Goal: Task Accomplishment & Management: Manage account settings

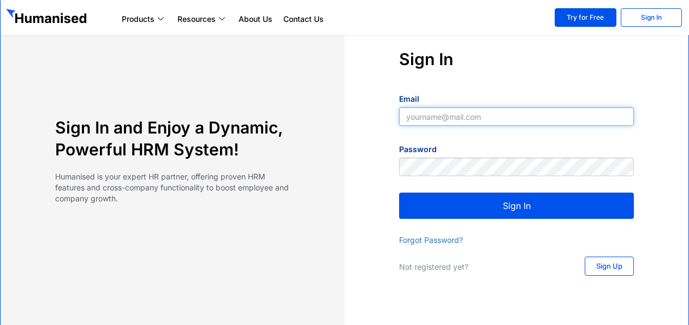
type input "[EMAIL_ADDRESS][DOMAIN_NAME]"
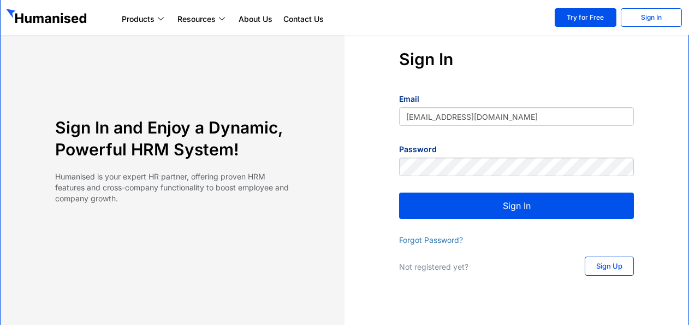
click at [523, 208] on button "Sign In" at bounding box center [516, 205] width 235 height 26
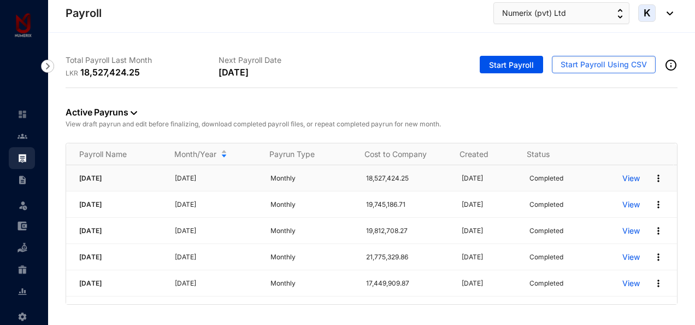
click at [625, 177] on p "View" at bounding box center [630, 178] width 17 height 11
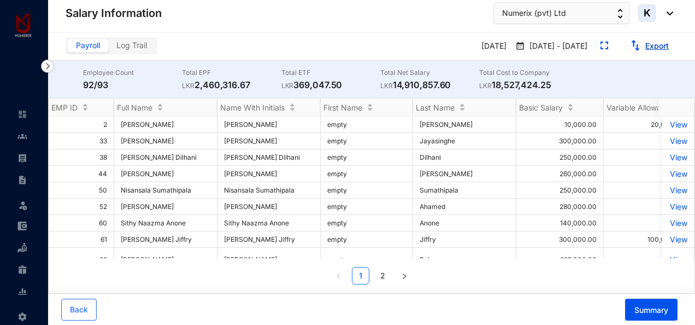
click at [648, 45] on link "Export" at bounding box center [656, 45] width 23 height 9
click at [22, 139] on img at bounding box center [22, 136] width 10 height 10
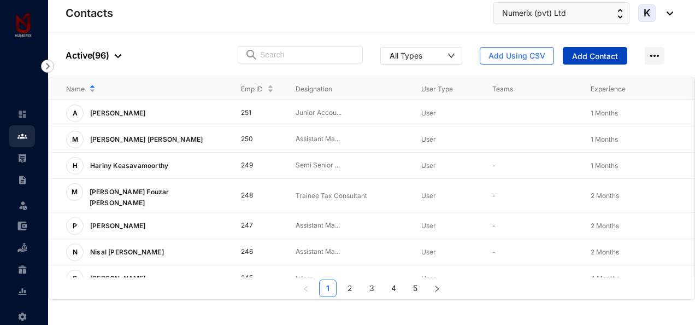
click at [584, 57] on span "Add Contact" at bounding box center [595, 56] width 46 height 11
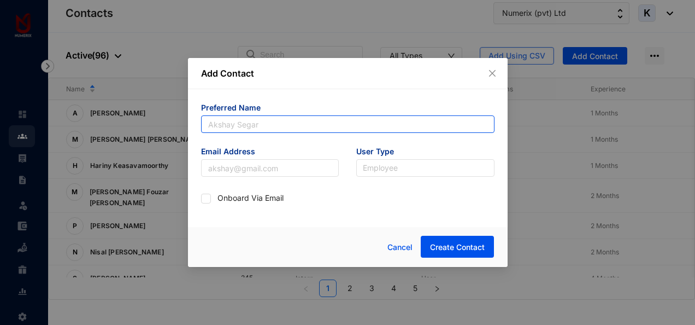
click at [258, 119] on input "text" at bounding box center [347, 123] width 293 height 17
paste input "[PERSON_NAME]"
drag, startPoint x: 249, startPoint y: 121, endPoint x: 350, endPoint y: 126, distance: 101.2
click at [350, 126] on input "[PERSON_NAME]" at bounding box center [347, 123] width 293 height 17
type input "Tharsanan"
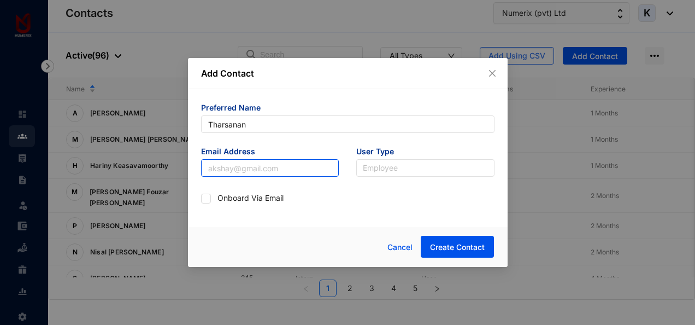
click at [275, 166] on input "text" at bounding box center [270, 167] width 138 height 17
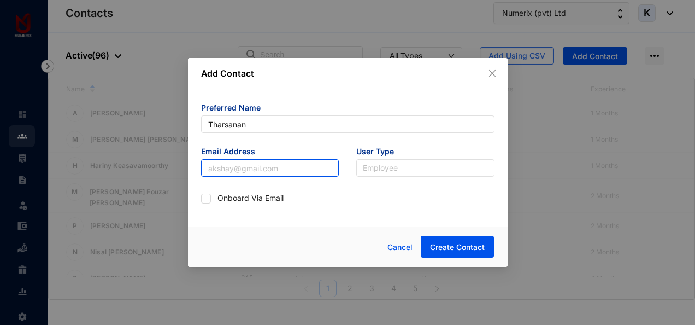
click at [278, 165] on input "text" at bounding box center [270, 167] width 138 height 17
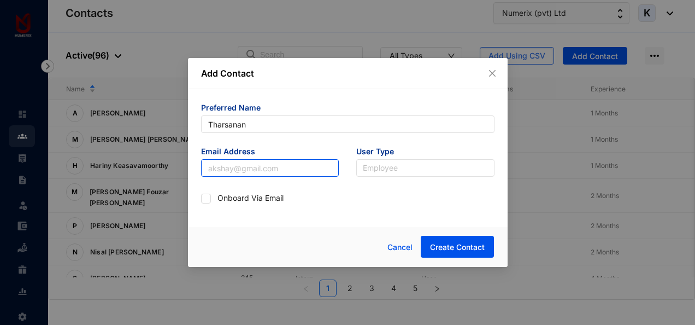
paste input "mailto:[EMAIL_ADDRESS][DOMAIN_NAME]"
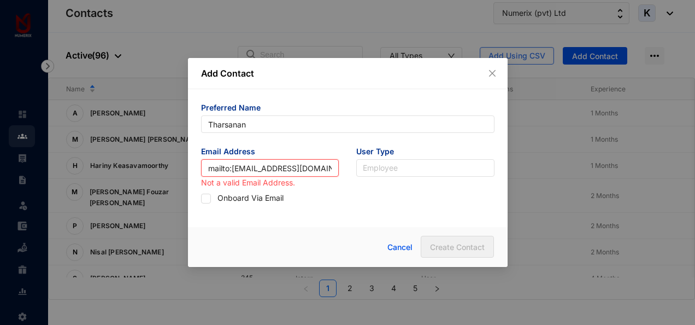
click at [232, 168] on input "mailto:[EMAIL_ADDRESS][DOMAIN_NAME]" at bounding box center [270, 167] width 138 height 17
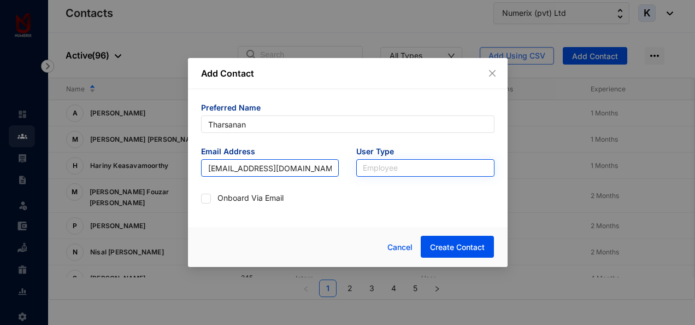
type input "[EMAIL_ADDRESS][DOMAIN_NAME]"
click at [382, 166] on input "search" at bounding box center [425, 168] width 125 height 16
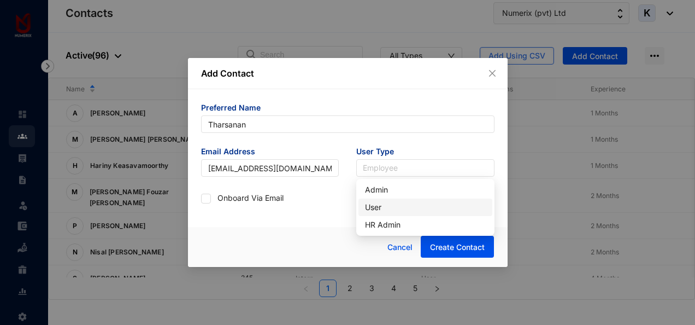
click at [374, 205] on div "User" at bounding box center [425, 207] width 121 height 12
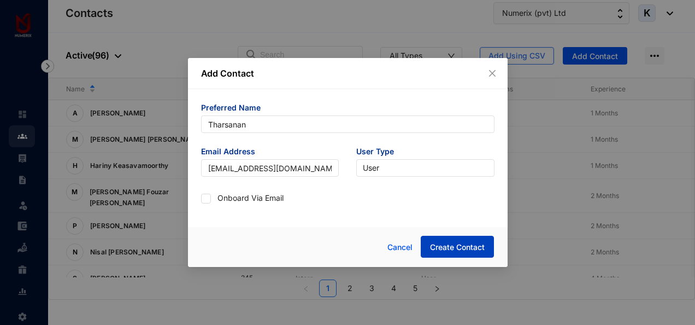
click at [451, 247] on span "Create Contact" at bounding box center [457, 246] width 55 height 11
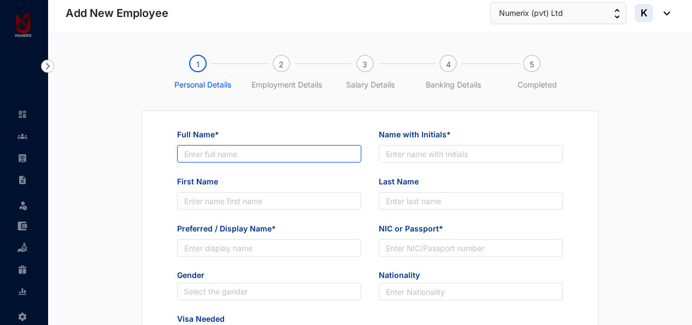
click at [314, 147] on input "Full Name*" at bounding box center [269, 153] width 184 height 17
click at [247, 152] on input "Full Name*" at bounding box center [269, 153] width 184 height 17
paste input "[PERSON_NAME]"
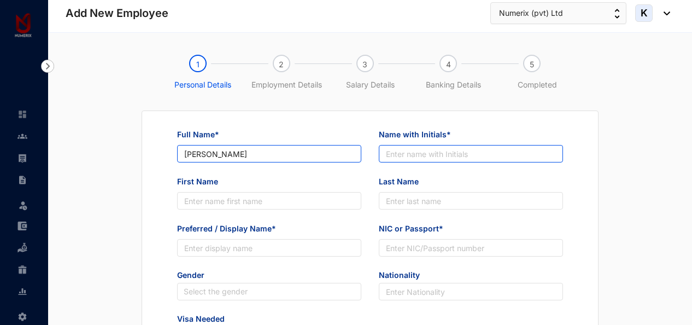
type input "[PERSON_NAME]"
click at [455, 150] on input "Name with Initials*" at bounding box center [471, 153] width 184 height 17
paste input "[PERSON_NAME]"
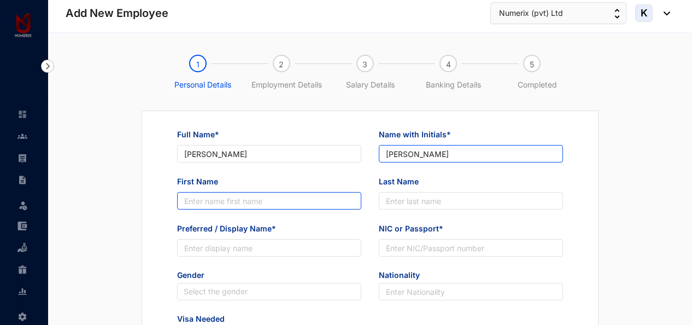
type input "[PERSON_NAME]"
click at [250, 198] on input "First Name" at bounding box center [269, 200] width 184 height 17
paste input "[PERSON_NAME]"
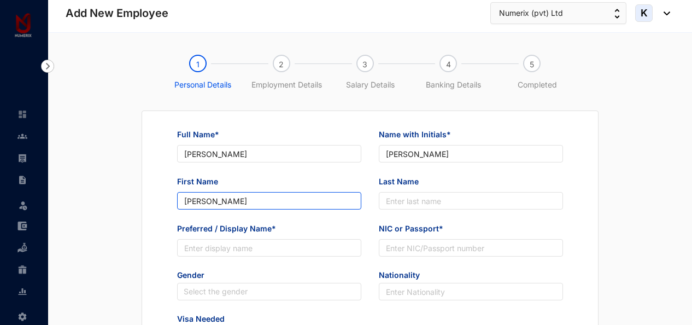
drag, startPoint x: 226, startPoint y: 199, endPoint x: 287, endPoint y: 199, distance: 61.7
click at [287, 199] on input "[PERSON_NAME]" at bounding box center [269, 200] width 184 height 17
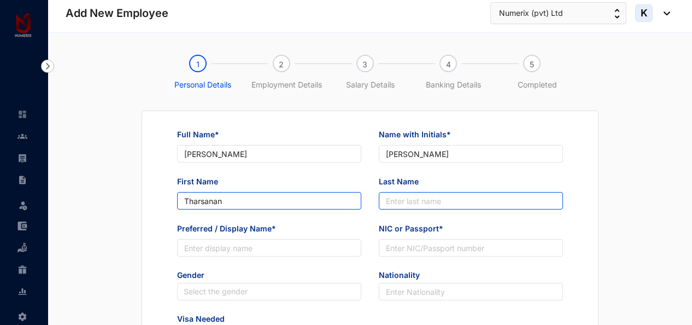
type input "Tharsanan"
click at [399, 196] on input "Last Name" at bounding box center [471, 200] width 184 height 17
paste input "[PERSON_NAME]"
drag, startPoint x: 426, startPoint y: 201, endPoint x: 347, endPoint y: 202, distance: 79.2
click at [347, 202] on div "First Name [PERSON_NAME] Last Name [PERSON_NAME]" at bounding box center [369, 198] width 403 height 47
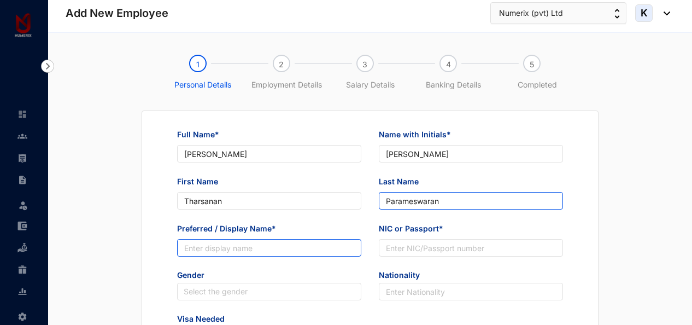
type input "Parameswaran"
click at [279, 244] on input "Preferred / Display Name*" at bounding box center [269, 247] width 184 height 17
paste input "[PERSON_NAME]"
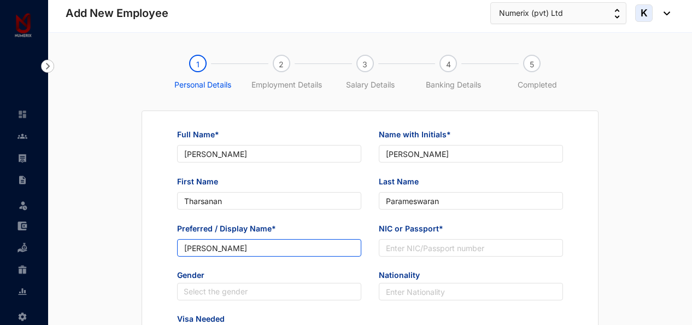
drag, startPoint x: 225, startPoint y: 248, endPoint x: 306, endPoint y: 247, distance: 81.4
click at [306, 247] on input "[PERSON_NAME]" at bounding box center [269, 247] width 184 height 17
type input "Tharsanan"
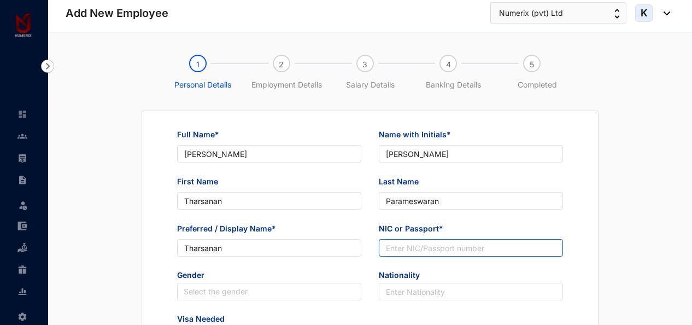
click at [444, 240] on input "NIC or Passport*" at bounding box center [471, 247] width 184 height 17
click at [426, 246] on input "NIC or Passport*" at bounding box center [471, 247] width 184 height 17
paste input "199733800320"
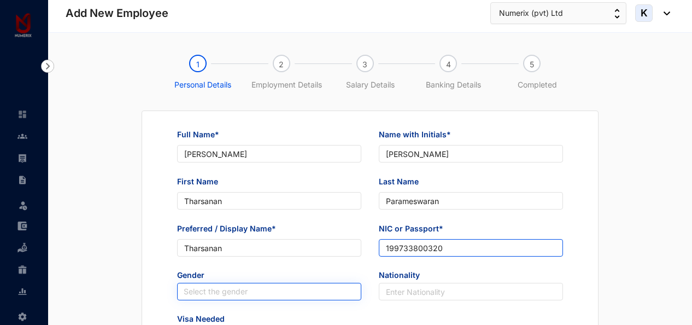
type input "199733800320"
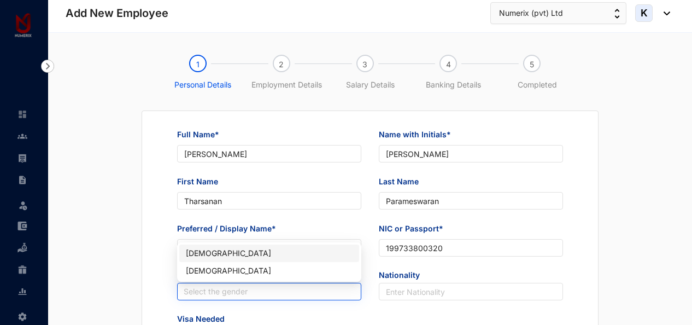
click at [274, 288] on input "search" at bounding box center [269, 291] width 171 height 16
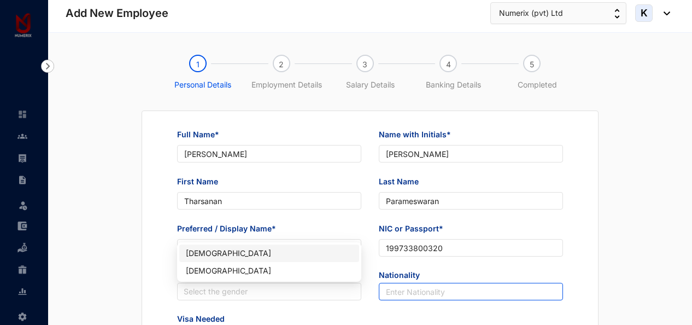
drag, startPoint x: 202, startPoint y: 252, endPoint x: 435, endPoint y: 300, distance: 238.2
click at [205, 253] on div "[DEMOGRAPHIC_DATA]" at bounding box center [269, 253] width 167 height 12
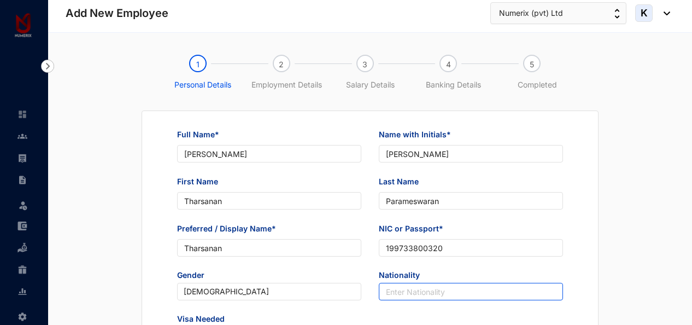
click at [446, 291] on input "text" at bounding box center [471, 290] width 184 height 17
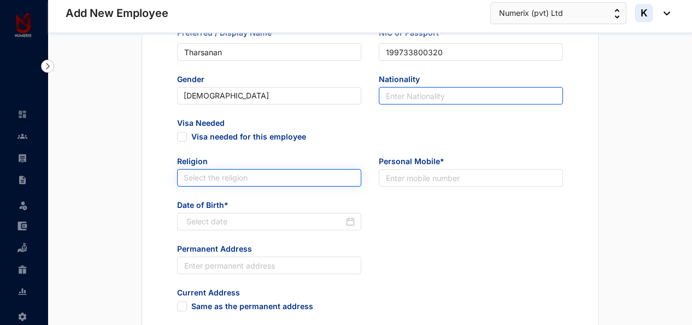
scroll to position [219, 0]
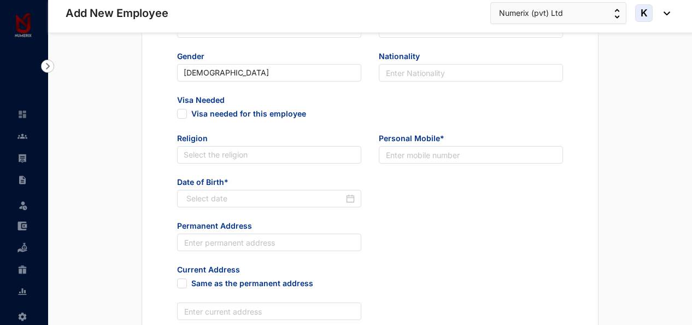
click at [495, 250] on div "Permanent Address" at bounding box center [369, 242] width 403 height 44
click at [457, 154] on input "text" at bounding box center [471, 154] width 184 height 17
paste input "94771175542"
drag, startPoint x: 396, startPoint y: 152, endPoint x: 364, endPoint y: 154, distance: 32.3
click at [364, 154] on div "Religion Select the religion Personal Mobile* [PHONE_NUMBER]" at bounding box center [369, 155] width 403 height 44
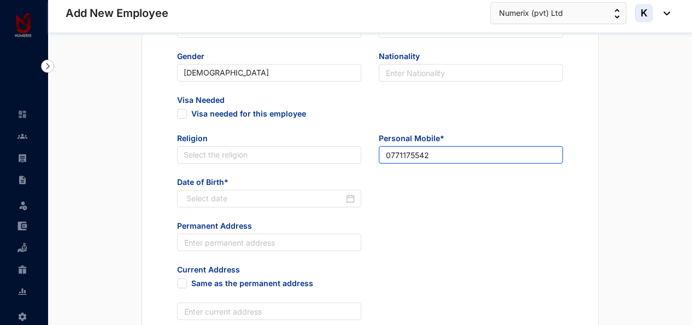
type input "0771175542"
click at [443, 197] on div "Date of Birth*" at bounding box center [369, 198] width 403 height 44
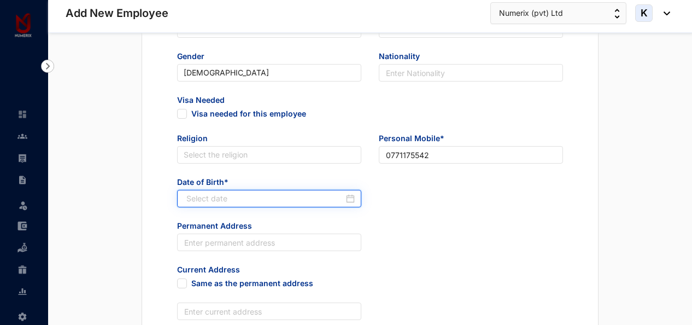
click at [312, 194] on input at bounding box center [264, 198] width 157 height 12
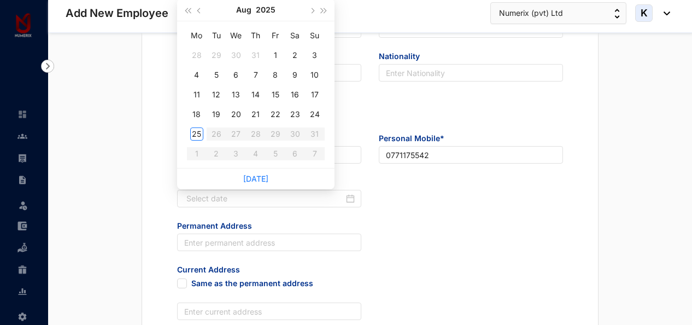
click at [455, 213] on div "Date of Birth*" at bounding box center [369, 198] width 403 height 44
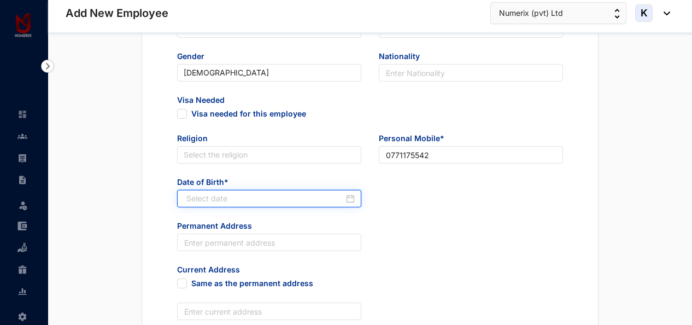
click at [223, 197] on input at bounding box center [264, 198] width 157 height 12
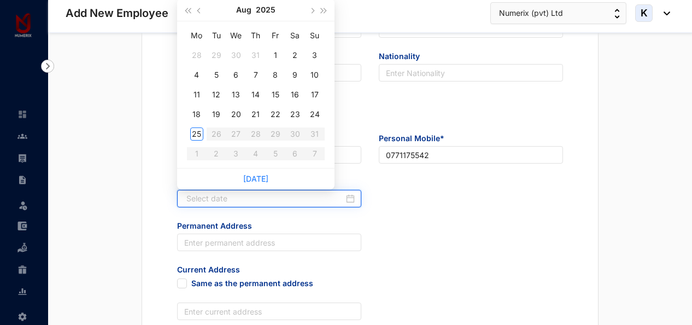
paste input "[DATE]"
type input "[DATE]"
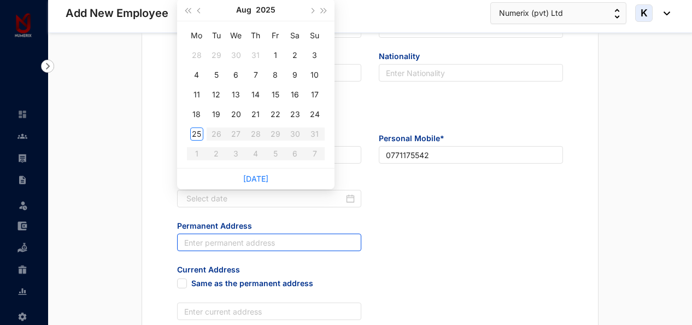
click at [264, 240] on input "text" at bounding box center [269, 241] width 184 height 17
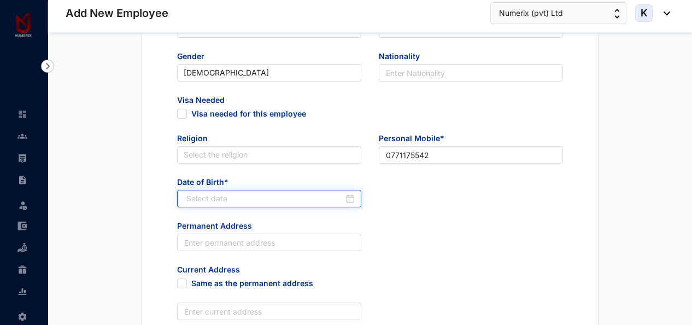
click at [265, 200] on input at bounding box center [264, 198] width 157 height 12
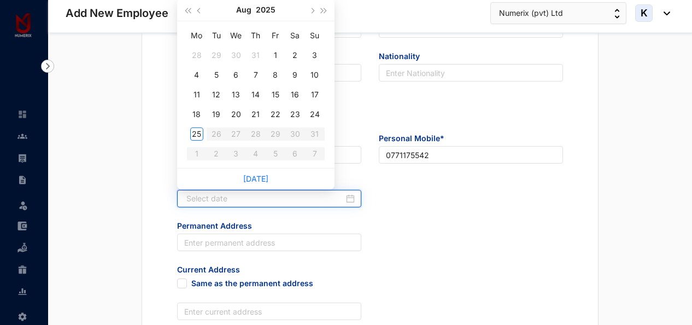
paste input "[DATE]"
type input "[DATE]"
click at [233, 200] on input at bounding box center [264, 198] width 157 height 12
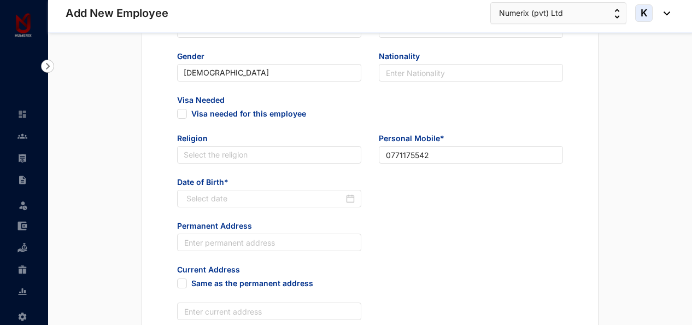
click at [450, 204] on div "Date of Birth*" at bounding box center [369, 198] width 403 height 44
click at [225, 243] on input "text" at bounding box center [269, 241] width 184 height 17
paste input "[DATE]"
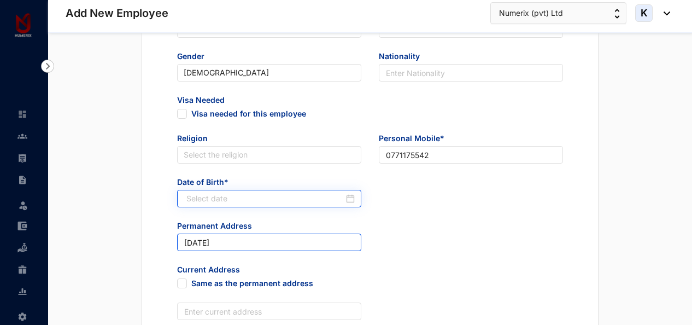
type input "[DATE]"
click at [240, 196] on input at bounding box center [264, 198] width 157 height 12
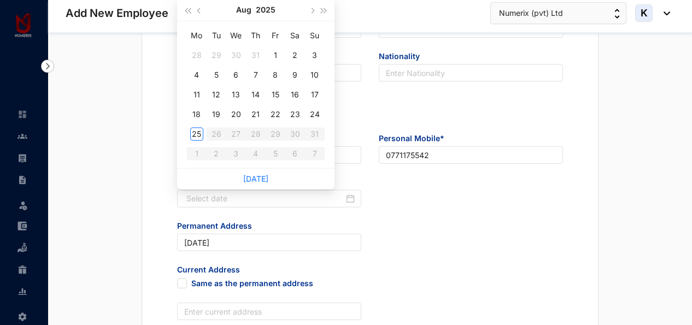
drag, startPoint x: 428, startPoint y: 197, endPoint x: 368, endPoint y: 211, distance: 62.3
click at [422, 198] on div "Date of Birth*" at bounding box center [369, 198] width 403 height 44
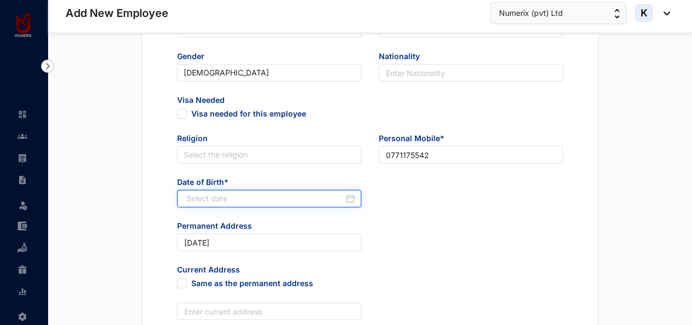
click at [327, 195] on input at bounding box center [264, 198] width 157 height 12
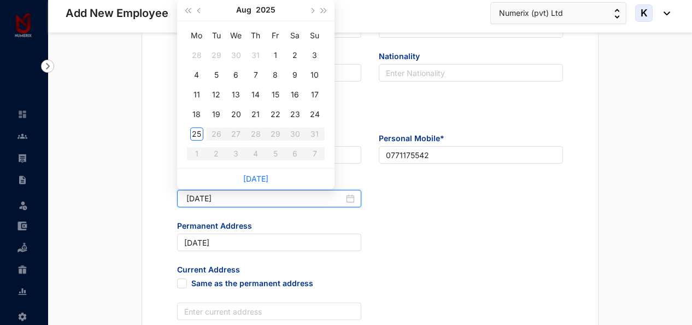
type input "[DATE]"
click at [368, 215] on div "Date of Birth*" at bounding box center [269, 198] width 202 height 44
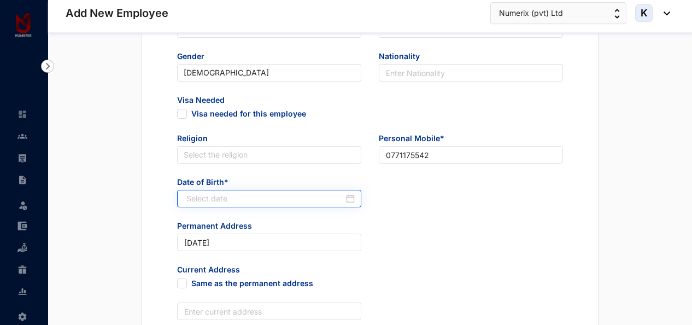
click at [352, 198] on div at bounding box center [270, 198] width 168 height 12
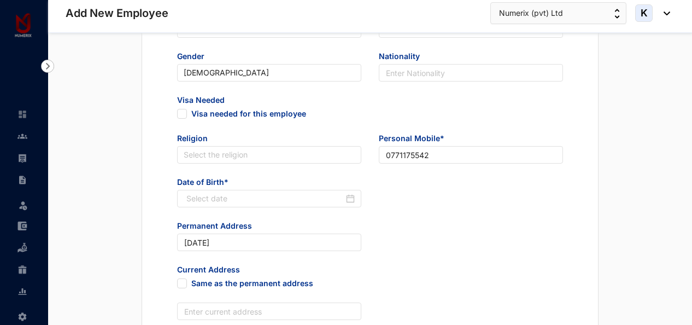
drag, startPoint x: 409, startPoint y: 207, endPoint x: 269, endPoint y: 187, distance: 141.2
click at [409, 207] on div "Date of Birth*" at bounding box center [369, 198] width 403 height 44
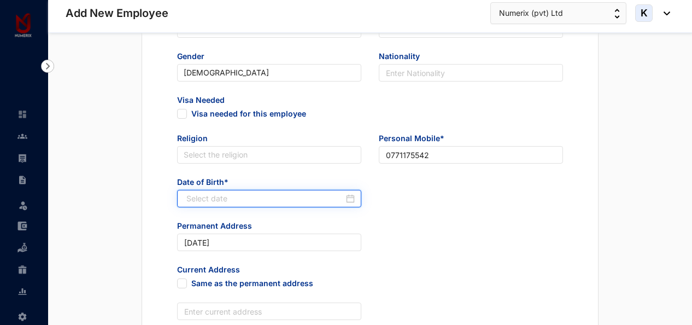
click at [273, 197] on input at bounding box center [264, 198] width 157 height 12
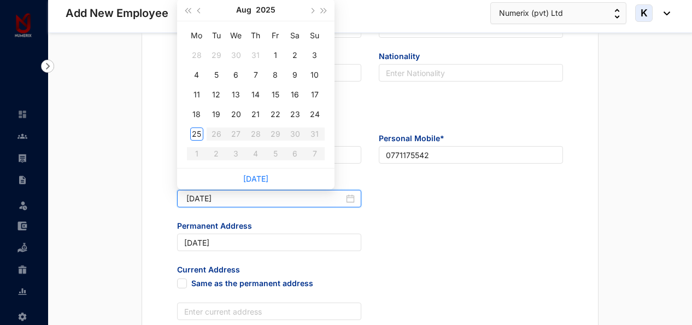
type input "[DATE]"
click at [294, 219] on div "Date of Birth*" at bounding box center [269, 198] width 202 height 44
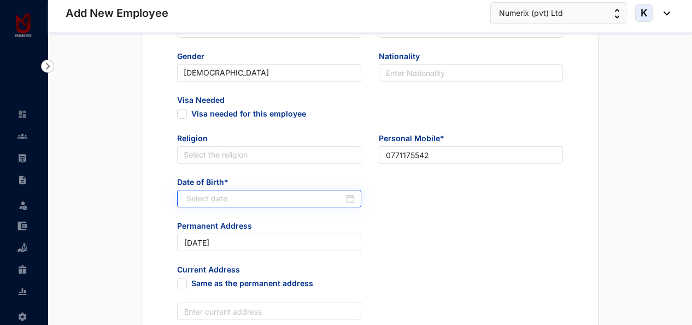
click at [347, 200] on div at bounding box center [270, 198] width 168 height 12
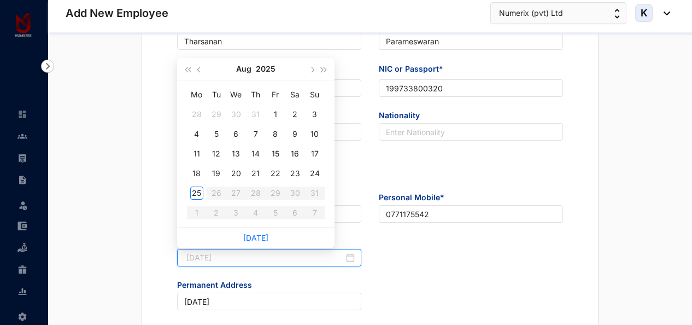
type input "[DATE]"
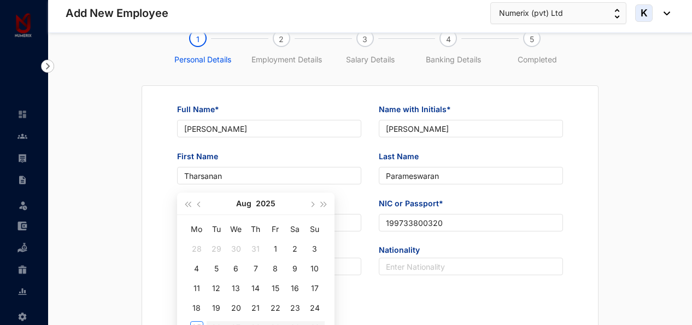
scroll to position [0, 0]
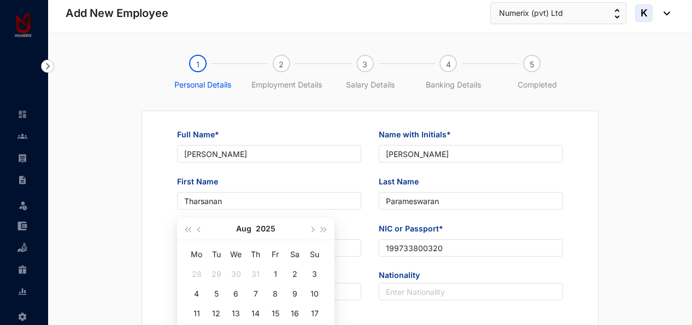
type input "[DATE]"
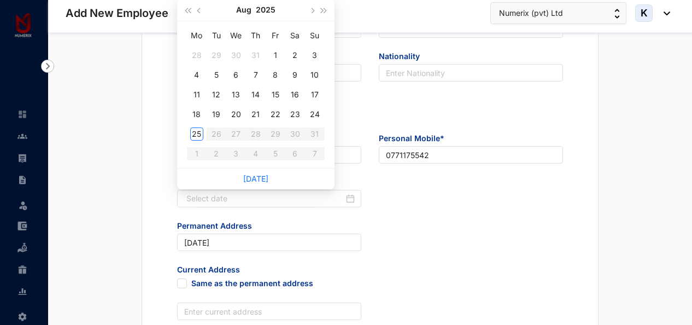
click at [443, 185] on div "Date of Birth*" at bounding box center [369, 198] width 403 height 44
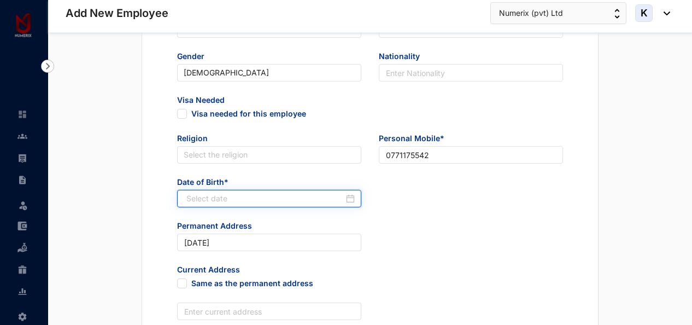
click at [327, 198] on input at bounding box center [264, 198] width 157 height 12
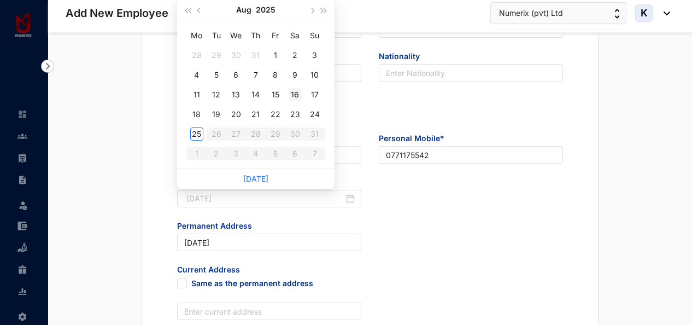
click at [292, 97] on div "16" at bounding box center [294, 94] width 13 height 13
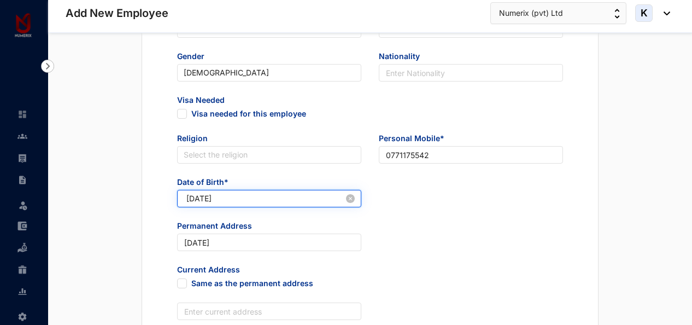
drag, startPoint x: 204, startPoint y: 199, endPoint x: 185, endPoint y: 198, distance: 19.7
click at [185, 198] on div "[DATE]" at bounding box center [269, 198] width 184 height 17
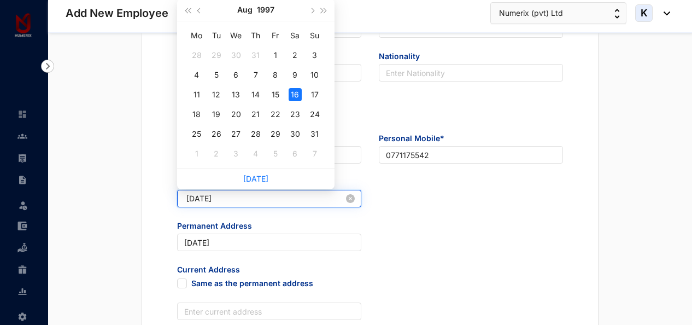
drag, startPoint x: 215, startPoint y: 198, endPoint x: 208, endPoint y: 197, distance: 7.3
click at [208, 197] on input "[DATE]" at bounding box center [264, 198] width 157 height 12
drag, startPoint x: 228, startPoint y: 199, endPoint x: 219, endPoint y: 200, distance: 9.8
click at [219, 200] on input "[DATE]" at bounding box center [264, 198] width 157 height 12
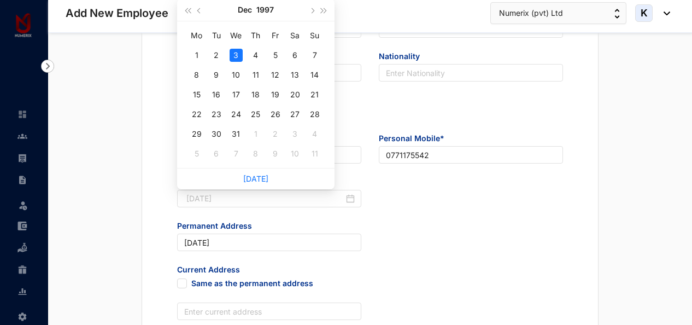
click at [237, 55] on div "3" at bounding box center [235, 55] width 13 height 13
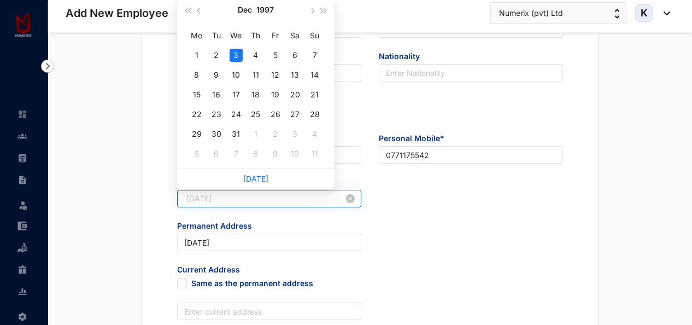
type input "[DATE]"
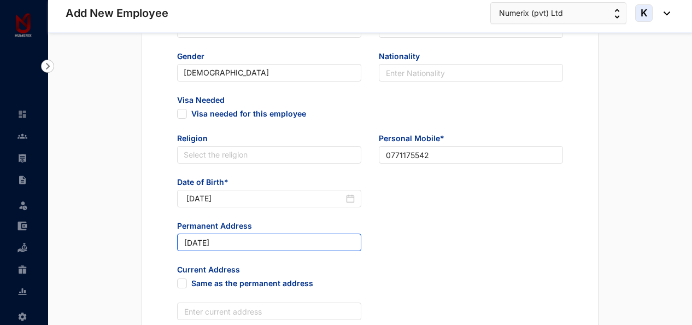
drag, startPoint x: 238, startPoint y: 243, endPoint x: 172, endPoint y: 232, distance: 66.5
click at [172, 232] on div "Permanent Address [DATE]" at bounding box center [269, 242] width 202 height 44
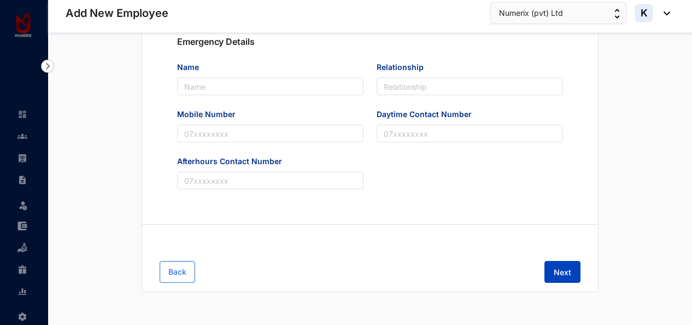
click at [558, 274] on span "Next" at bounding box center [561, 272] width 17 height 11
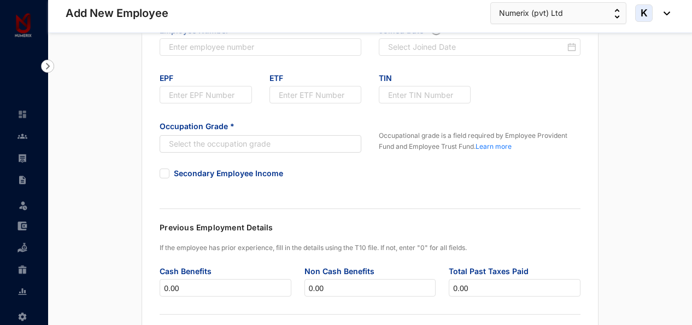
scroll to position [61, 0]
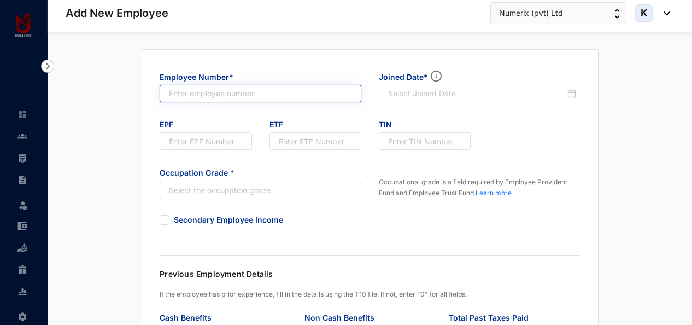
click at [268, 85] on input "text" at bounding box center [261, 93] width 202 height 17
click at [218, 94] on input "text" at bounding box center [261, 93] width 202 height 17
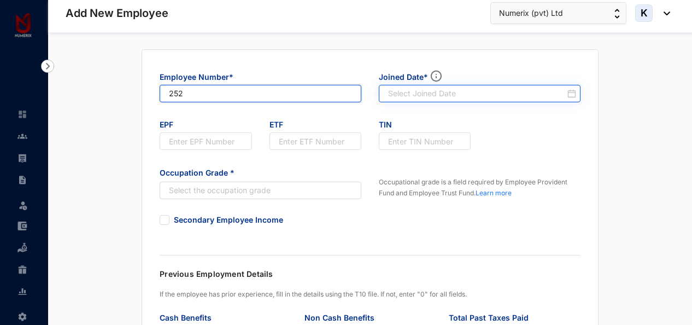
type input "252"
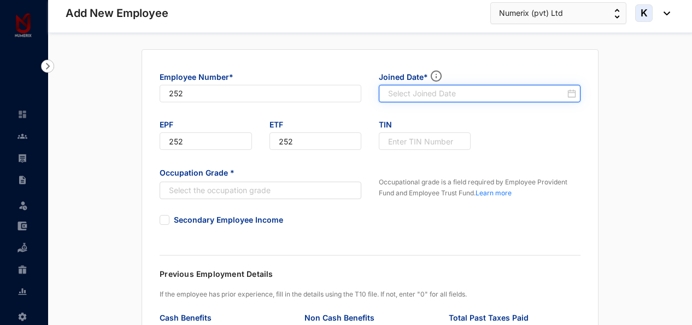
click at [405, 95] on input at bounding box center [476, 93] width 177 height 11
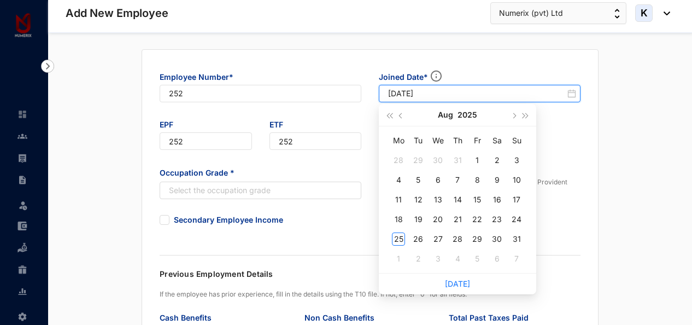
type input "[DATE]"
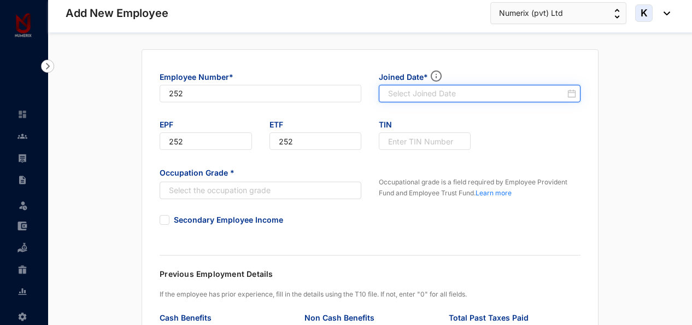
click at [502, 89] on input at bounding box center [476, 93] width 177 height 11
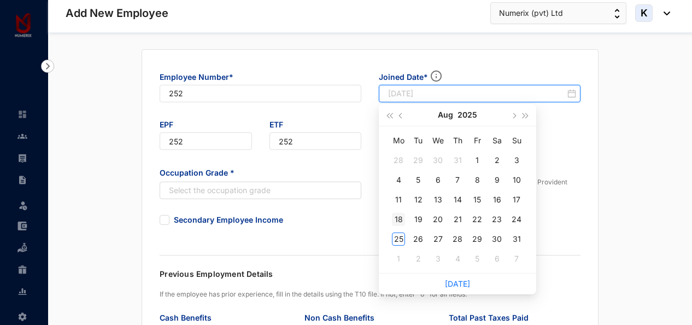
type input "[DATE]"
click at [398, 216] on div "18" at bounding box center [398, 219] width 13 height 13
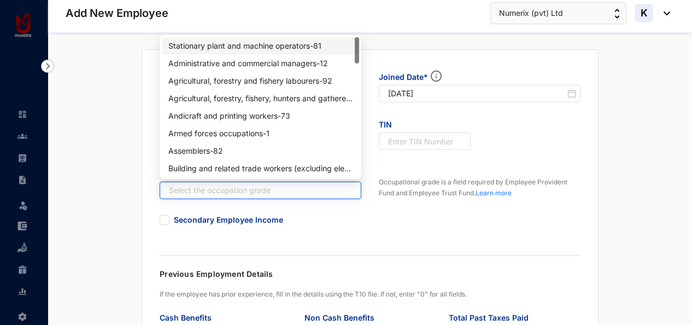
click at [229, 191] on input "search" at bounding box center [254, 190] width 181 height 16
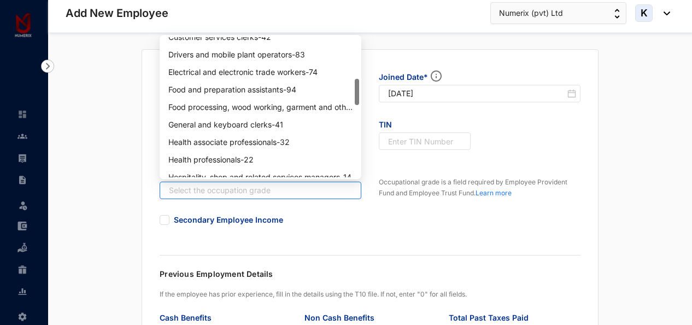
scroll to position [273, 0]
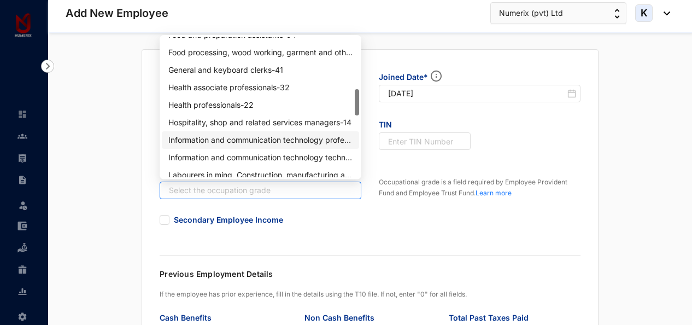
click at [280, 138] on div "Information and communication technology professionals - 25" at bounding box center [260, 140] width 184 height 12
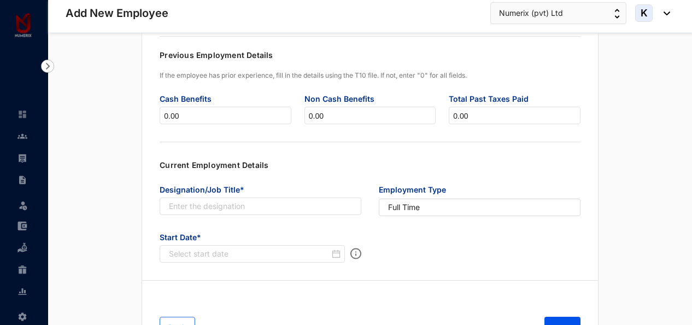
scroll to position [334, 0]
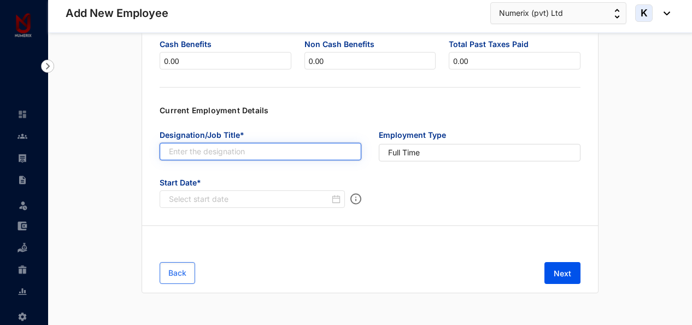
click at [325, 154] on input "text" at bounding box center [261, 151] width 202 height 17
click at [248, 148] on input "text" at bounding box center [261, 151] width 202 height 17
paste input "Assistant Manager Accounts"
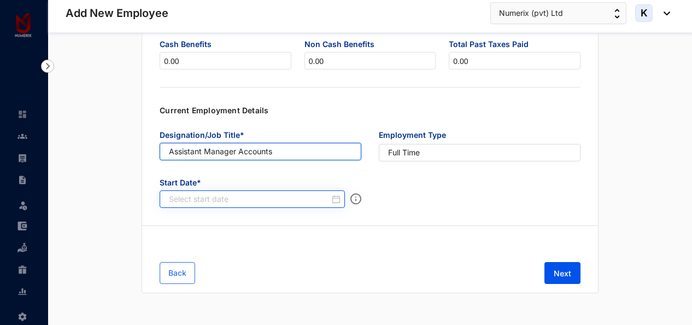
type input "Assistant Manager Accounts"
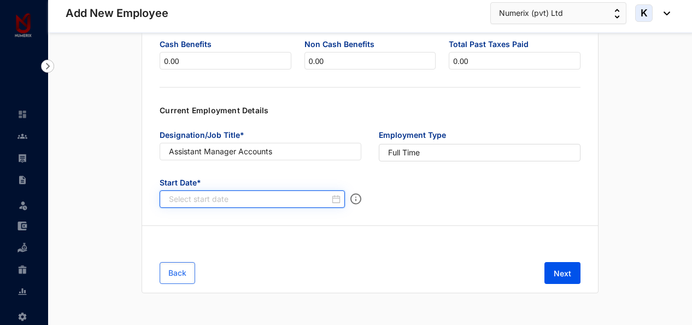
click at [241, 199] on input at bounding box center [249, 198] width 161 height 11
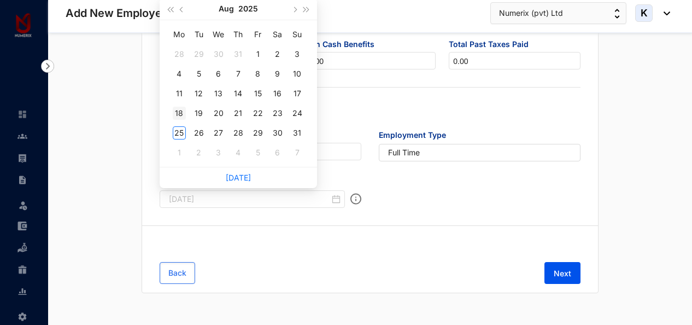
click at [176, 113] on div "18" at bounding box center [179, 113] width 13 height 13
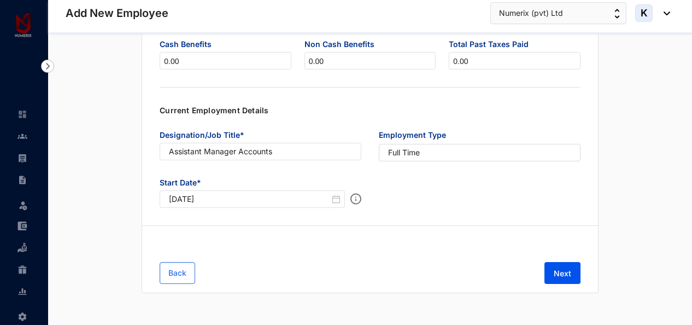
type input "[DATE]"
click at [554, 268] on span "Next" at bounding box center [561, 273] width 17 height 11
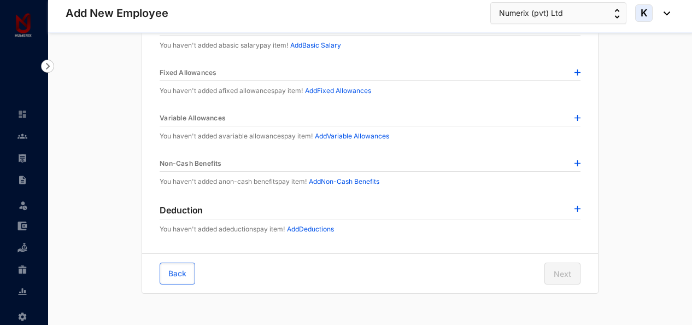
scroll to position [79, 0]
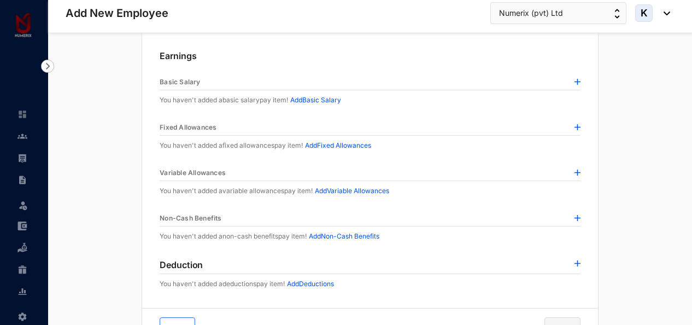
click at [574, 79] on img at bounding box center [577, 82] width 6 height 6
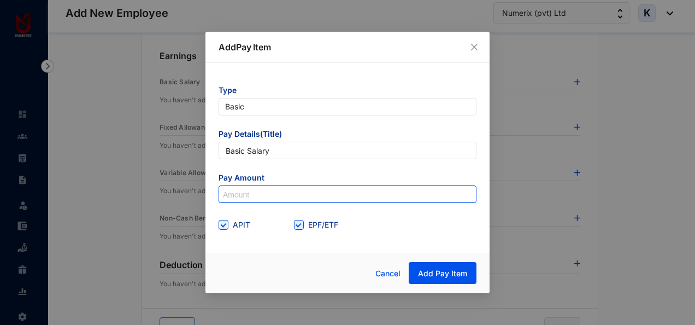
click at [278, 195] on input at bounding box center [347, 194] width 257 height 17
type input "182,000"
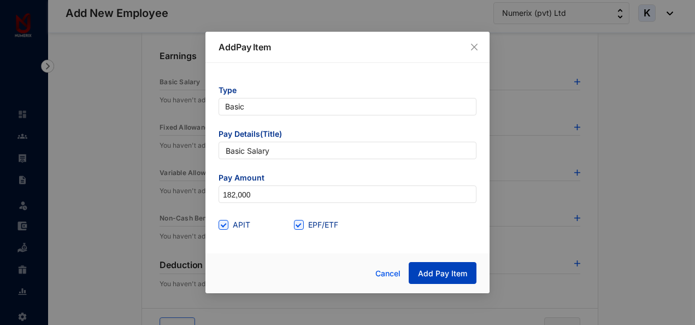
click at [423, 263] on button "Add Pay Item" at bounding box center [443, 273] width 68 height 22
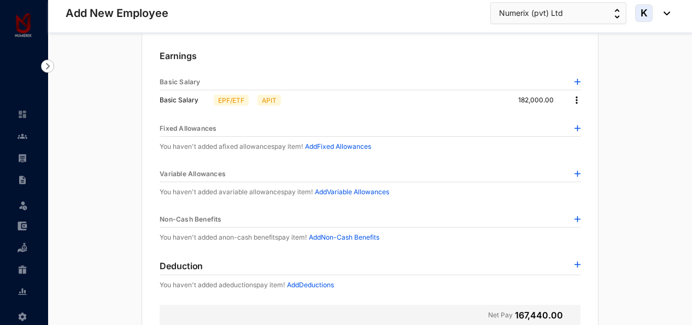
click at [580, 125] on img at bounding box center [577, 128] width 6 height 6
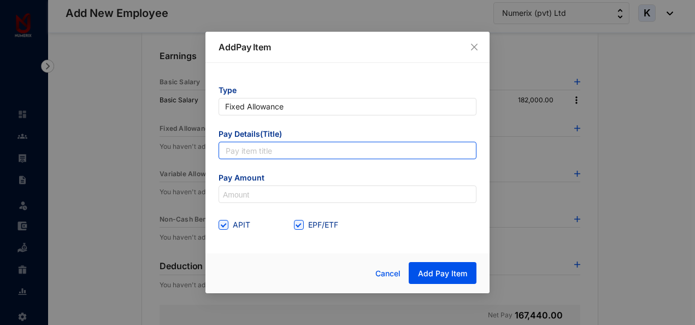
click at [297, 146] on input "text" at bounding box center [348, 149] width 258 height 17
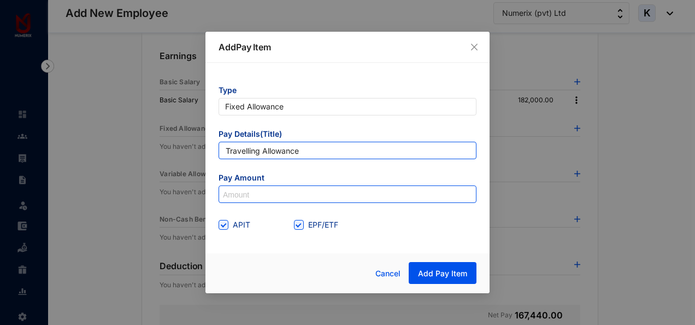
type input "Travelling Allowance"
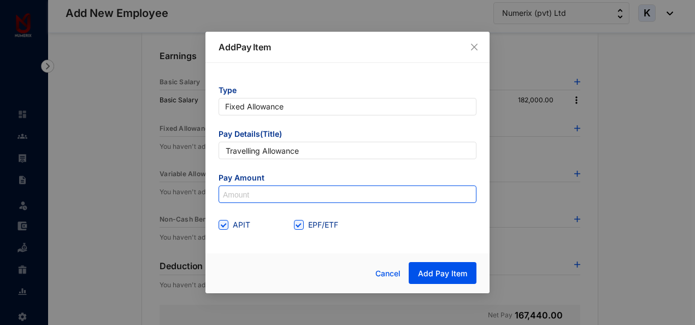
click at [286, 192] on input at bounding box center [347, 194] width 257 height 17
type input "18,000"
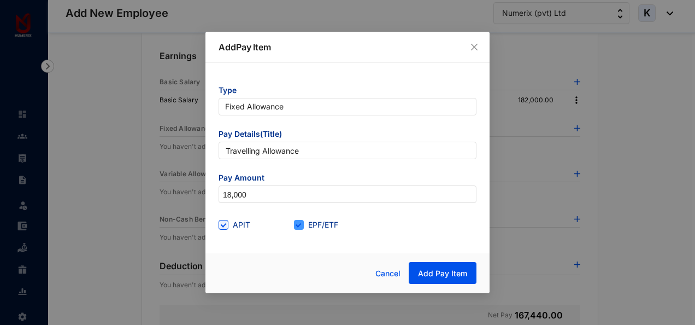
click at [296, 223] on input "EPF/ETF" at bounding box center [298, 224] width 8 height 8
checkbox input "false"
click at [449, 276] on span "Add Pay Item" at bounding box center [442, 273] width 49 height 11
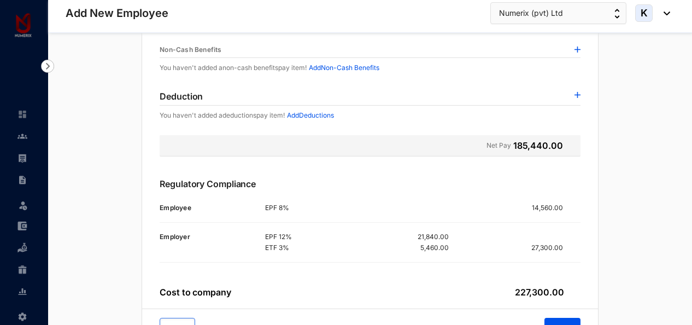
scroll to position [305, 0]
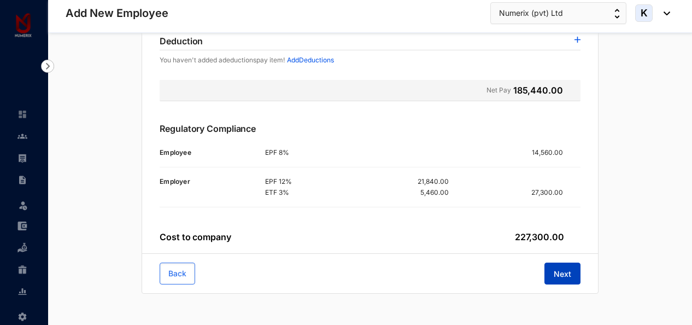
click at [570, 273] on span "Next" at bounding box center [561, 273] width 17 height 11
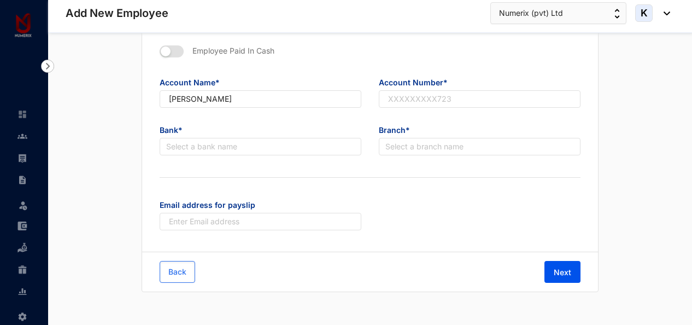
scroll to position [109, 0]
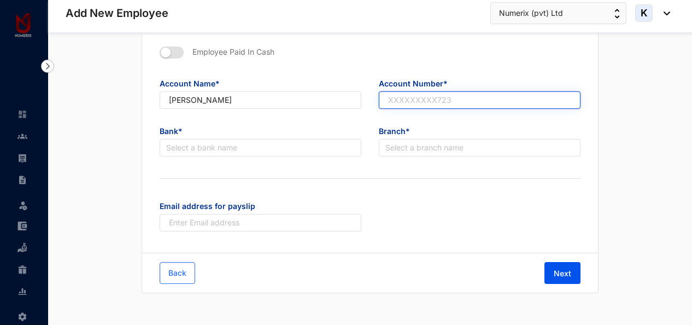
click at [414, 101] on input "text" at bounding box center [480, 99] width 202 height 17
paste input "8010145001"
type input "8010145001"
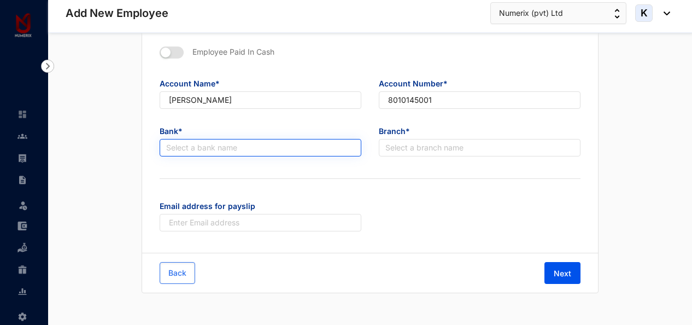
click at [229, 149] on input "search" at bounding box center [260, 147] width 188 height 16
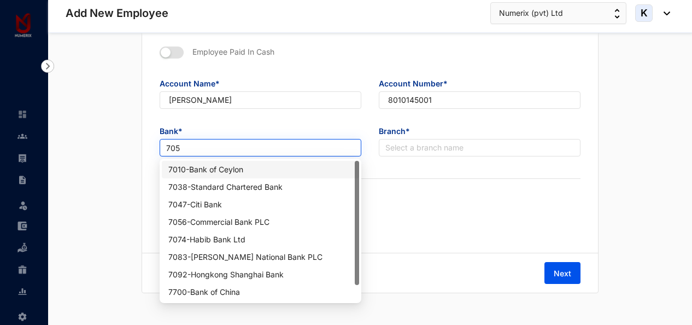
type input "7056"
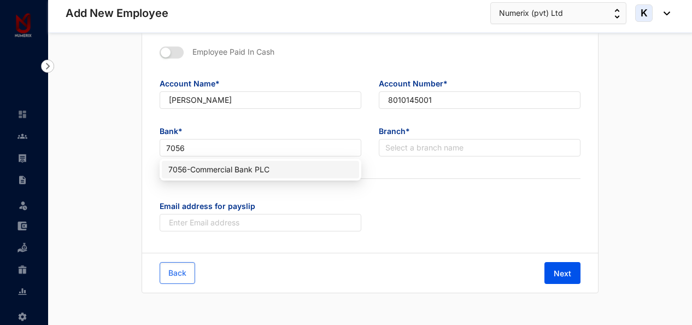
click at [280, 168] on div "7056 - Commercial Bank PLC" at bounding box center [260, 169] width 184 height 12
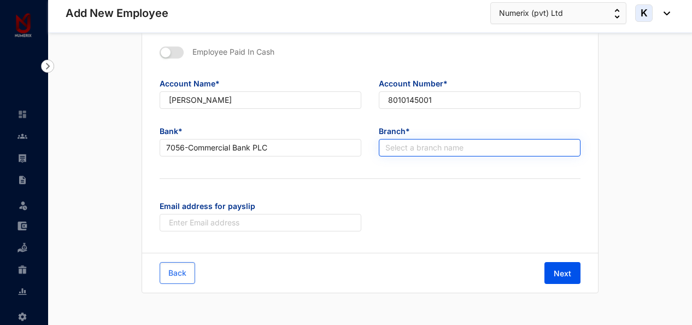
click at [445, 146] on input "search" at bounding box center [479, 147] width 188 height 16
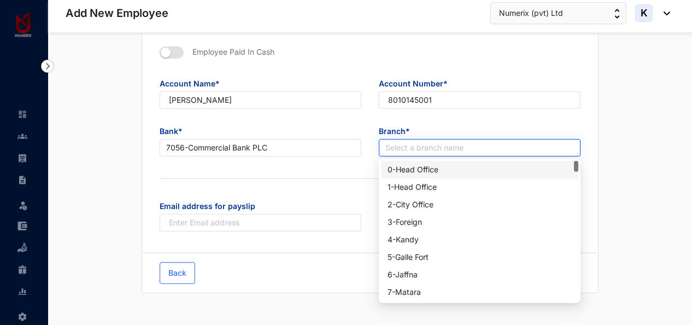
type input "6"
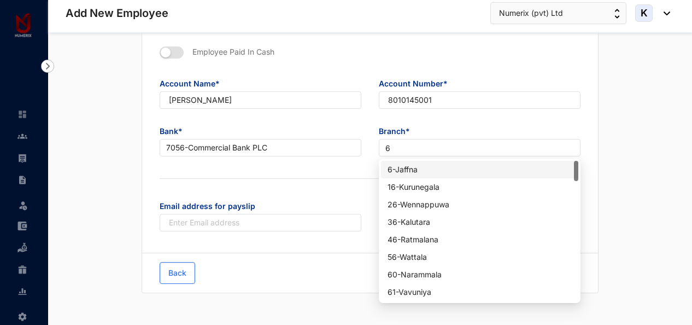
click at [427, 169] on div "6 - Jaffna" at bounding box center [479, 169] width 184 height 12
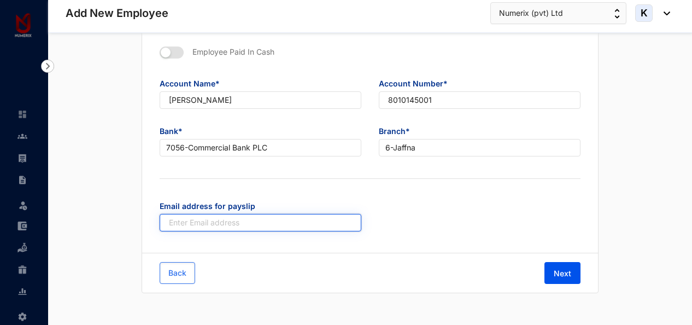
click at [256, 216] on input "text" at bounding box center [261, 222] width 202 height 17
paste input "mailto:[EMAIL_ADDRESS][DOMAIN_NAME]"
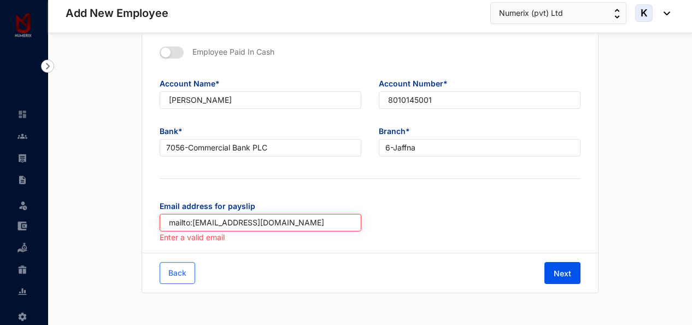
click at [193, 221] on input "mailto:[EMAIL_ADDRESS][DOMAIN_NAME]" at bounding box center [261, 222] width 202 height 17
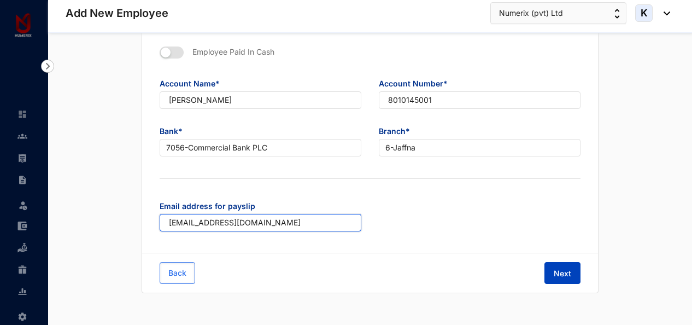
type input "[EMAIL_ADDRESS][DOMAIN_NAME]"
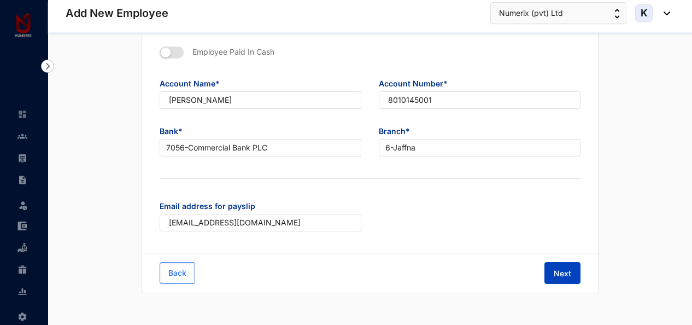
click at [556, 268] on span "Next" at bounding box center [561, 273] width 17 height 11
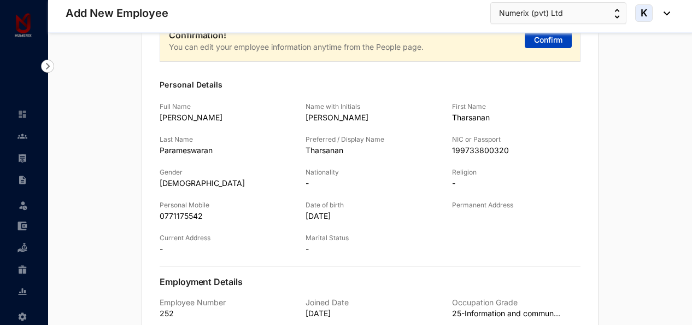
click at [553, 39] on span "Confirm" at bounding box center [548, 39] width 28 height 11
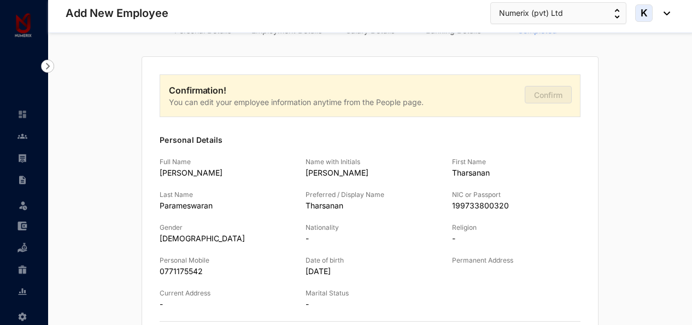
scroll to position [0, 0]
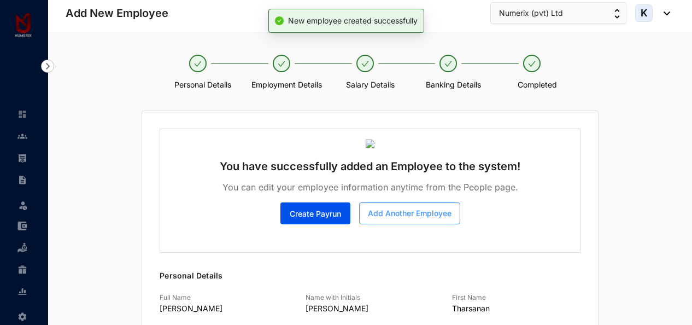
click at [411, 208] on span "Add Another Employee" at bounding box center [410, 213] width 84 height 11
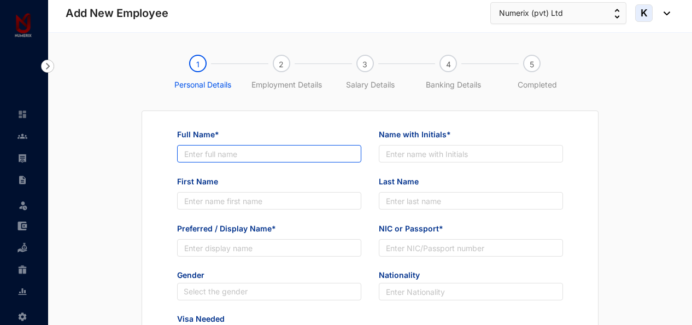
click at [288, 150] on input "Full Name*" at bounding box center [269, 153] width 184 height 17
paste input "[PERSON_NAME] [PERSON_NAME]"
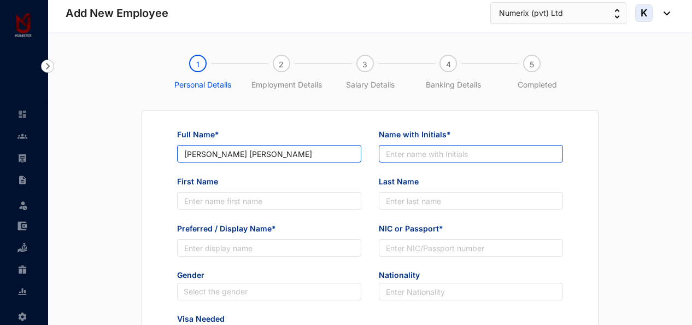
type input "[PERSON_NAME] [PERSON_NAME]"
click at [417, 149] on input "Name with Initials*" at bounding box center [471, 153] width 184 height 17
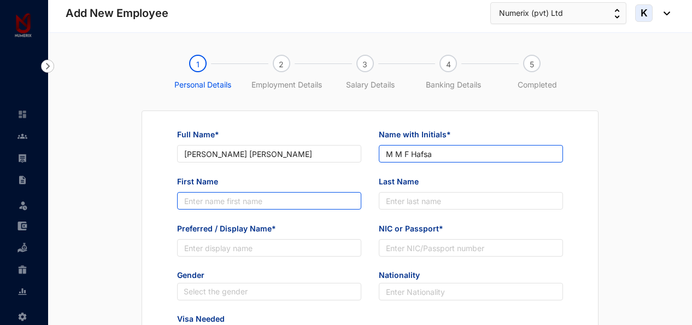
type input "M M F Hafsa"
click at [276, 199] on input "First Name" at bounding box center [269, 200] width 184 height 17
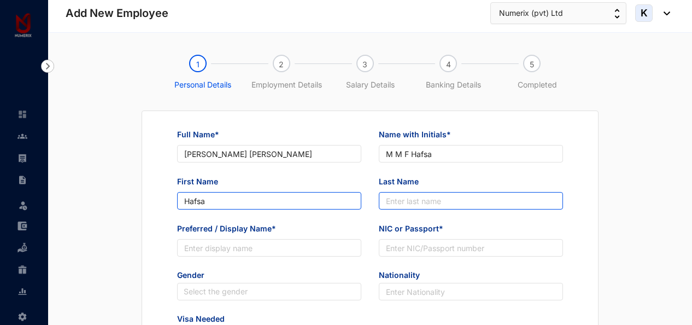
type input "Hafsa"
click at [452, 199] on input "Last Name" at bounding box center [471, 200] width 184 height 17
type input "Hafsa"
drag, startPoint x: 228, startPoint y: 203, endPoint x: 114, endPoint y: 191, distance: 115.4
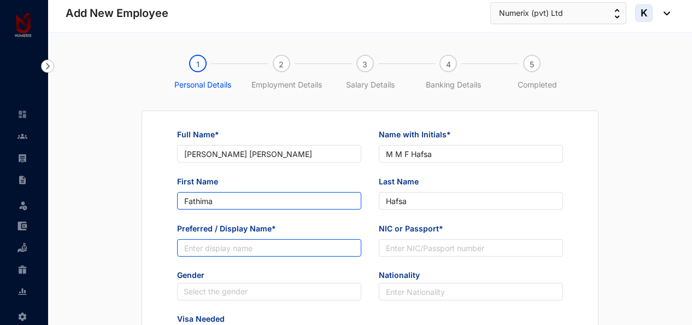
type input "Fathima"
click at [216, 246] on input "Preferred / Display Name*" at bounding box center [269, 247] width 184 height 17
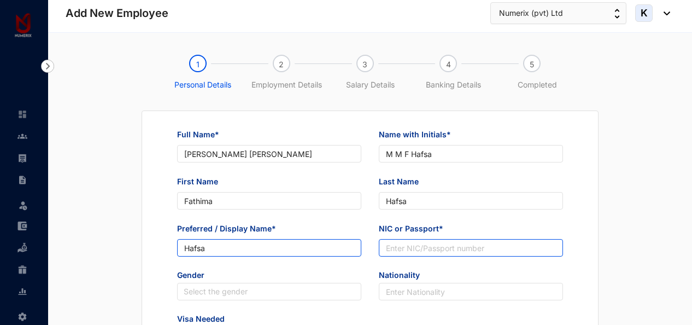
type input "Hafsa"
click at [465, 253] on input "NIC or Passport*" at bounding box center [471, 247] width 184 height 17
click at [427, 251] on input "NIC or Passport*" at bounding box center [471, 247] width 184 height 17
paste input "200250602596"
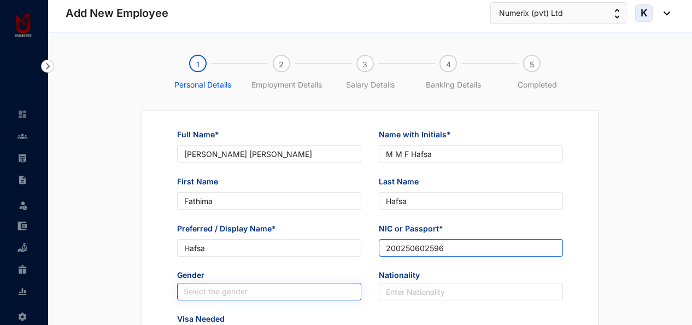
type input "200250602596"
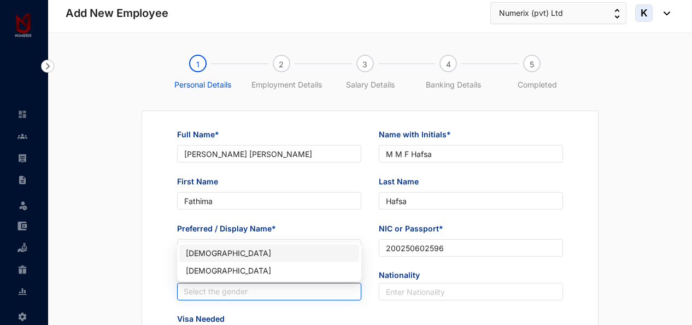
click at [307, 288] on input "search" at bounding box center [269, 291] width 171 height 16
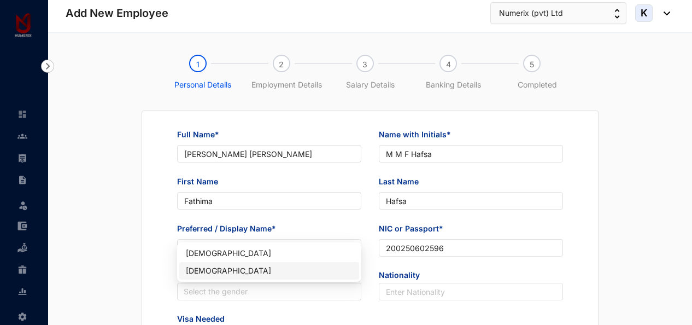
click at [224, 270] on div "[DEMOGRAPHIC_DATA]" at bounding box center [269, 270] width 167 height 12
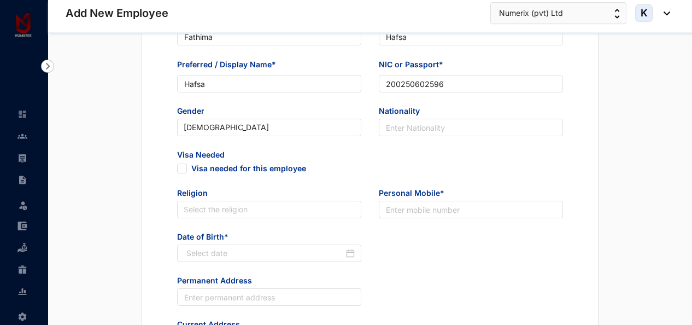
scroll to position [219, 0]
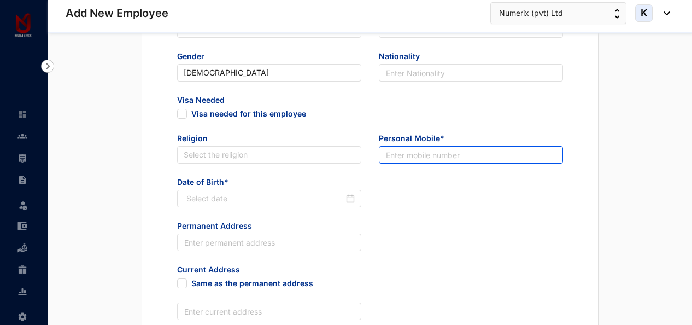
click at [446, 153] on input "text" at bounding box center [471, 154] width 184 height 17
paste input "77 978 1843"
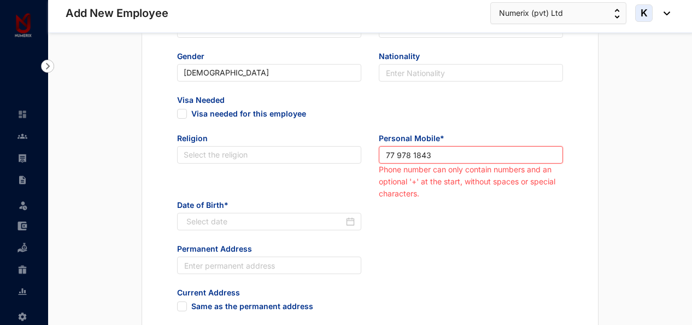
click at [386, 156] on input "77 978 1843" at bounding box center [471, 154] width 184 height 17
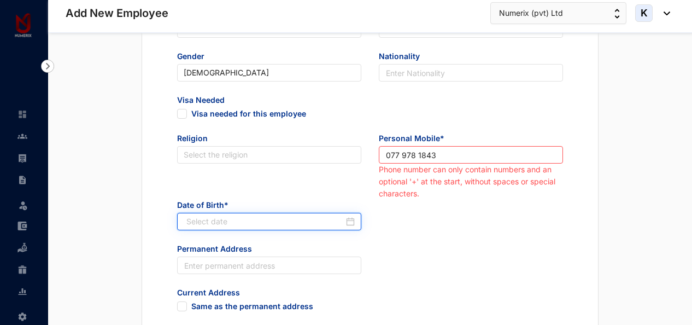
click at [274, 226] on input at bounding box center [264, 221] width 157 height 12
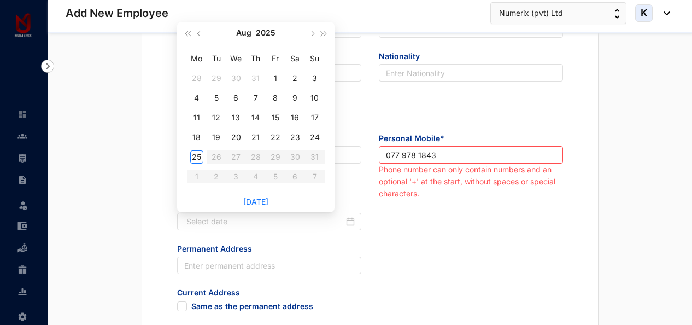
click at [489, 234] on div "Date of Birth*" at bounding box center [369, 221] width 403 height 44
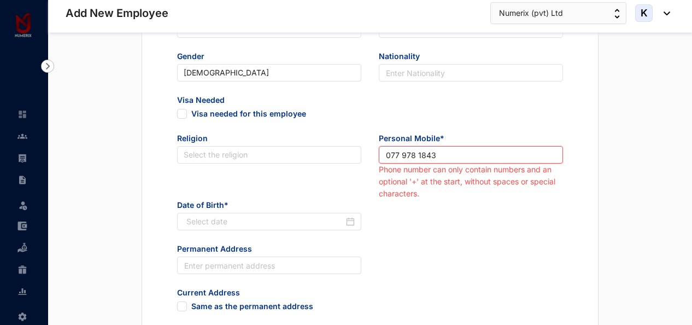
click at [404, 156] on input "077 978 1843" at bounding box center [471, 154] width 184 height 17
click at [402, 156] on input "077 978 1843" at bounding box center [471, 154] width 184 height 17
click at [417, 155] on input "077978 1843" at bounding box center [471, 154] width 184 height 17
click at [416, 155] on input "077978 1843" at bounding box center [471, 154] width 184 height 17
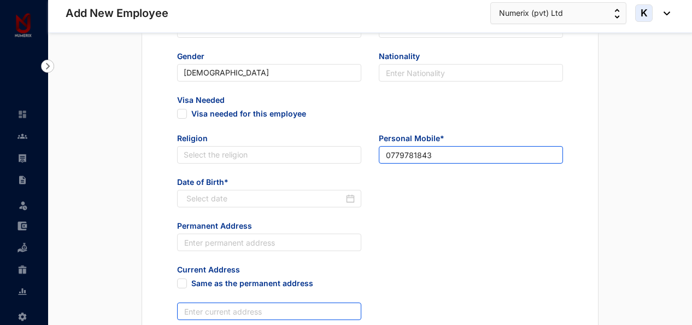
type input "0779781843"
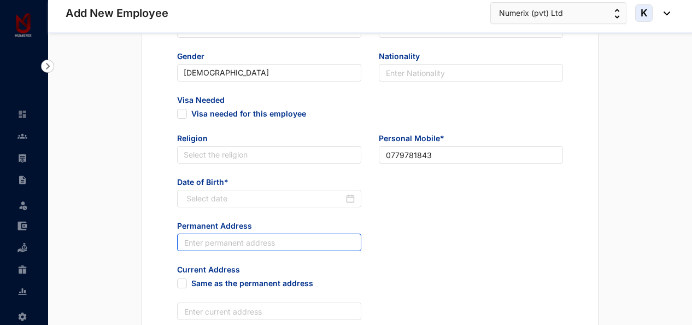
click at [263, 240] on input "text" at bounding box center [269, 241] width 184 height 17
paste input "[DATE]"
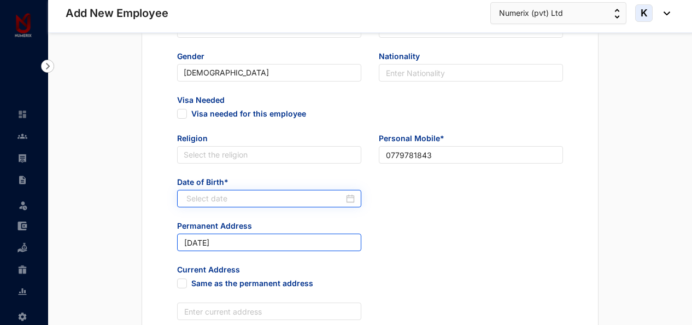
type input "[DATE]"
click at [259, 200] on input at bounding box center [264, 198] width 157 height 12
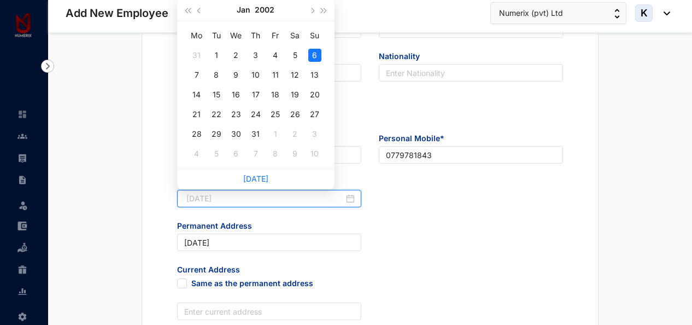
type input "[DATE]"
click at [316, 54] on div "6" at bounding box center [314, 55] width 13 height 13
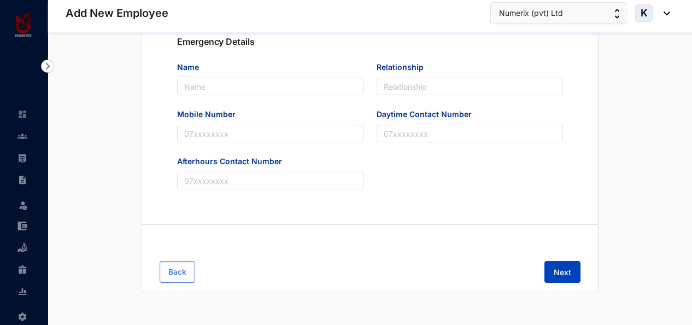
click at [556, 268] on span "Next" at bounding box center [561, 272] width 17 height 11
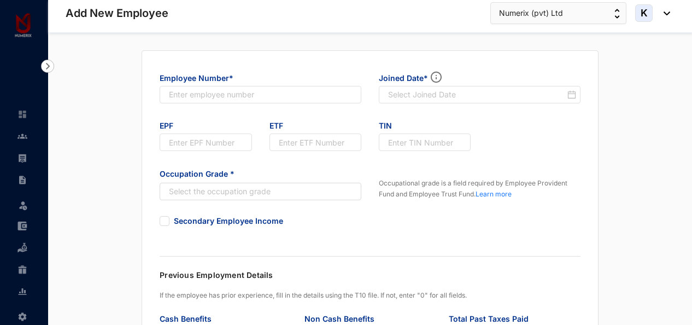
scroll to position [7, 0]
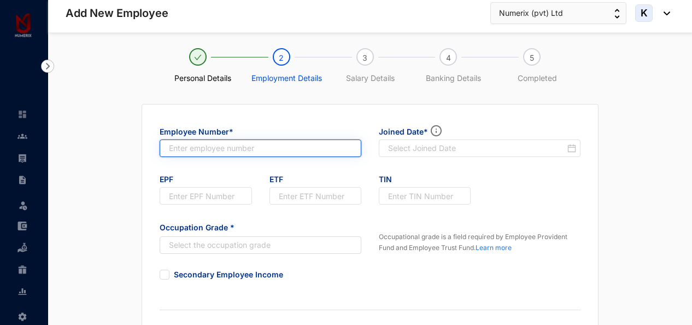
click at [310, 148] on input "text" at bounding box center [261, 147] width 202 height 17
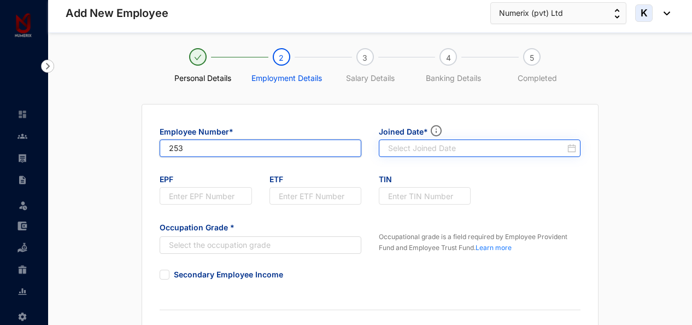
type input "253"
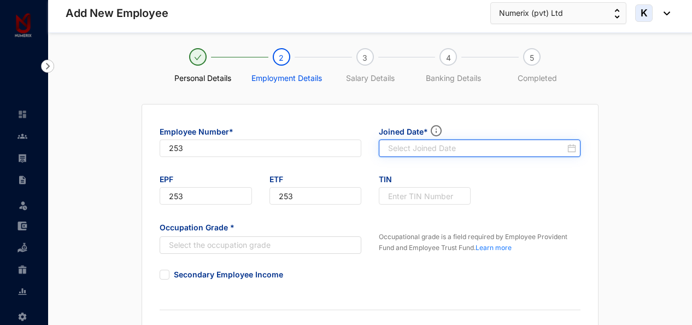
click at [428, 144] on input at bounding box center [476, 148] width 177 height 11
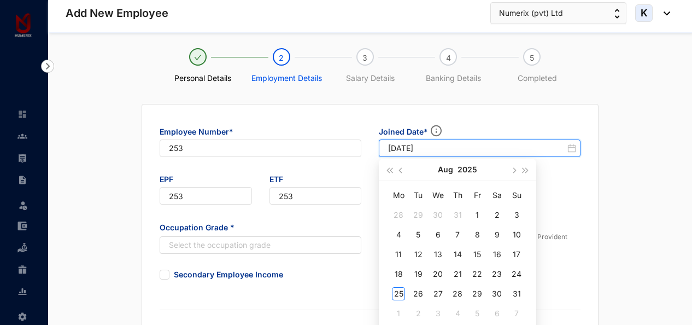
type input "[DATE]"
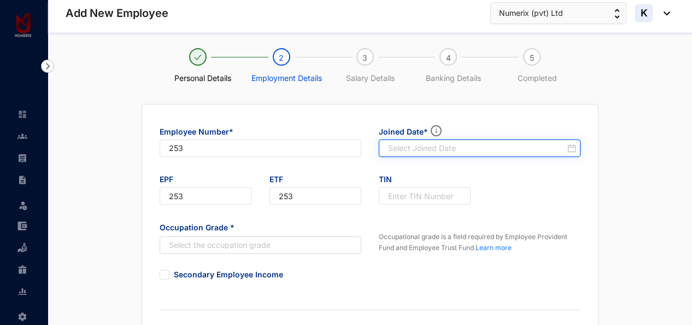
click at [573, 151] on div at bounding box center [482, 148] width 188 height 11
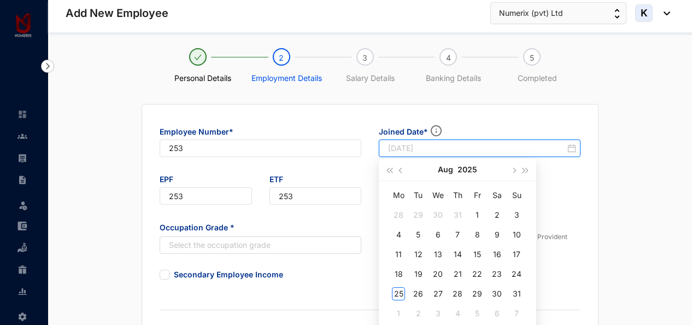
type input "[DATE]"
click at [400, 273] on div "18" at bounding box center [398, 273] width 13 height 13
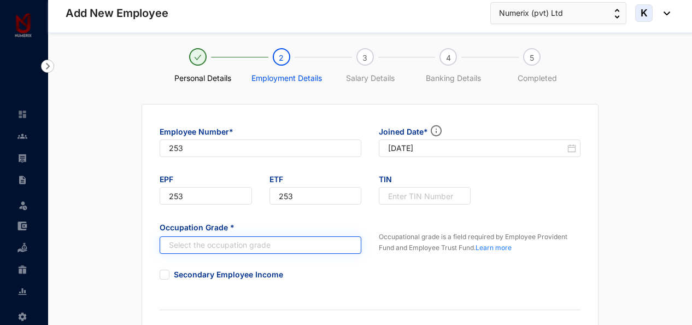
click at [309, 245] on input "search" at bounding box center [254, 245] width 181 height 16
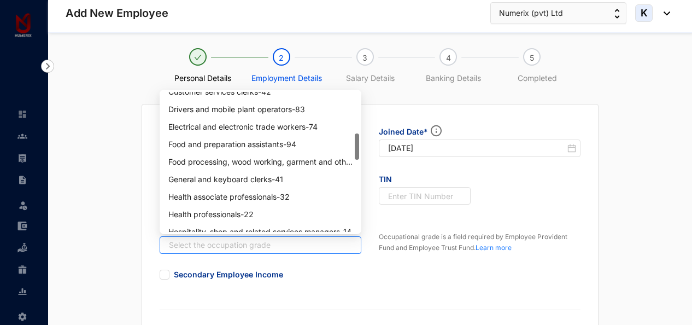
scroll to position [273, 0]
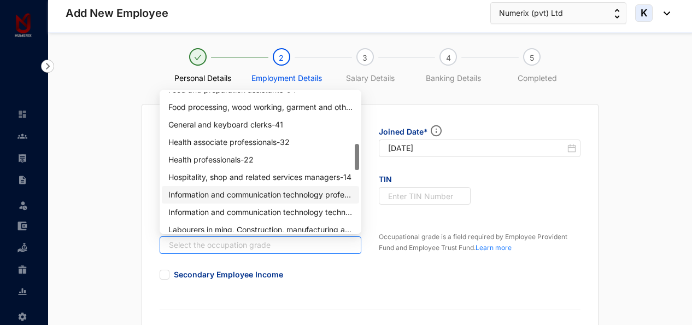
click at [315, 199] on div "Information and communication technology professionals - 25" at bounding box center [260, 194] width 184 height 12
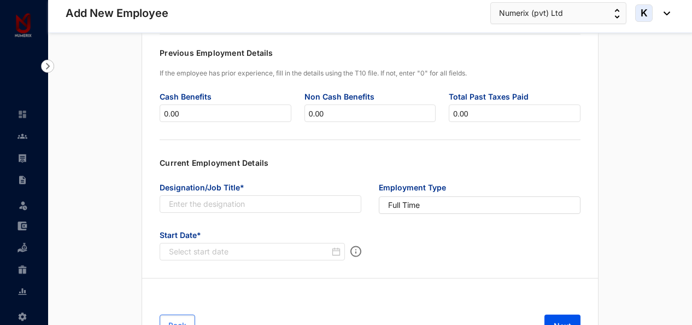
scroll to position [334, 0]
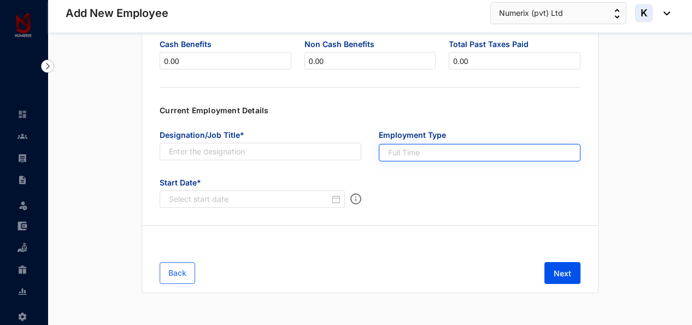
click at [427, 151] on span "Full Time" at bounding box center [479, 152] width 183 height 12
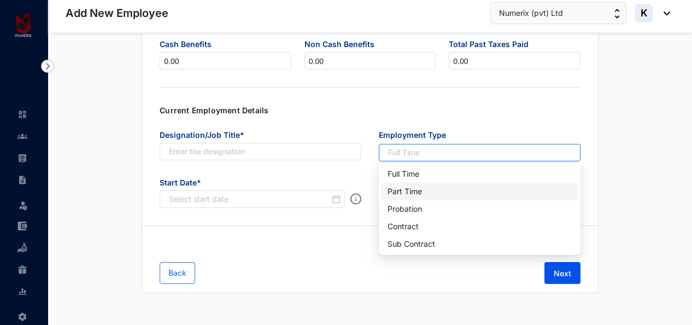
click at [414, 190] on div "Part Time" at bounding box center [479, 191] width 184 height 12
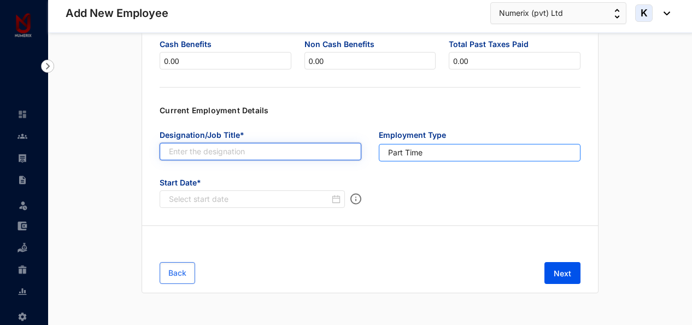
click at [327, 149] on input "text" at bounding box center [261, 151] width 202 height 17
paste input "IT Intern"
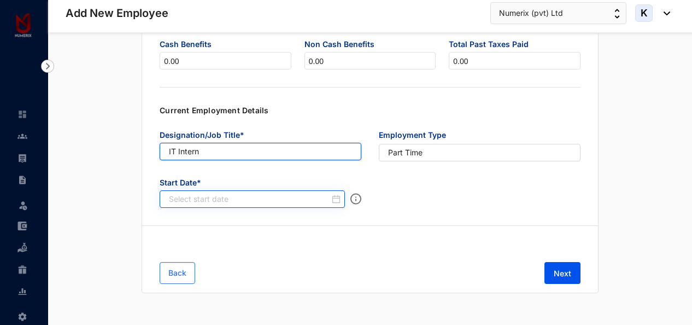
type input "IT Intern"
click at [310, 193] on input at bounding box center [249, 198] width 161 height 11
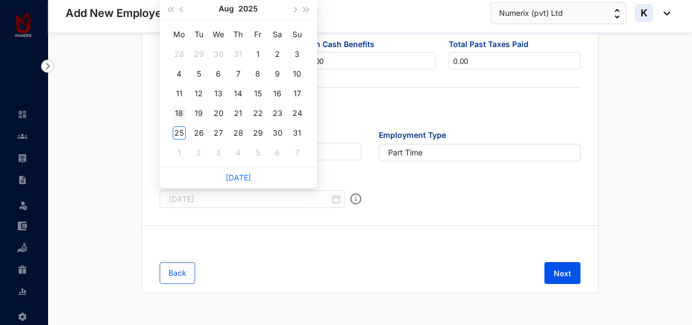
click at [182, 110] on div "18" at bounding box center [179, 113] width 13 height 13
type input "[DATE]"
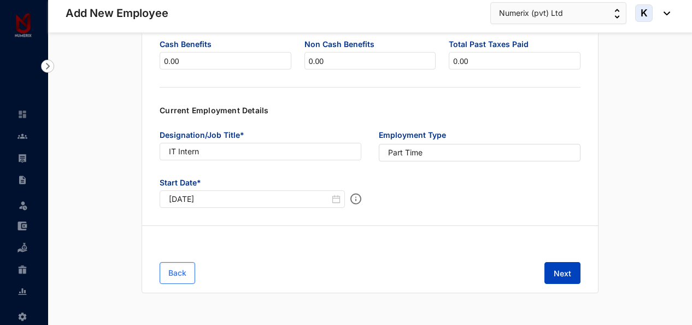
click at [575, 270] on button "Next" at bounding box center [562, 273] width 36 height 22
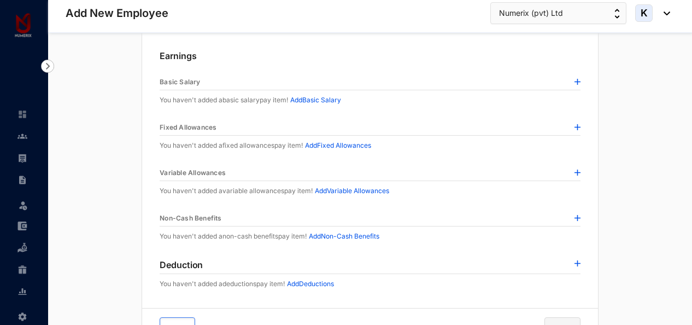
scroll to position [25, 0]
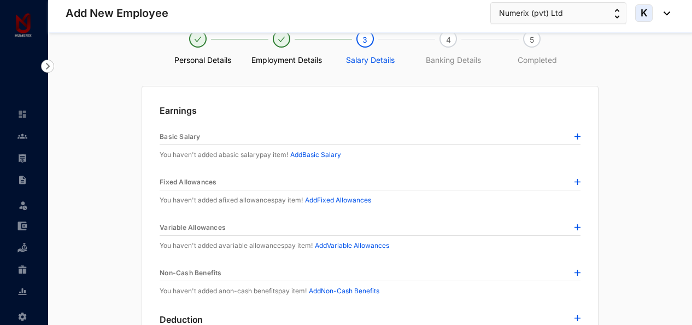
click at [577, 135] on img at bounding box center [577, 136] width 6 height 6
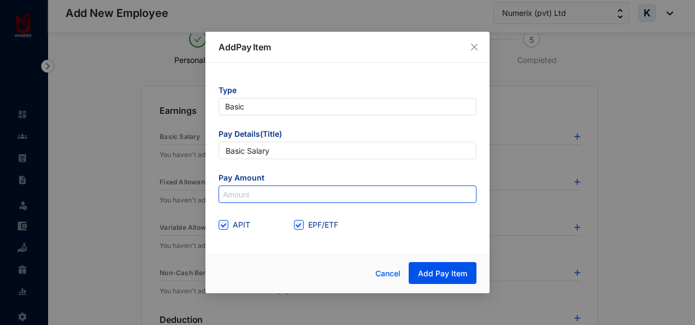
click at [296, 191] on input at bounding box center [347, 194] width 257 height 17
type input "15,000"
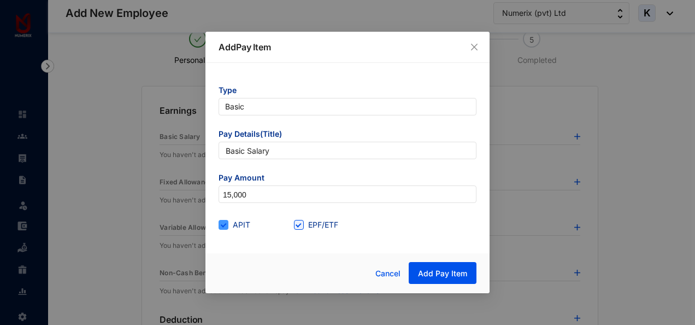
click at [238, 225] on span "APIT" at bounding box center [241, 225] width 26 height 12
click at [226, 225] on input "APIT" at bounding box center [223, 224] width 8 height 8
checkbox input "false"
click at [317, 223] on span "EPF/ETF" at bounding box center [323, 225] width 39 height 12
click at [302, 223] on input "EPF/ETF" at bounding box center [298, 224] width 8 height 8
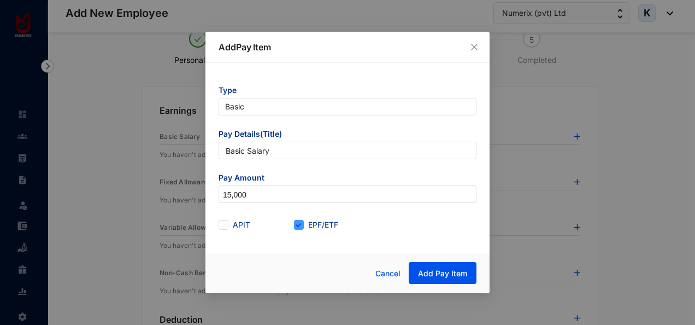
checkbox input "false"
click at [439, 278] on span "Add Pay Item" at bounding box center [442, 273] width 49 height 11
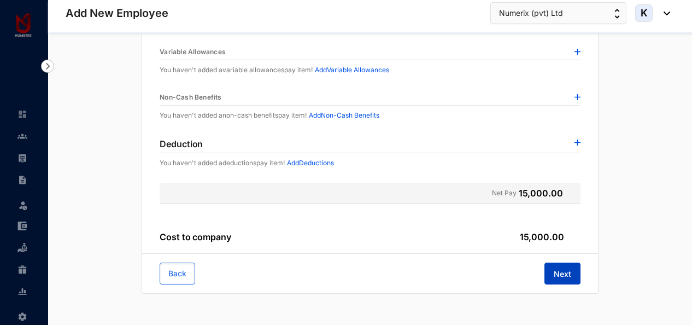
click at [568, 272] on span "Next" at bounding box center [561, 273] width 17 height 11
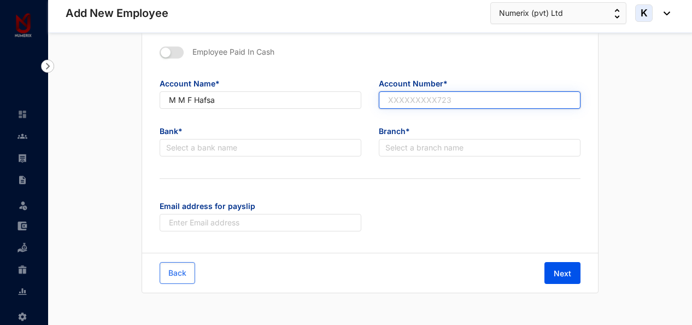
click at [449, 98] on input "text" at bounding box center [480, 99] width 202 height 17
paste input "90682549"
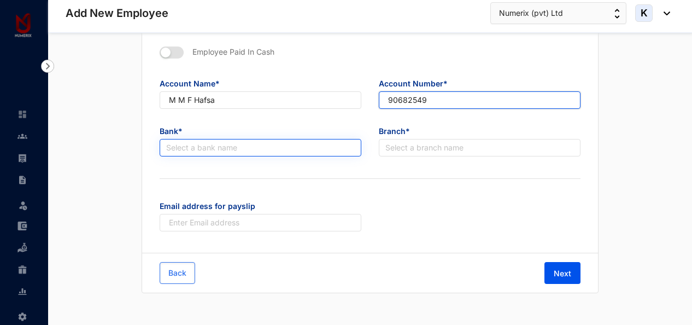
type input "90682549"
click at [322, 146] on input "search" at bounding box center [260, 147] width 188 height 16
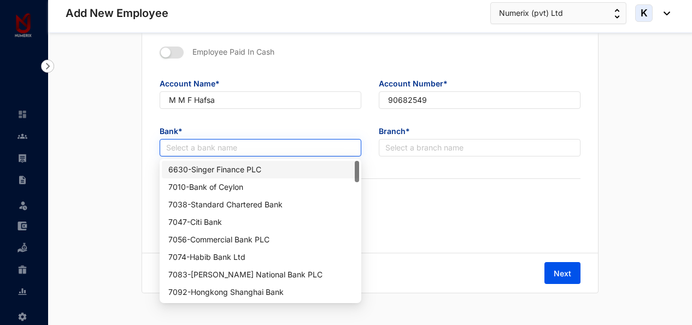
type input "b"
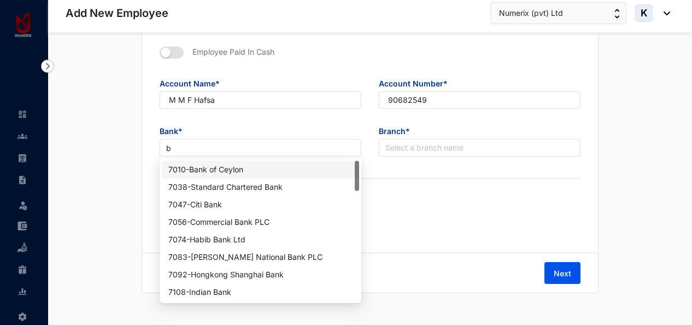
click at [256, 165] on div "7010 - Bank of [GEOGRAPHIC_DATA]" at bounding box center [260, 169] width 184 height 12
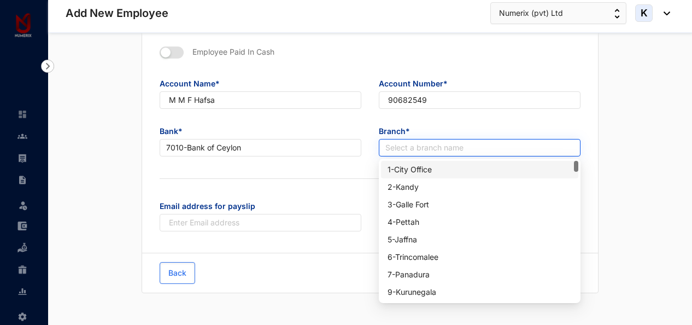
click at [410, 149] on input "search" at bounding box center [479, 147] width 188 height 16
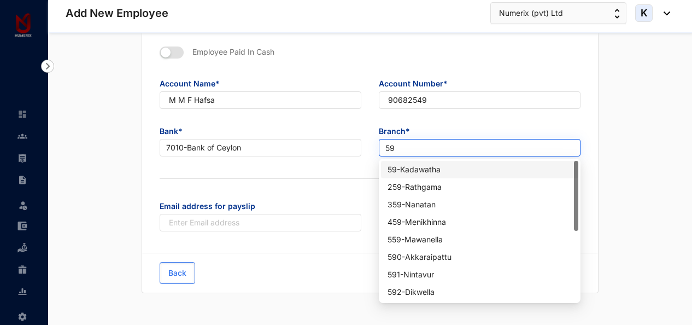
type input "592"
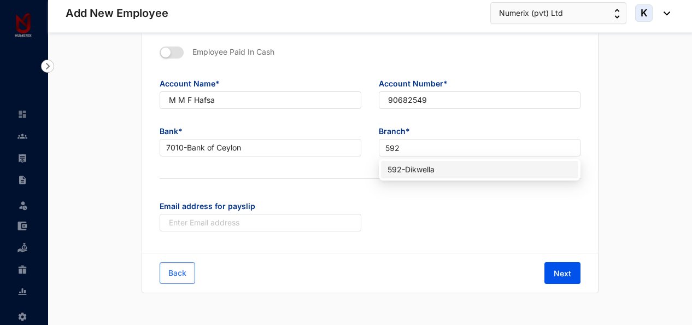
click at [413, 168] on div "592 - Dikwella" at bounding box center [479, 169] width 184 height 12
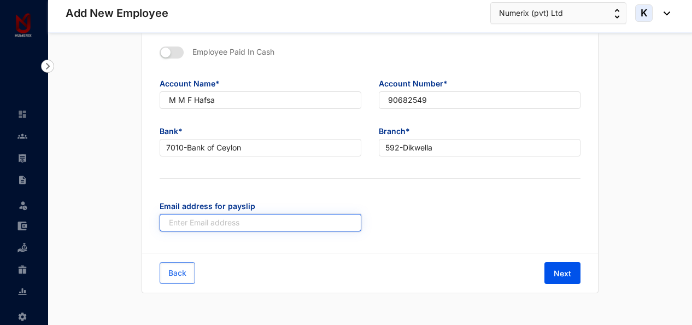
click at [292, 220] on input "text" at bounding box center [261, 222] width 202 height 17
paste input "[EMAIL_ADDRESS][DOMAIN_NAME]"
click at [169, 220] on input "[EMAIL_ADDRESS][DOMAIN_NAME]" at bounding box center [261, 222] width 202 height 17
type input "[EMAIL_ADDRESS][DOMAIN_NAME]"
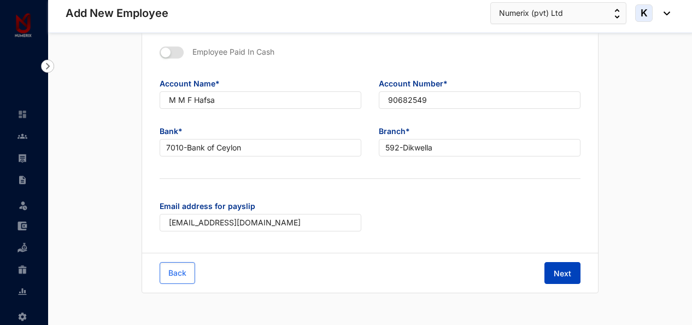
click at [556, 268] on span "Next" at bounding box center [561, 273] width 17 height 11
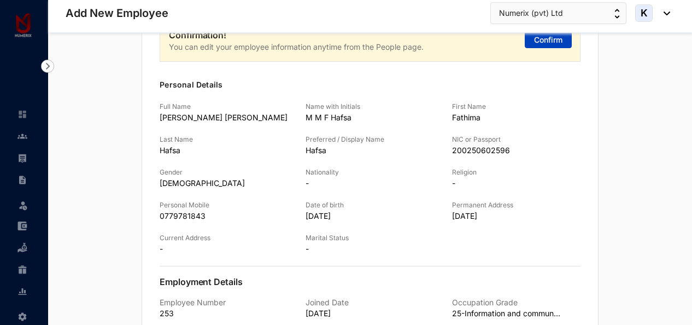
click at [552, 38] on span "Confirm" at bounding box center [548, 39] width 28 height 11
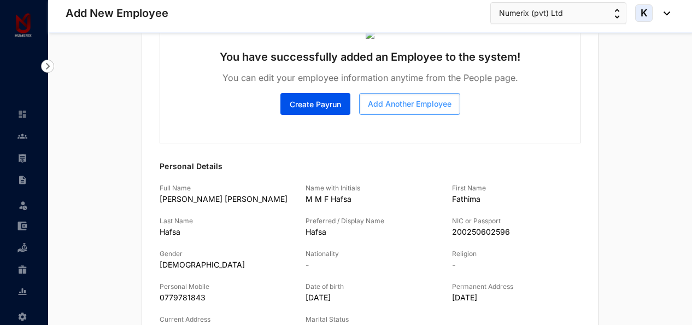
click at [414, 102] on span "Add Another Employee" at bounding box center [410, 103] width 84 height 11
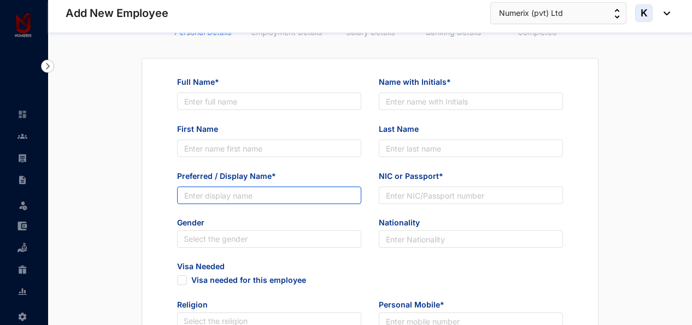
scroll to position [0, 0]
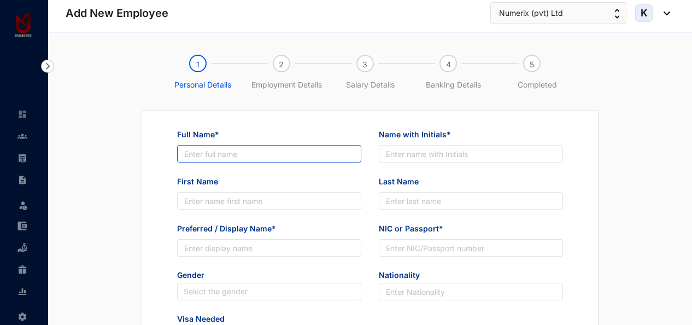
click at [236, 151] on input "Full Name*" at bounding box center [269, 153] width 184 height 17
paste input "[PERSON_NAME] [PERSON_NAME]"
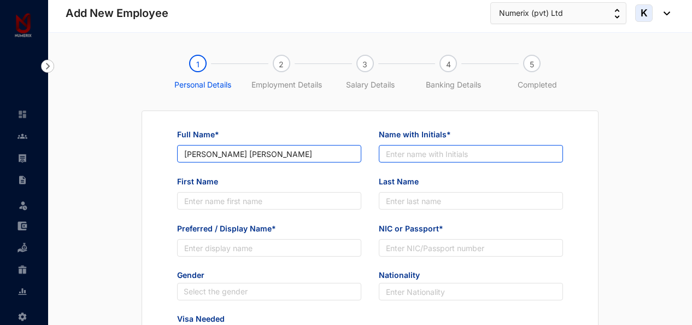
type input "[PERSON_NAME] [PERSON_NAME]"
click at [414, 150] on input "Name with Initials*" at bounding box center [471, 153] width 184 height 17
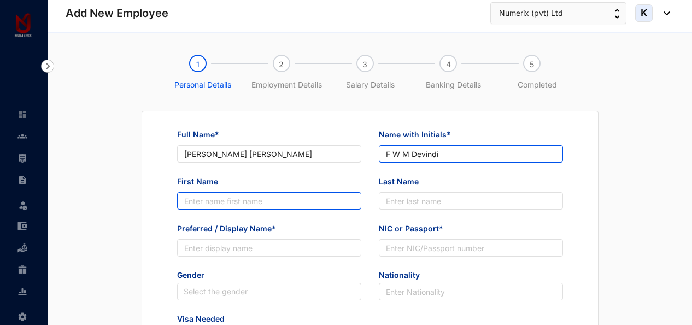
type input "F W M Devindi"
click at [311, 198] on input "First Name" at bounding box center [269, 200] width 184 height 17
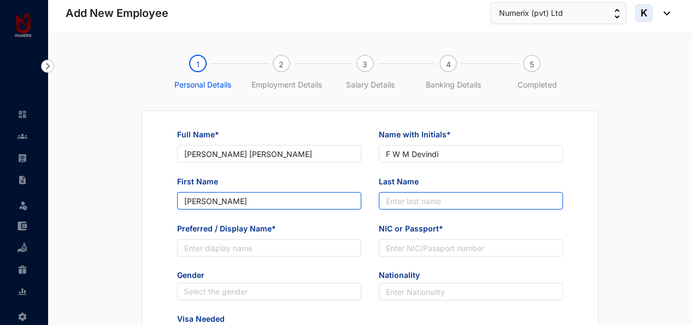
type input "[PERSON_NAME]"
click at [388, 203] on input "Last Name" at bounding box center [471, 200] width 184 height 17
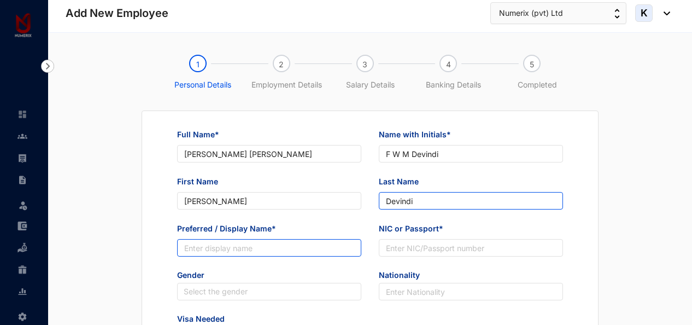
type input "Devindi"
click at [249, 250] on input "Preferred / Display Name*" at bounding box center [269, 247] width 184 height 17
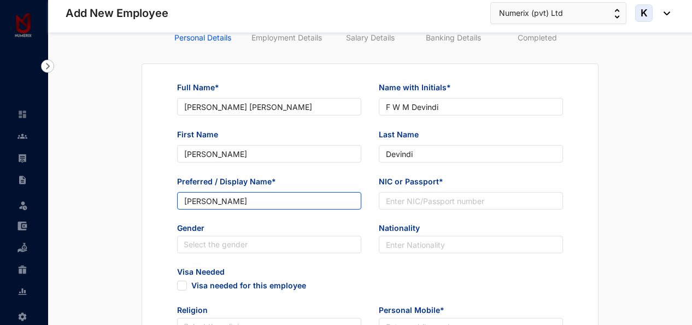
scroll to position [109, 0]
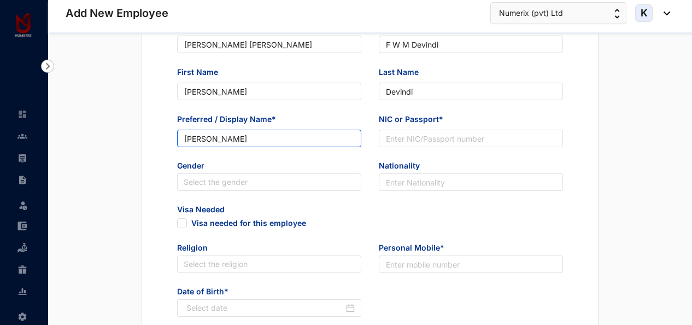
type input "[PERSON_NAME]"
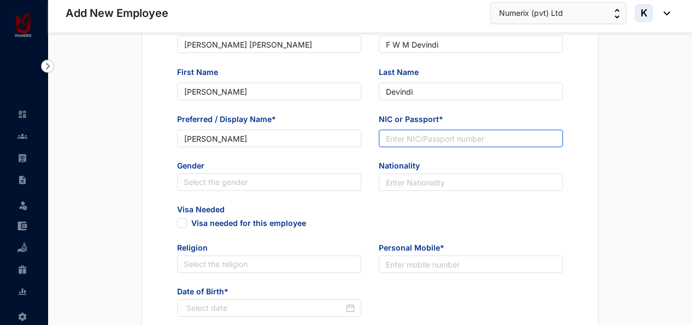
click at [434, 138] on input "NIC or Passport*" at bounding box center [471, 137] width 184 height 17
paste input "200081601670"
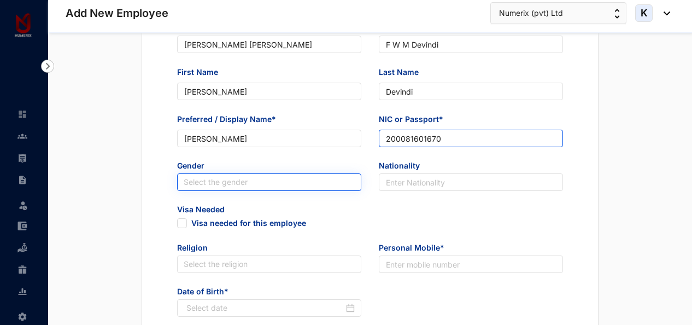
type input "200081601670"
click at [296, 182] on input "search" at bounding box center [269, 182] width 171 height 16
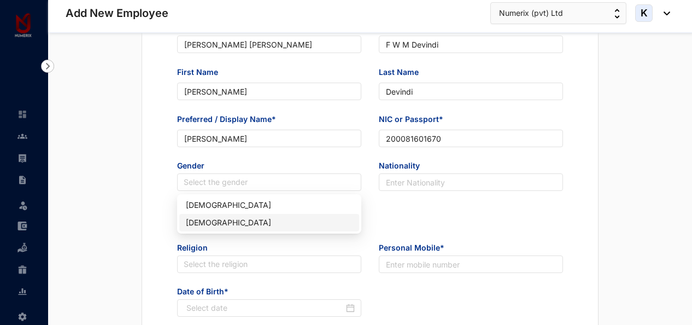
click at [205, 220] on div "[DEMOGRAPHIC_DATA]" at bounding box center [269, 222] width 167 height 12
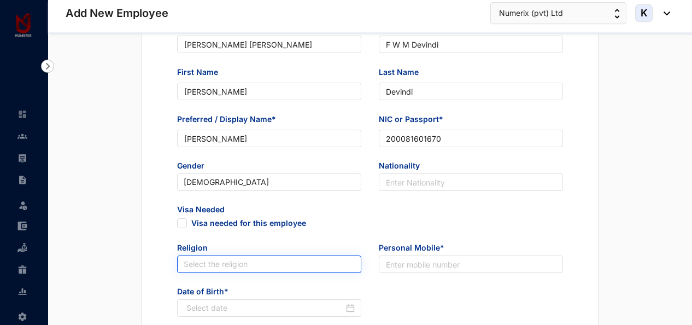
click at [199, 262] on input "search" at bounding box center [269, 264] width 171 height 16
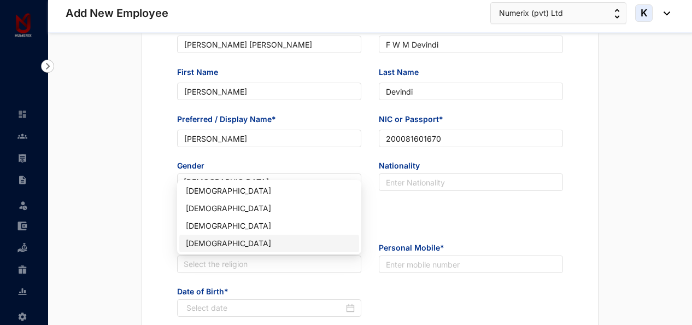
click at [426, 225] on div "Visa Needed Visa needed for this employee" at bounding box center [369, 223] width 403 height 38
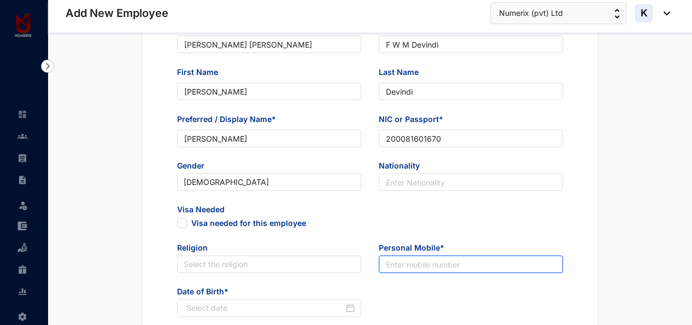
click at [402, 262] on input "text" at bounding box center [471, 263] width 184 height 17
paste input "94 76 433 1743"
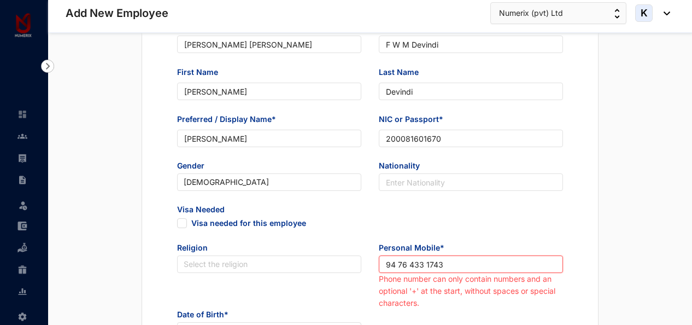
click at [427, 264] on input "94 76 433 1743" at bounding box center [471, 263] width 184 height 17
click at [423, 264] on input "94 76 433 1743" at bounding box center [471, 263] width 184 height 17
click at [426, 265] on input "94 76 433 1743" at bounding box center [471, 263] width 184 height 17
click at [410, 264] on input "94 76 4331743" at bounding box center [471, 263] width 184 height 17
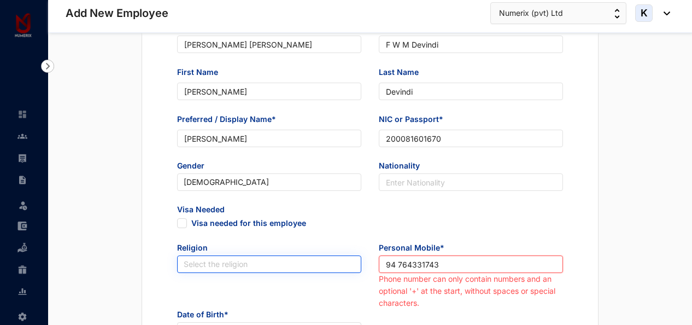
drag, startPoint x: 398, startPoint y: 263, endPoint x: 359, endPoint y: 261, distance: 38.3
click at [359, 261] on div "Religion Select the religion Personal Mobile* [PHONE_NUMBER] Phone number can o…" at bounding box center [369, 275] width 403 height 67
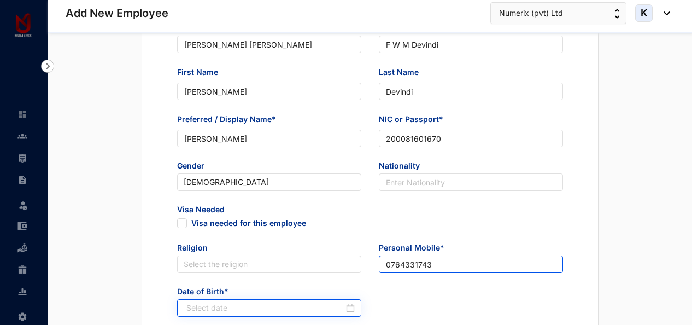
type input "0764331743"
click at [297, 309] on input at bounding box center [264, 308] width 157 height 12
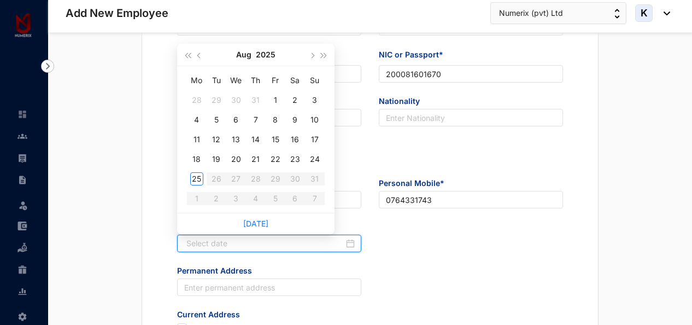
scroll to position [164, 0]
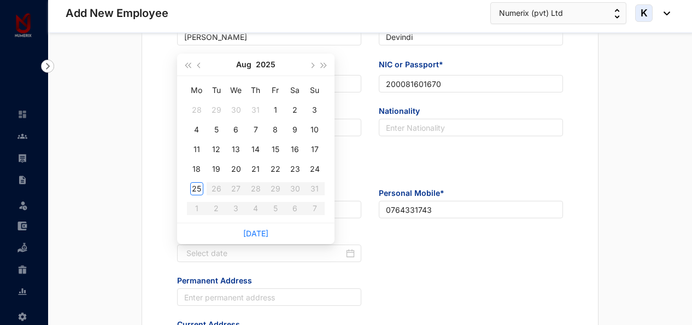
click at [390, 161] on div "Visa Needed Visa needed for this employee" at bounding box center [369, 168] width 403 height 38
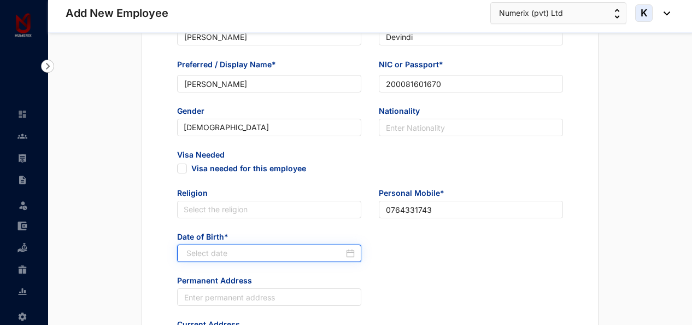
click at [331, 255] on input at bounding box center [264, 253] width 157 height 12
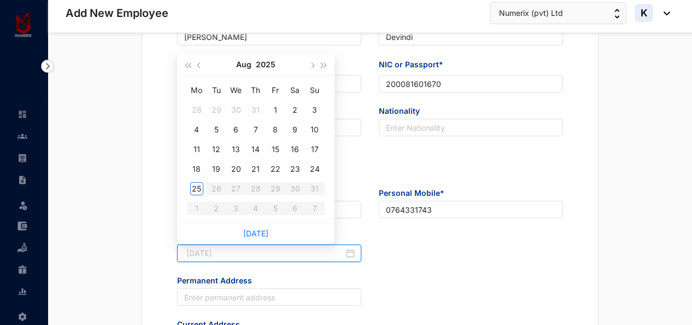
type input "[DATE]"
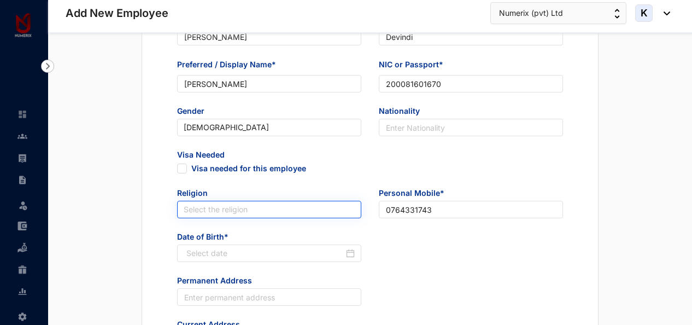
click at [262, 210] on input "search" at bounding box center [269, 209] width 171 height 16
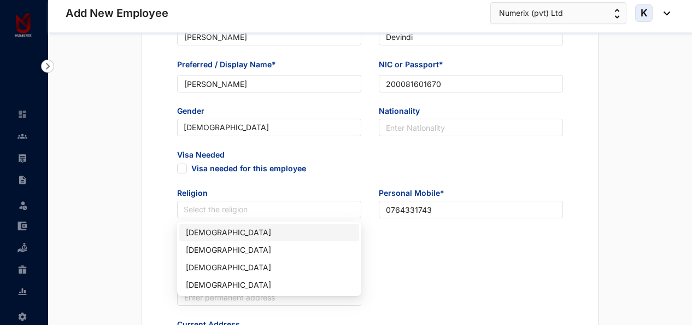
drag, startPoint x: 491, startPoint y: 235, endPoint x: 477, endPoint y: 246, distance: 17.5
click at [489, 235] on div "Date of Birth*" at bounding box center [369, 253] width 403 height 44
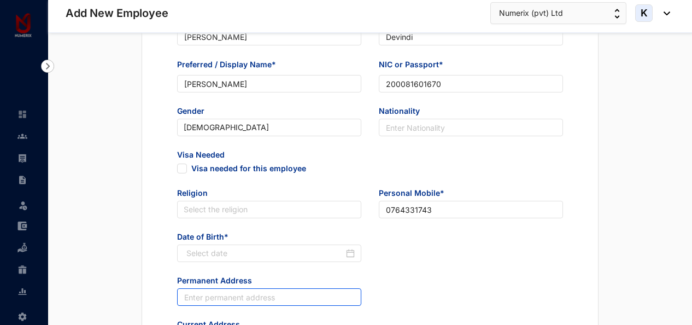
click at [297, 297] on input "text" at bounding box center [269, 296] width 184 height 17
paste input "[DATE]"
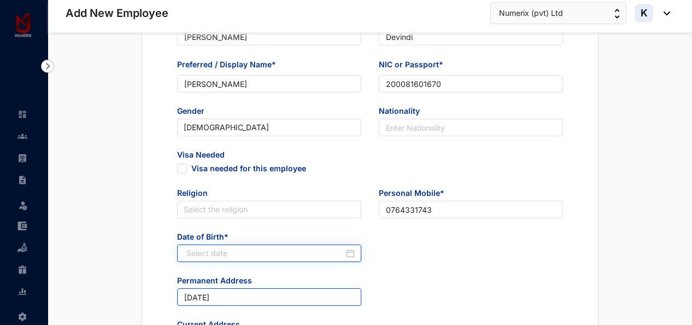
type input "[DATE]"
click at [280, 249] on input at bounding box center [264, 253] width 157 height 12
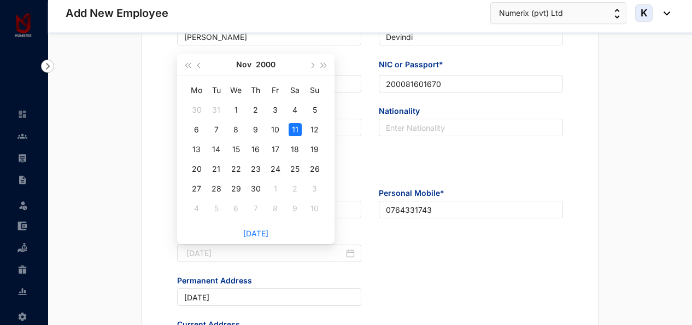
click at [295, 131] on div "11" at bounding box center [294, 129] width 13 height 13
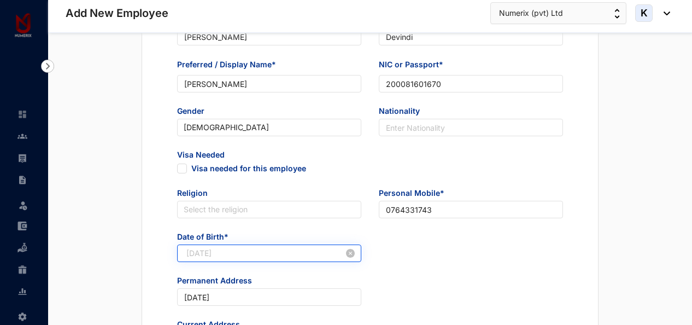
type input "[DATE]"
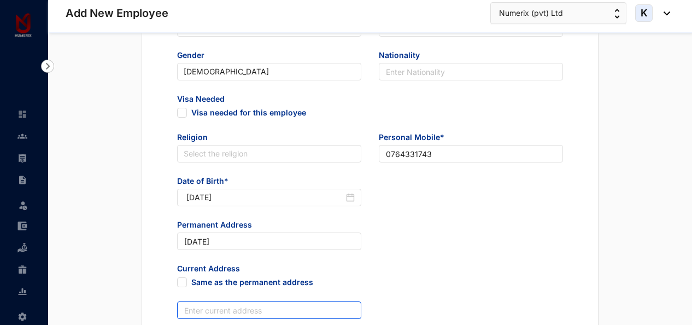
scroll to position [273, 0]
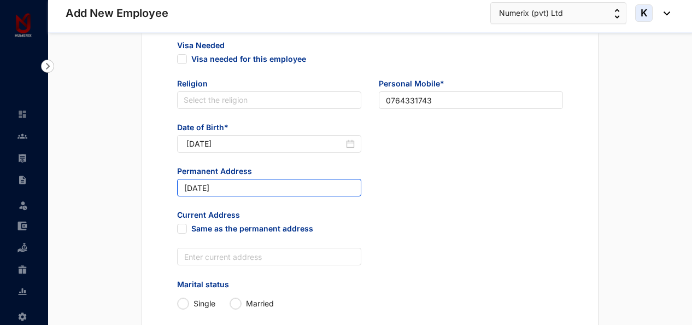
drag, startPoint x: 241, startPoint y: 184, endPoint x: 80, endPoint y: 184, distance: 161.2
click at [80, 184] on div "Full Name* [PERSON_NAME] Name with Initials* F W M Devindi First Name [PERSON_N…" at bounding box center [370, 259] width 609 height 845
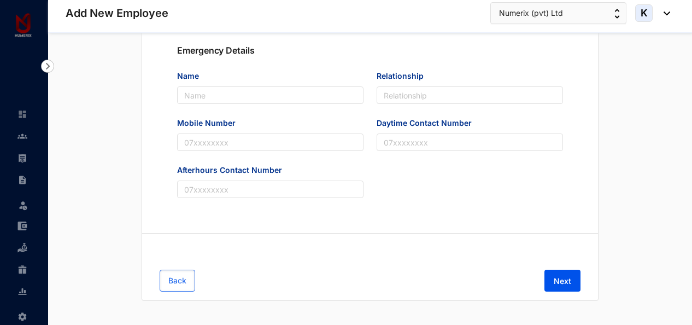
scroll to position [656, 0]
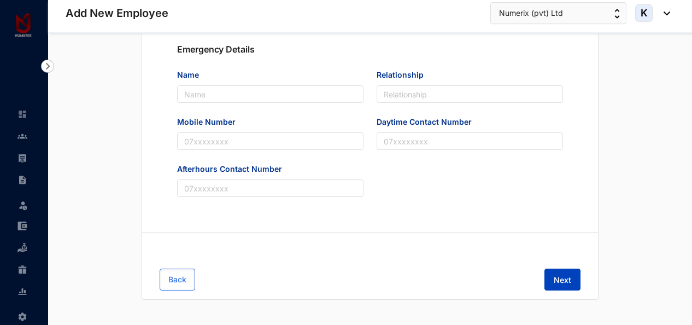
click at [552, 278] on button "Next" at bounding box center [562, 279] width 36 height 22
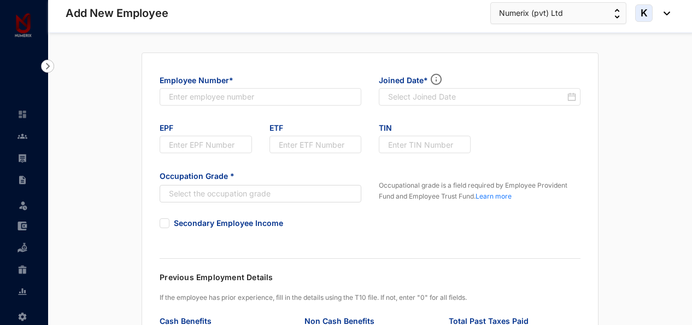
scroll to position [0, 0]
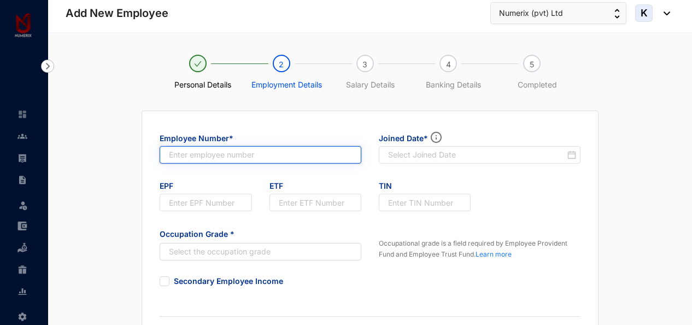
click at [293, 153] on input "text" at bounding box center [261, 154] width 202 height 17
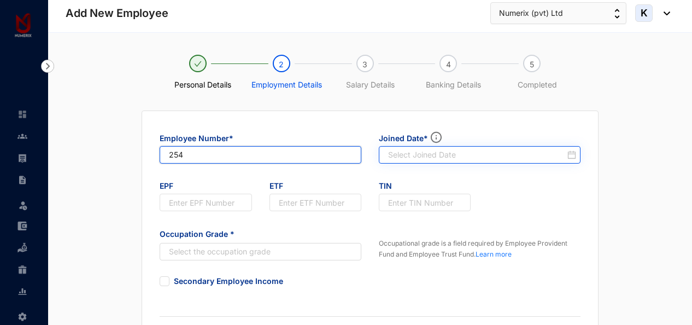
type input "254"
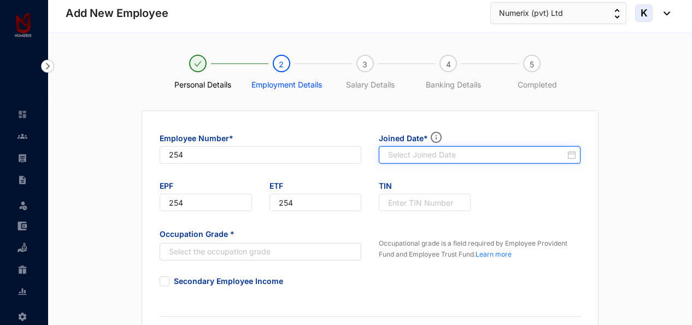
click at [417, 153] on input at bounding box center [476, 154] width 177 height 11
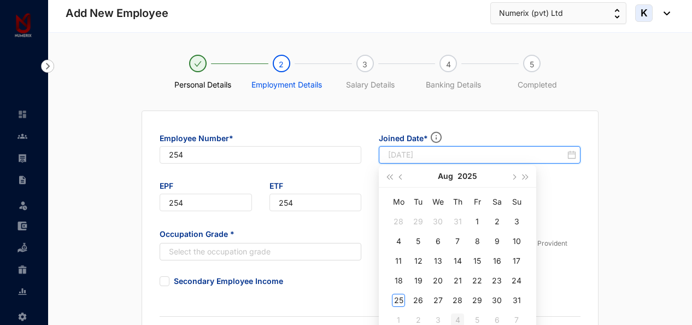
type input "[DATE]"
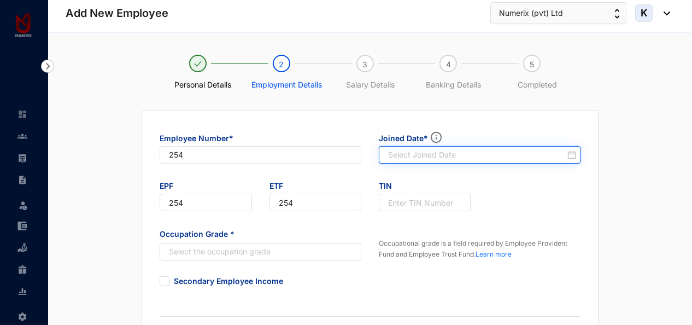
click at [567, 154] on div at bounding box center [482, 154] width 188 height 11
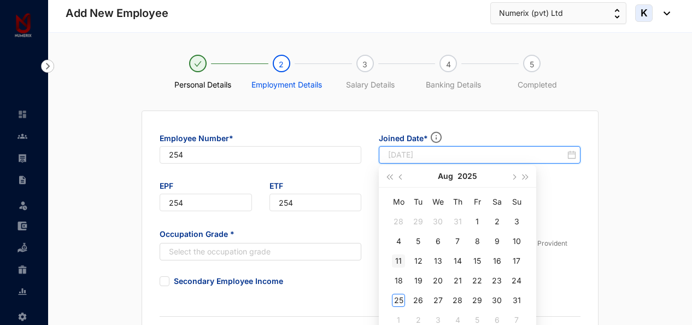
type input "[DATE]"
click at [398, 259] on div "11" at bounding box center [398, 260] width 13 height 13
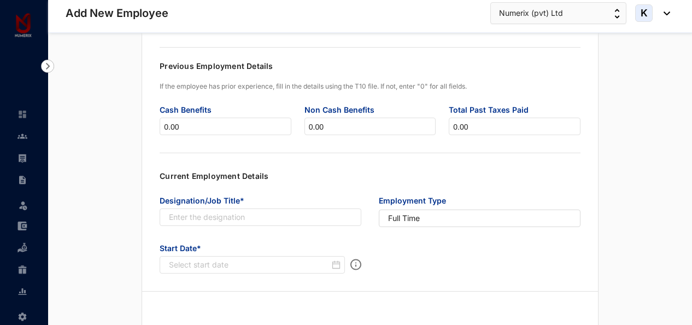
scroll to position [273, 0]
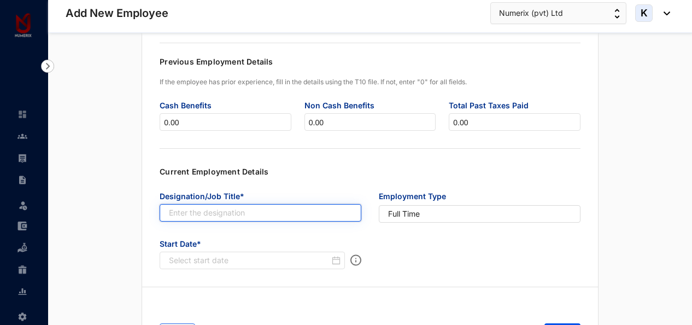
click at [220, 208] on input "text" at bounding box center [261, 212] width 202 height 17
paste input "Senior Tax Consultant"
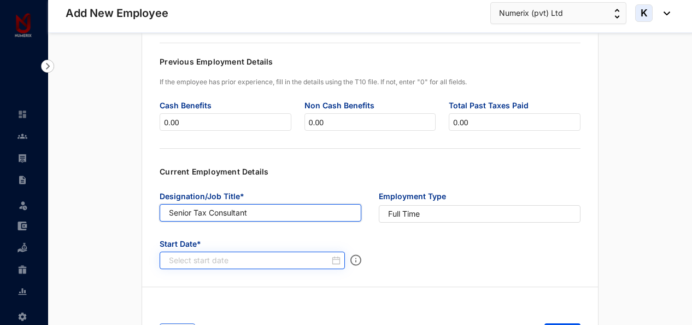
type input "Senior Tax Consultant"
click at [264, 259] on input at bounding box center [249, 260] width 161 height 11
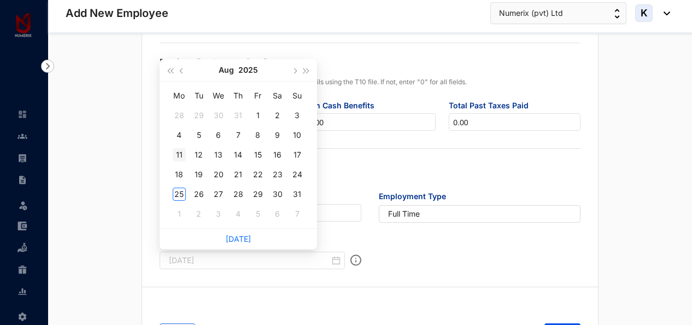
click at [184, 152] on div "11" at bounding box center [179, 154] width 13 height 13
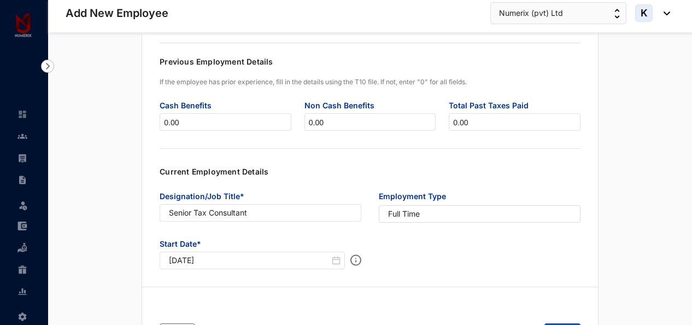
type input "[DATE]"
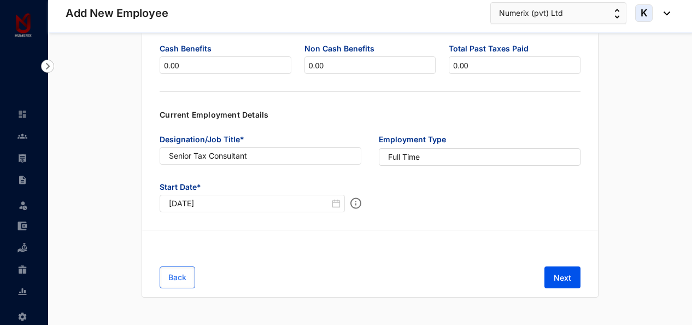
scroll to position [334, 0]
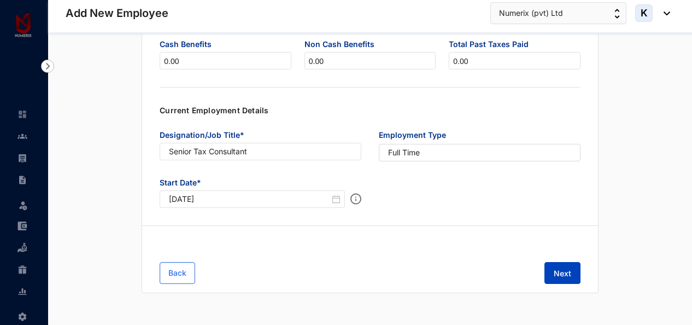
click at [568, 269] on span "Next" at bounding box center [561, 273] width 17 height 11
click at [567, 271] on span "Next" at bounding box center [561, 273] width 17 height 11
click at [563, 267] on button "Next" at bounding box center [562, 273] width 36 height 22
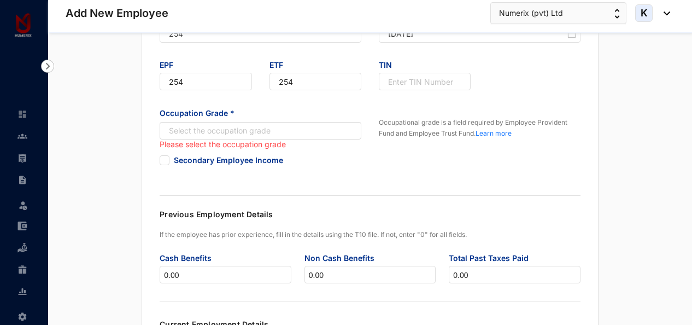
scroll to position [116, 0]
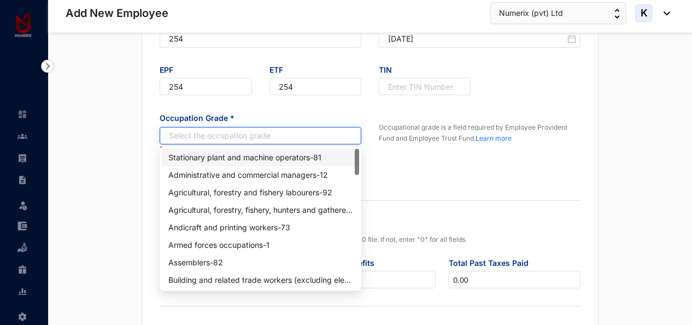
click at [320, 132] on input "search" at bounding box center [254, 135] width 181 height 16
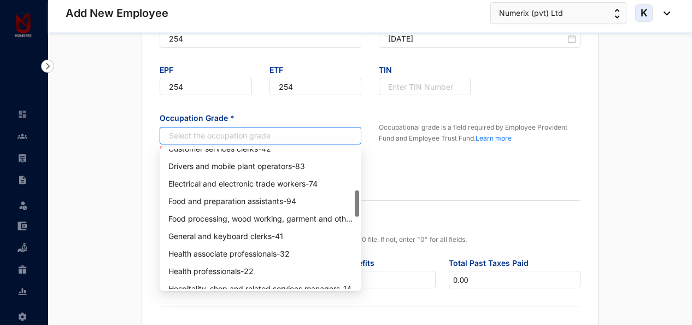
scroll to position [273, 0]
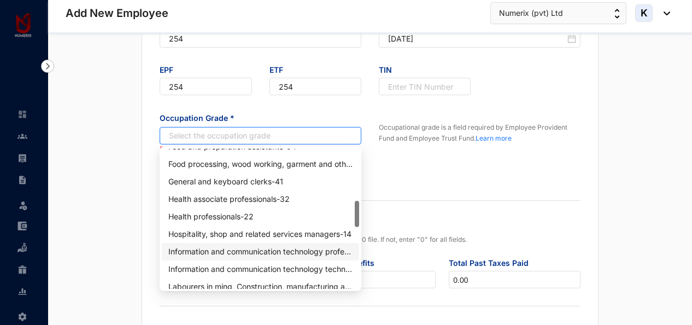
click at [297, 249] on div "Information and communication technology professionals - 25" at bounding box center [260, 251] width 184 height 12
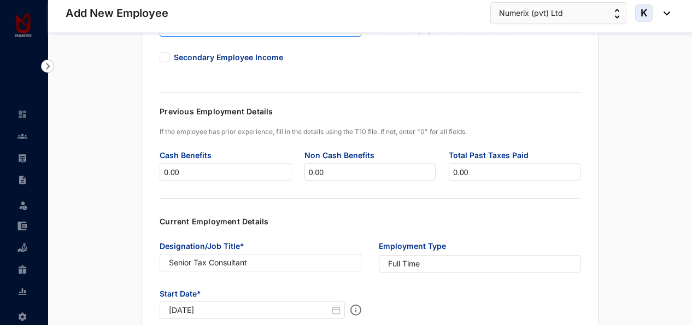
scroll to position [334, 0]
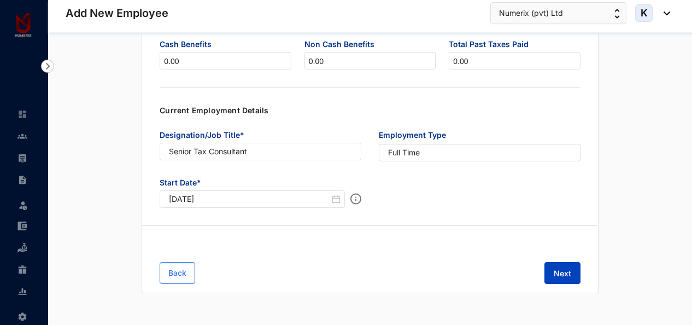
click at [553, 269] on button "Next" at bounding box center [562, 273] width 36 height 22
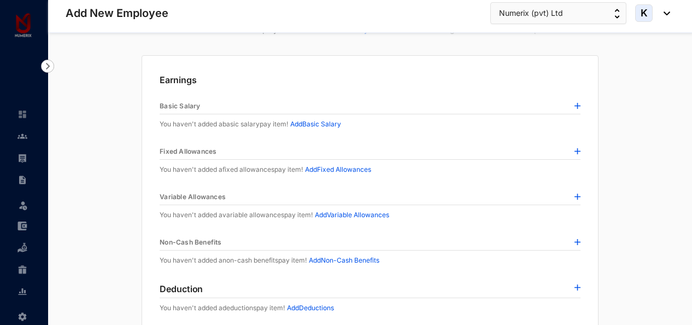
scroll to position [25, 0]
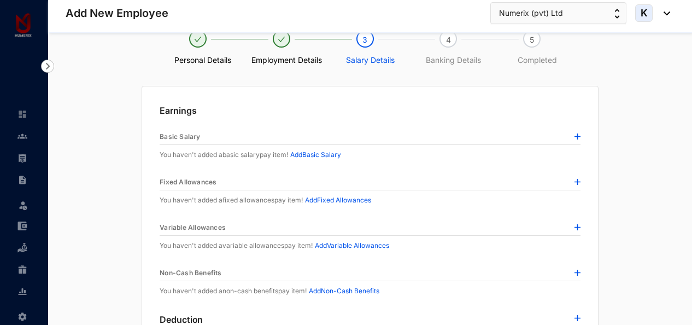
click at [332, 155] on p "Add Basic Salary" at bounding box center [315, 154] width 51 height 11
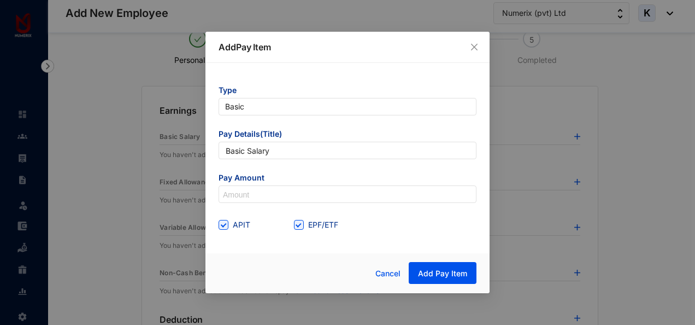
click at [313, 181] on span "Pay Amount" at bounding box center [348, 178] width 258 height 13
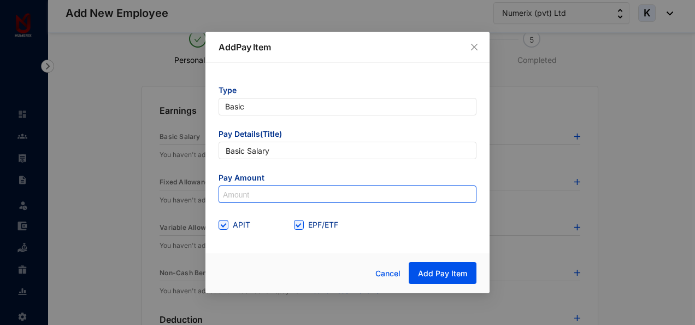
click at [312, 191] on input at bounding box center [347, 194] width 257 height 17
type input "75,000"
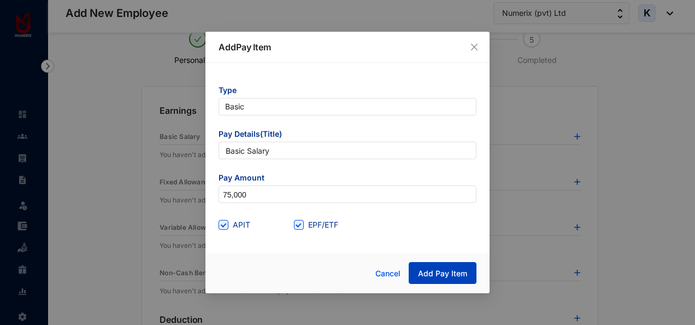
click at [424, 266] on button "Add Pay Item" at bounding box center [443, 273] width 68 height 22
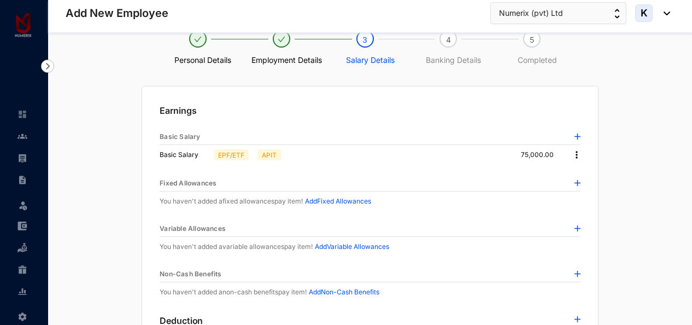
click at [575, 180] on img at bounding box center [577, 183] width 6 height 6
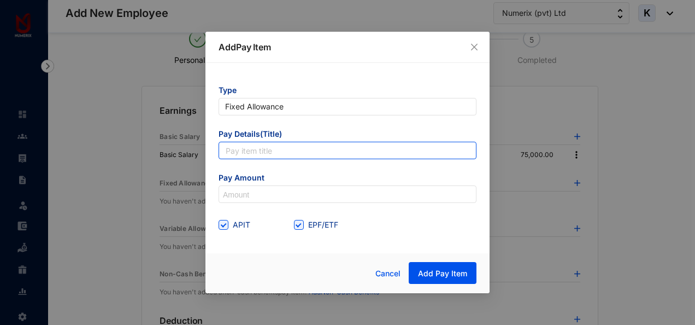
click at [321, 148] on input "text" at bounding box center [348, 149] width 258 height 17
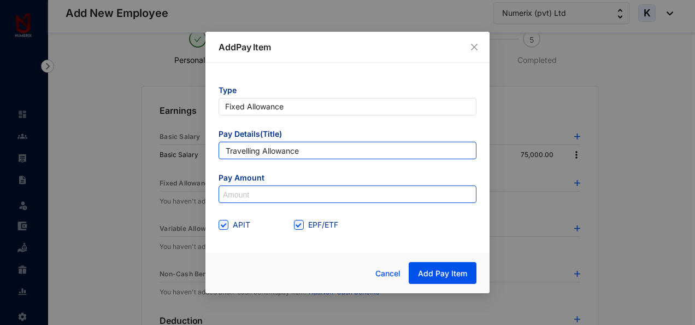
type input "Travelling Allowance"
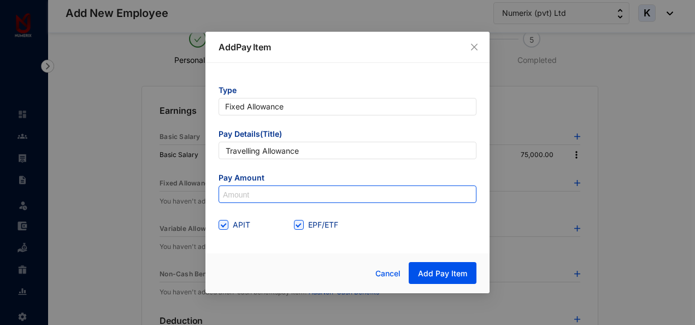
click at [302, 196] on input at bounding box center [347, 194] width 257 height 17
type input "18,000"
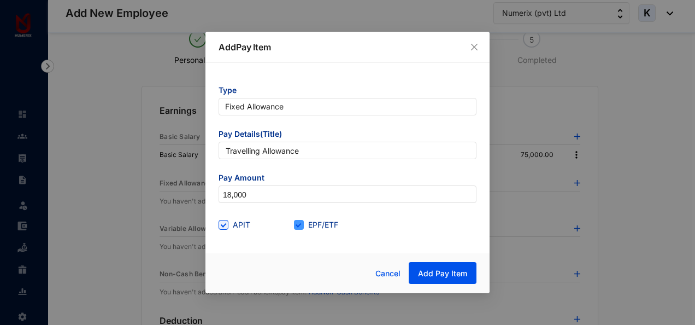
click at [305, 223] on span "EPF/ETF" at bounding box center [323, 225] width 39 height 12
click at [302, 223] on input "EPF/ETF" at bounding box center [298, 224] width 8 height 8
checkbox input "false"
click at [430, 274] on span "Add Pay Item" at bounding box center [442, 273] width 49 height 11
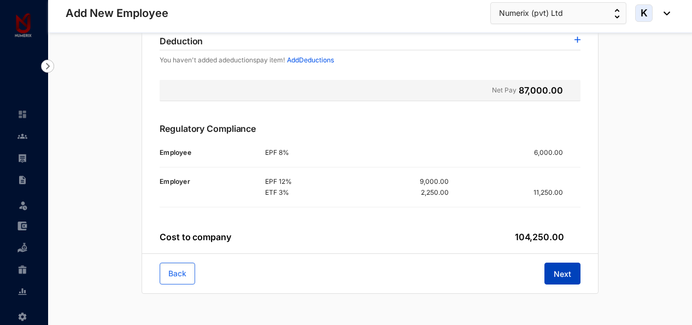
click at [558, 273] on span "Next" at bounding box center [561, 273] width 17 height 11
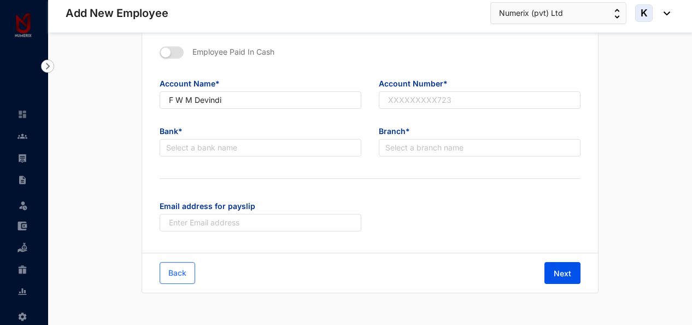
scroll to position [0, 0]
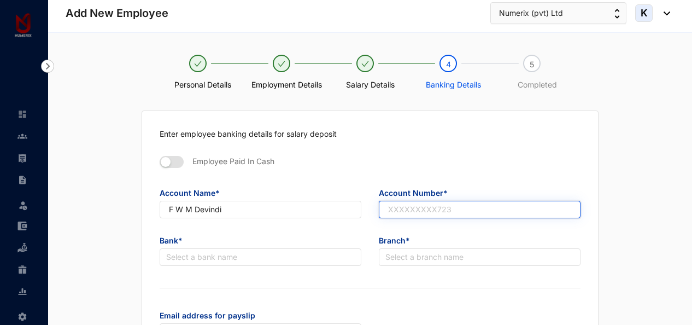
click at [418, 207] on input "text" at bounding box center [480, 208] width 202 height 17
paste input "148-2001-3004-1913"
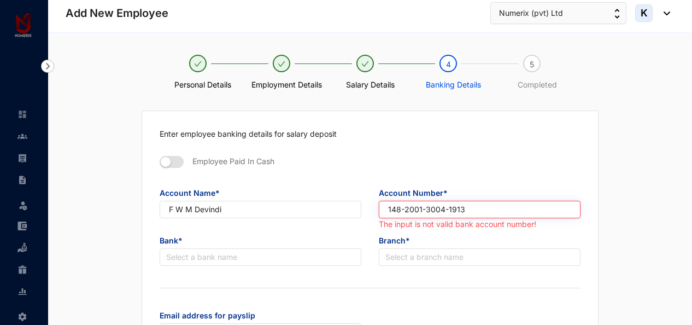
click at [404, 208] on input "148-2001-3004-1913" at bounding box center [480, 208] width 202 height 17
click at [422, 209] on input "1482001-3004-1913" at bounding box center [480, 208] width 202 height 17
click at [442, 207] on input "14820013004-1913" at bounding box center [480, 208] width 202 height 17
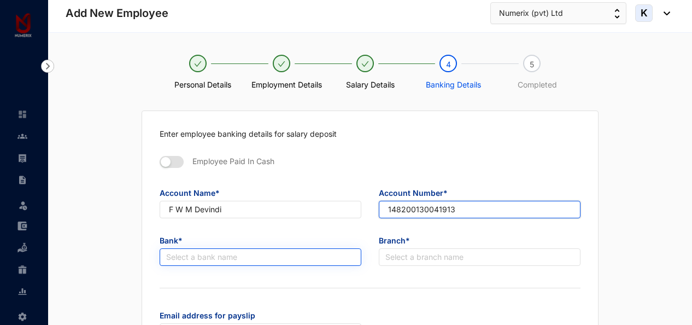
type input "148200130041913"
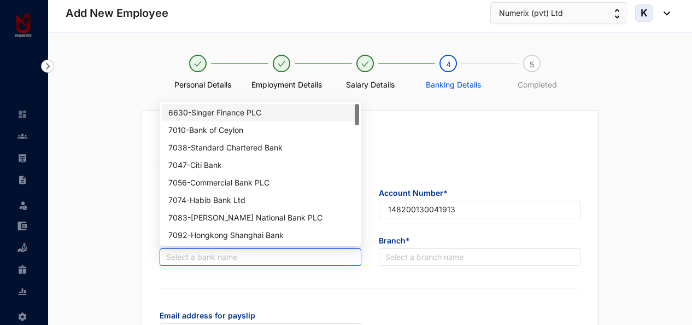
click at [270, 253] on input "search" at bounding box center [260, 257] width 188 height 16
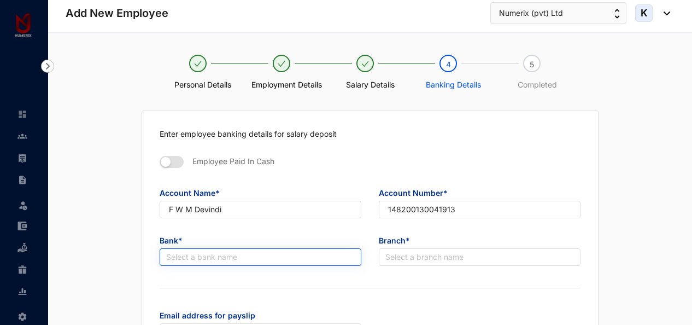
click at [237, 252] on input "search" at bounding box center [260, 257] width 188 height 16
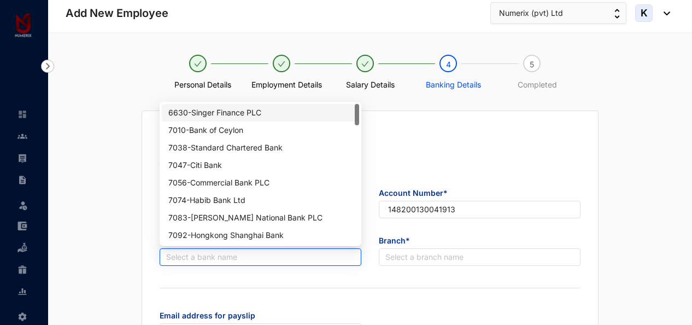
paste input "7135"
type input "7135"
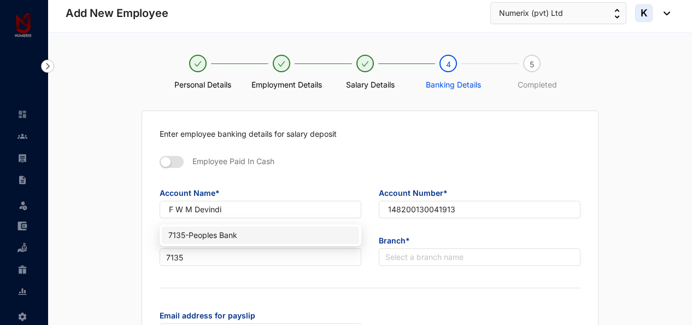
click at [239, 236] on div "7135 - Peoples Bank" at bounding box center [260, 235] width 184 height 12
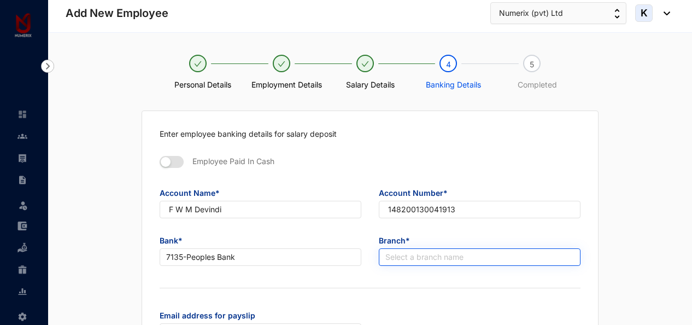
click at [444, 258] on input "search" at bounding box center [479, 257] width 188 height 16
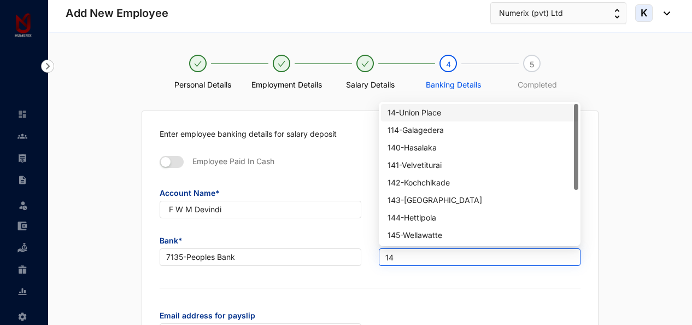
type input "148"
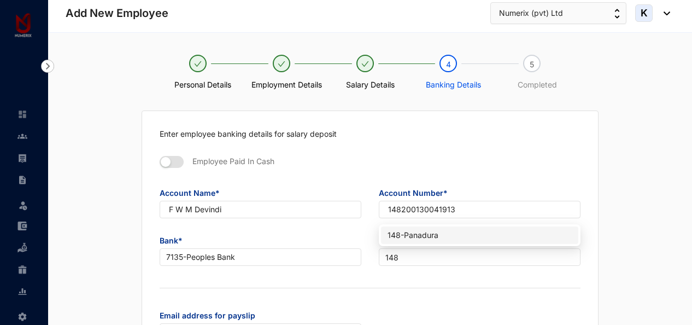
click at [430, 234] on div "148 - Panadura" at bounding box center [479, 235] width 184 height 12
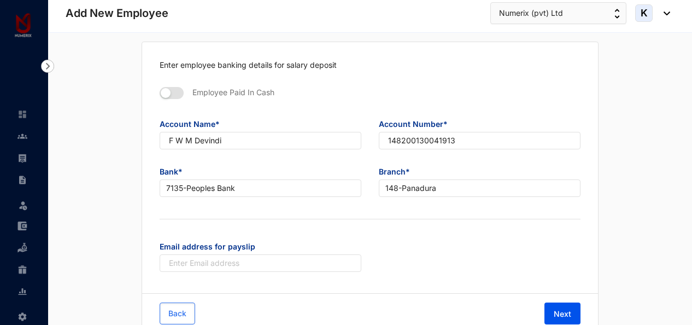
scroll to position [109, 0]
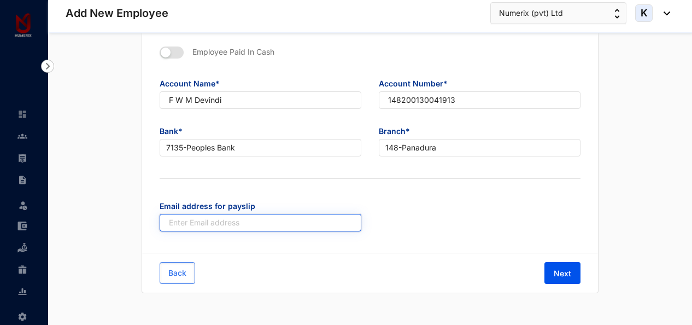
click at [258, 219] on input "text" at bounding box center [261, 222] width 202 height 17
paste input "[EMAIL_ADDRESS][DOMAIN_NAME]"
type input "[EMAIL_ADDRESS][DOMAIN_NAME]"
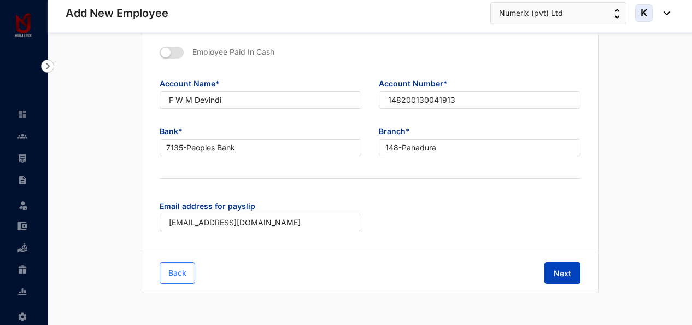
click at [558, 272] on span "Next" at bounding box center [561, 273] width 17 height 11
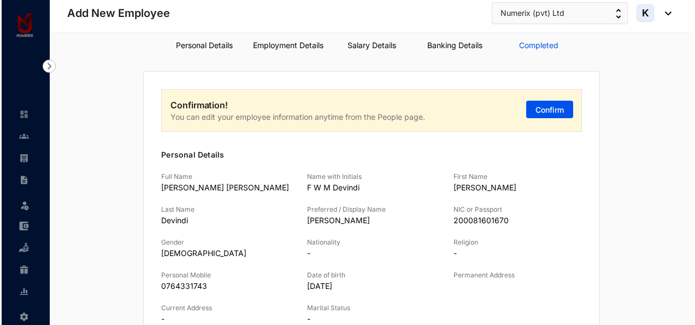
scroll to position [0, 0]
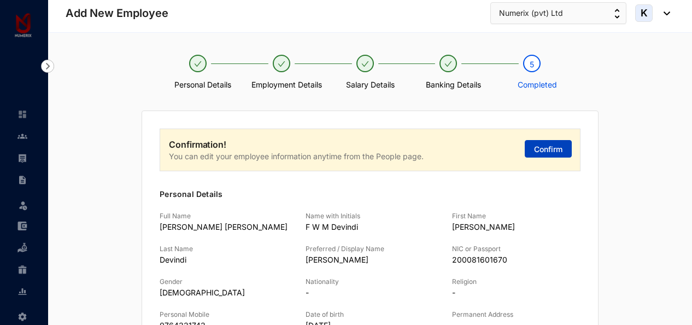
click at [556, 151] on span "Confirm" at bounding box center [548, 149] width 28 height 11
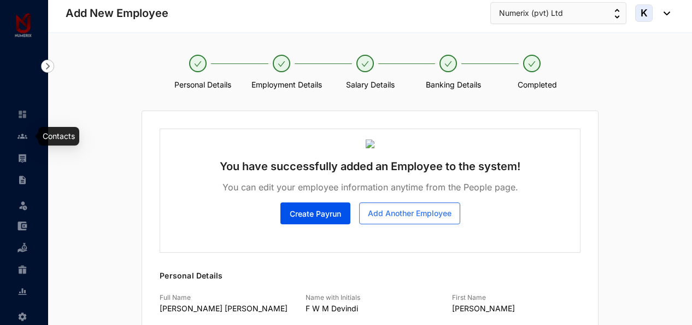
click at [21, 135] on img at bounding box center [22, 136] width 10 height 10
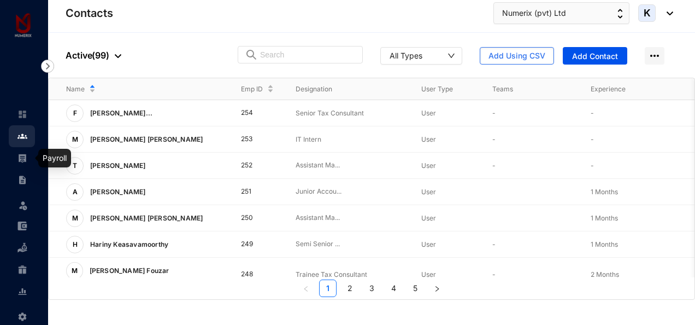
click at [25, 156] on img at bounding box center [22, 158] width 10 height 10
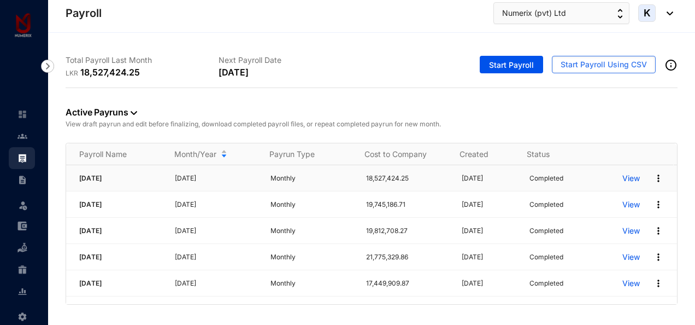
click at [623, 175] on p "View" at bounding box center [630, 178] width 17 height 11
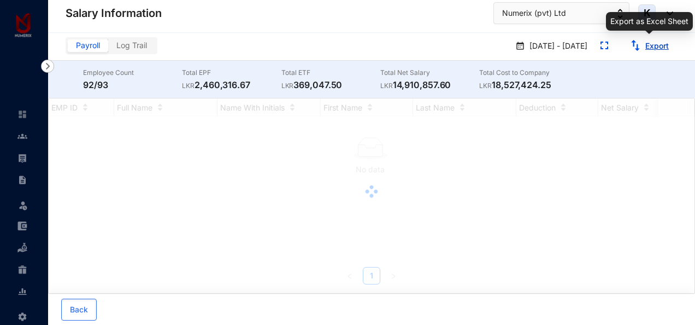
click at [658, 46] on link "Export" at bounding box center [656, 45] width 23 height 9
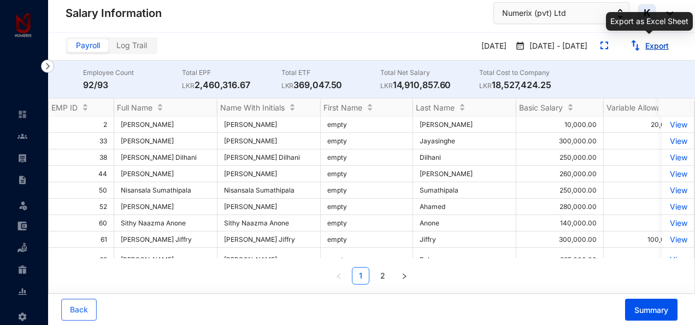
click at [658, 45] on link "Export" at bounding box center [656, 45] width 23 height 9
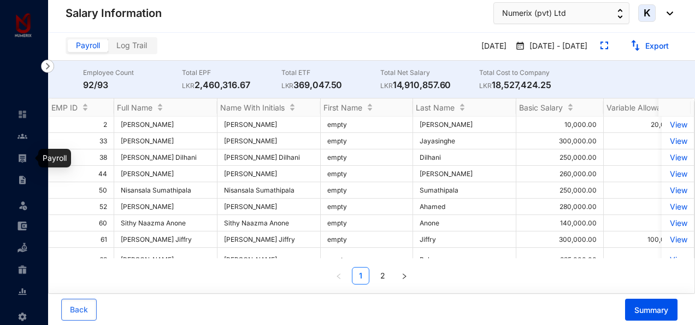
click at [25, 160] on img at bounding box center [22, 158] width 10 height 10
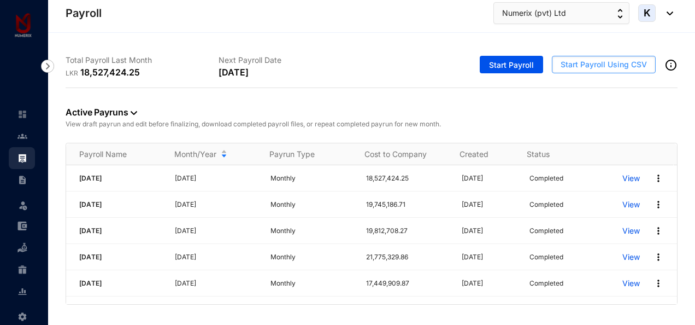
click at [578, 66] on span "Start Payroll Using CSV" at bounding box center [604, 64] width 86 height 11
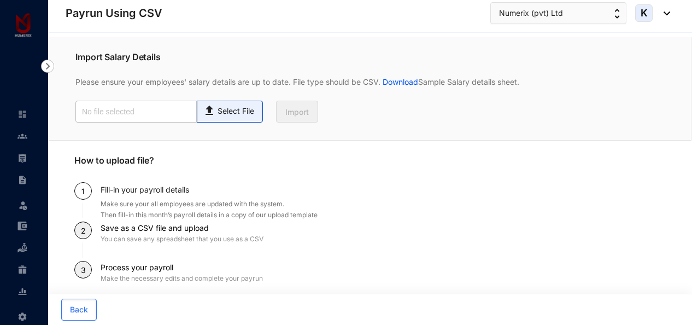
click at [216, 113] on img at bounding box center [210, 109] width 15 height 16
click at [0, 0] on input "Select File" at bounding box center [0, 0] width 0 height 0
click at [232, 110] on p "Select File" at bounding box center [235, 110] width 37 height 11
click at [0, 0] on input "Select File" at bounding box center [0, 0] width 0 height 0
type input "[DATE] - Numerix (pvt) Ltd.csv"
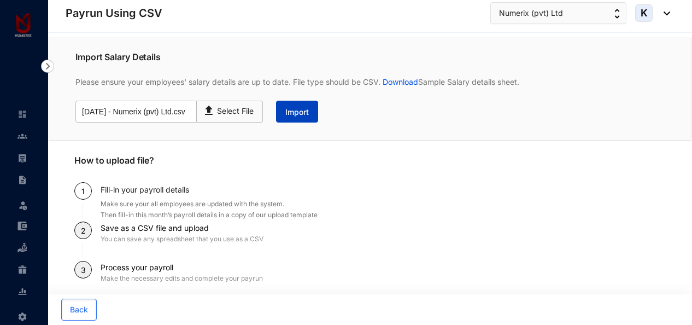
click at [291, 114] on span "Import" at bounding box center [296, 112] width 23 height 11
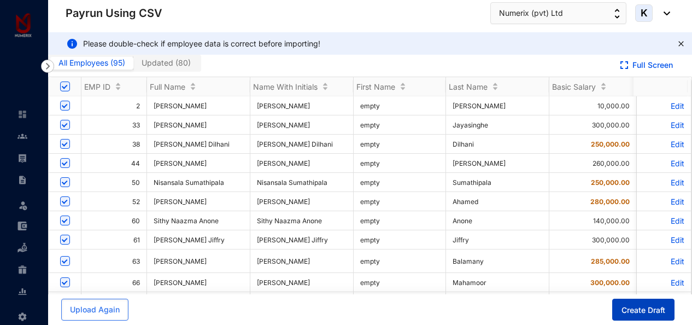
click at [644, 308] on span "Create Draft" at bounding box center [643, 309] width 44 height 11
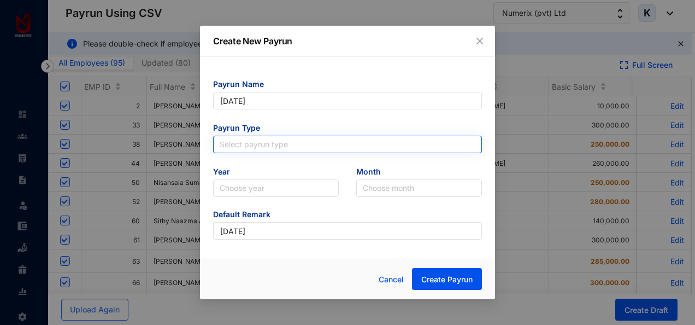
click at [297, 144] on input "search" at bounding box center [348, 144] width 256 height 16
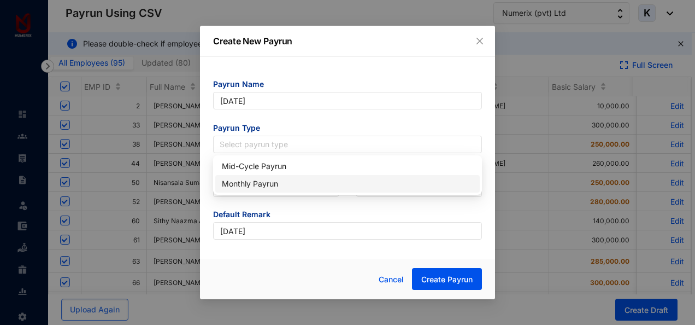
click at [258, 179] on div "Monthly Payrun" at bounding box center [347, 184] width 251 height 12
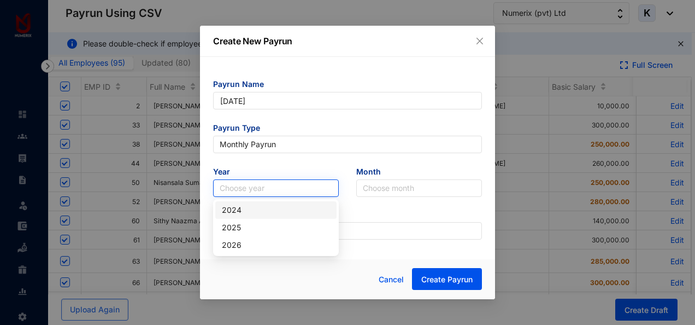
click at [269, 190] on input "search" at bounding box center [276, 188] width 113 height 16
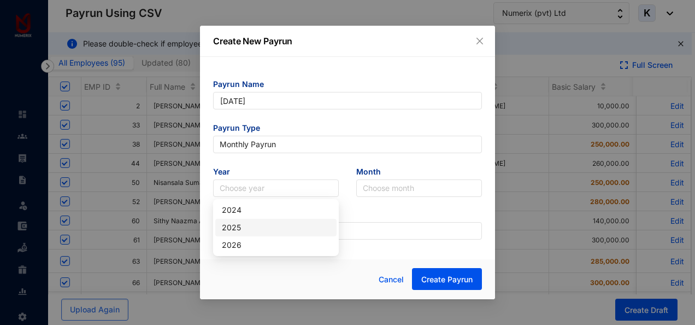
drag, startPoint x: 234, startPoint y: 228, endPoint x: 364, endPoint y: 208, distance: 131.0
click at [238, 228] on div "2025" at bounding box center [276, 227] width 108 height 12
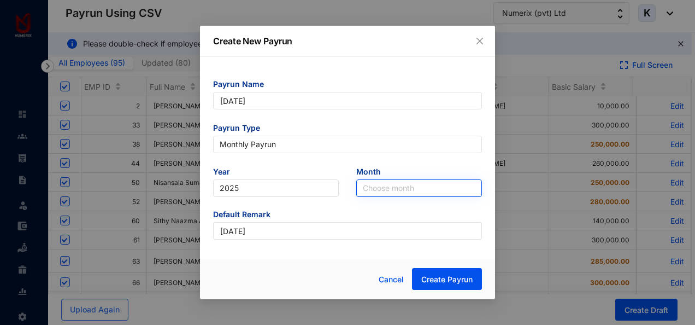
click at [382, 190] on input "search" at bounding box center [419, 188] width 113 height 16
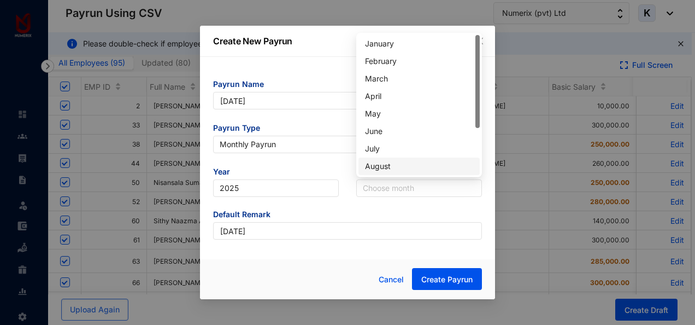
click at [380, 166] on div "August" at bounding box center [419, 166] width 108 height 12
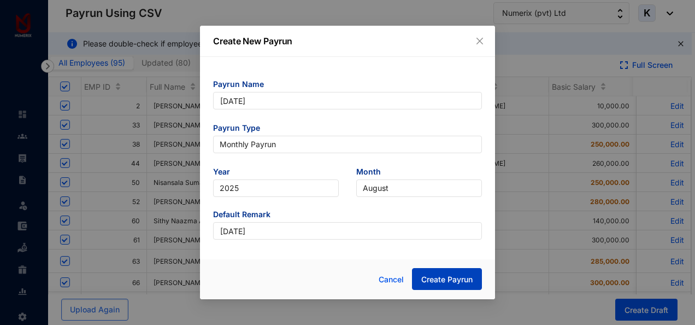
click at [437, 279] on span "Create Payrun" at bounding box center [446, 279] width 51 height 11
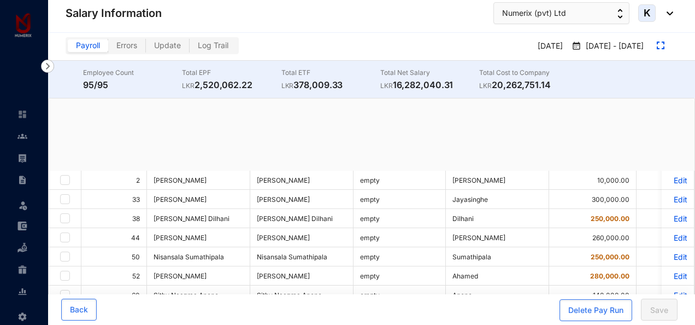
checkbox input "true"
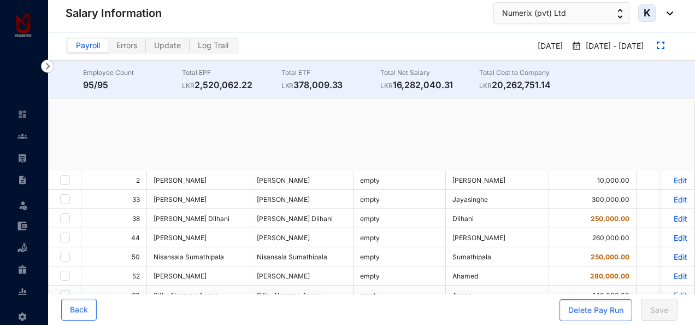
checkbox input "true"
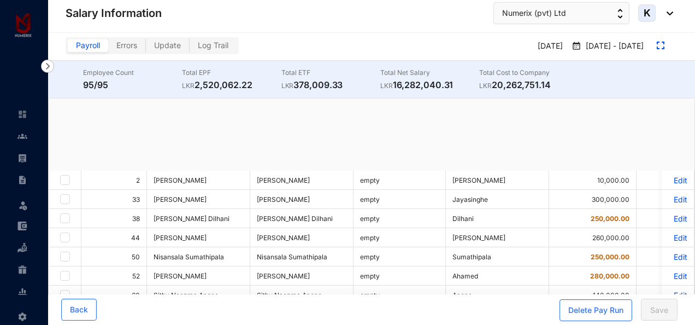
checkbox input "true"
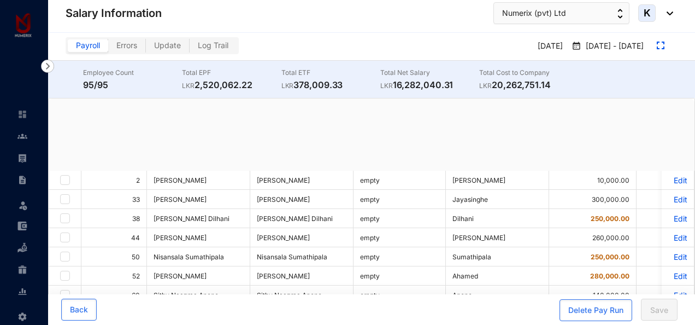
checkbox input "true"
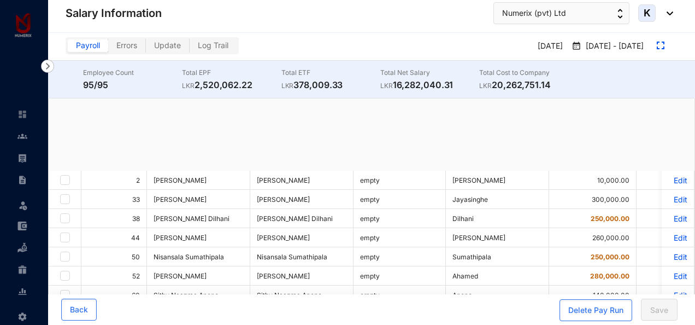
checkbox input "true"
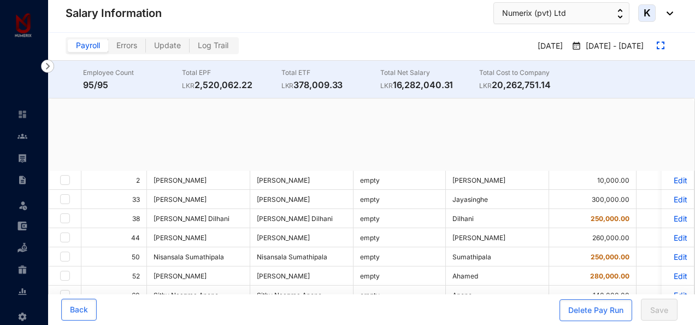
checkbox input "true"
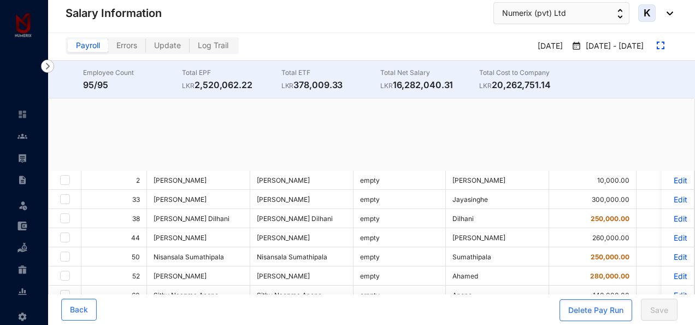
checkbox input "true"
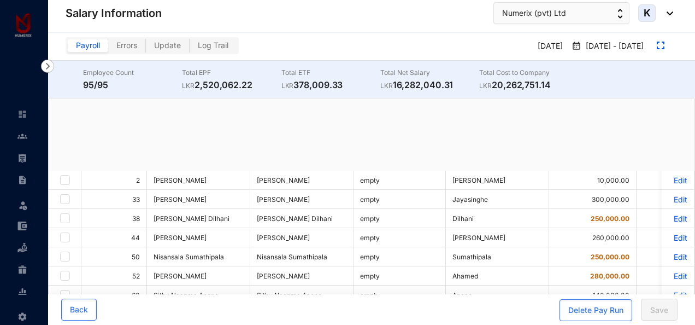
checkbox input "true"
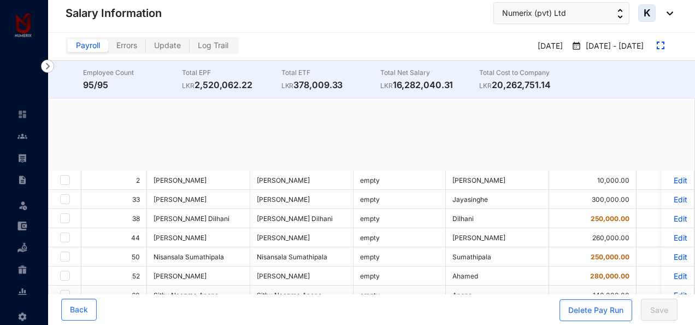
checkbox input "true"
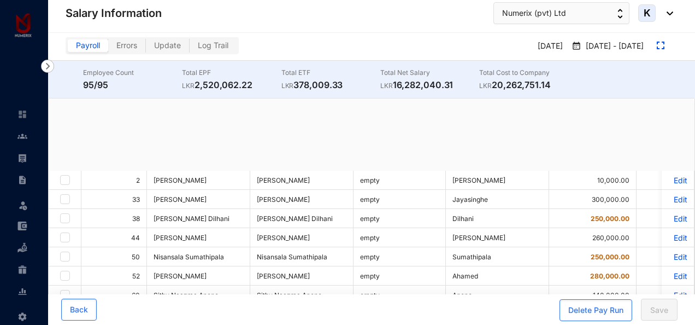
checkbox input "true"
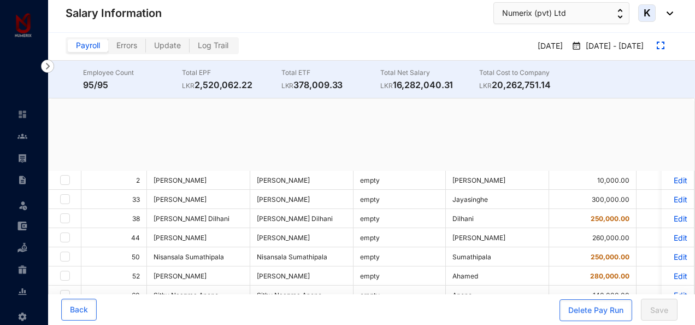
checkbox input "true"
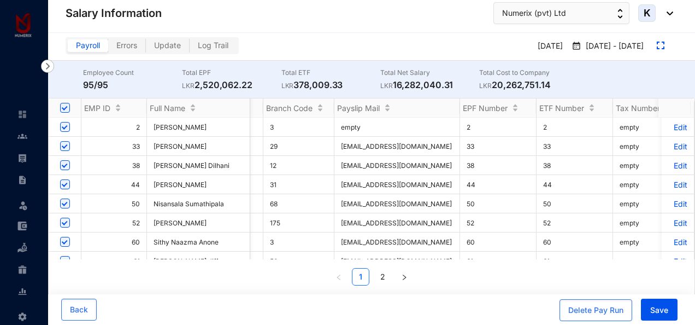
scroll to position [0, 1785]
click at [668, 140] on td "Edit" at bounding box center [678, 146] width 33 height 19
click at [669, 144] on p "Edit" at bounding box center [677, 145] width 19 height 9
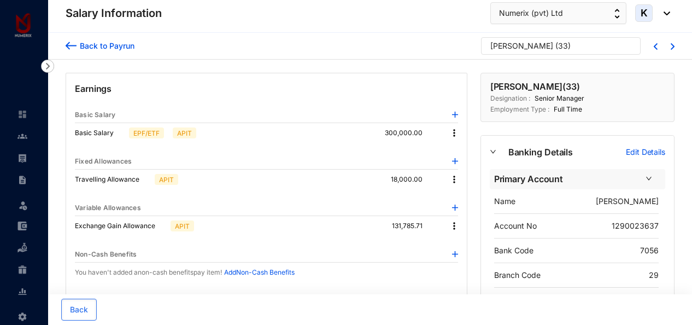
click at [453, 179] on img at bounding box center [454, 179] width 11 height 11
click at [464, 216] on p "Delete" at bounding box center [468, 214] width 23 height 11
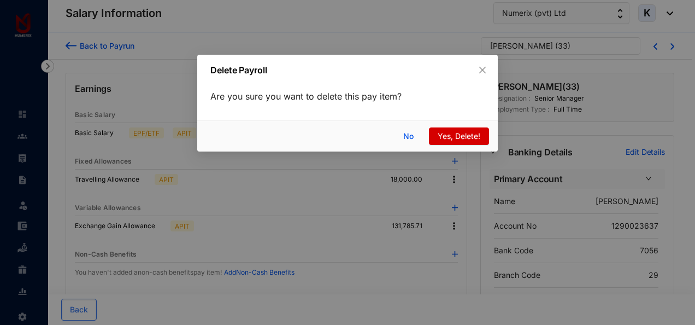
click at [457, 141] on span "Yes, Delete!" at bounding box center [459, 136] width 43 height 12
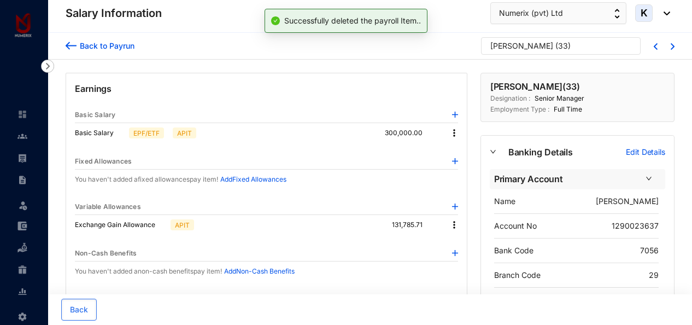
click at [453, 224] on img at bounding box center [454, 224] width 11 height 11
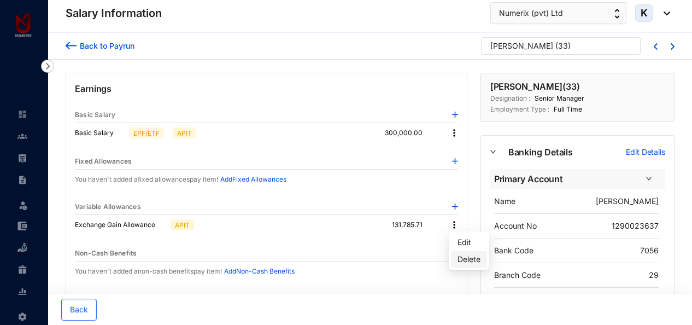
click at [467, 258] on p "Delete" at bounding box center [468, 258] width 23 height 11
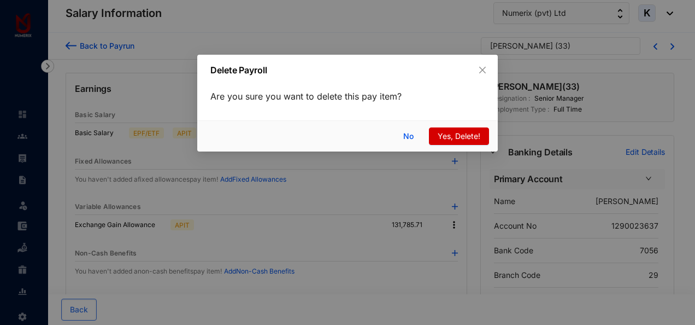
click at [462, 140] on span "Yes, Delete!" at bounding box center [459, 136] width 43 height 12
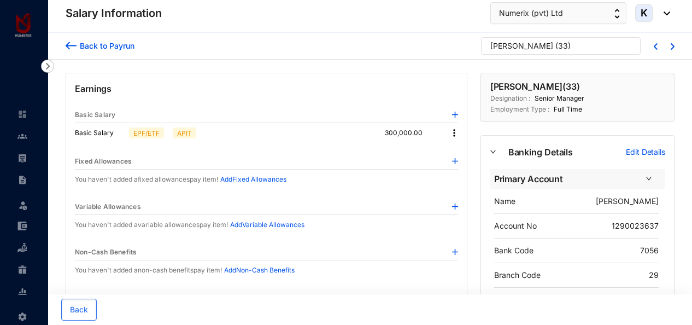
click at [89, 43] on div "Back to Payrun" at bounding box center [105, 45] width 58 height 11
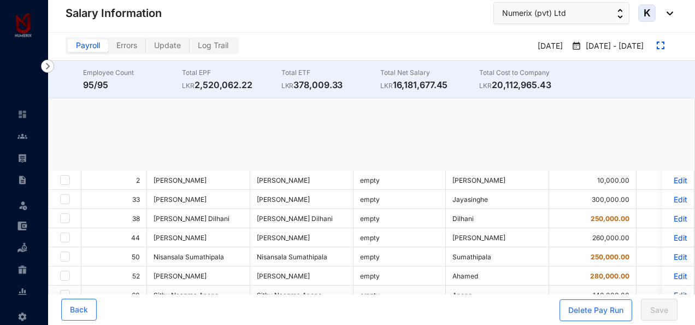
checkbox input "true"
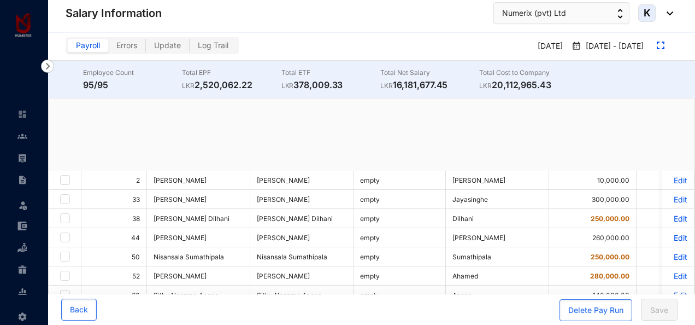
checkbox input "true"
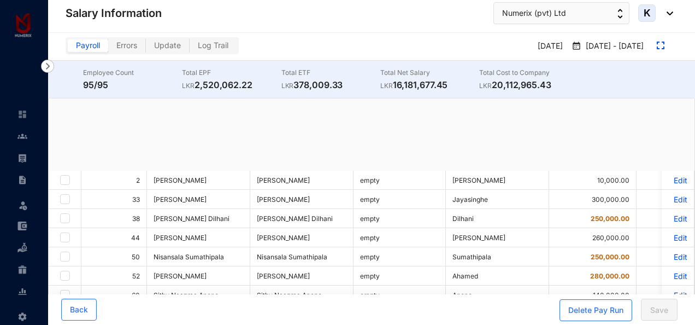
checkbox input "true"
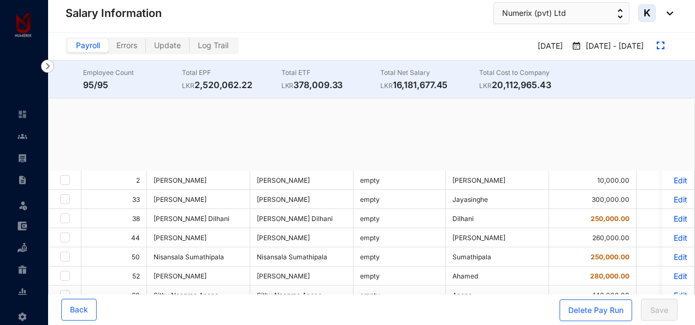
checkbox input "true"
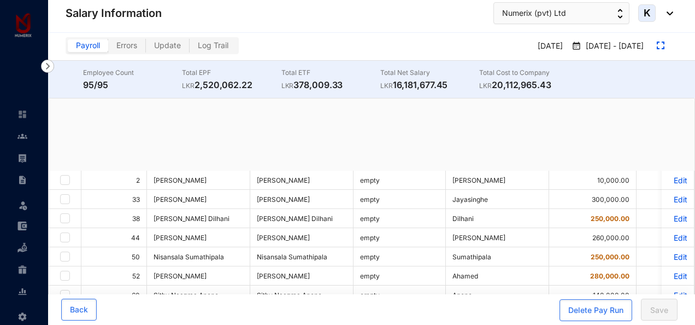
checkbox input "true"
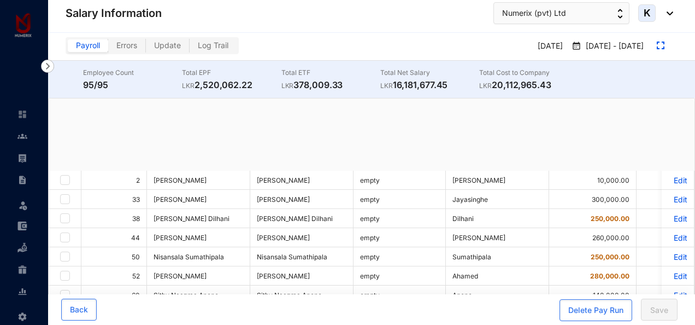
checkbox input "true"
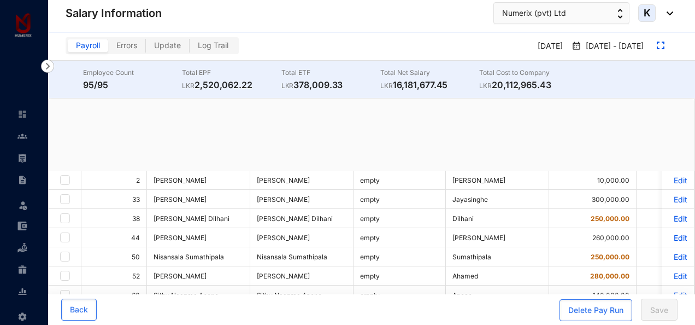
checkbox input "true"
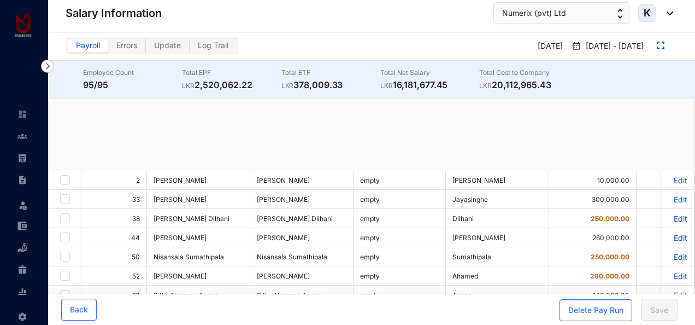
checkbox input "true"
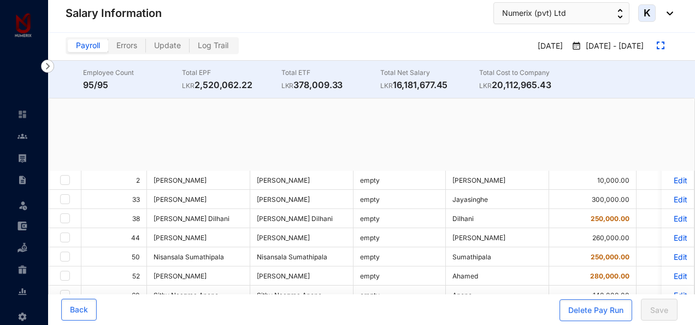
checkbox input "true"
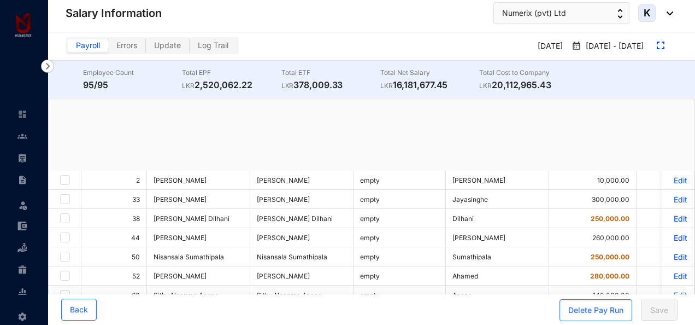
checkbox input "true"
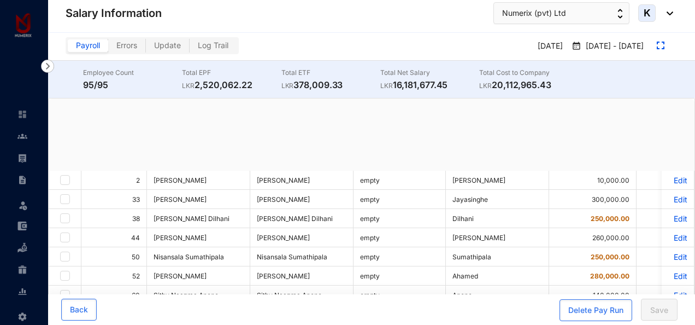
checkbox input "true"
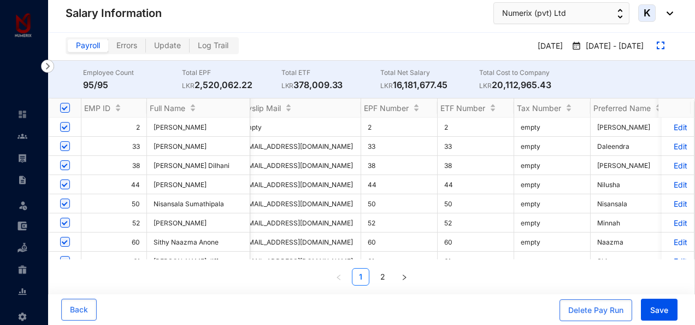
scroll to position [0, 1983]
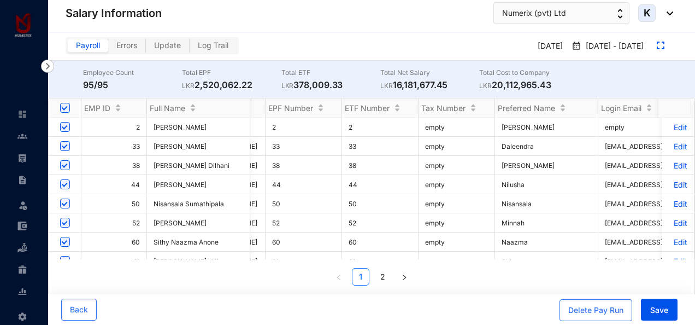
click at [672, 219] on p "Edit" at bounding box center [677, 222] width 19 height 9
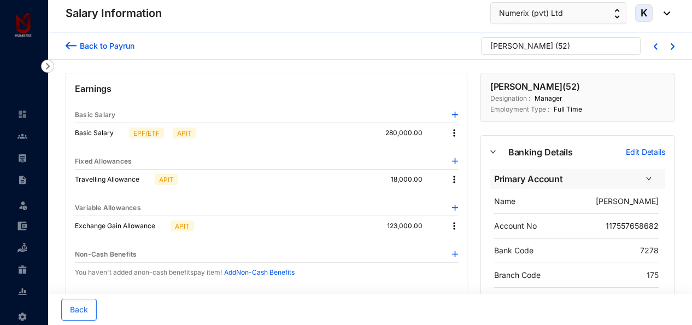
click at [454, 226] on img at bounding box center [454, 225] width 11 height 11
click at [467, 260] on p "Delete" at bounding box center [468, 260] width 23 height 11
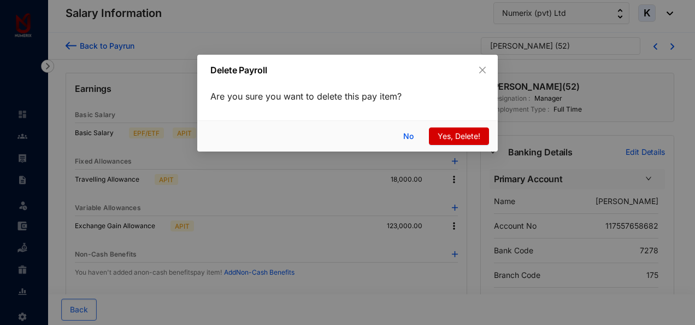
click at [459, 137] on span "Yes, Delete!" at bounding box center [459, 136] width 43 height 12
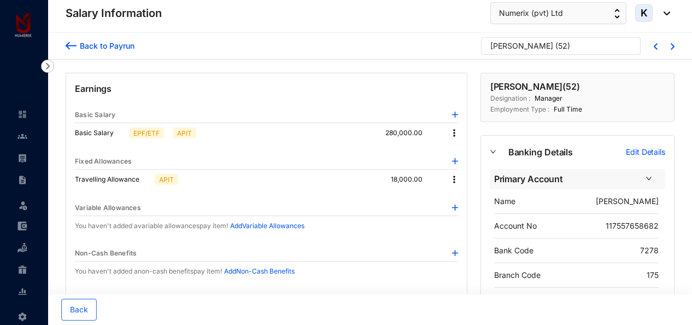
click at [80, 43] on div "Back to Payrun" at bounding box center [105, 45] width 58 height 11
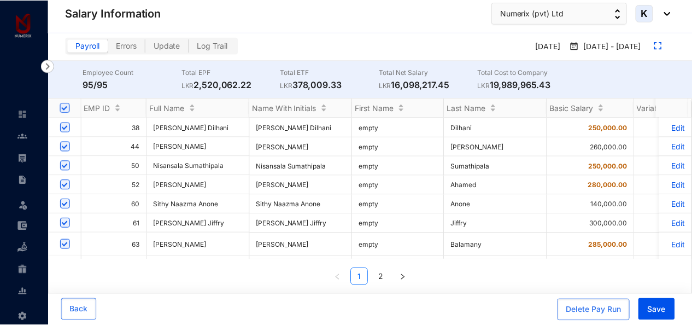
scroll to position [55, 0]
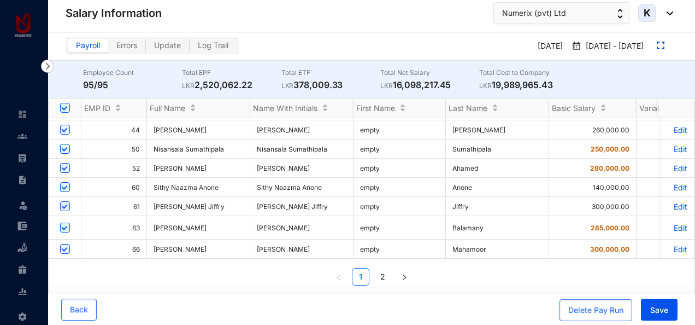
click at [669, 203] on p "Edit" at bounding box center [677, 206] width 19 height 9
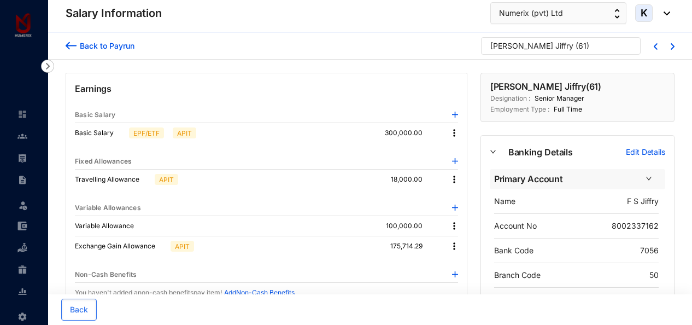
click at [456, 178] on img at bounding box center [454, 179] width 11 height 11
click at [460, 212] on p "Delete" at bounding box center [468, 214] width 23 height 11
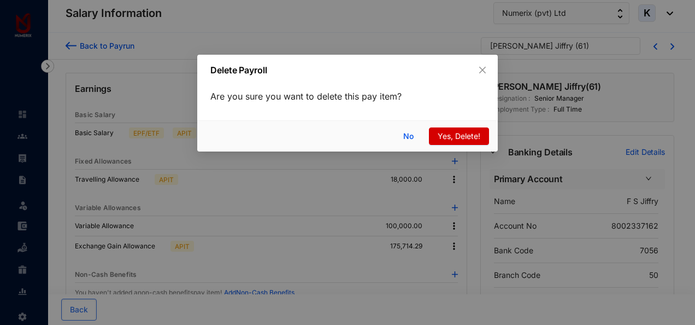
click at [459, 137] on span "Yes, Delete!" at bounding box center [459, 136] width 43 height 12
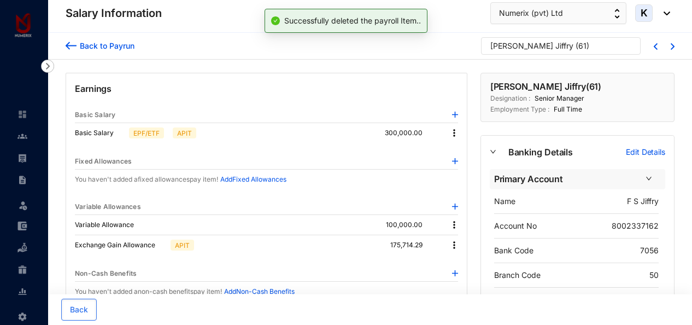
click at [455, 242] on img at bounding box center [454, 244] width 11 height 11
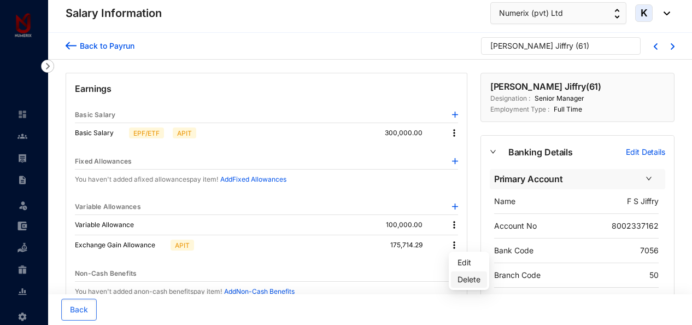
click at [469, 278] on p "Delete" at bounding box center [468, 279] width 23 height 11
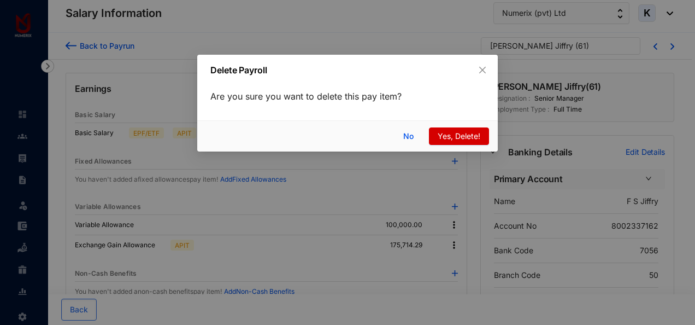
click at [460, 132] on span "Yes, Delete!" at bounding box center [459, 136] width 43 height 12
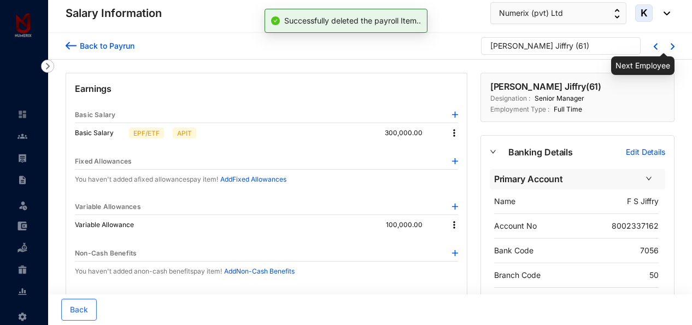
click at [672, 45] on img at bounding box center [672, 46] width 4 height 7
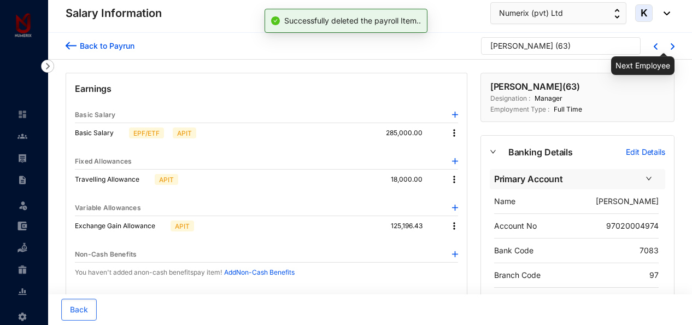
click at [672, 45] on img at bounding box center [672, 46] width 4 height 7
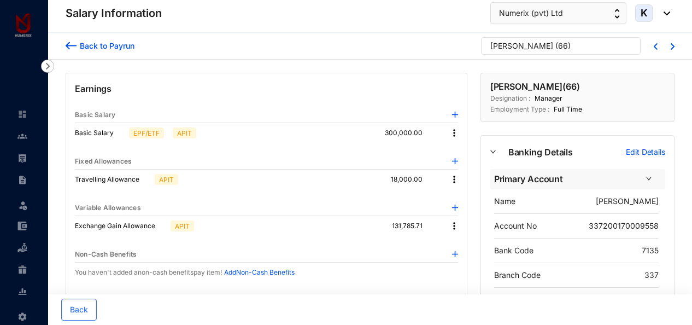
click at [456, 227] on img at bounding box center [454, 225] width 11 height 11
click at [465, 260] on p "Delete" at bounding box center [468, 260] width 23 height 11
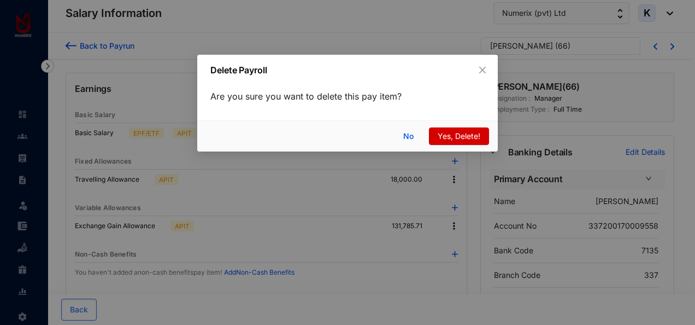
click at [469, 137] on span "Yes, Delete!" at bounding box center [459, 136] width 43 height 12
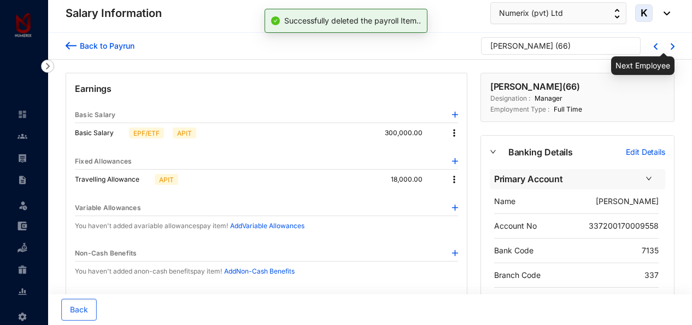
click at [671, 45] on img at bounding box center [672, 46] width 4 height 7
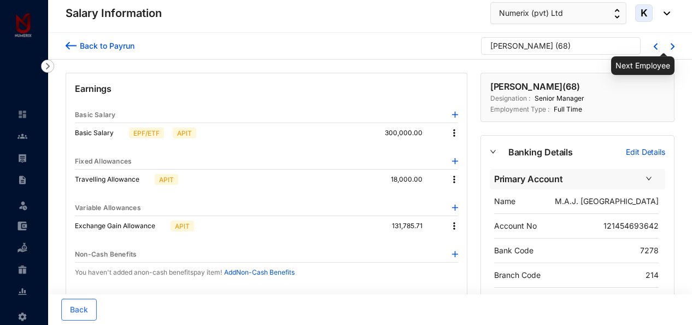
click at [671, 45] on img at bounding box center [672, 46] width 4 height 7
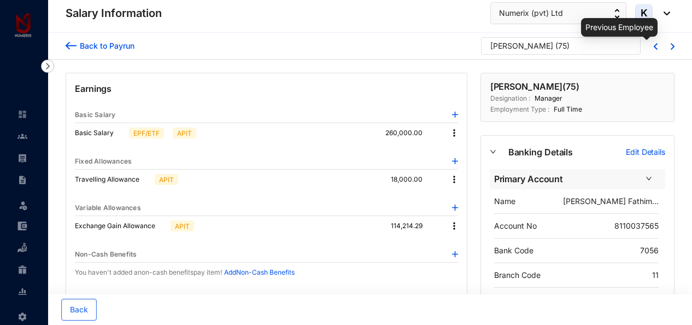
click at [656, 44] on img at bounding box center [655, 46] width 4 height 7
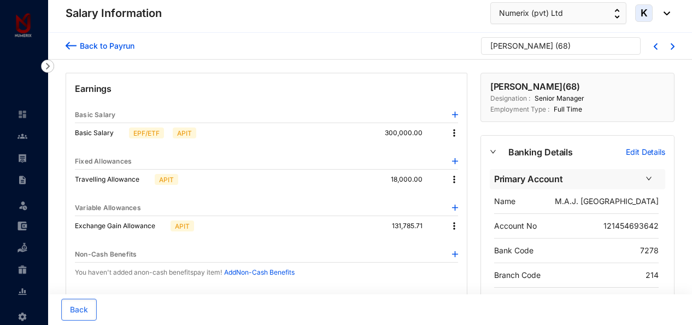
click at [452, 178] on img at bounding box center [454, 179] width 11 height 11
click at [473, 212] on p "Delete" at bounding box center [468, 214] width 23 height 11
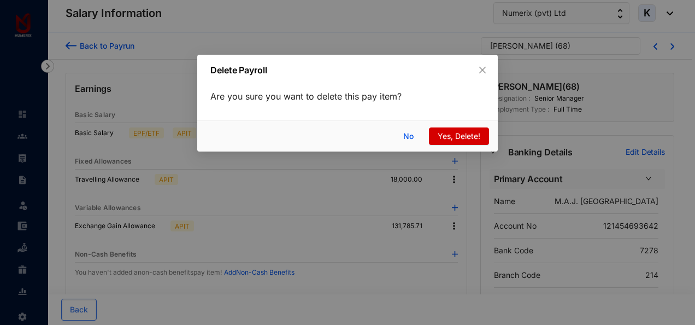
click at [465, 142] on button "Yes, Delete!" at bounding box center [459, 135] width 60 height 17
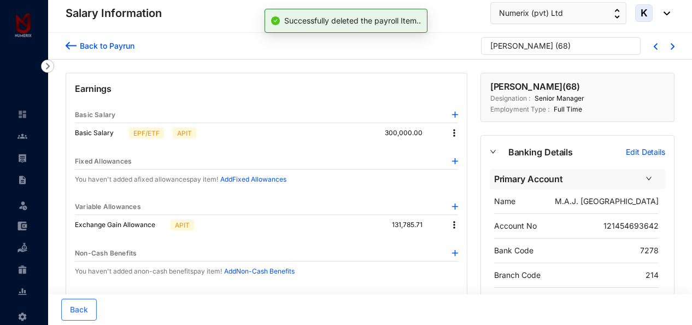
click at [458, 226] on img at bounding box center [454, 224] width 11 height 11
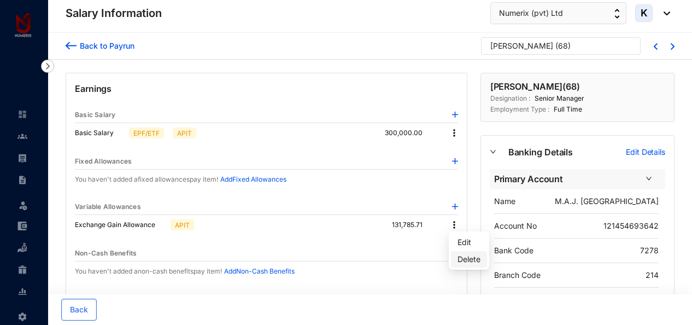
click at [464, 257] on p "Delete" at bounding box center [468, 258] width 23 height 11
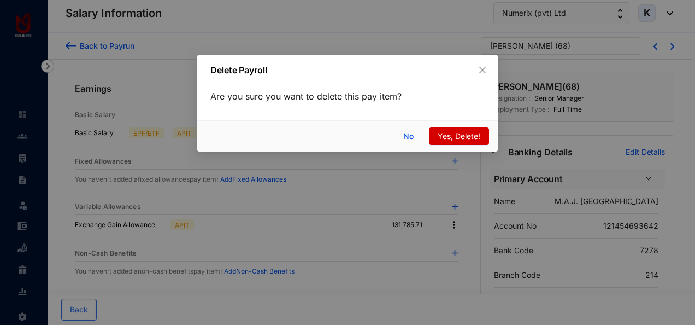
click at [462, 138] on span "Yes, Delete!" at bounding box center [459, 136] width 43 height 12
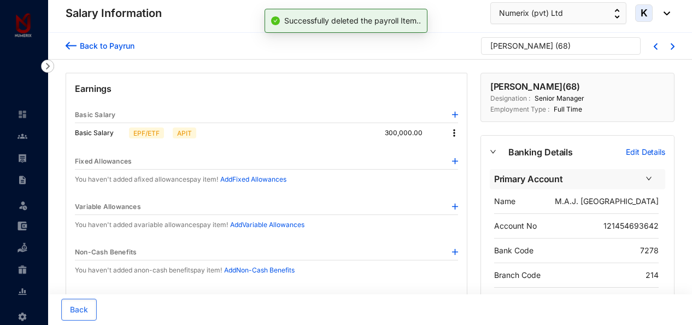
click at [672, 47] on img at bounding box center [672, 46] width 4 height 7
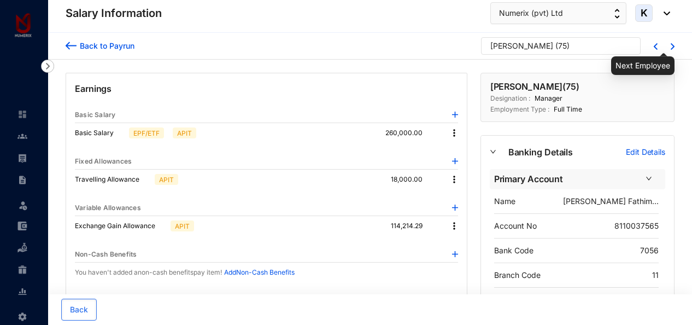
click at [672, 47] on img at bounding box center [672, 46] width 4 height 7
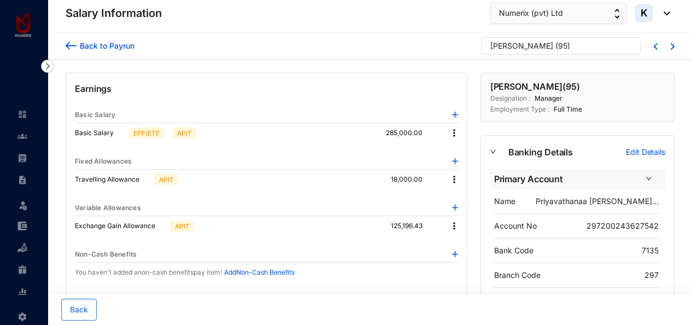
click at [453, 224] on img at bounding box center [454, 225] width 11 height 11
click at [470, 259] on p "Delete" at bounding box center [468, 260] width 23 height 11
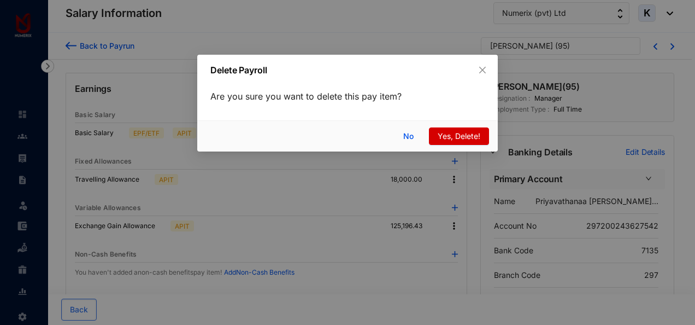
click at [453, 136] on span "Yes, Delete!" at bounding box center [459, 136] width 43 height 12
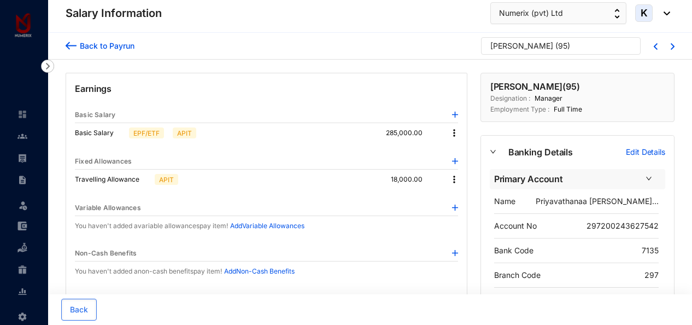
click at [674, 46] on div "Back to Payrun Priya Mohanraj ( 95 )" at bounding box center [370, 46] width 644 height 27
click at [671, 45] on img at bounding box center [672, 46] width 4 height 7
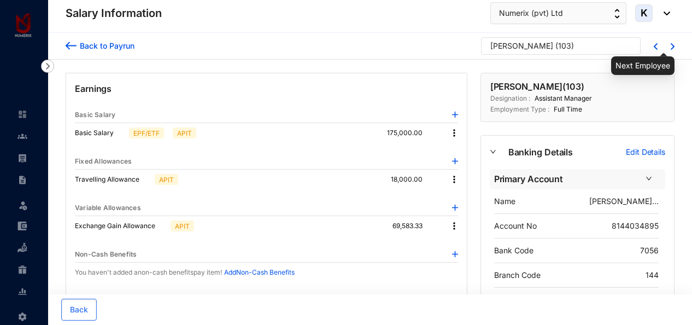
click at [671, 45] on img at bounding box center [672, 46] width 4 height 7
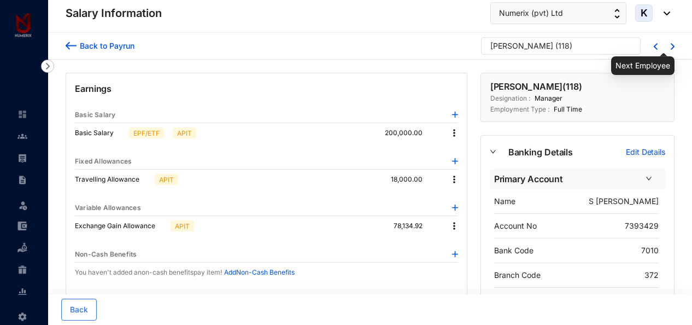
click at [671, 45] on img at bounding box center [672, 46] width 4 height 7
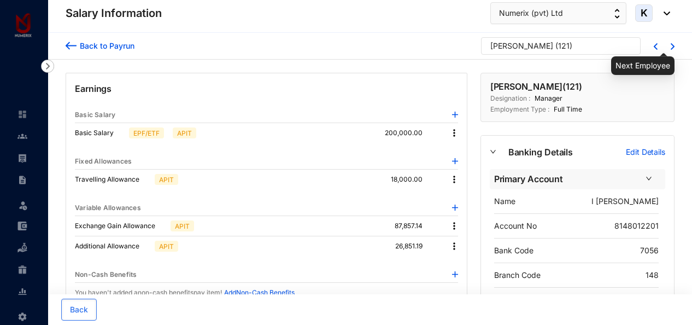
click at [671, 45] on img at bounding box center [672, 46] width 4 height 7
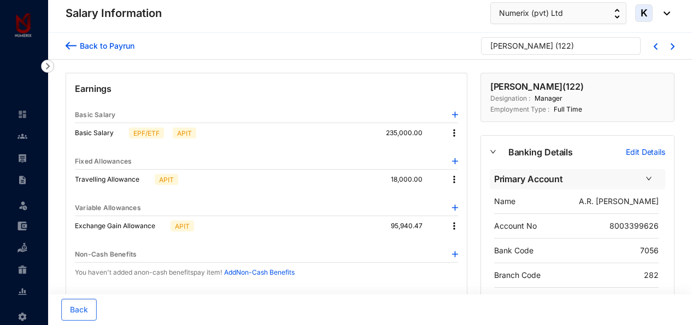
click at [650, 43] on div at bounding box center [648, 46] width 17 height 9
click at [652, 44] on div at bounding box center [648, 46] width 17 height 9
click at [655, 46] on img at bounding box center [655, 46] width 4 height 7
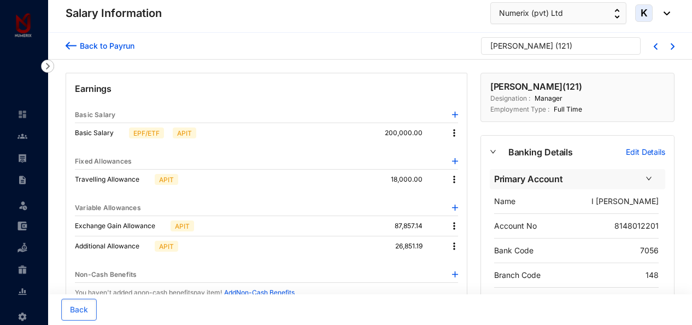
click at [675, 44] on div "Back to Payrun Mohammed Silmy ( 121 )" at bounding box center [370, 46] width 644 height 27
click at [673, 45] on img at bounding box center [672, 46] width 4 height 7
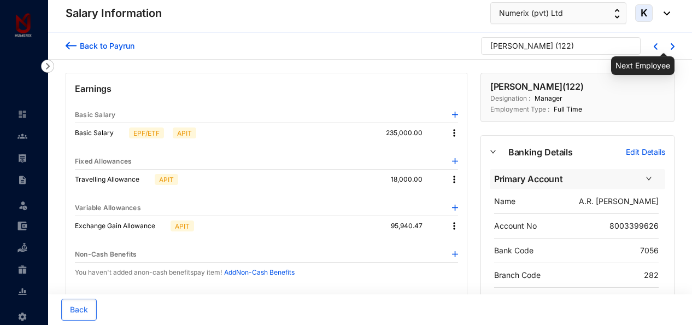
click at [673, 45] on img at bounding box center [672, 46] width 4 height 7
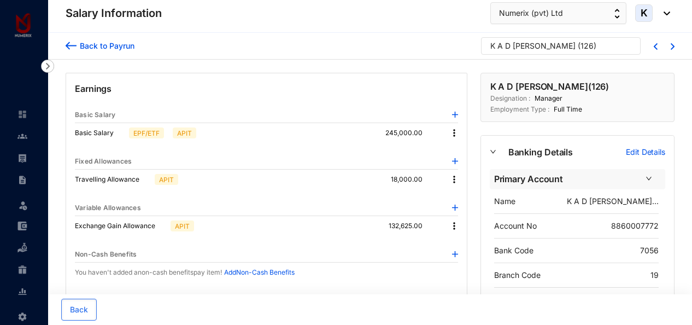
click at [455, 178] on img at bounding box center [454, 179] width 11 height 11
click at [473, 196] on span "Edit" at bounding box center [468, 197] width 23 height 12
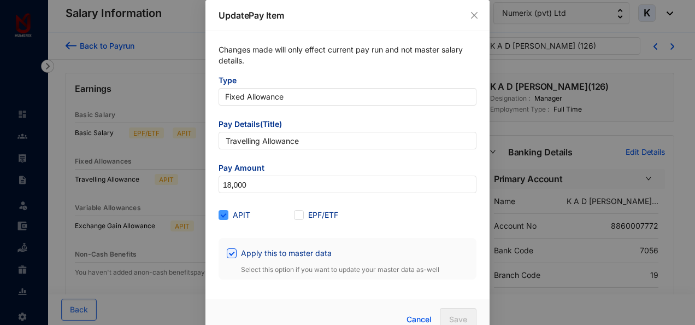
click at [222, 212] on input "APIT" at bounding box center [223, 214] width 8 height 8
checkbox input "false"
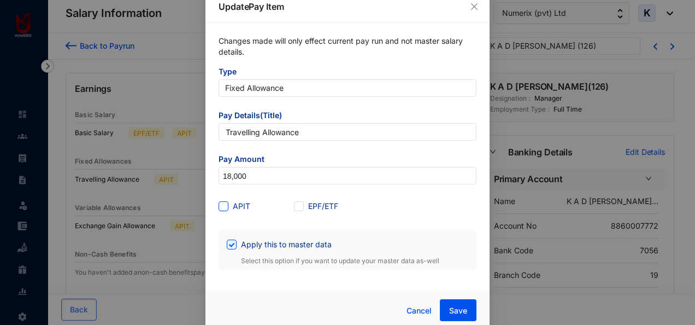
scroll to position [14, 0]
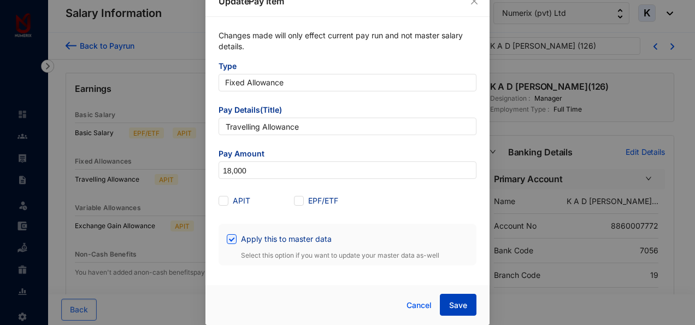
click at [451, 306] on span "Save" at bounding box center [458, 304] width 18 height 11
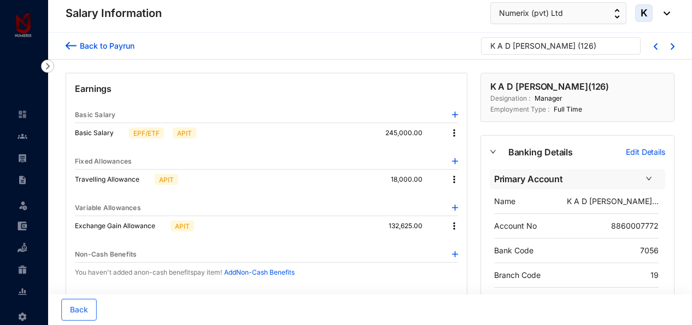
click at [452, 225] on img at bounding box center [454, 225] width 11 height 11
click at [460, 242] on span "Edit" at bounding box center [468, 243] width 23 height 12
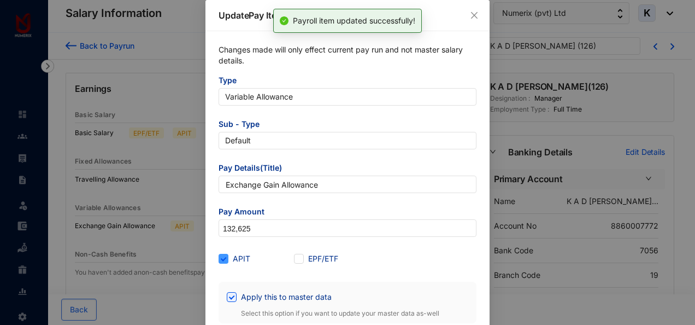
click at [239, 257] on span "APIT" at bounding box center [241, 258] width 26 height 12
click at [226, 257] on input "APIT" at bounding box center [223, 257] width 8 height 8
checkbox input "false"
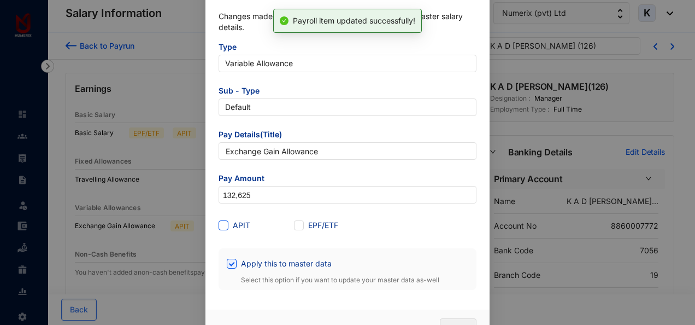
scroll to position [58, 0]
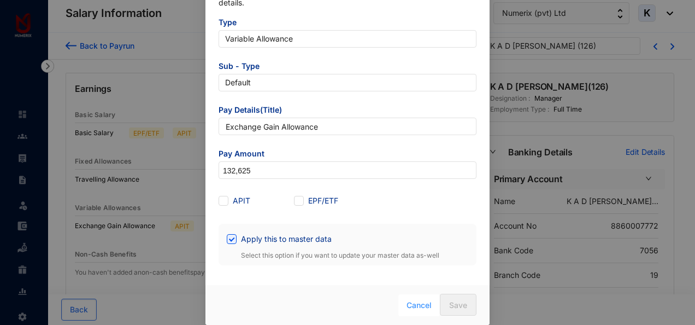
click at [420, 304] on span "Cancel" at bounding box center [418, 305] width 25 height 12
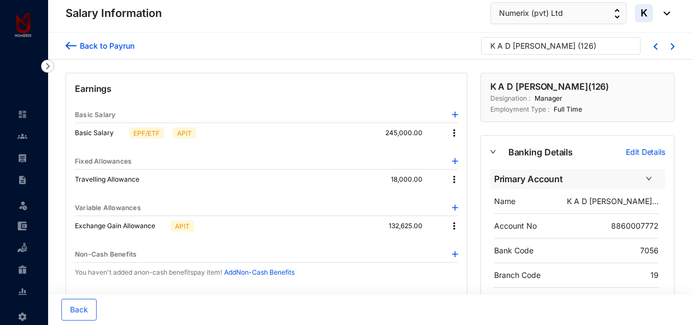
click at [451, 224] on img at bounding box center [454, 225] width 11 height 11
click at [461, 241] on span "Edit" at bounding box center [468, 243] width 23 height 12
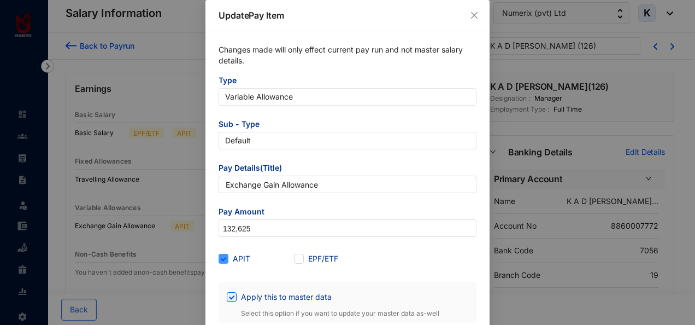
click at [228, 258] on span "APIT" at bounding box center [241, 258] width 26 height 12
click at [226, 258] on input "APIT" at bounding box center [223, 257] width 8 height 8
checkbox input "false"
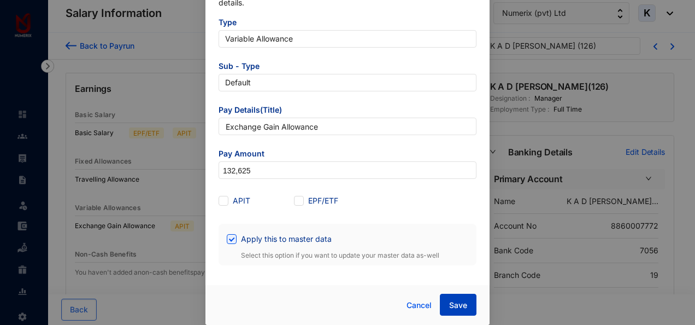
click at [456, 298] on button "Save" at bounding box center [458, 304] width 37 height 22
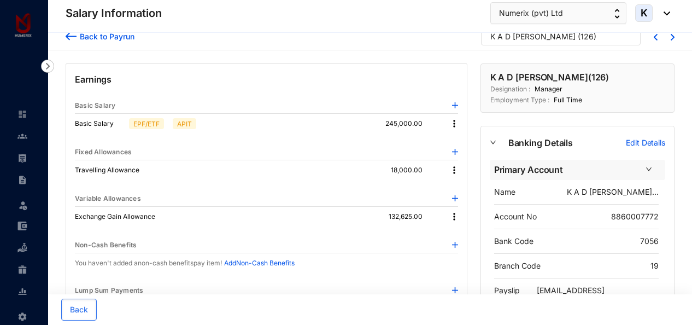
scroll to position [0, 0]
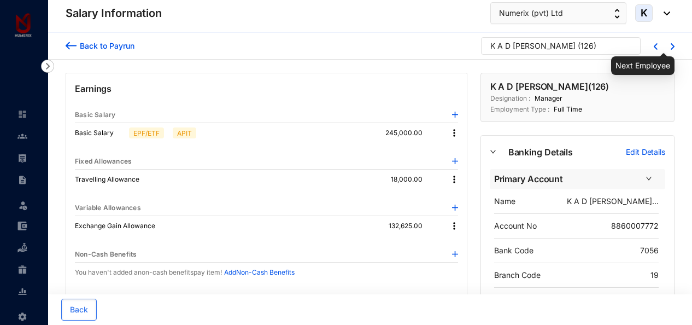
click at [674, 46] on img at bounding box center [672, 46] width 4 height 7
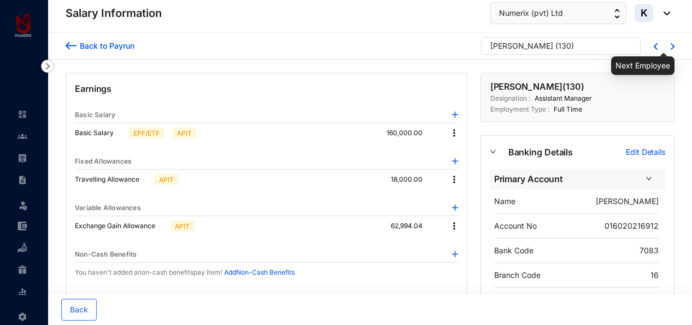
click at [674, 46] on img at bounding box center [672, 46] width 4 height 7
click at [674, 47] on img at bounding box center [672, 46] width 4 height 7
click at [673, 47] on img at bounding box center [672, 46] width 4 height 7
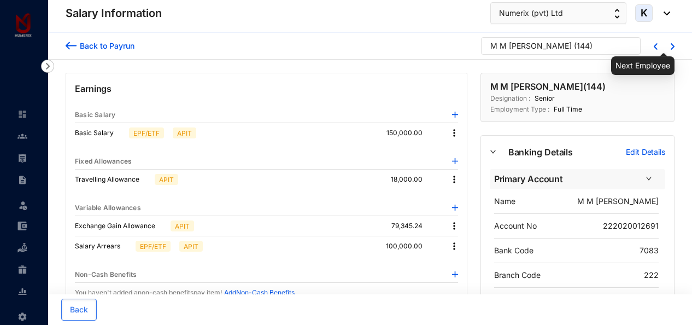
click at [673, 48] on img at bounding box center [672, 46] width 4 height 7
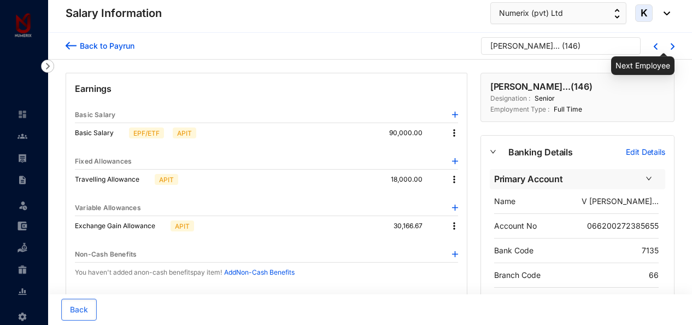
click at [673, 48] on img at bounding box center [672, 46] width 4 height 7
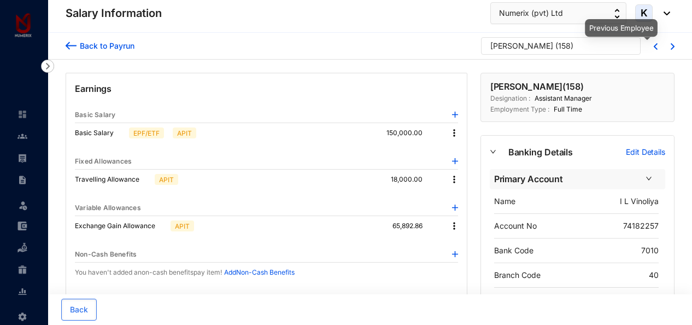
click at [656, 46] on img at bounding box center [655, 46] width 4 height 7
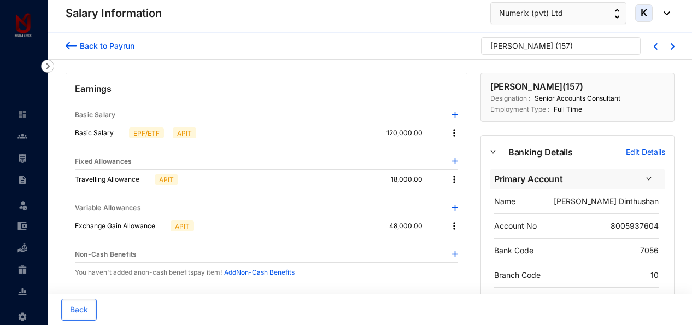
click at [672, 46] on img at bounding box center [672, 46] width 4 height 7
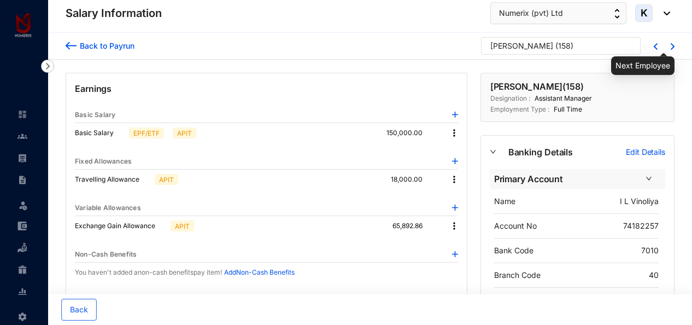
click at [672, 46] on img at bounding box center [672, 46] width 4 height 7
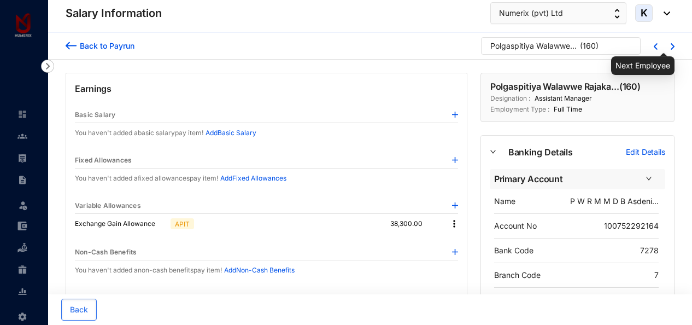
click at [672, 46] on img at bounding box center [672, 46] width 4 height 7
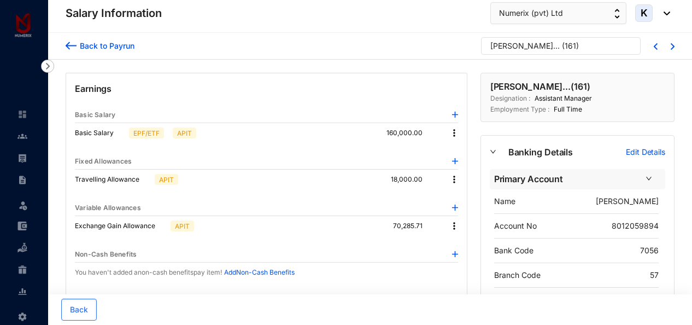
click at [657, 42] on div at bounding box center [648, 46] width 17 height 9
click at [653, 45] on img at bounding box center [655, 46] width 4 height 7
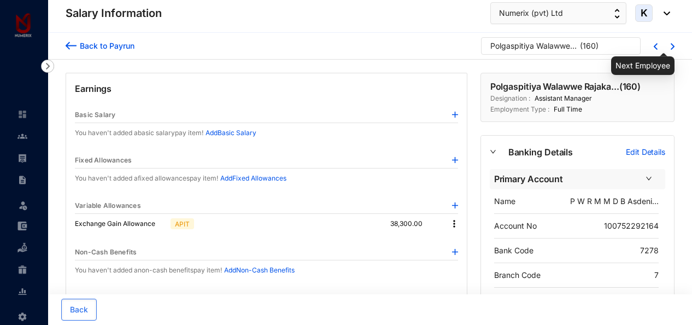
click at [671, 46] on img at bounding box center [672, 46] width 4 height 7
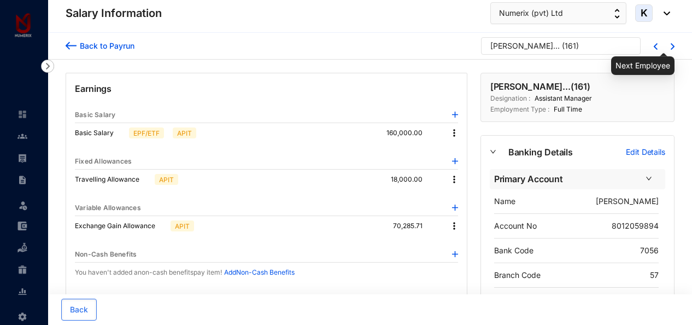
click at [671, 46] on img at bounding box center [672, 46] width 4 height 7
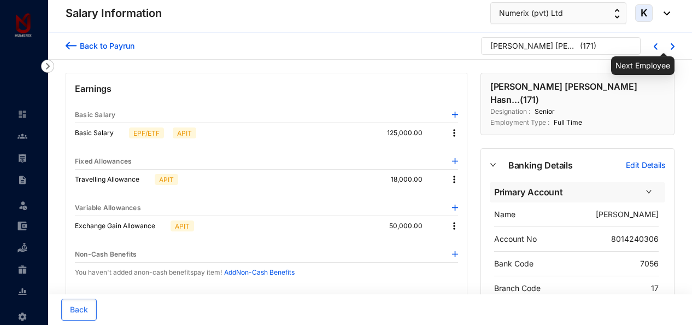
click at [671, 46] on img at bounding box center [672, 46] width 4 height 7
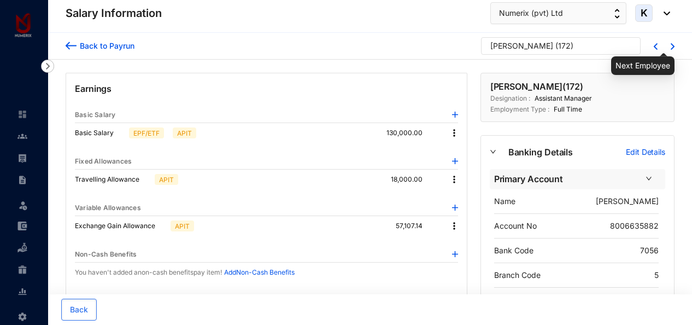
click at [671, 46] on img at bounding box center [672, 46] width 4 height 7
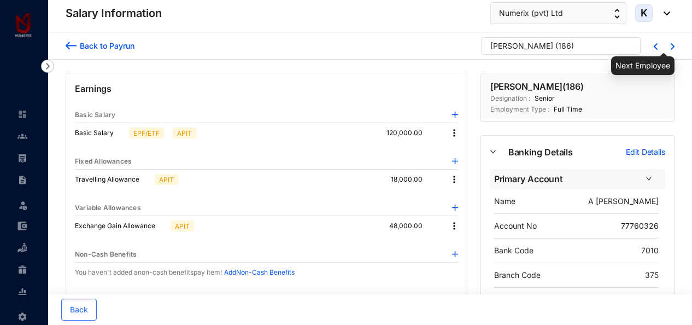
click at [671, 46] on img at bounding box center [672, 46] width 4 height 7
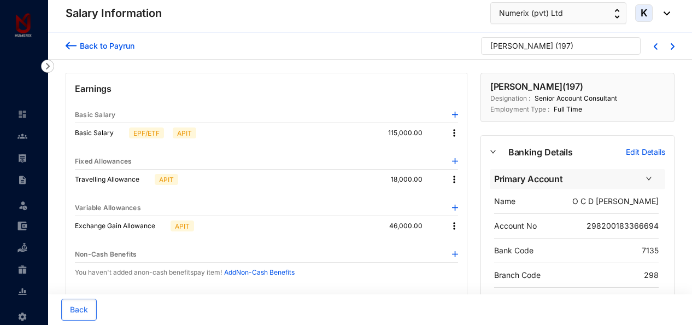
click at [656, 45] on img at bounding box center [655, 46] width 4 height 7
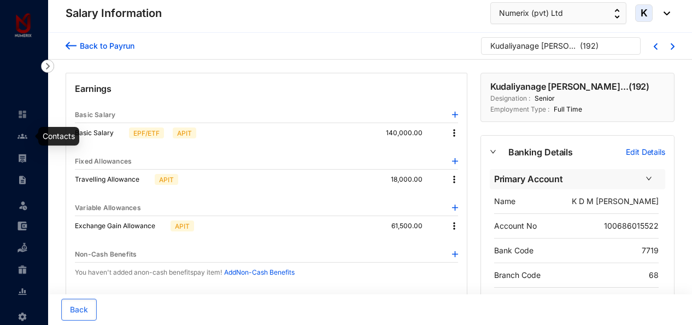
click at [20, 137] on img at bounding box center [22, 136] width 10 height 10
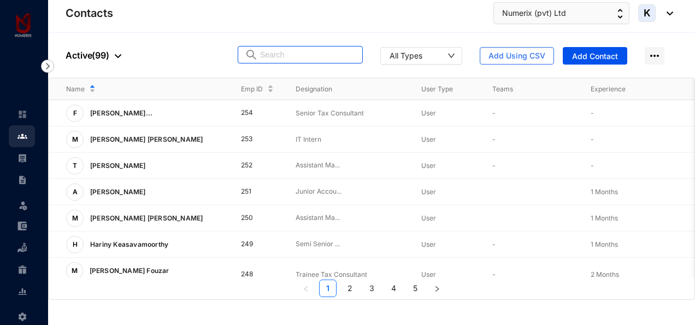
click at [326, 56] on input "text" at bounding box center [308, 54] width 96 height 16
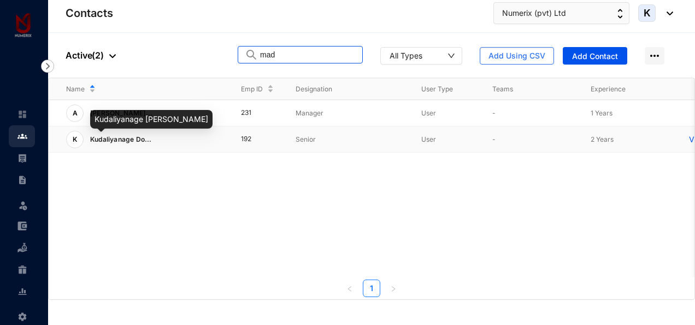
type input "mad"
click at [145, 135] on span "Kudaliyanage Do..." at bounding box center [121, 139] width 62 height 8
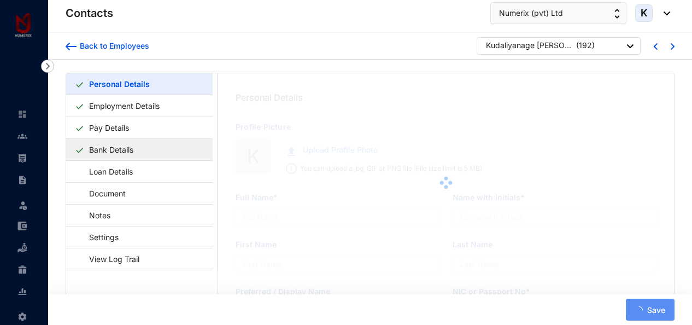
type input "Kudaliyanage Don Madhushanka Gunasinghe"
type input "K D M Gunasinghe"
type input "Madhushanka"
type input "951861316V"
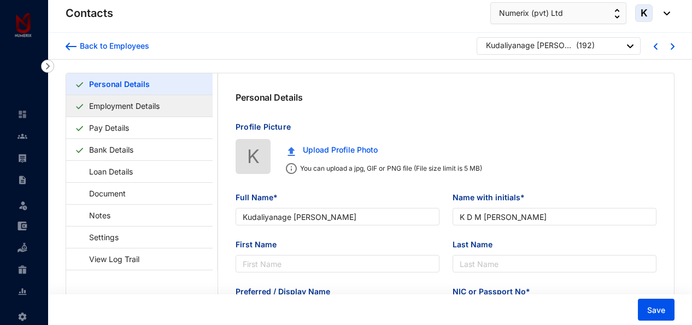
click at [137, 107] on link "Employment Details" at bounding box center [124, 106] width 79 height 22
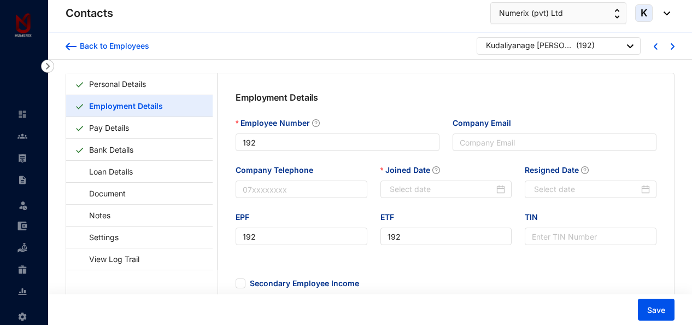
type input "2023-07-31"
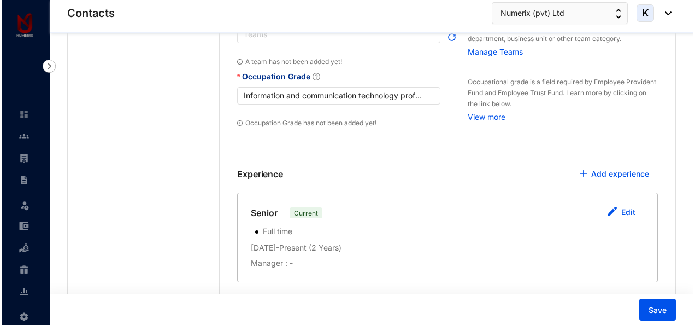
scroll to position [484, 0]
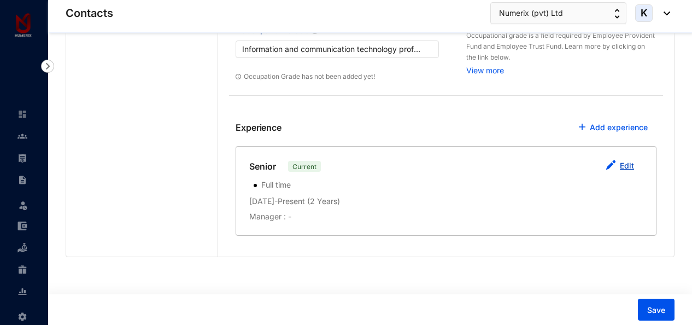
click at [621, 161] on link "Edit" at bounding box center [627, 165] width 14 height 9
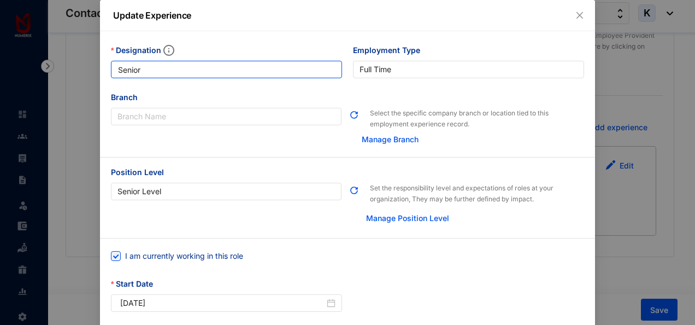
drag, startPoint x: 160, startPoint y: 68, endPoint x: 51, endPoint y: 64, distance: 108.3
click at [51, 63] on div "Update Experience Designation Senior Employment Type Full Time Branch Branch Na…" at bounding box center [347, 162] width 695 height 325
click at [170, 69] on input "Senior" at bounding box center [226, 69] width 231 height 17
drag, startPoint x: 170, startPoint y: 69, endPoint x: 54, endPoint y: 69, distance: 116.4
click at [54, 69] on div "Update Experience Designation Senior Employment Type Full Time Branch Branch Na…" at bounding box center [347, 162] width 695 height 325
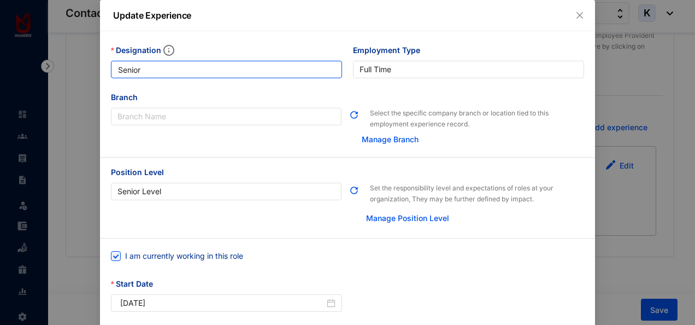
paste input "Assistant Manager Accounts"
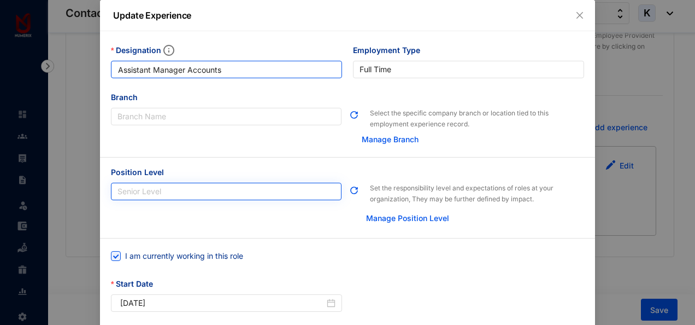
click at [179, 193] on span "Senior Level" at bounding box center [225, 191] width 217 height 16
type input "Assistant Manager Accounts"
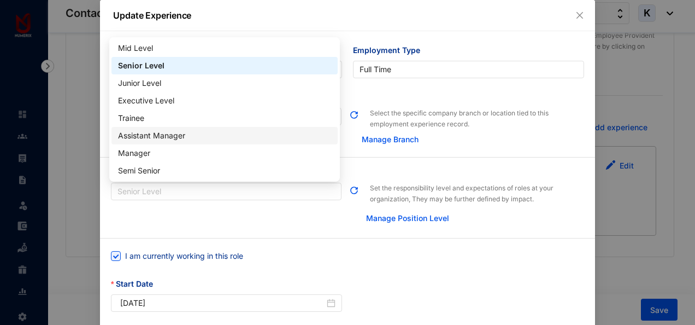
click at [168, 134] on div "Assistant Manager" at bounding box center [224, 135] width 213 height 12
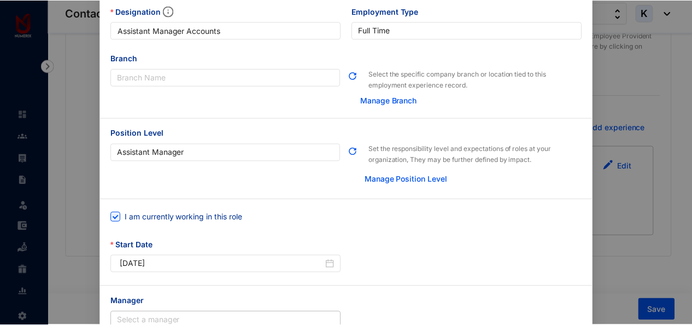
scroll to position [103, 0]
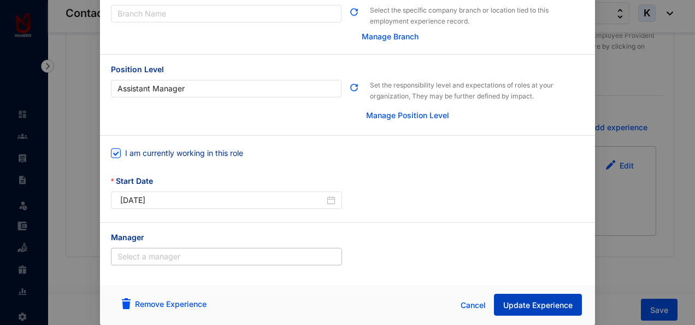
click at [511, 296] on button "Update Experience" at bounding box center [538, 304] width 88 height 22
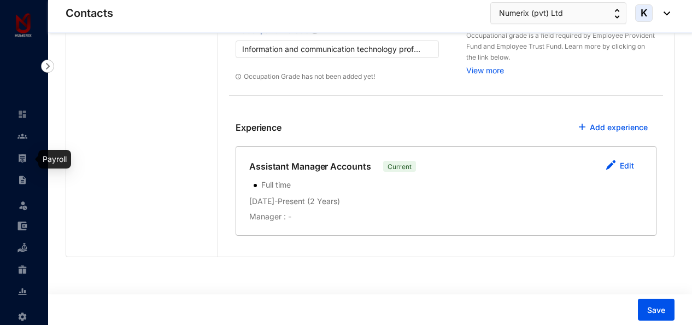
click at [24, 162] on img at bounding box center [22, 158] width 10 height 10
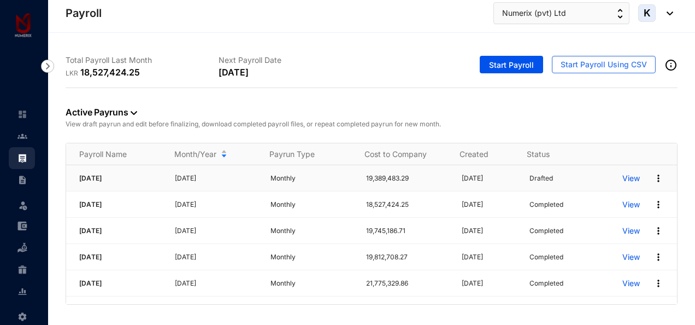
click at [205, 180] on p "[DATE]" at bounding box center [216, 178] width 82 height 11
click at [627, 173] on p "View" at bounding box center [630, 178] width 17 height 11
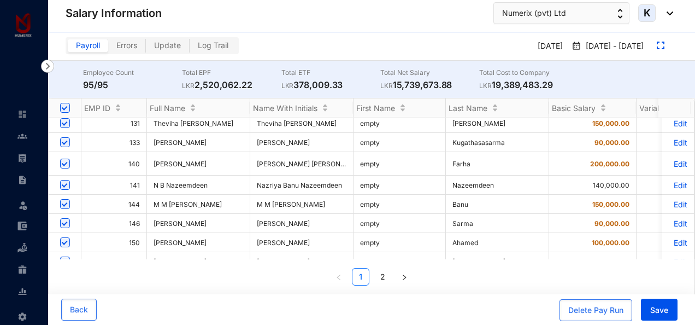
scroll to position [601, 0]
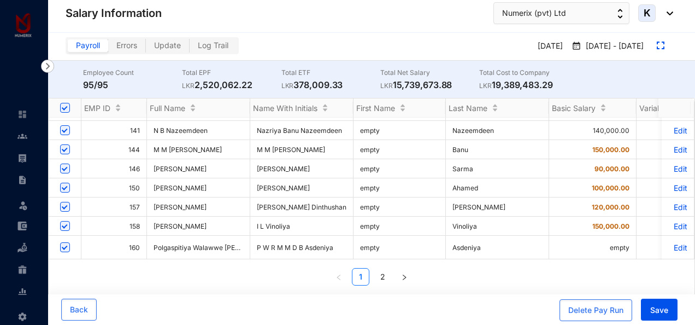
click at [67, 242] on input "checkbox" at bounding box center [65, 247] width 10 height 10
checkbox input "false"
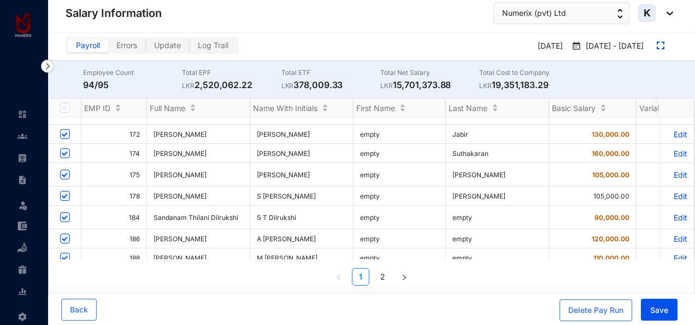
scroll to position [844, 0]
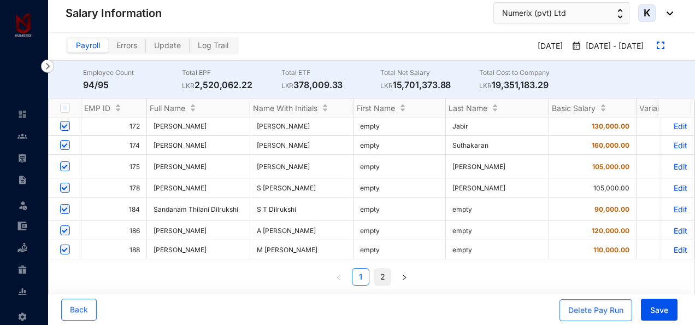
click at [384, 276] on link "2" at bounding box center [382, 276] width 16 height 16
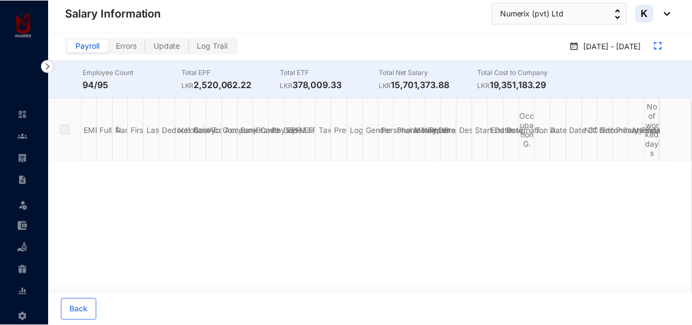
scroll to position [0, 0]
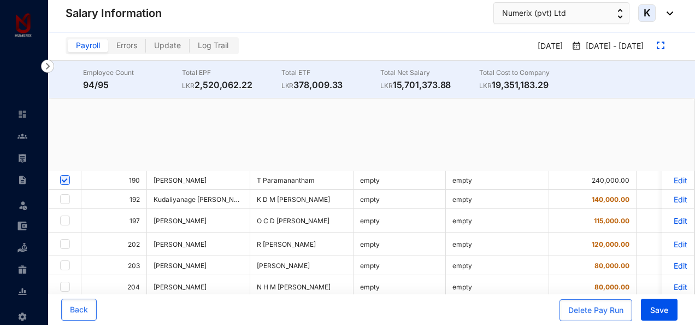
checkbox input "true"
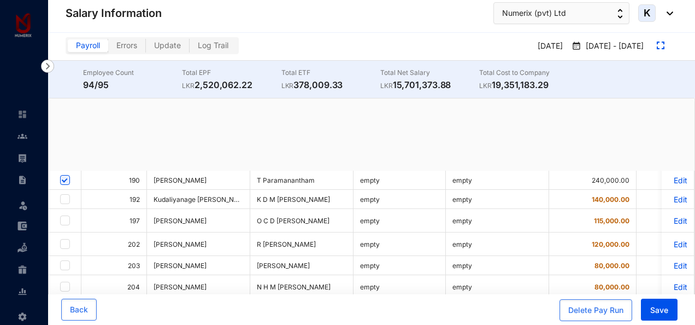
checkbox input "true"
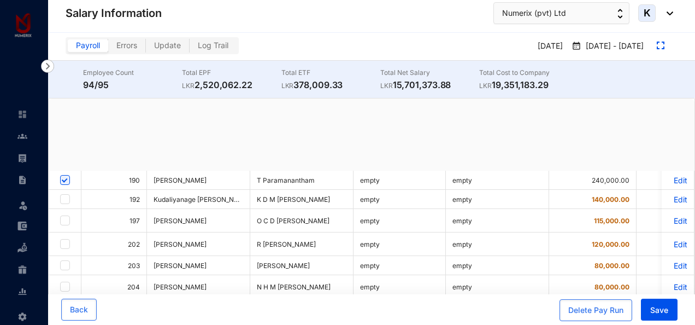
checkbox input "true"
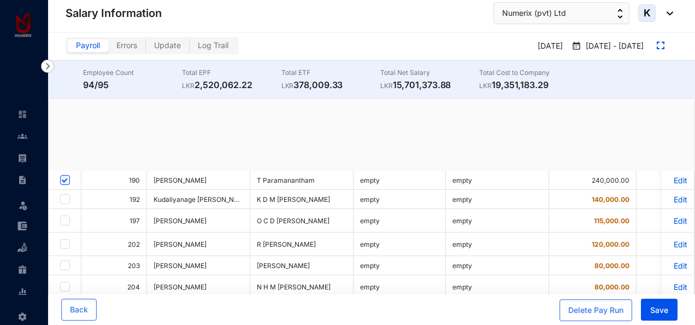
checkbox input "true"
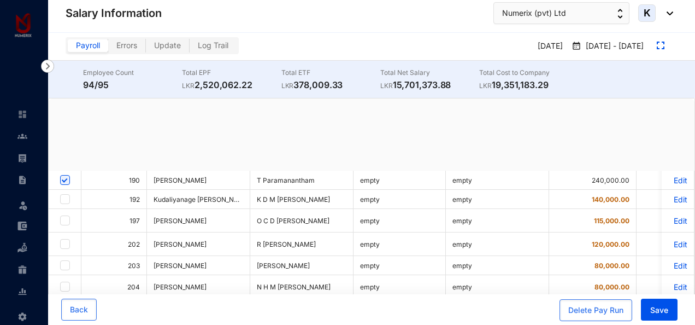
checkbox input "true"
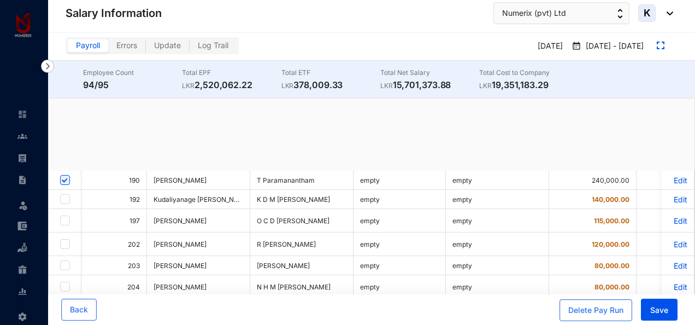
checkbox input "true"
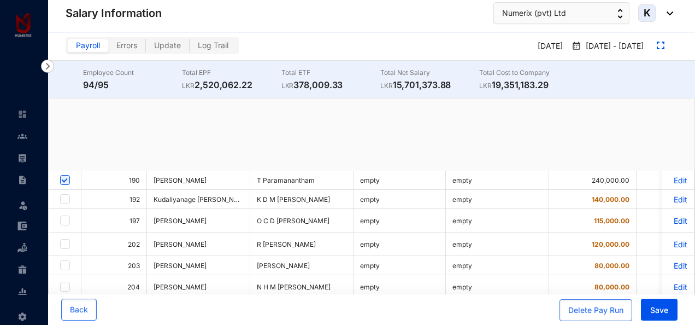
checkbox input "true"
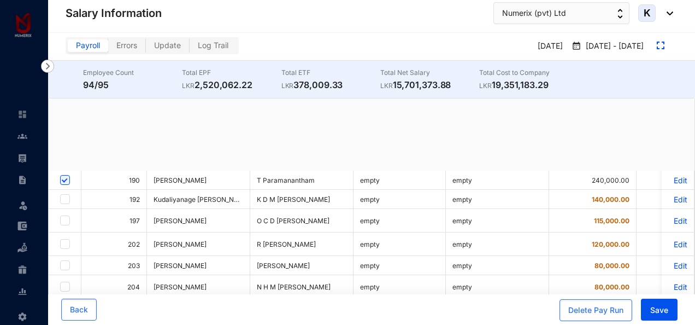
checkbox input "true"
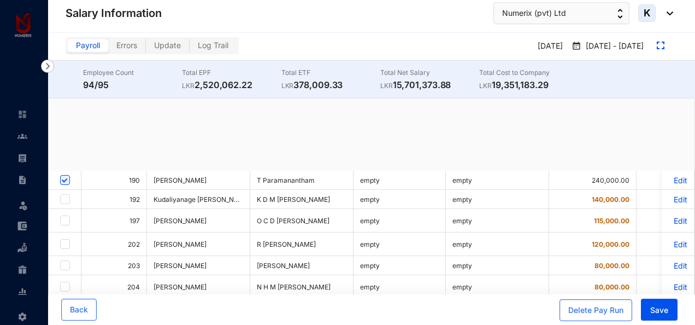
checkbox input "true"
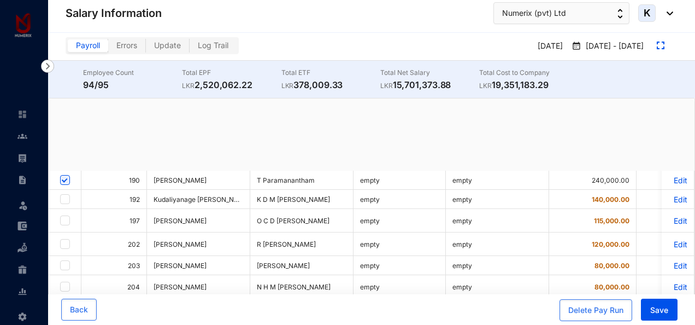
checkbox input "true"
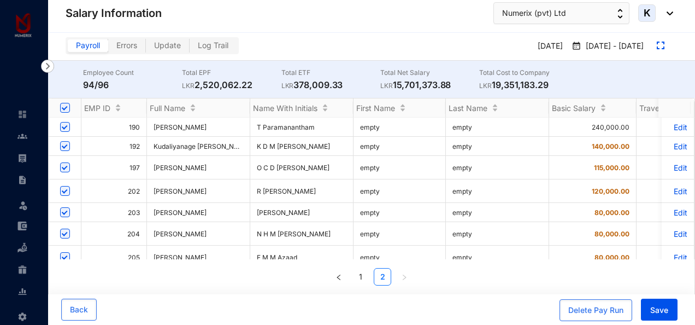
click at [673, 144] on p "Edit" at bounding box center [677, 145] width 19 height 9
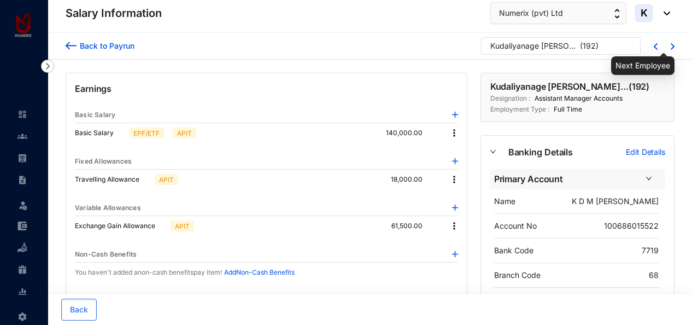
click at [673, 44] on img at bounding box center [672, 46] width 4 height 7
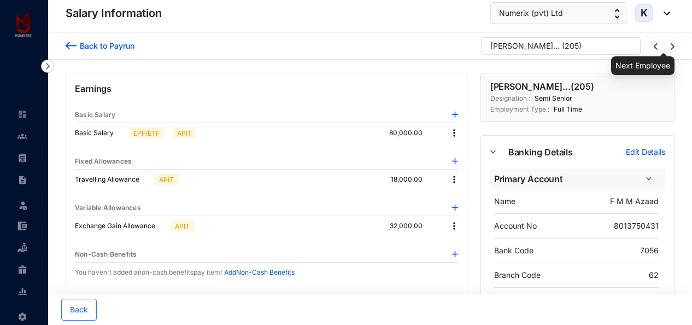
click at [673, 44] on img at bounding box center [672, 46] width 4 height 7
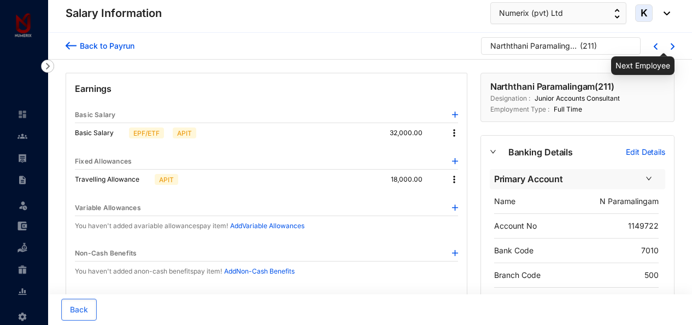
click at [673, 44] on img at bounding box center [672, 46] width 4 height 7
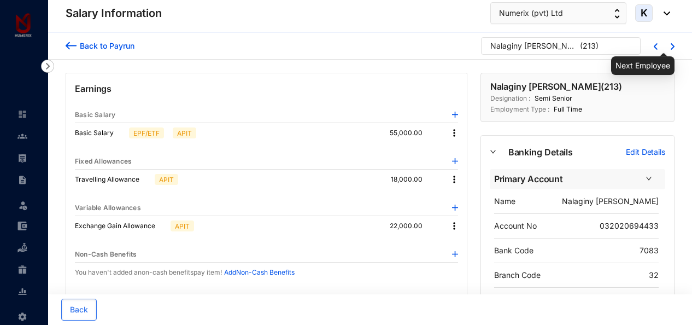
click at [673, 44] on img at bounding box center [672, 46] width 4 height 7
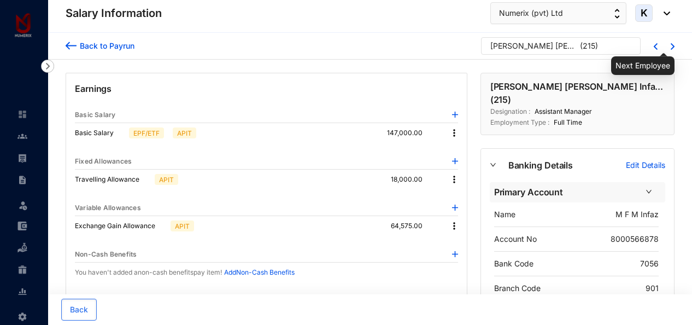
click at [673, 44] on img at bounding box center [672, 46] width 4 height 7
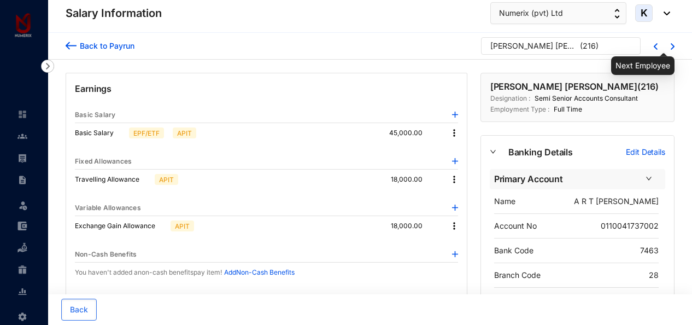
click at [673, 44] on img at bounding box center [672, 46] width 4 height 7
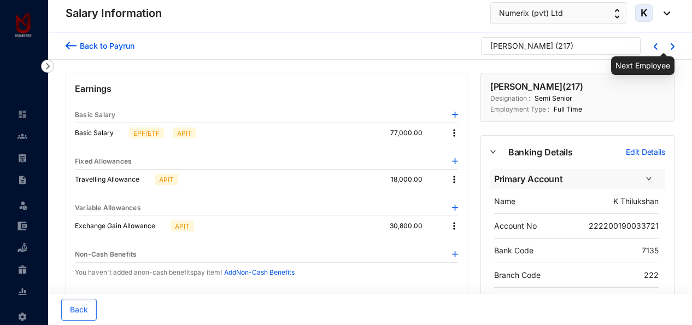
click at [673, 44] on img at bounding box center [672, 46] width 4 height 7
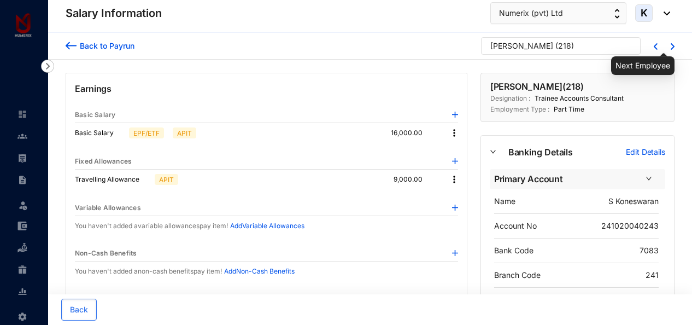
click at [673, 44] on img at bounding box center [672, 46] width 4 height 7
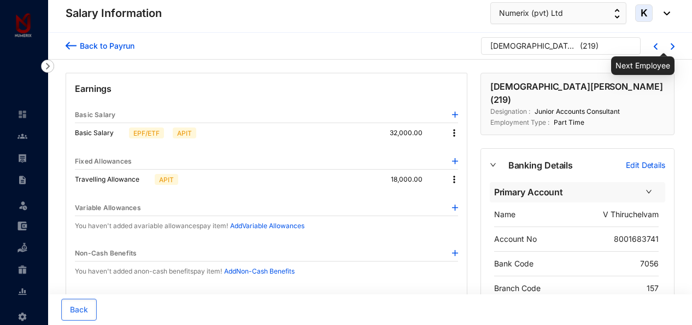
click at [673, 44] on img at bounding box center [672, 46] width 4 height 7
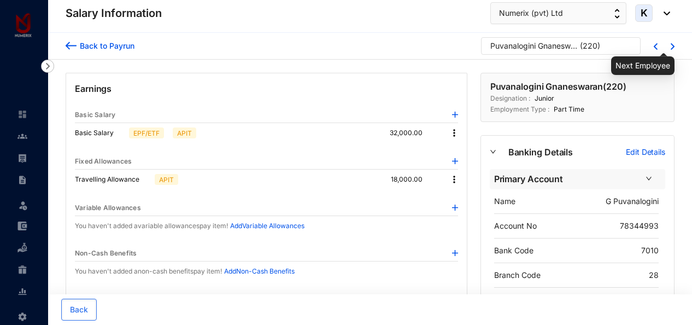
click at [673, 44] on img at bounding box center [672, 46] width 4 height 7
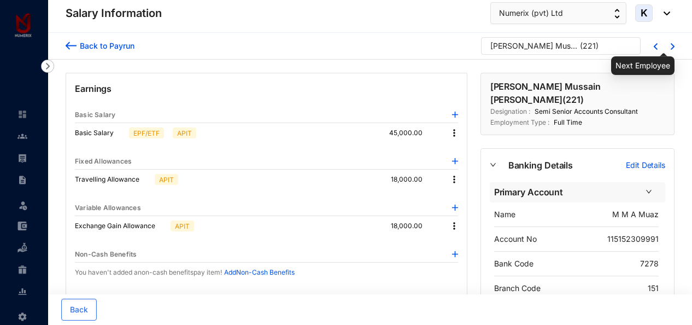
click at [673, 44] on img at bounding box center [672, 46] width 4 height 7
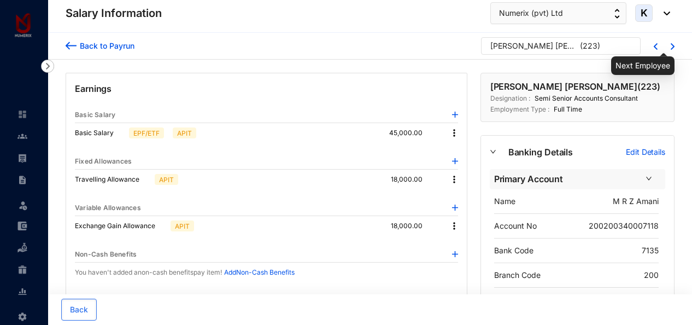
click at [673, 44] on img at bounding box center [672, 46] width 4 height 7
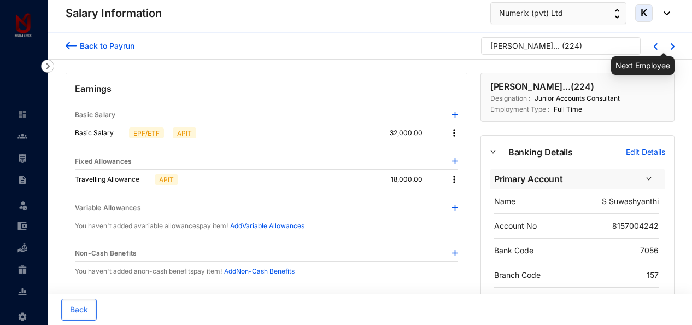
click at [673, 44] on img at bounding box center [672, 46] width 4 height 7
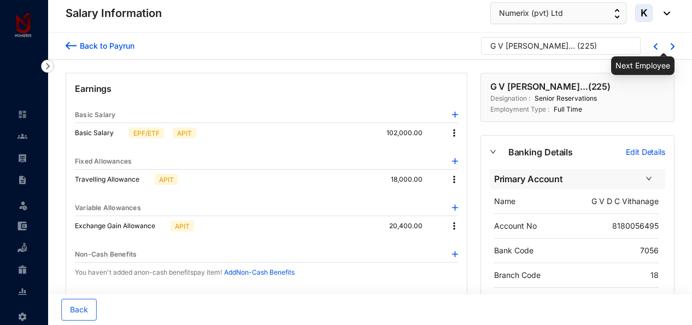
click at [673, 44] on img at bounding box center [672, 46] width 4 height 7
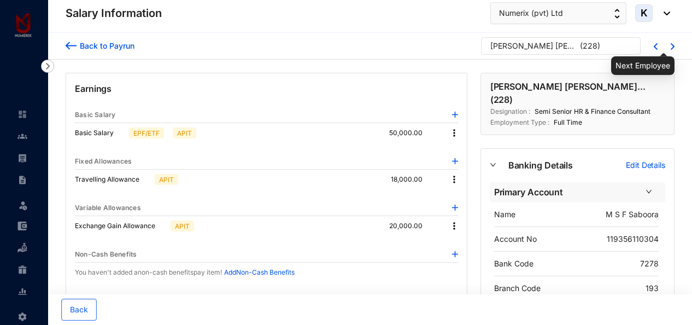
click at [673, 44] on img at bounding box center [672, 46] width 4 height 7
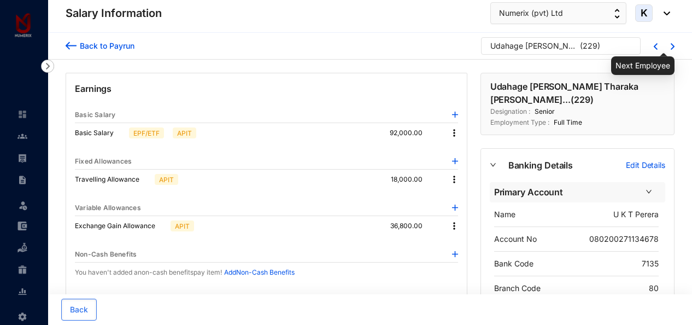
click at [673, 44] on img at bounding box center [672, 46] width 4 height 7
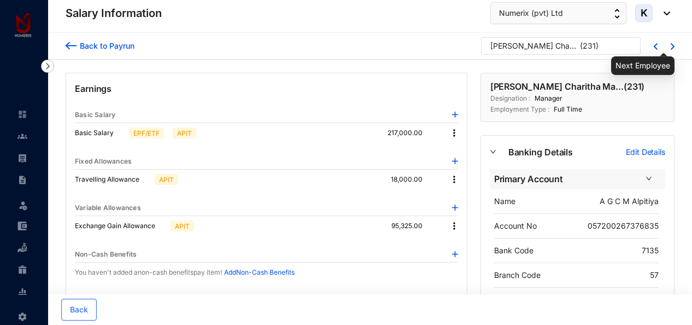
click at [673, 44] on img at bounding box center [672, 46] width 4 height 7
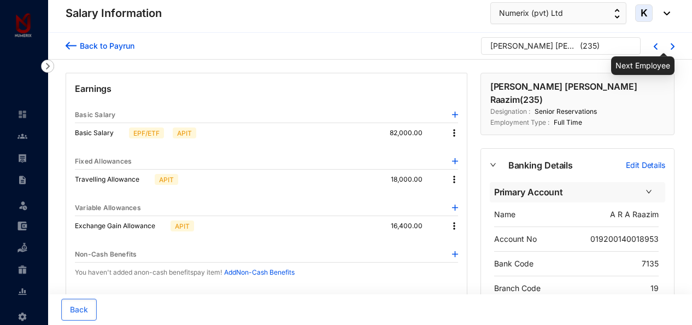
click at [673, 44] on img at bounding box center [672, 46] width 4 height 7
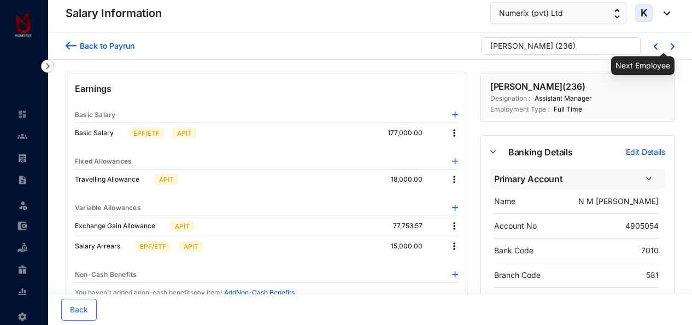
click at [673, 44] on img at bounding box center [672, 46] width 4 height 7
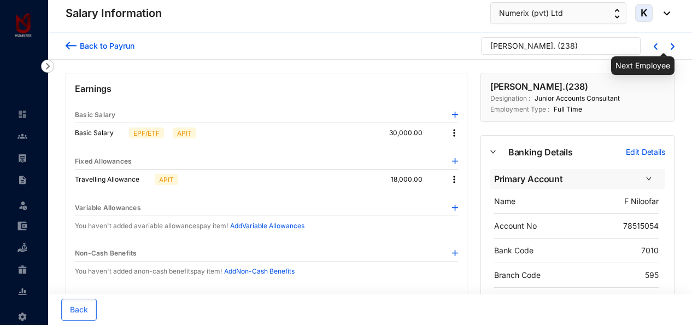
click at [673, 44] on img at bounding box center [672, 46] width 4 height 7
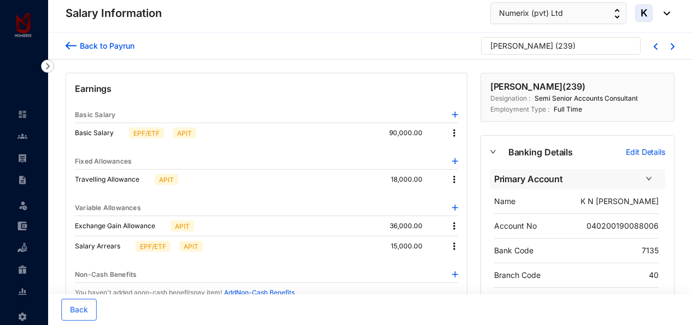
click at [585, 86] on p "Kauveri Nathan Nithuska ( 239 )" at bounding box center [537, 86] width 95 height 13
click at [23, 135] on img at bounding box center [22, 136] width 10 height 10
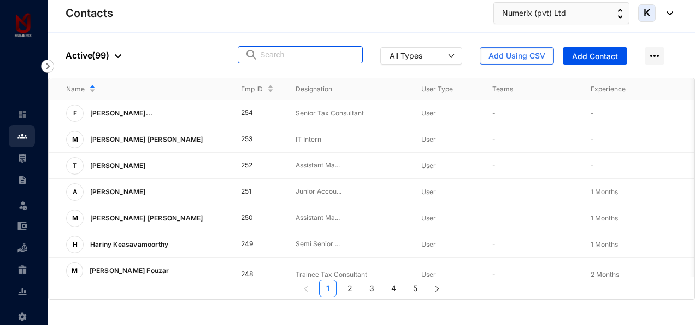
click at [349, 54] on input "text" at bounding box center [308, 54] width 96 height 16
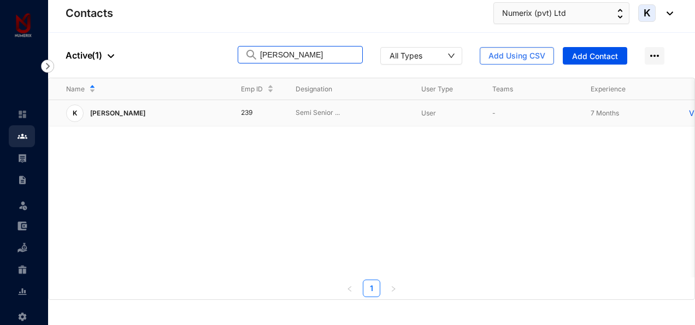
type input "nithu"
click at [150, 109] on p "[PERSON_NAME]" at bounding box center [117, 112] width 67 height 17
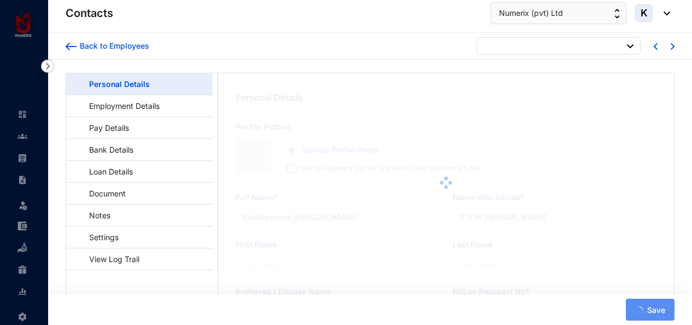
click at [157, 109] on link "Employment Details" at bounding box center [119, 106] width 89 height 22
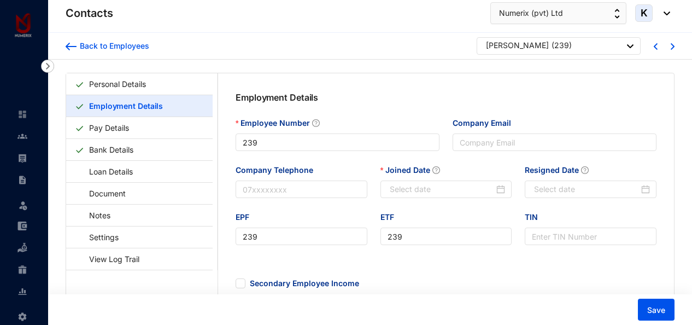
type input "2025-01-06"
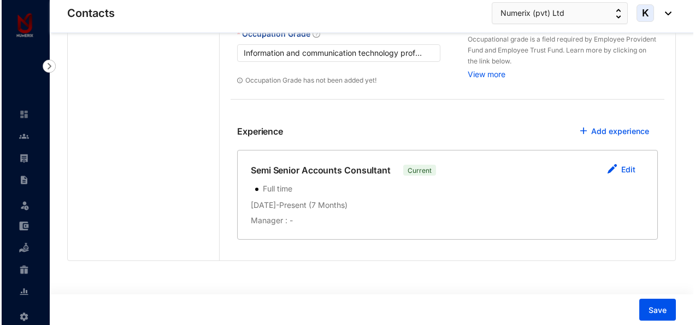
scroll to position [484, 0]
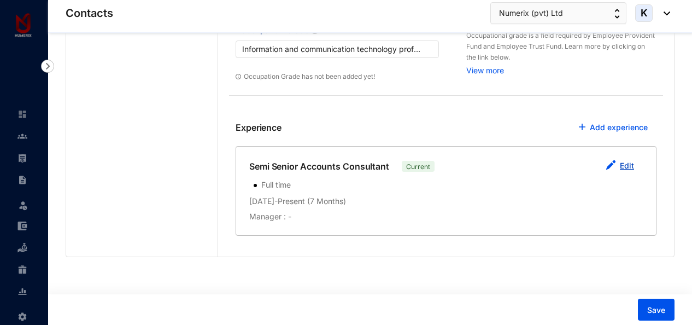
click at [630, 163] on link "Edit" at bounding box center [627, 165] width 14 height 9
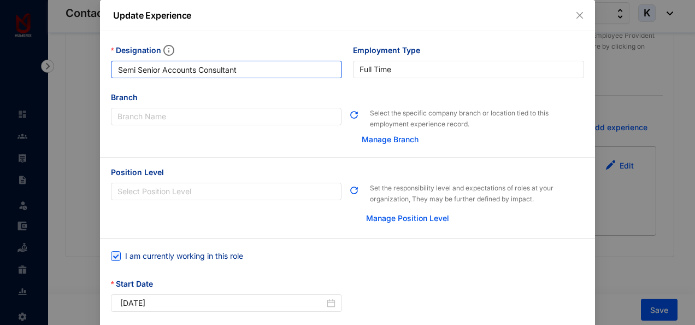
drag, startPoint x: 137, startPoint y: 67, endPoint x: 105, endPoint y: 68, distance: 31.2
click at [105, 68] on div "Designation Semi Senior Accounts Consultant" at bounding box center [226, 67] width 242 height 47
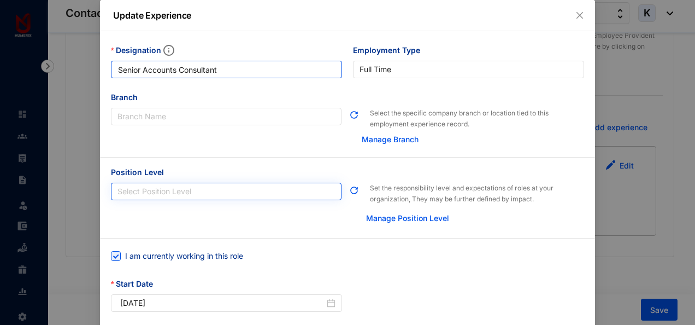
type input "Senior Accounts Consultant"
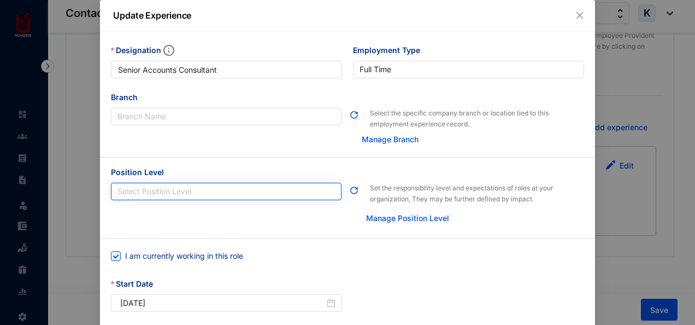
click at [155, 188] on input "Position Level" at bounding box center [225, 191] width 217 height 16
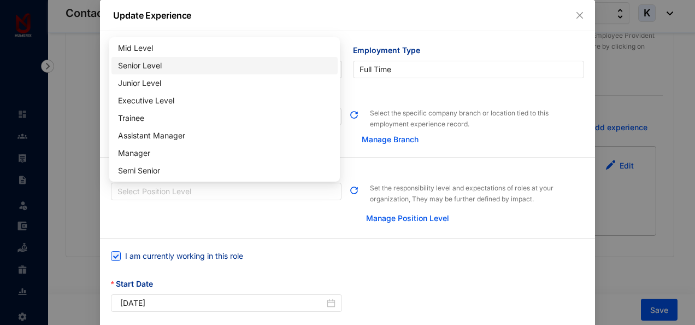
click at [143, 63] on div "Senior Level" at bounding box center [224, 66] width 213 height 12
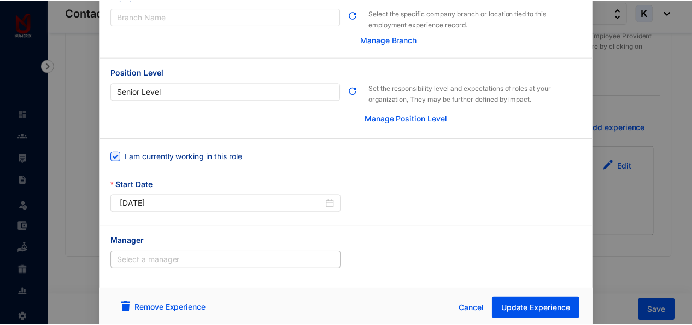
scroll to position [103, 0]
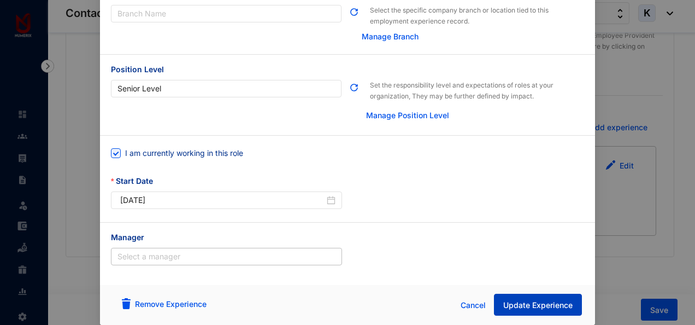
click at [541, 300] on span "Update Experience" at bounding box center [537, 304] width 69 height 11
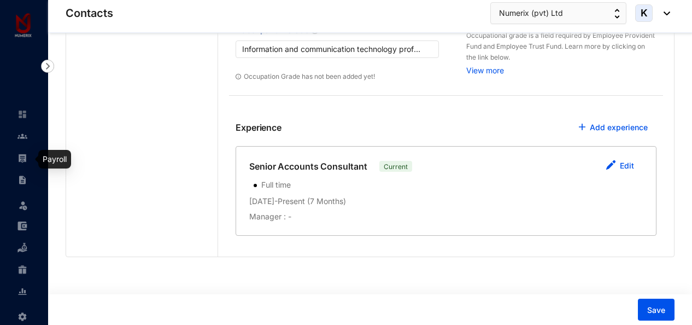
click at [25, 159] on img at bounding box center [22, 158] width 10 height 10
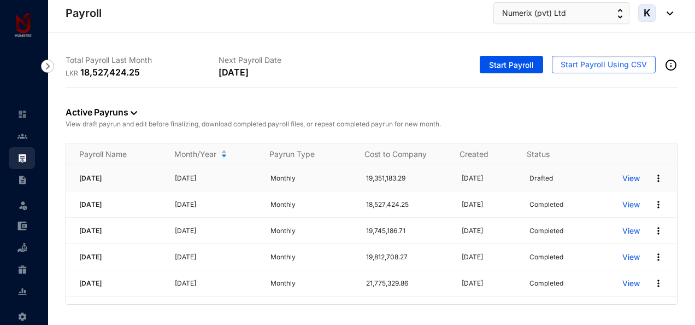
click at [622, 178] on p "View" at bounding box center [630, 178] width 17 height 11
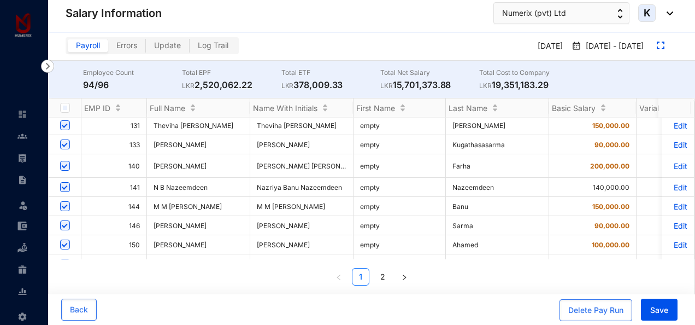
scroll to position [546, 0]
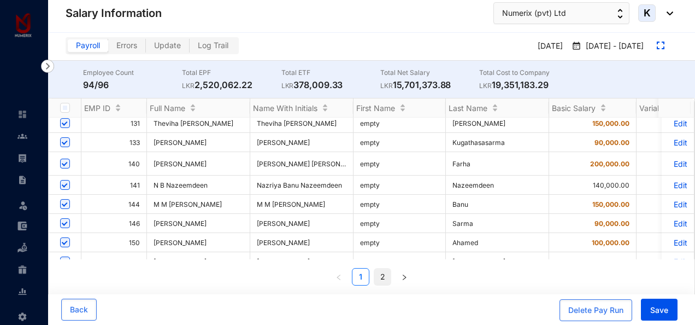
click at [385, 274] on link "2" at bounding box center [382, 276] width 16 height 16
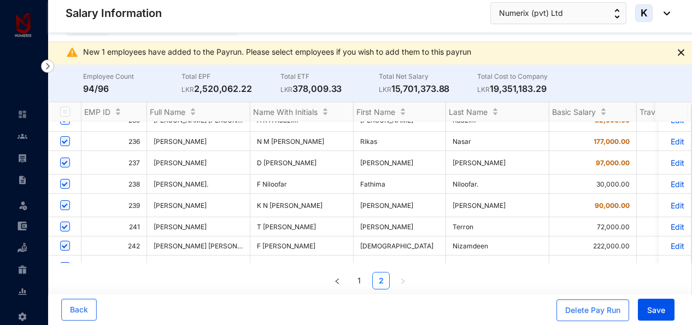
scroll to position [601, 0]
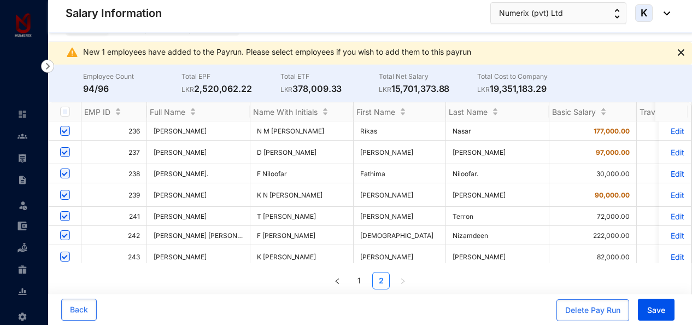
click at [227, 183] on td "[PERSON_NAME]" at bounding box center [198, 194] width 103 height 23
click at [667, 190] on p "Edit" at bounding box center [674, 194] width 19 height 9
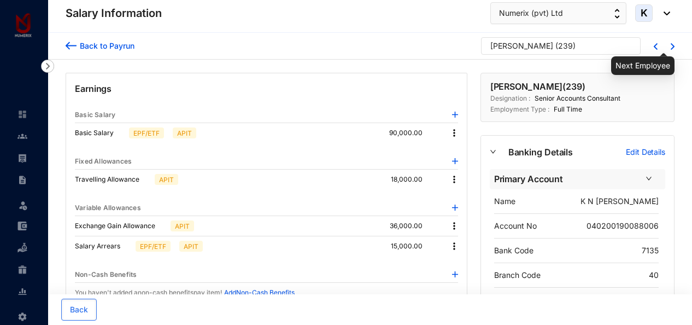
click at [671, 46] on img at bounding box center [672, 46] width 4 height 7
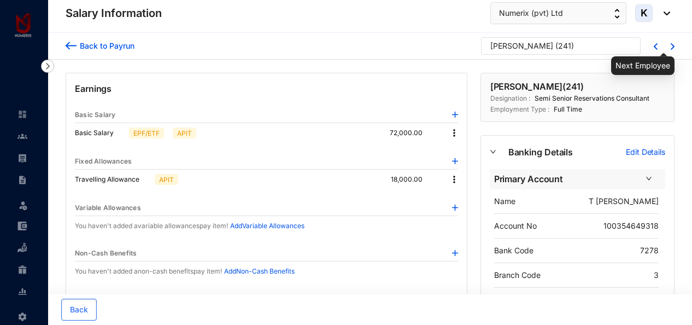
click at [671, 46] on img at bounding box center [672, 46] width 4 height 7
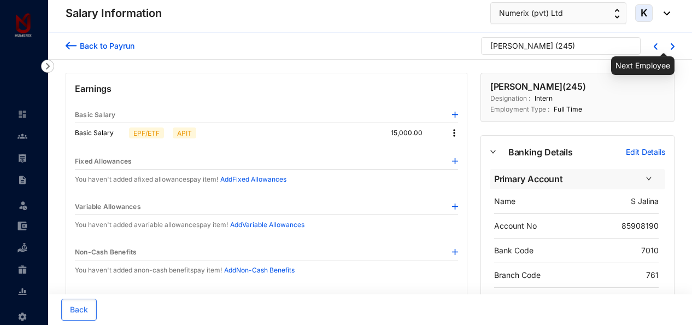
click at [671, 46] on img at bounding box center [672, 46] width 4 height 7
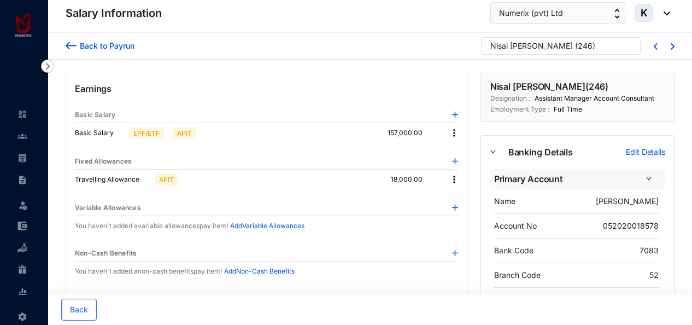
click at [669, 45] on div at bounding box center [665, 46] width 17 height 9
click at [671, 46] on img at bounding box center [672, 46] width 4 height 7
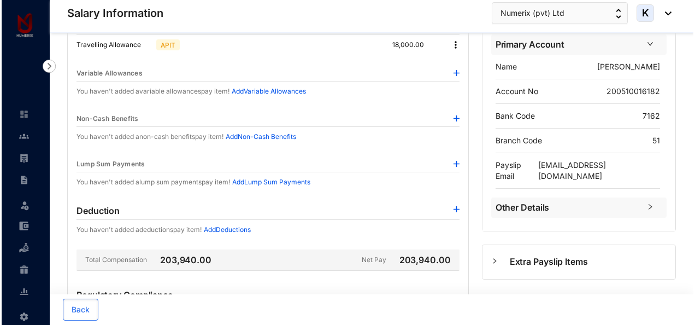
scroll to position [25, 0]
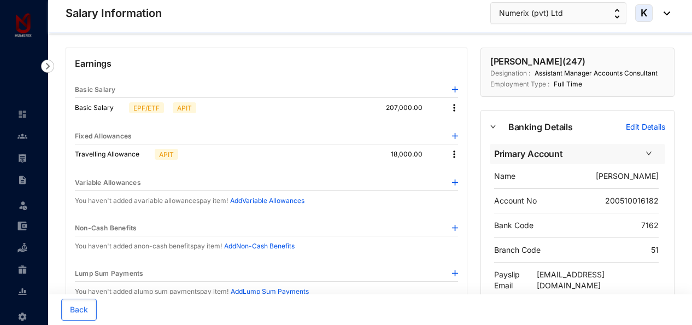
click at [455, 179] on img at bounding box center [455, 182] width 6 height 6
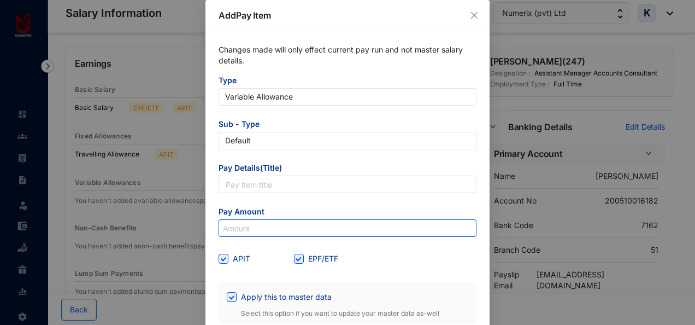
click at [259, 225] on input at bounding box center [347, 228] width 257 height 17
type input "1,500"
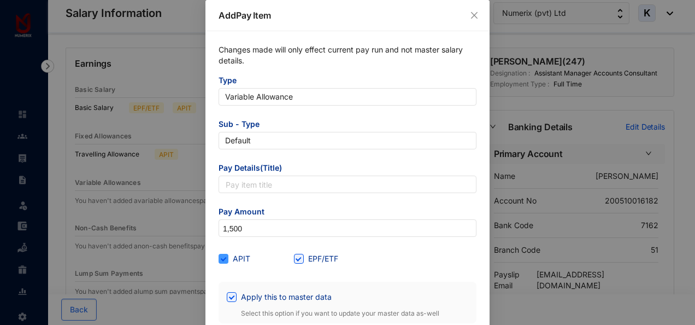
drag, startPoint x: 217, startPoint y: 256, endPoint x: 252, endPoint y: 262, distance: 35.6
click at [219, 256] on input "APIT" at bounding box center [223, 257] width 8 height 8
checkbox input "false"
click at [304, 257] on span "EPF/ETF" at bounding box center [323, 258] width 39 height 12
click at [302, 257] on input "EPF/ETF" at bounding box center [298, 257] width 8 height 8
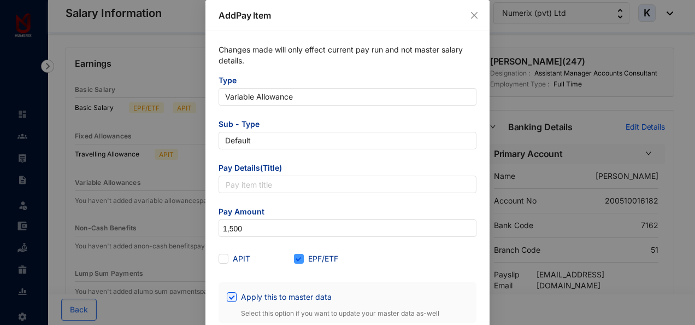
checkbox input "false"
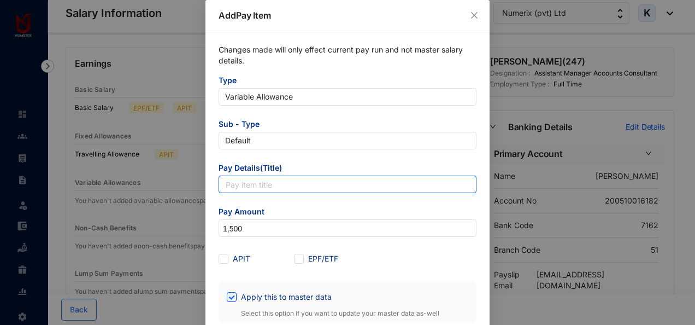
click at [305, 187] on input "text" at bounding box center [348, 183] width 258 height 17
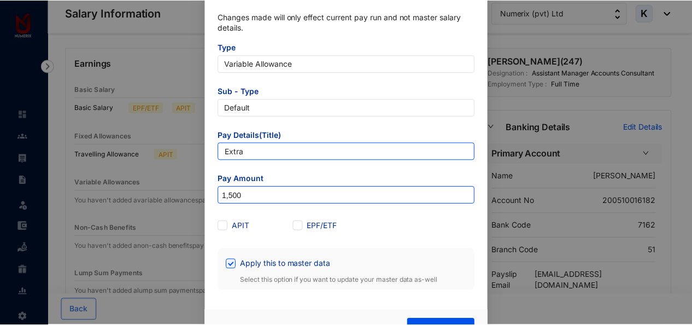
scroll to position [58, 0]
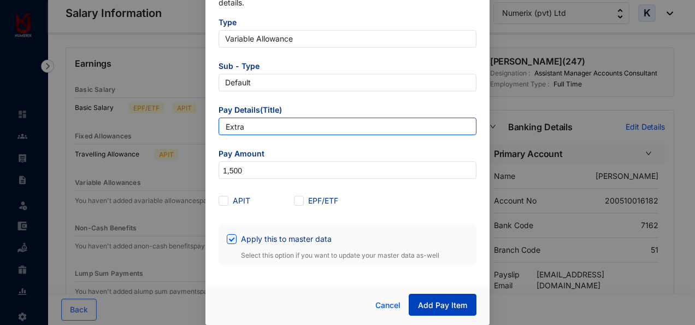
type input "Extra"
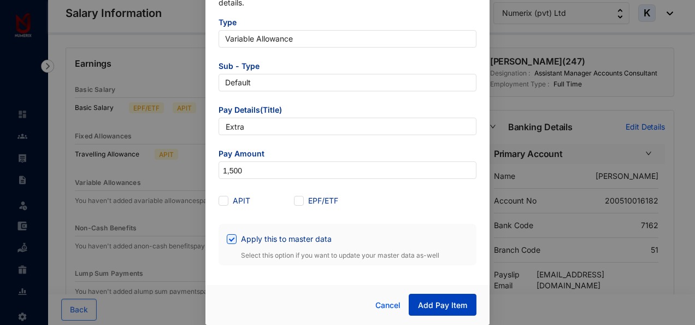
click at [443, 306] on span "Add Pay Item" at bounding box center [442, 304] width 49 height 11
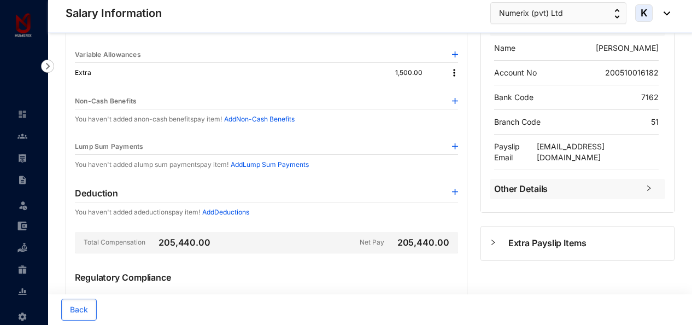
scroll to position [135, 0]
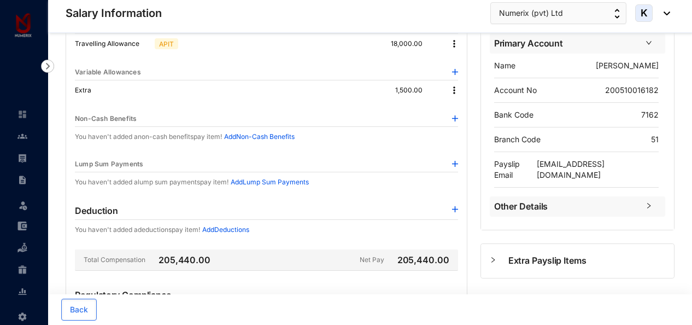
click at [452, 89] on img at bounding box center [454, 90] width 11 height 11
click at [464, 124] on p "Delete" at bounding box center [468, 124] width 23 height 11
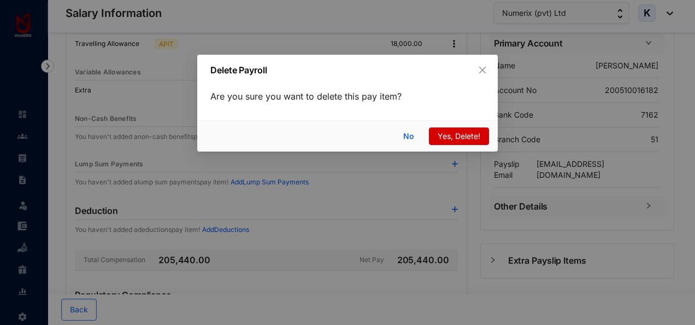
click at [446, 133] on span "Yes, Delete!" at bounding box center [459, 136] width 43 height 12
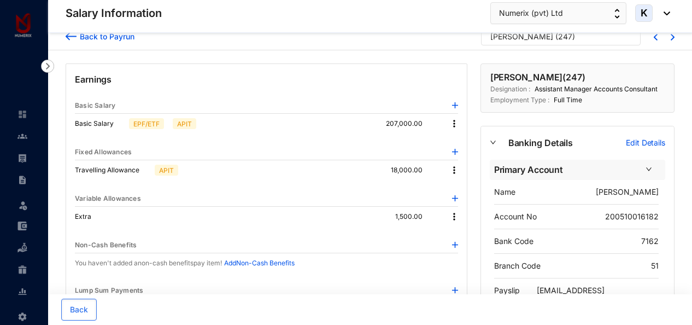
scroll to position [0, 0]
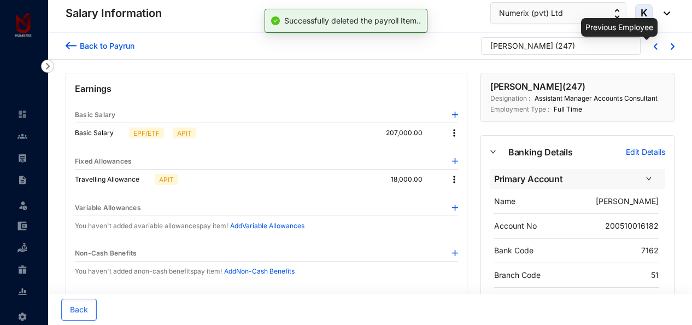
click at [657, 44] on img at bounding box center [655, 46] width 4 height 7
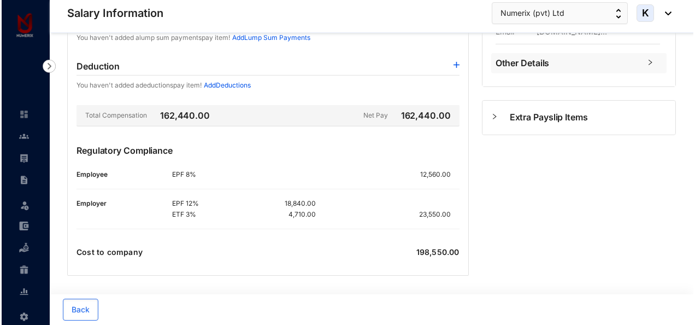
scroll to position [5, 0]
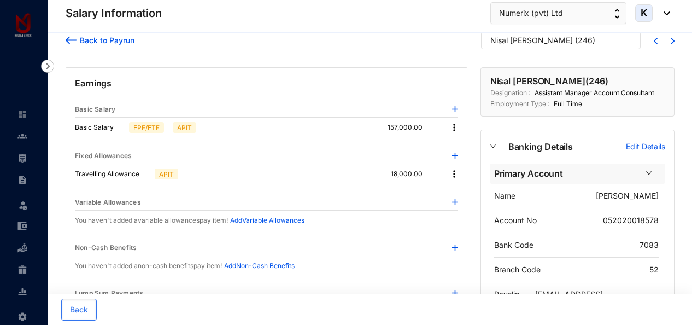
click at [456, 201] on img at bounding box center [455, 202] width 6 height 6
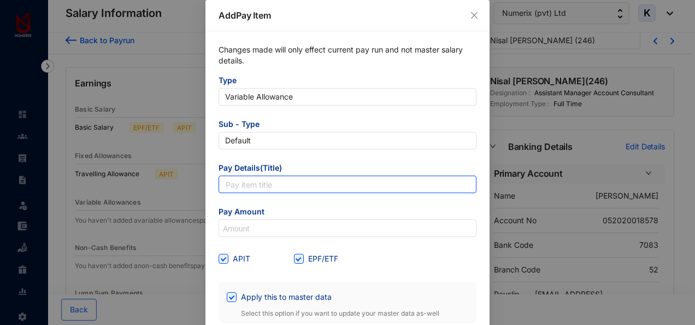
click at [330, 186] on input "text" at bounding box center [348, 183] width 258 height 17
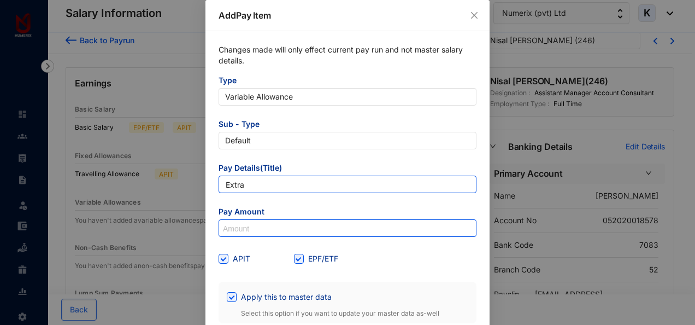
type input "Extra"
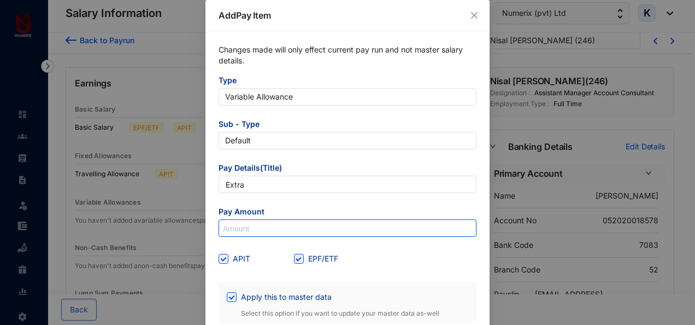
click at [285, 222] on input at bounding box center [347, 228] width 257 height 17
type input "1,500"
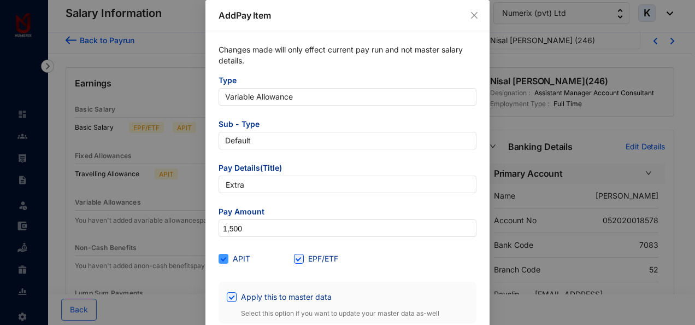
click at [228, 256] on span "APIT" at bounding box center [241, 258] width 26 height 12
click at [226, 256] on input "APIT" at bounding box center [223, 257] width 8 height 8
checkbox input "false"
click at [304, 259] on span "EPF/ETF" at bounding box center [323, 258] width 39 height 12
click at [302, 259] on input "EPF/ETF" at bounding box center [298, 257] width 8 height 8
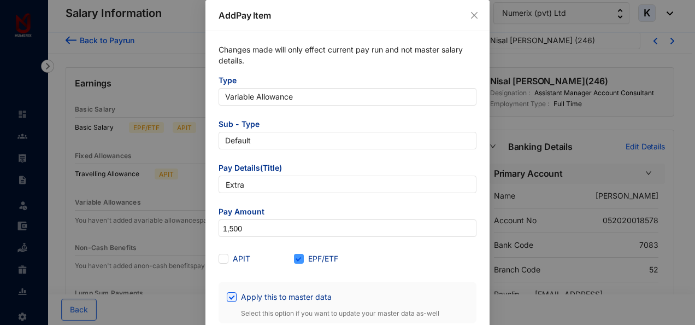
checkbox input "false"
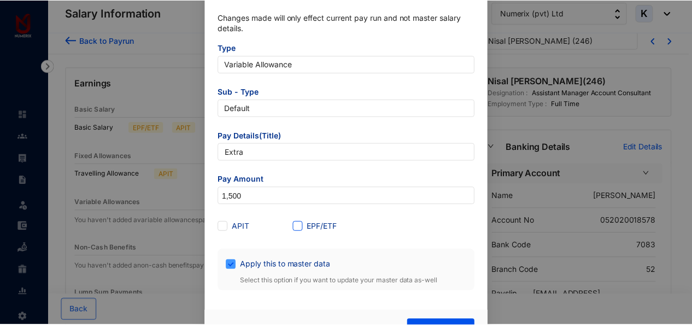
scroll to position [58, 0]
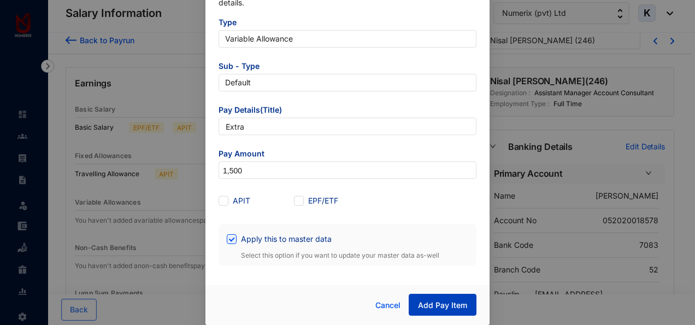
click at [435, 306] on span "Add Pay Item" at bounding box center [442, 304] width 49 height 11
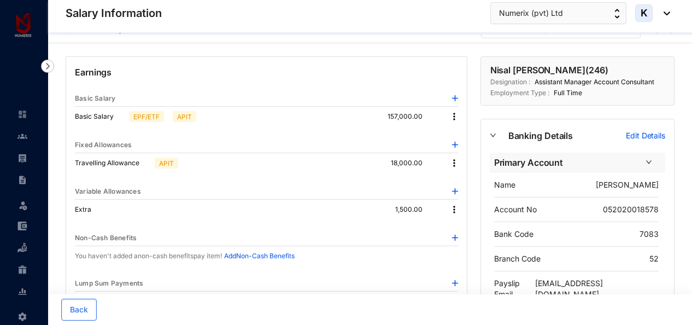
scroll to position [0, 0]
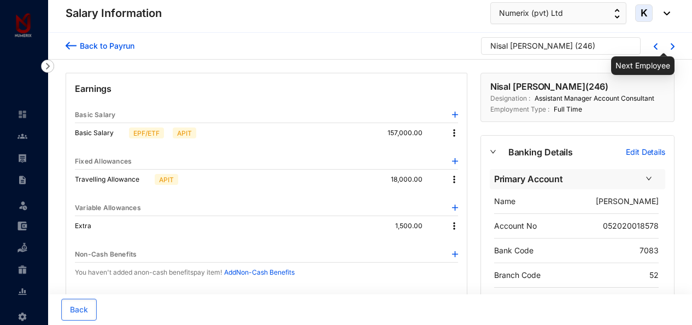
click at [672, 45] on img at bounding box center [672, 46] width 4 height 7
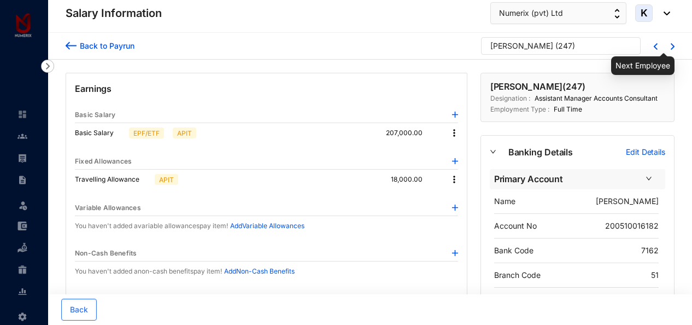
click at [672, 49] on img at bounding box center [672, 46] width 4 height 7
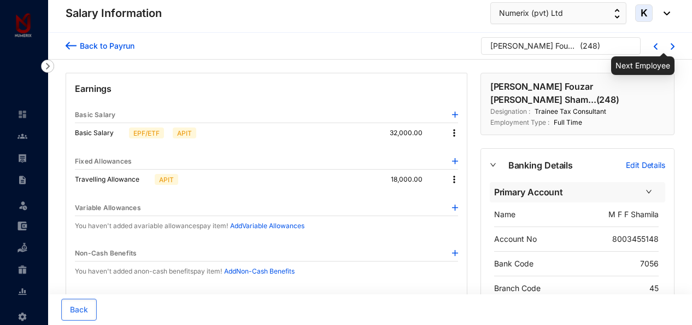
click at [671, 46] on img at bounding box center [672, 46] width 4 height 7
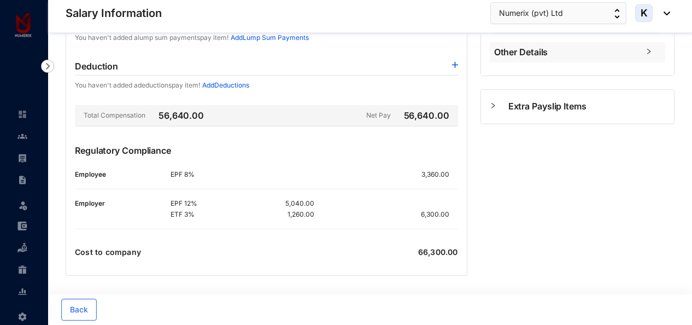
scroll to position [5, 0]
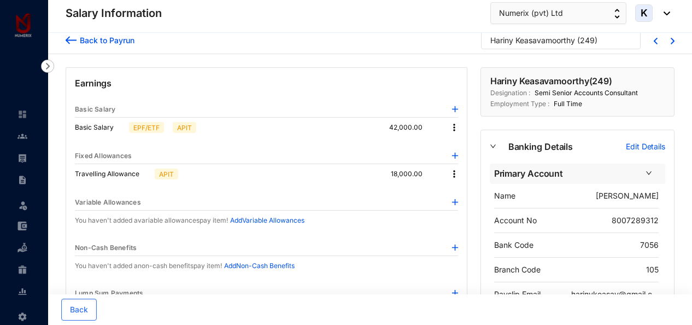
click at [672, 40] on img at bounding box center [672, 41] width 4 height 7
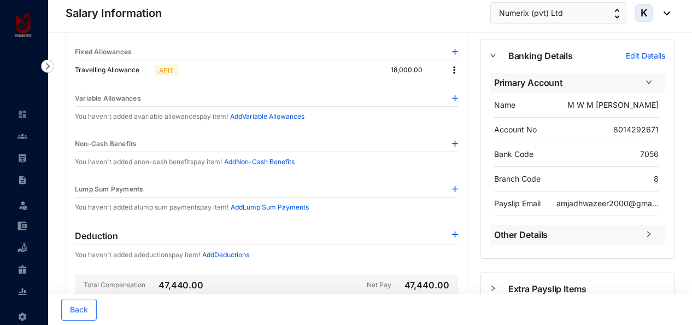
scroll to position [5, 0]
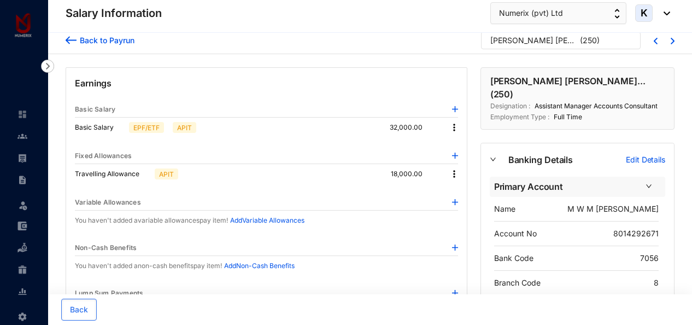
click at [674, 40] on div "Back to Payrun Mohamed Wazeer Mohamed Amja... ( 250 )" at bounding box center [370, 40] width 644 height 27
click at [652, 43] on div at bounding box center [648, 40] width 17 height 9
click at [655, 40] on img at bounding box center [655, 41] width 4 height 7
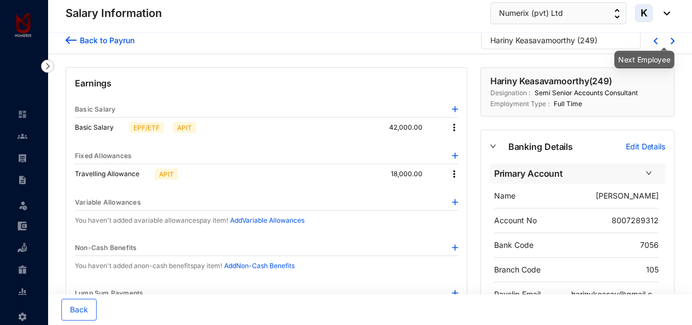
click at [672, 39] on img at bounding box center [672, 41] width 4 height 7
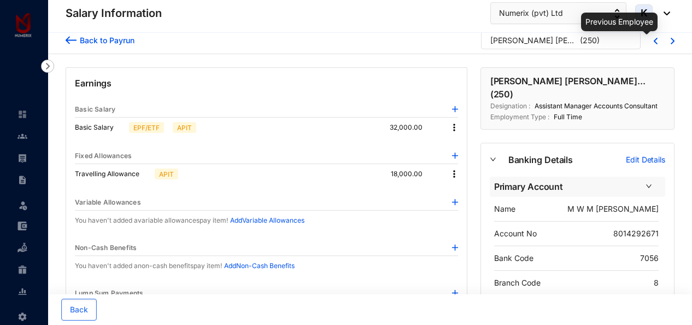
click at [656, 40] on img at bounding box center [655, 41] width 4 height 7
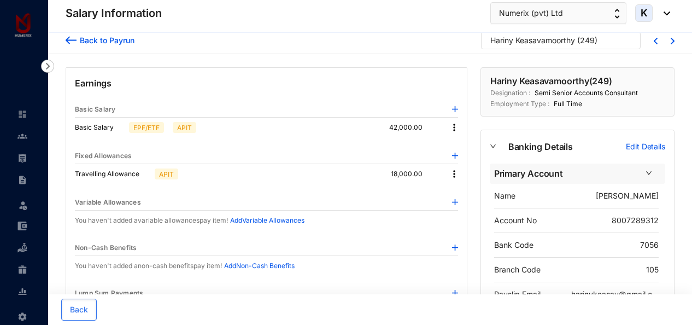
click at [670, 39] on div at bounding box center [665, 40] width 17 height 9
click at [674, 40] on img at bounding box center [672, 41] width 4 height 7
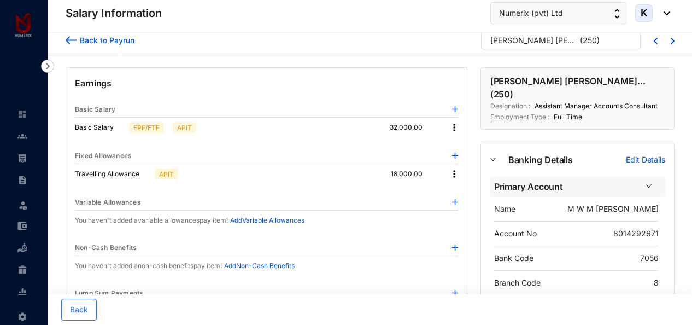
click at [456, 125] on img at bounding box center [454, 127] width 11 height 11
click at [460, 141] on span "Edit" at bounding box center [464, 145] width 14 height 12
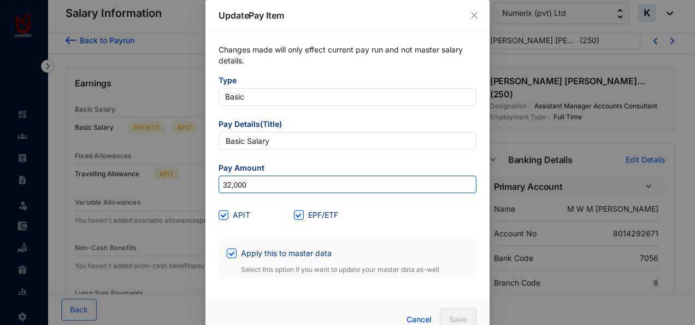
drag, startPoint x: 229, startPoint y: 186, endPoint x: 217, endPoint y: 185, distance: 12.6
click at [219, 185] on input "32,000" at bounding box center [347, 184] width 257 height 17
type input "145,000"
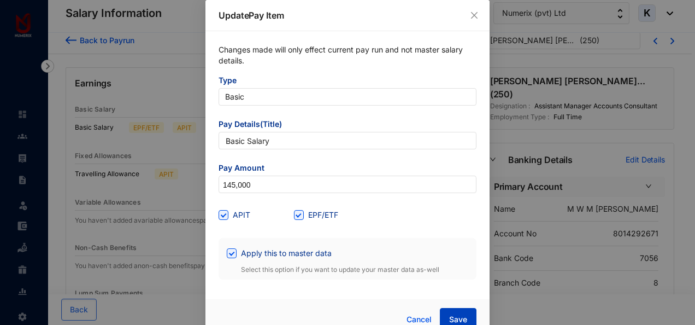
drag, startPoint x: 449, startPoint y: 314, endPoint x: 462, endPoint y: 322, distance: 15.9
click at [449, 314] on span "Save" at bounding box center [458, 319] width 18 height 11
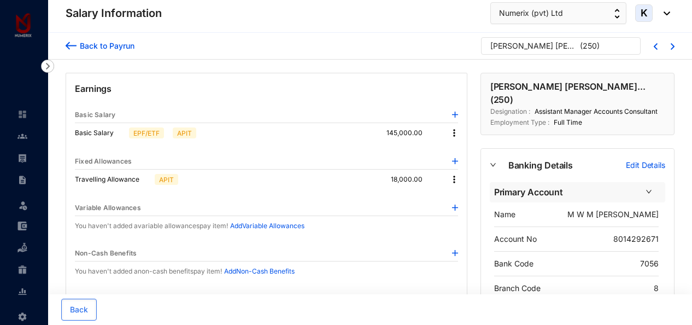
click at [674, 44] on img at bounding box center [672, 46] width 4 height 7
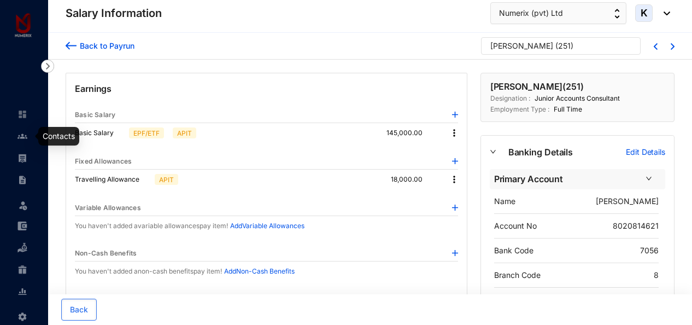
click at [25, 131] on img at bounding box center [22, 136] width 10 height 10
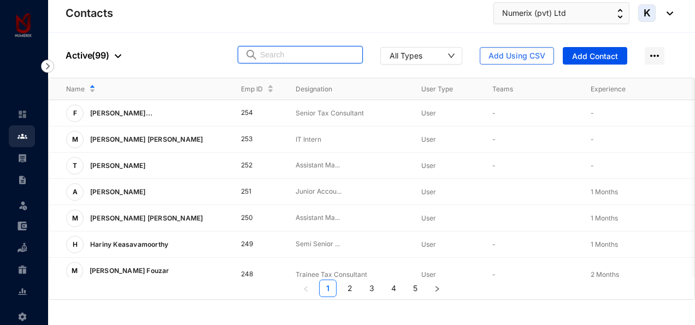
click at [293, 56] on input "text" at bounding box center [308, 54] width 96 height 16
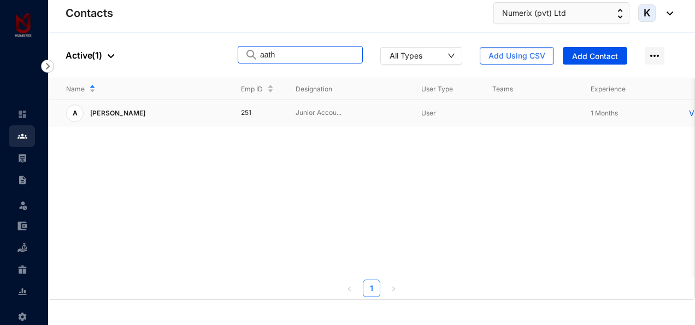
type input "aath"
click at [139, 116] on p "[PERSON_NAME]" at bounding box center [117, 112] width 67 height 17
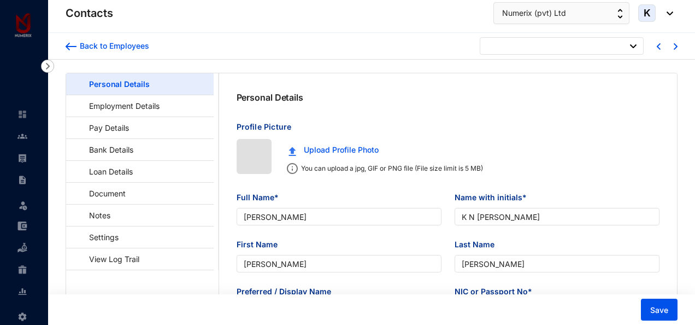
type input "2025-01-23"
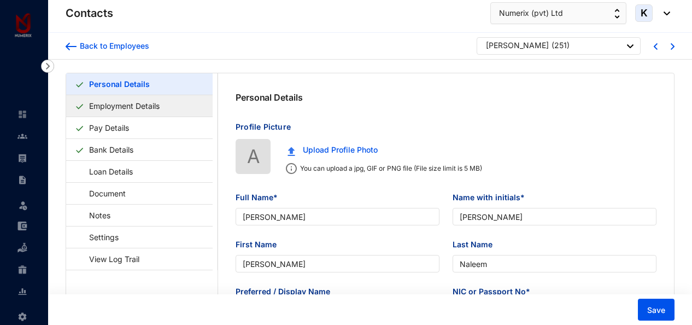
type input "[PERSON_NAME]"
type input "Aathika"
type input "Naleem"
type input "Aathika"
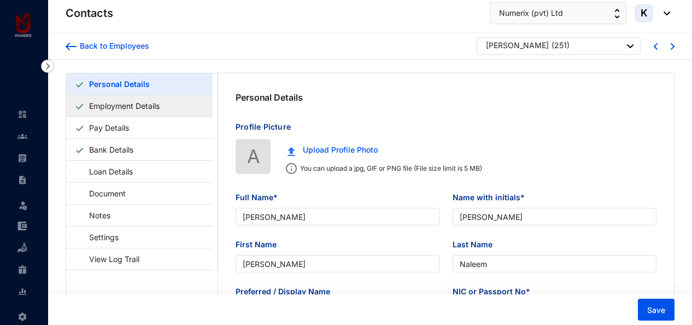
type input "200382812369"
type input "0776238137"
type input "2025-07-14"
click at [155, 104] on link "Employment Details" at bounding box center [124, 106] width 79 height 22
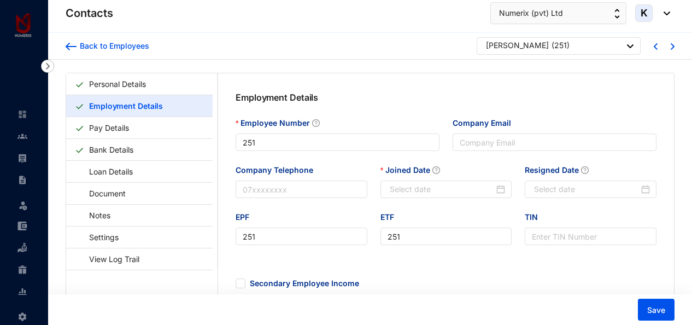
type input "2025-07-14"
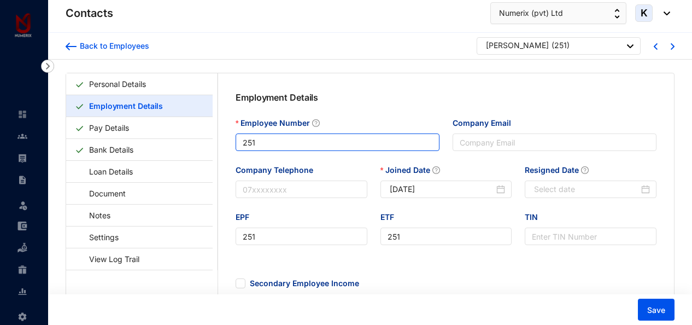
click at [275, 142] on input "251" at bounding box center [337, 141] width 204 height 17
type input "250"
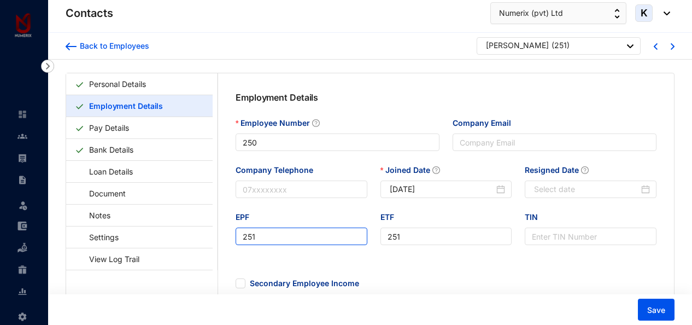
click at [263, 236] on input "251" at bounding box center [301, 235] width 132 height 17
type input "250"
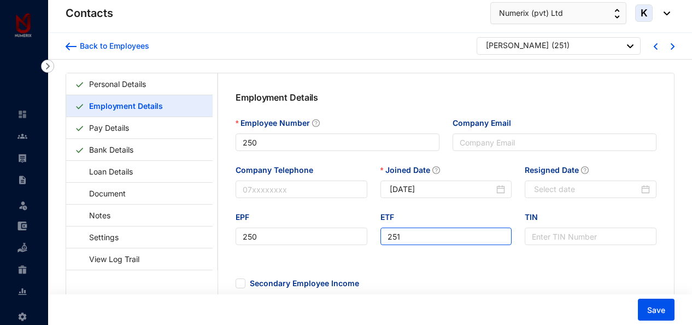
click at [403, 231] on input "251" at bounding box center [446, 235] width 132 height 17
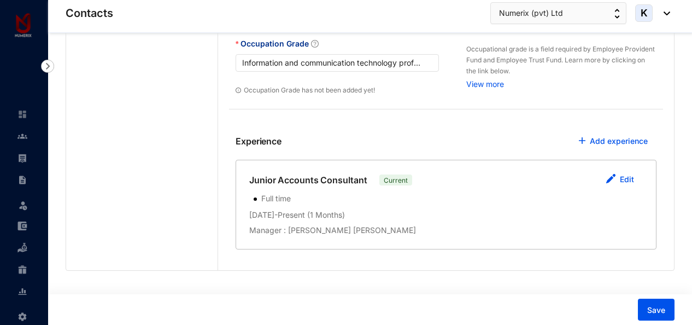
scroll to position [484, 0]
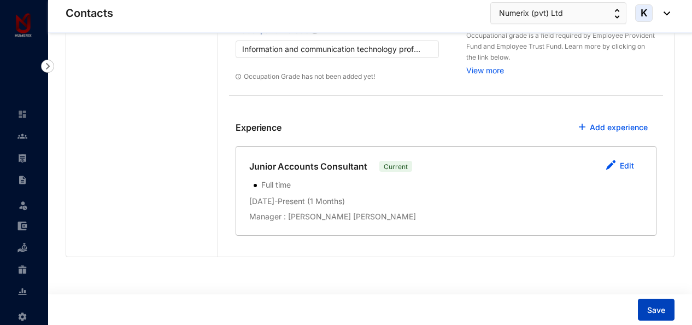
type input "250"
click at [658, 306] on span "Save" at bounding box center [656, 309] width 18 height 11
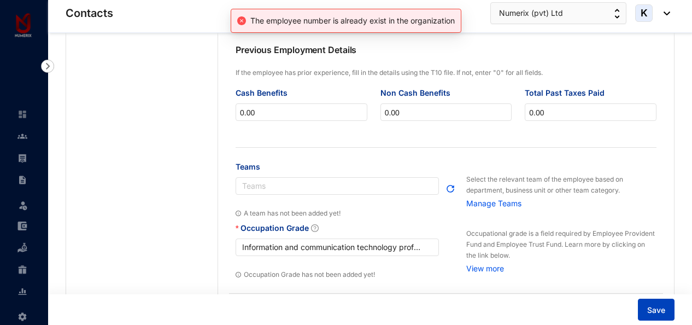
type input "251"
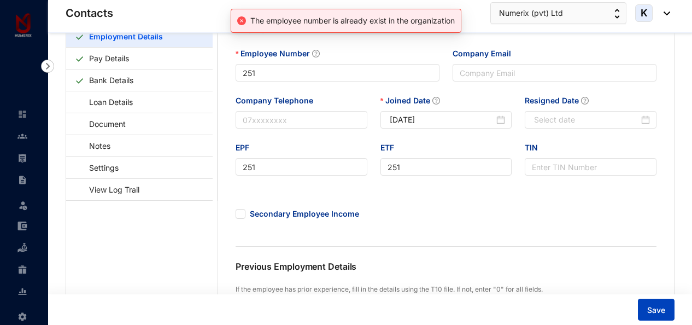
scroll to position [0, 0]
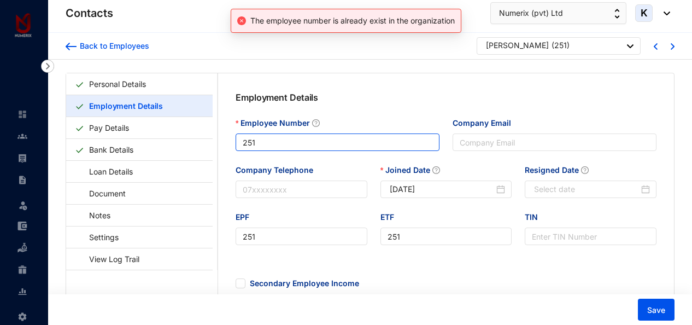
click at [287, 140] on input "251" at bounding box center [337, 141] width 204 height 17
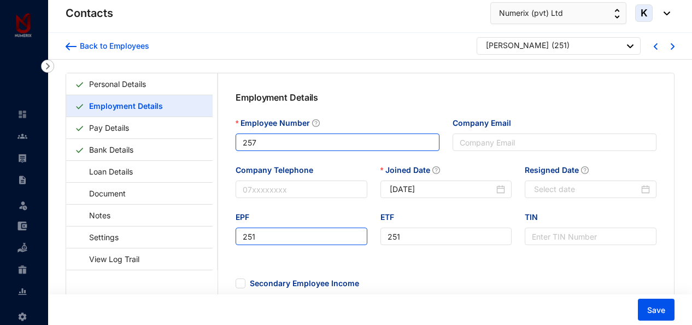
type input "257"
click at [271, 233] on input "251" at bounding box center [301, 235] width 132 height 17
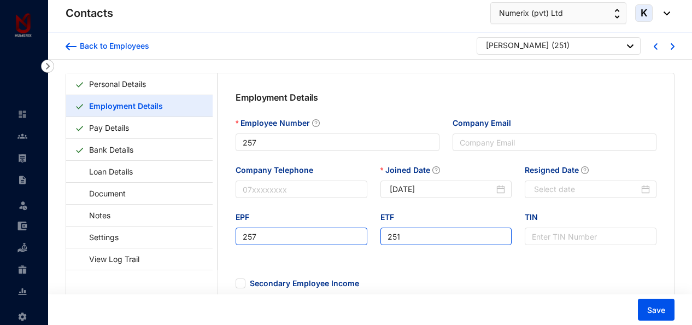
type input "257"
click at [414, 240] on input "251" at bounding box center [446, 235] width 132 height 17
type input "257"
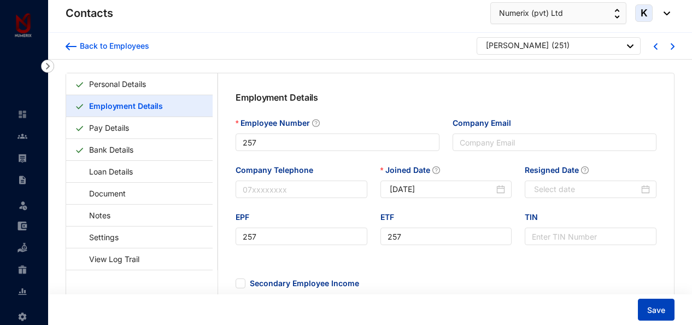
click at [651, 307] on span "Save" at bounding box center [656, 309] width 18 height 11
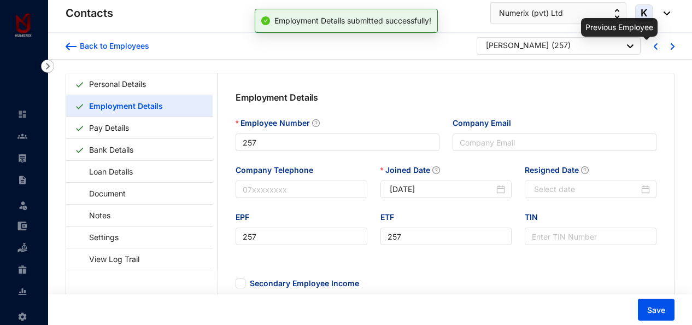
click at [654, 45] on img at bounding box center [655, 46] width 4 height 7
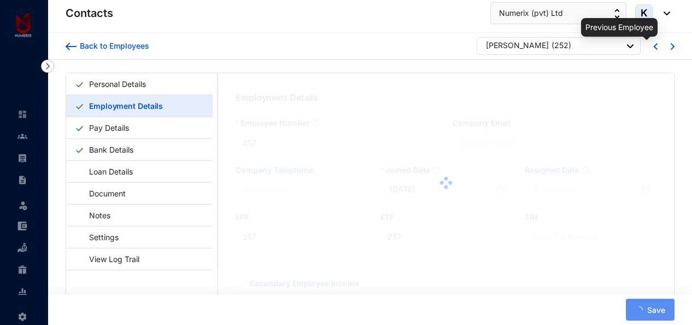
type input "252"
type input "[DATE]"
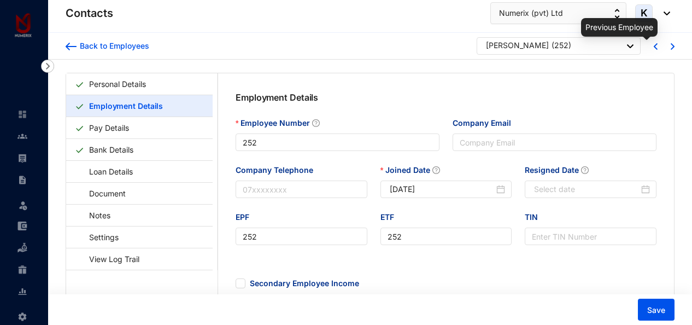
click at [654, 45] on img at bounding box center [655, 46] width 4 height 7
type input "253"
click at [654, 45] on img at bounding box center [655, 46] width 4 height 7
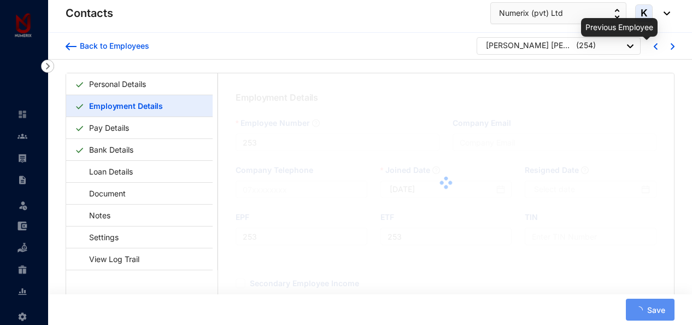
type input "254"
type input "[DATE]"
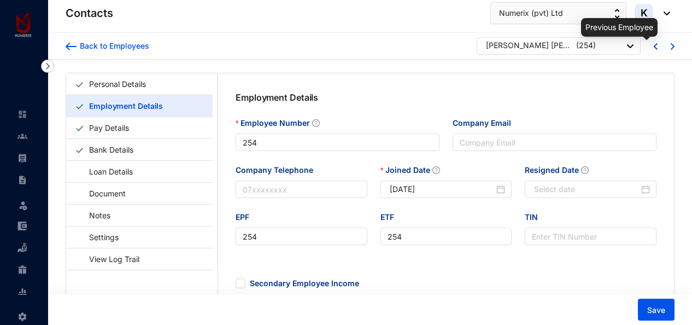
click at [654, 45] on img at bounding box center [655, 46] width 4 height 7
type input "1"
type input "haleem@numerix.lk"
type input "1"
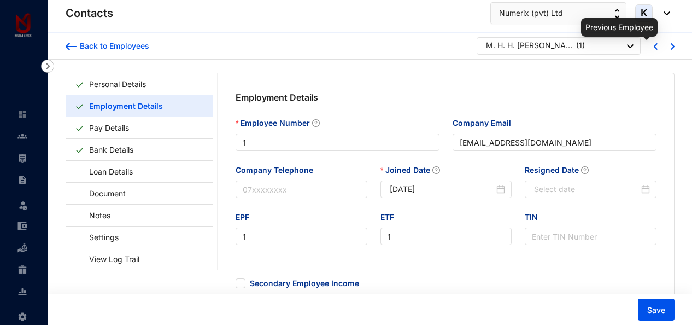
type input "[DATE]"
click at [83, 44] on div "Back to Employees" at bounding box center [112, 45] width 73 height 11
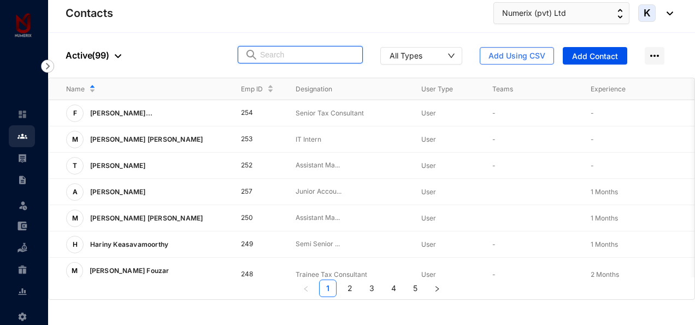
click at [322, 53] on input "text" at bounding box center [308, 54] width 96 height 16
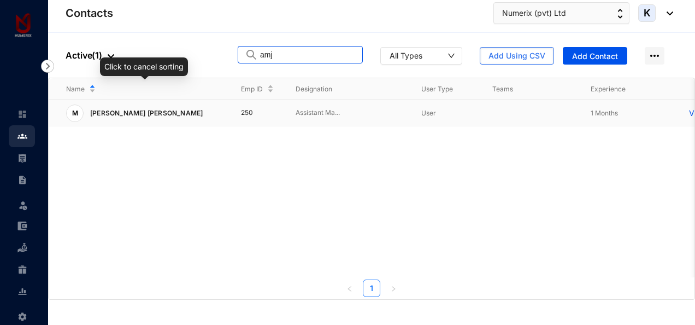
type input "amj"
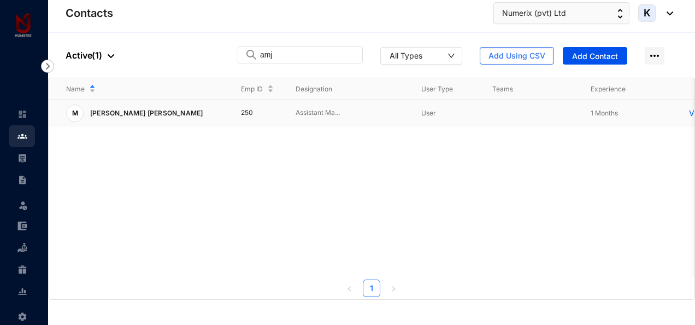
click at [207, 111] on p "[PERSON_NAME] [PERSON_NAME]" at bounding box center [145, 112] width 123 height 17
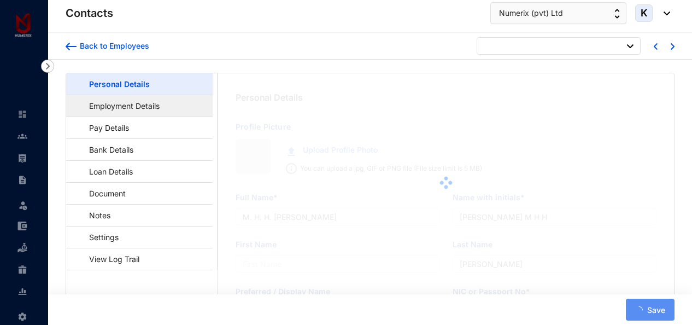
click at [113, 106] on link "Employment Details" at bounding box center [119, 106] width 89 height 22
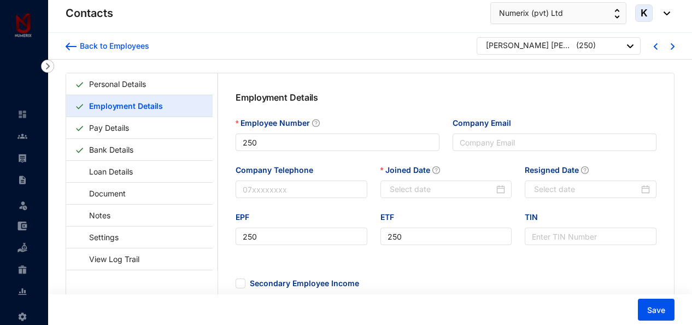
type input "2025-07-21"
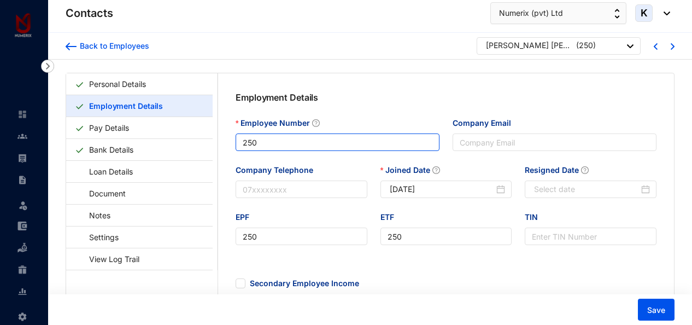
click at [276, 142] on input "250" at bounding box center [337, 141] width 204 height 17
type input "251"
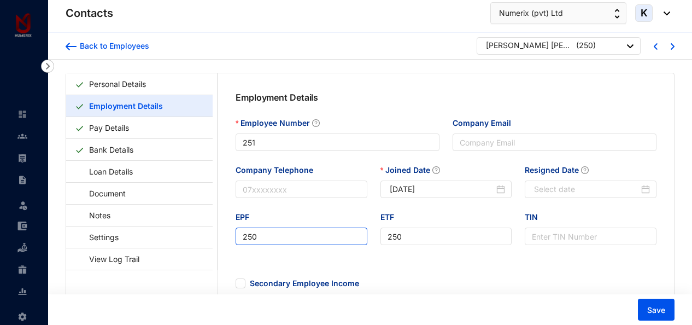
click at [270, 235] on input "250" at bounding box center [301, 235] width 132 height 17
type input "251"
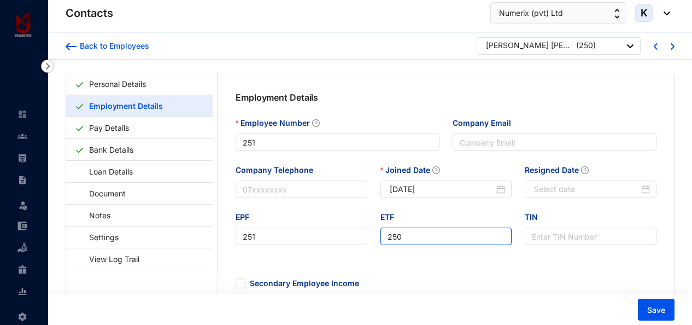
click at [418, 238] on input "250" at bounding box center [446, 235] width 132 height 17
type input "251"
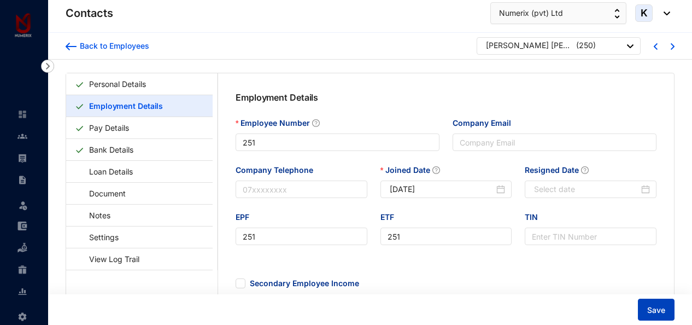
click at [648, 309] on span "Save" at bounding box center [656, 309] width 18 height 11
click at [121, 44] on div "Back to Employees" at bounding box center [112, 45] width 73 height 11
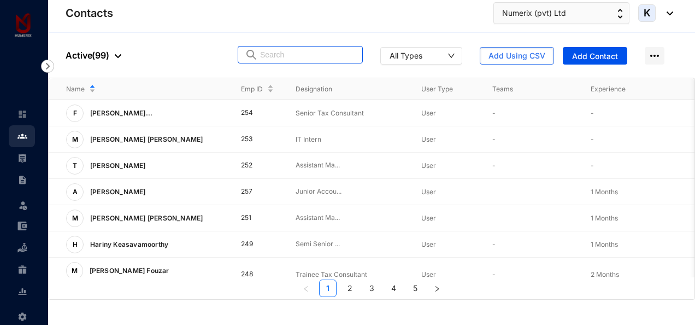
click at [305, 54] on input "text" at bounding box center [308, 54] width 96 height 16
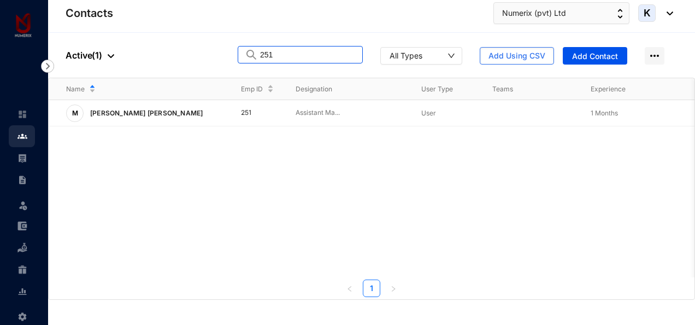
drag, startPoint x: 305, startPoint y: 54, endPoint x: 244, endPoint y: 48, distance: 60.9
click at [244, 48] on div "People Active ( 1 ) 251 All Types Add Using CSV Add Contact" at bounding box center [371, 55] width 647 height 45
type input "aat"
click at [183, 111] on div "A Aathika Naleem" at bounding box center [144, 112] width 157 height 17
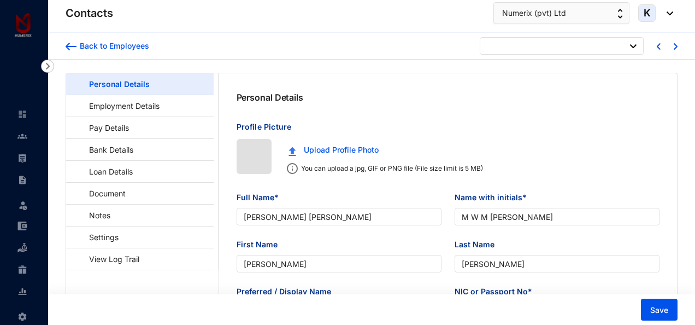
type input "2025-07-21"
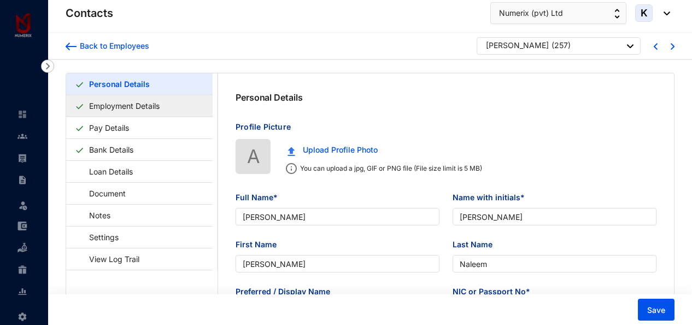
type input "[PERSON_NAME]"
type input "Aathika"
type input "Naleem"
type input "Aathika"
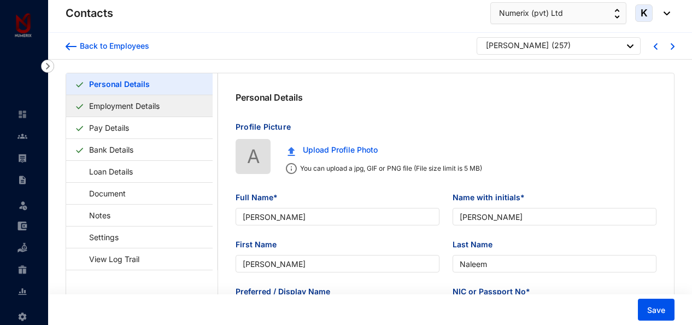
type input "200382812369"
type input "2025-07-14"
click at [138, 108] on link "Employment Details" at bounding box center [124, 106] width 79 height 22
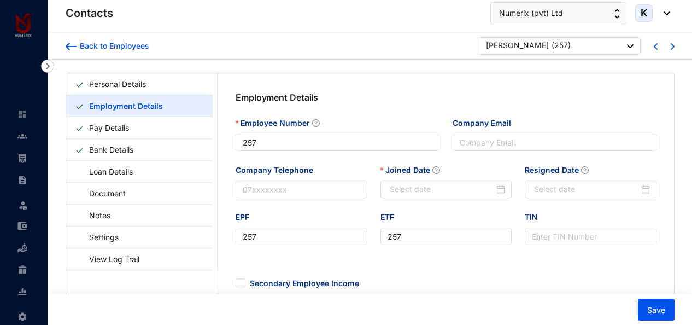
type input "2025-07-14"
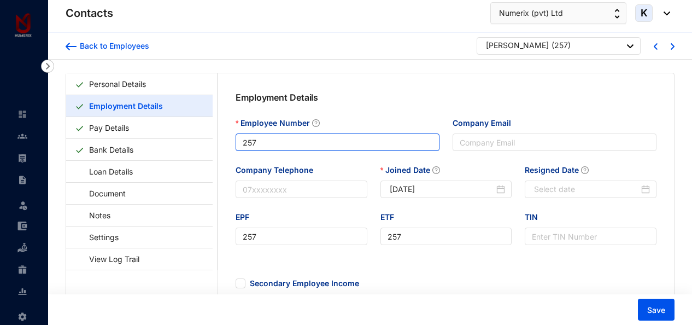
click at [299, 139] on input "257" at bounding box center [337, 141] width 204 height 17
type input "250"
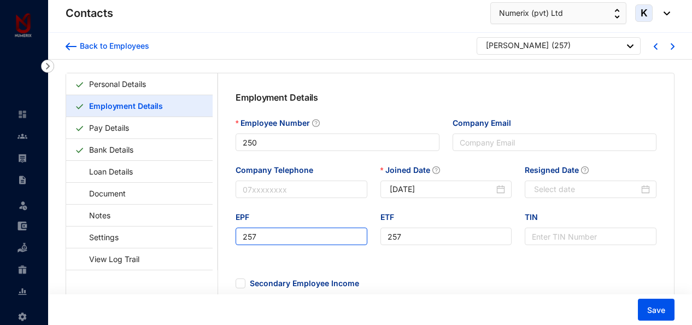
click at [274, 241] on input "257" at bounding box center [301, 235] width 132 height 17
type input "250"
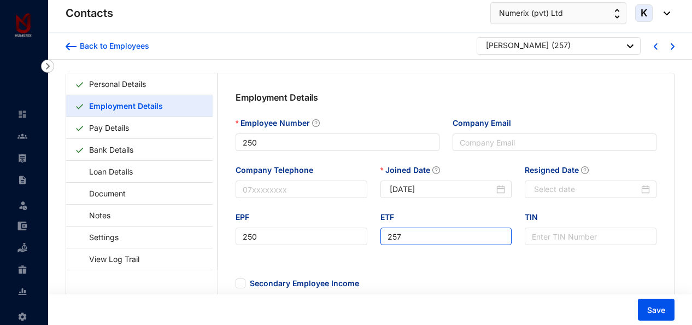
click at [428, 230] on input "257" at bounding box center [446, 235] width 132 height 17
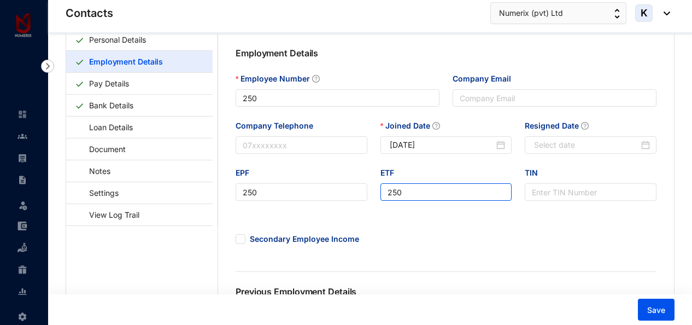
scroll to position [55, 0]
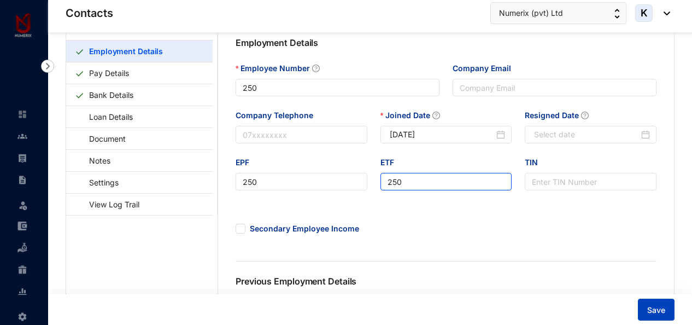
type input "250"
click at [658, 308] on span "Save" at bounding box center [656, 309] width 18 height 11
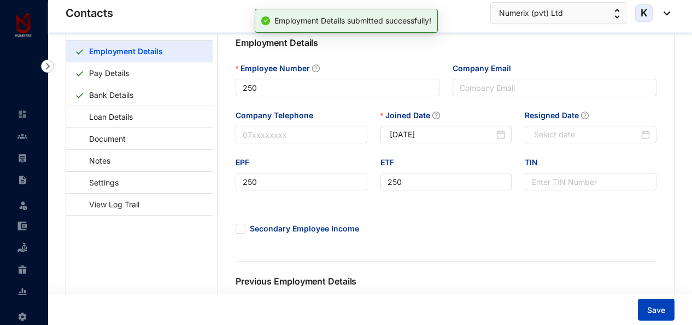
click at [658, 308] on span "Save" at bounding box center [656, 309] width 18 height 11
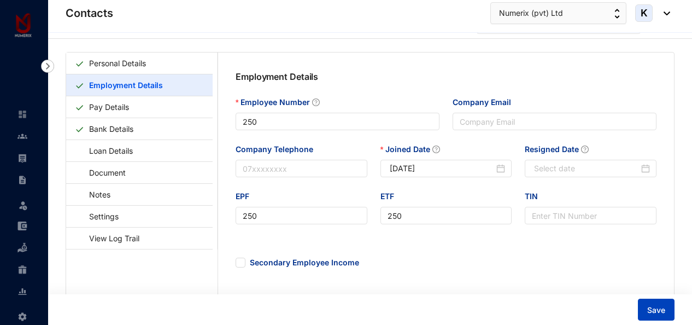
scroll to position [0, 0]
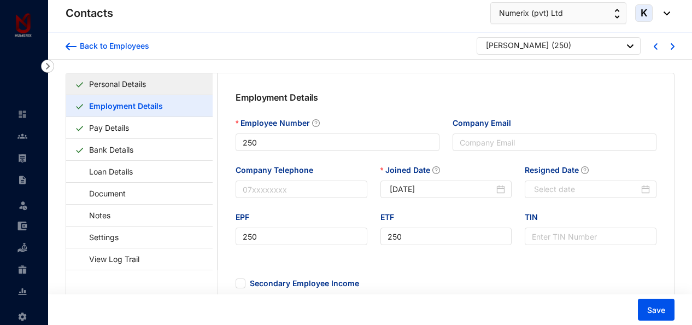
click at [150, 81] on link "Personal Details" at bounding box center [118, 84] width 66 height 22
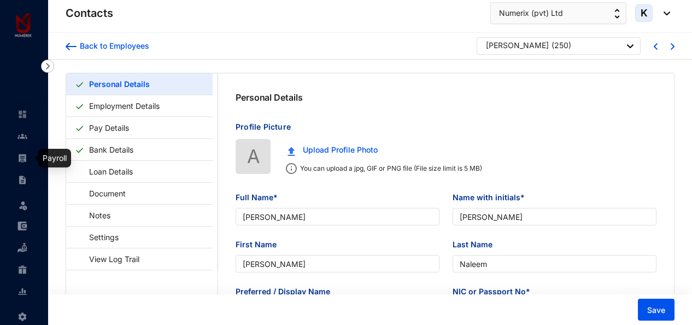
click at [23, 154] on img at bounding box center [22, 158] width 10 height 10
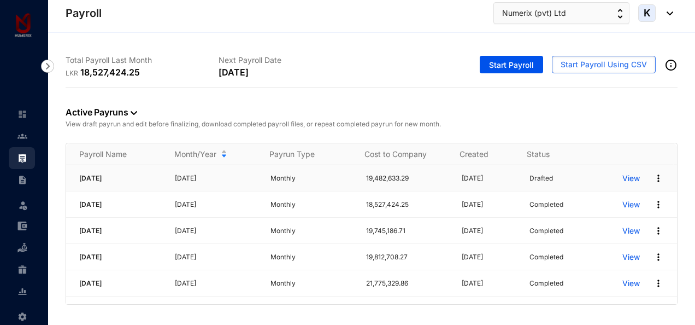
click at [179, 178] on p "[DATE]" at bounding box center [216, 178] width 82 height 11
click at [622, 181] on p "View" at bounding box center [630, 178] width 17 height 11
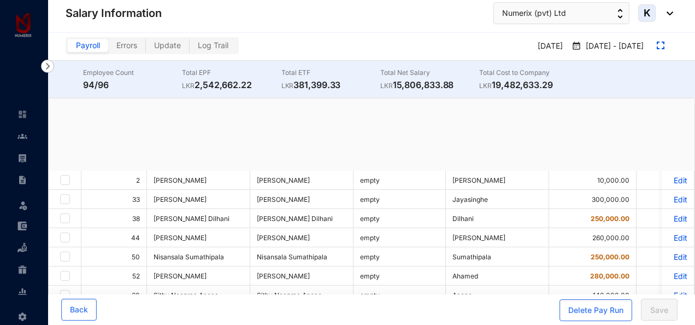
checkbox input "true"
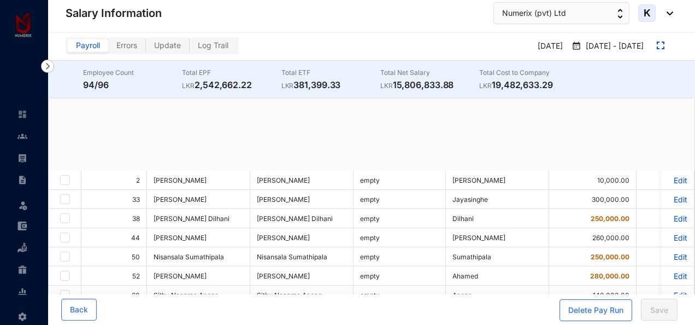
checkbox input "true"
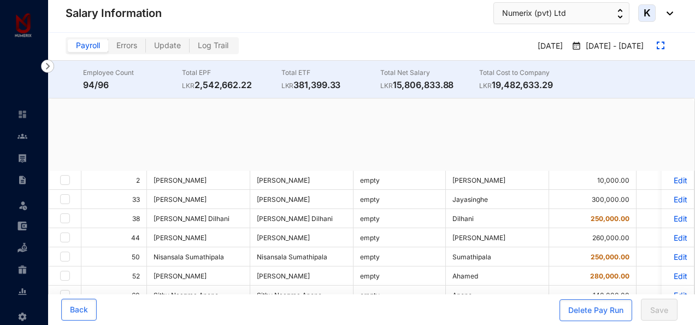
checkbox input "true"
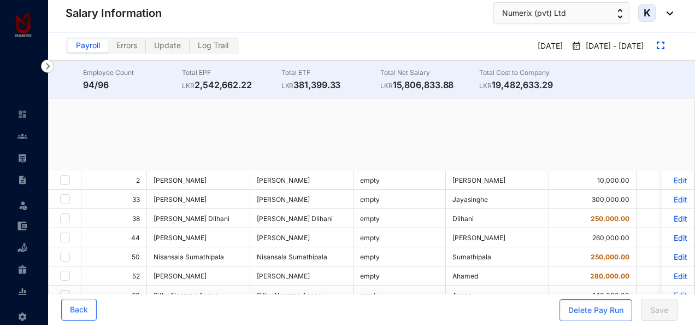
checkbox input "true"
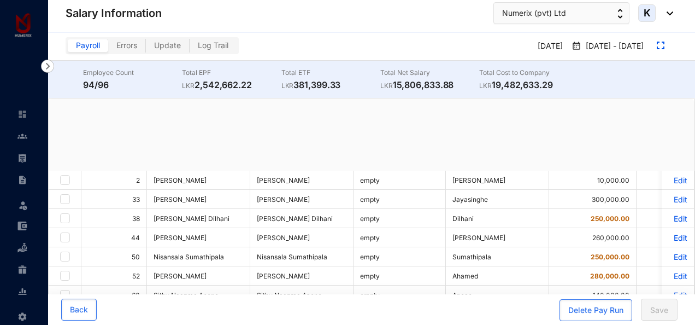
checkbox input "true"
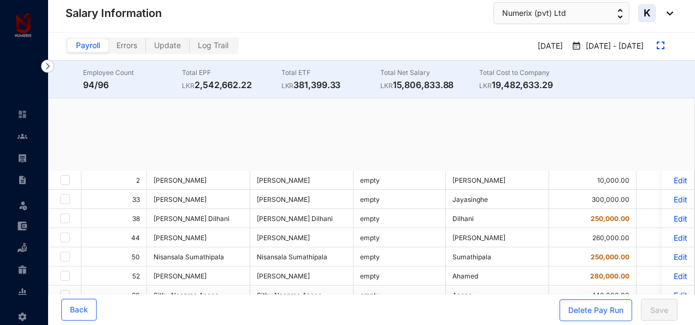
checkbox input "true"
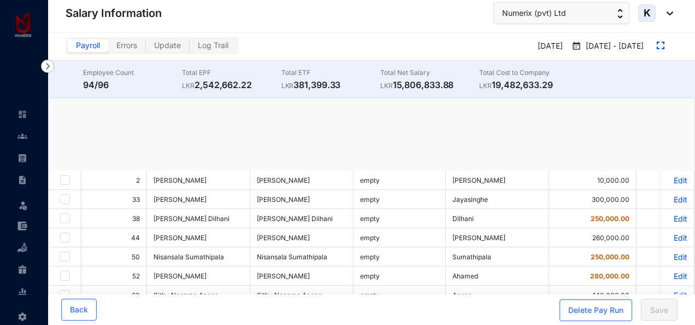
checkbox input "true"
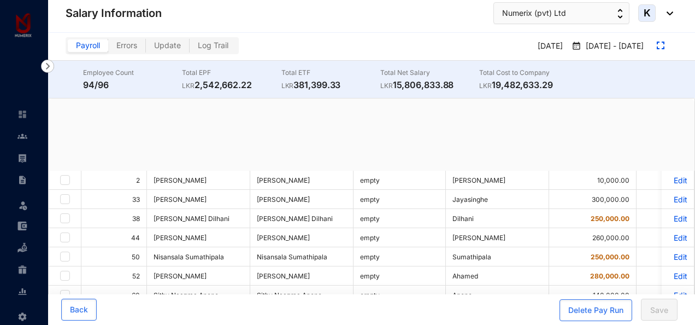
checkbox input "true"
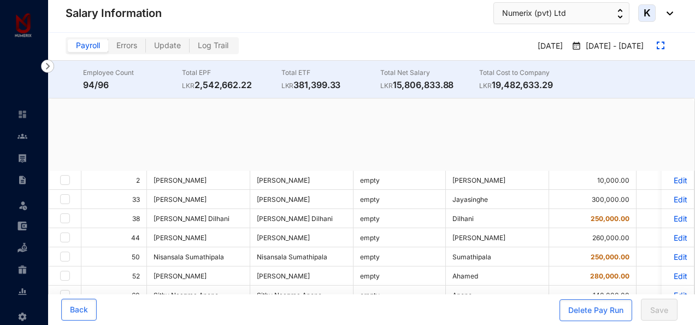
checkbox input "true"
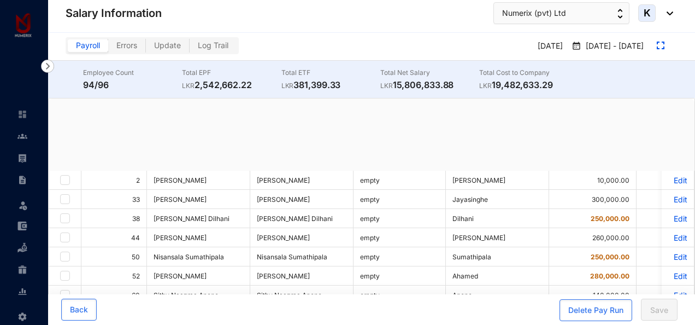
checkbox input "true"
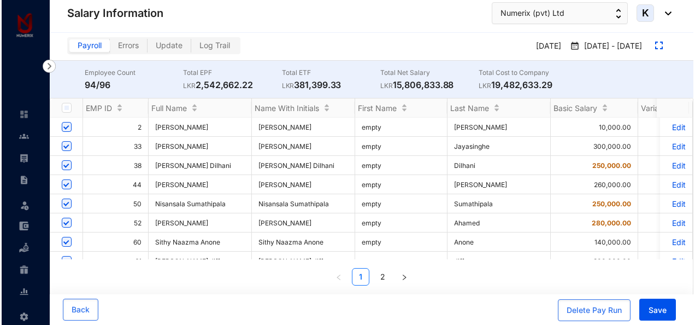
scroll to position [55, 0]
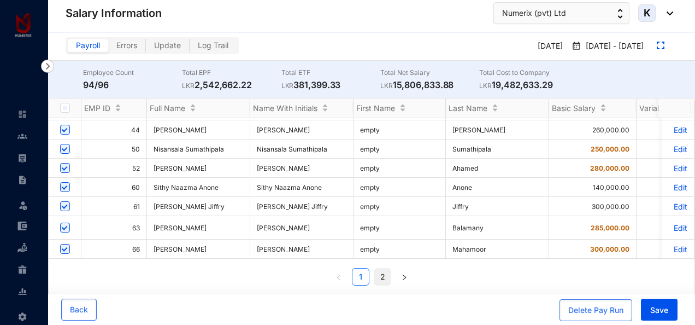
click at [382, 275] on link "2" at bounding box center [382, 276] width 16 height 16
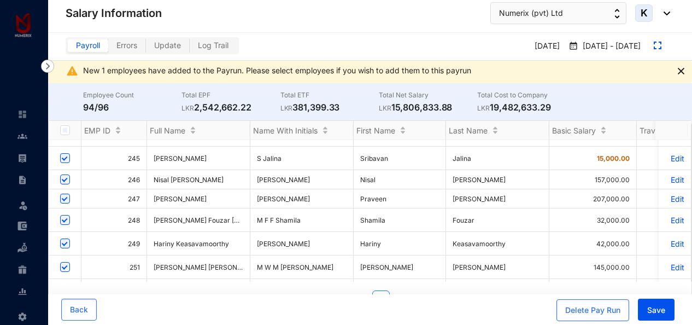
scroll to position [827, 0]
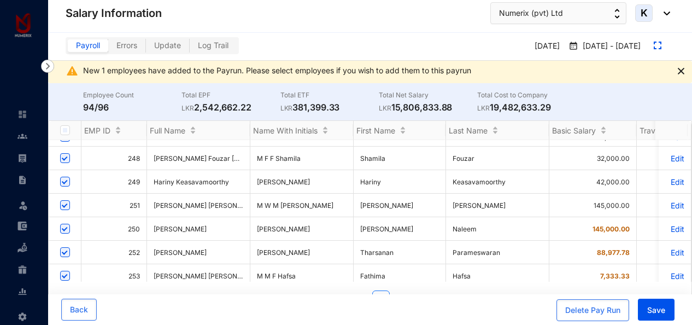
click at [669, 200] on p "Edit" at bounding box center [674, 204] width 19 height 9
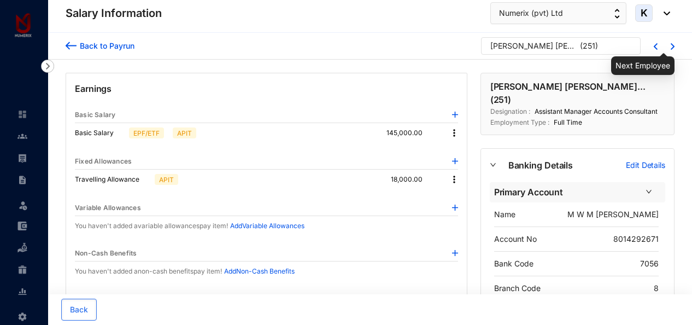
click at [670, 43] on img at bounding box center [672, 46] width 4 height 7
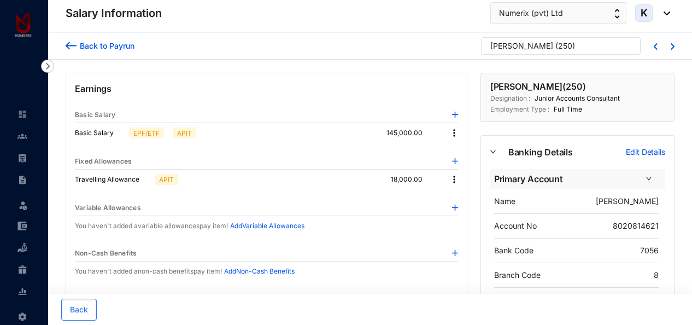
click at [451, 133] on img at bounding box center [454, 132] width 11 height 11
click at [472, 153] on li "Edit" at bounding box center [464, 150] width 27 height 17
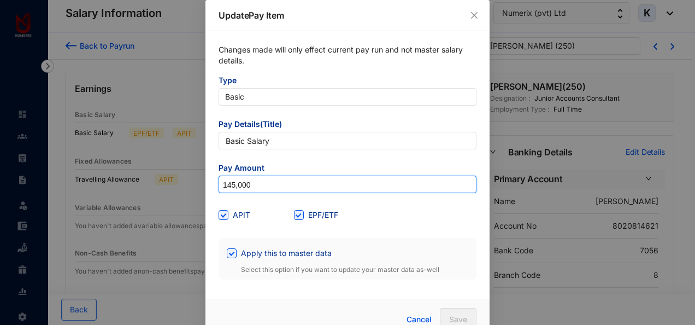
drag, startPoint x: 257, startPoint y: 184, endPoint x: 185, endPoint y: 179, distance: 71.7
click at [185, 179] on div "Update Pay Item Changes made will only effect current pay run and not master sa…" at bounding box center [347, 162] width 695 height 325
type input "32,000"
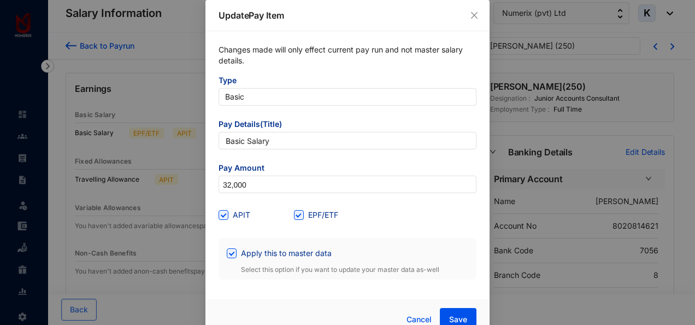
click at [371, 217] on div "APIT EPF/ETF" at bounding box center [348, 214] width 258 height 17
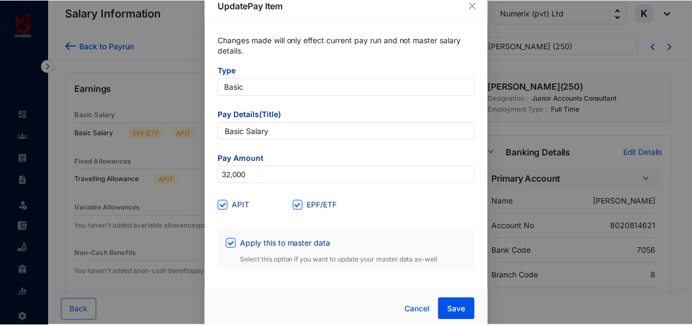
scroll to position [14, 0]
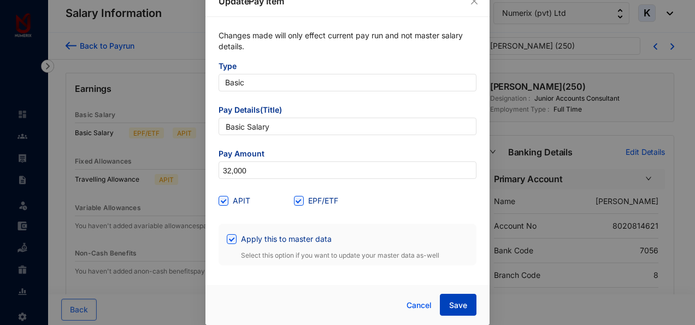
click at [451, 302] on span "Save" at bounding box center [458, 304] width 18 height 11
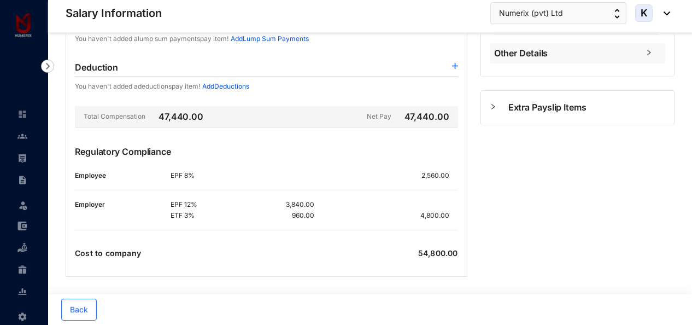
scroll to position [279, 0]
click at [72, 308] on span "Back" at bounding box center [79, 309] width 18 height 11
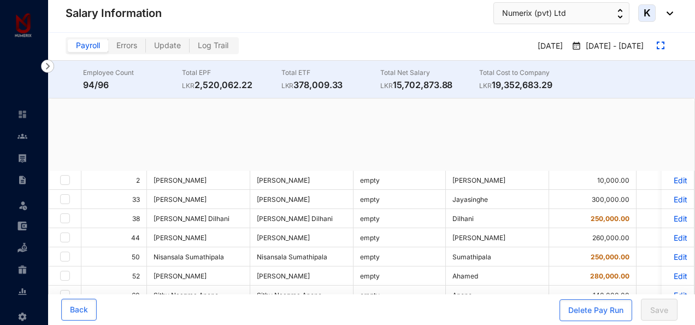
checkbox input "true"
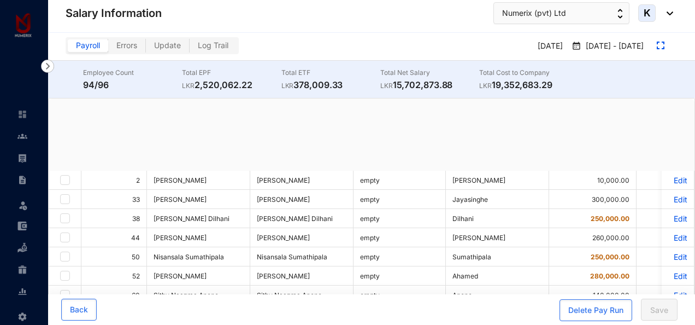
checkbox input "true"
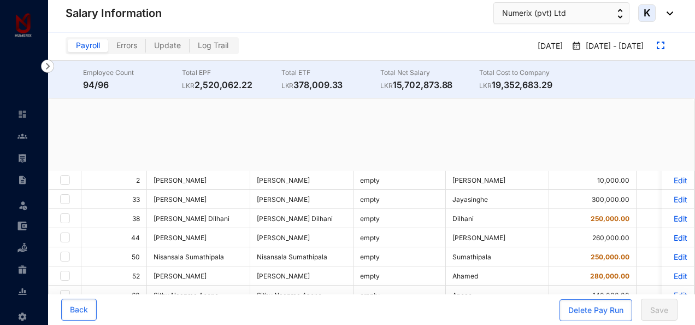
checkbox input "true"
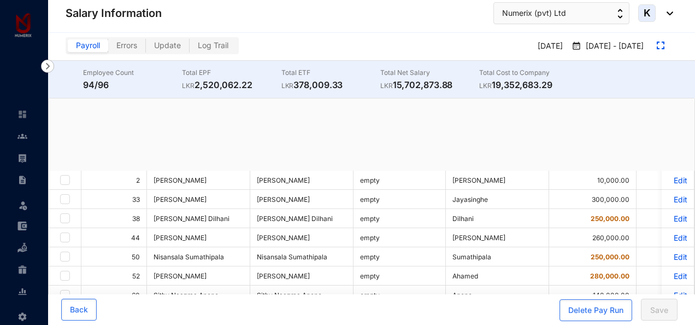
checkbox input "true"
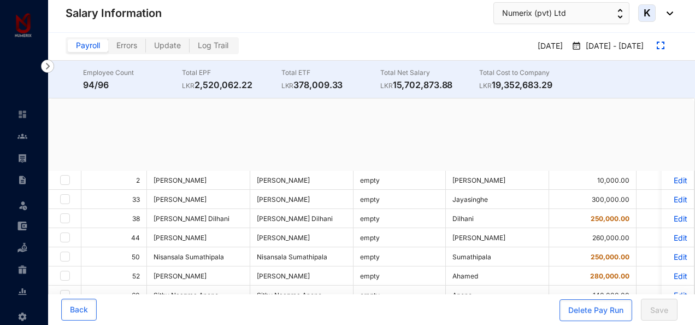
checkbox input "true"
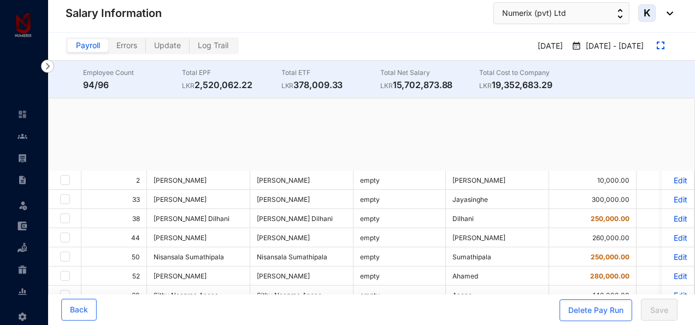
checkbox input "true"
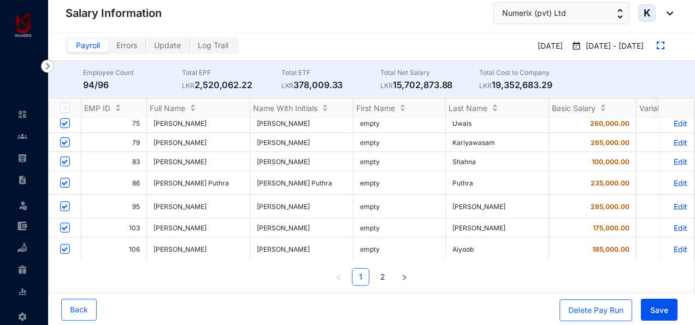
scroll to position [546, 0]
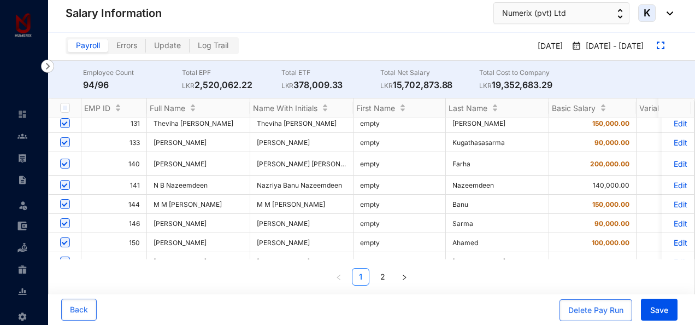
click at [385, 276] on link "2" at bounding box center [382, 276] width 16 height 16
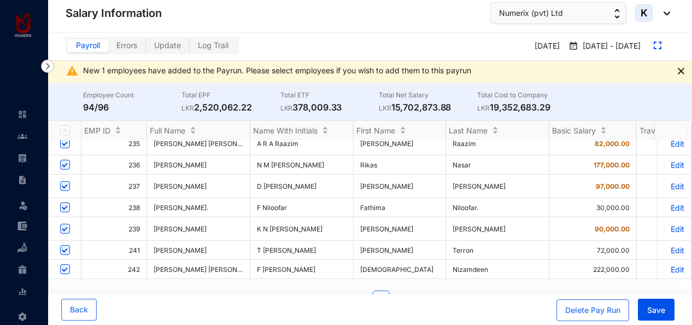
scroll to position [710, 0]
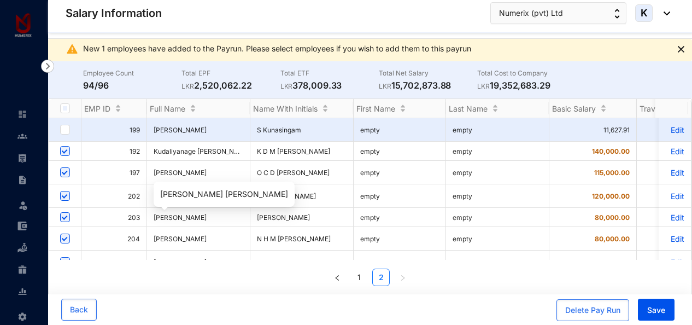
scroll to position [827, 0]
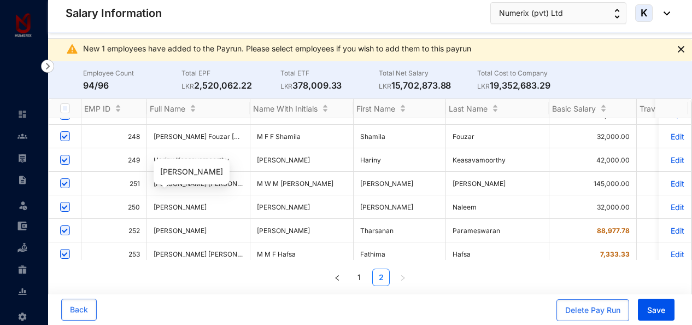
click at [202, 226] on span "[PERSON_NAME]" at bounding box center [180, 230] width 53 height 8
click at [666, 226] on p "Edit" at bounding box center [674, 230] width 19 height 9
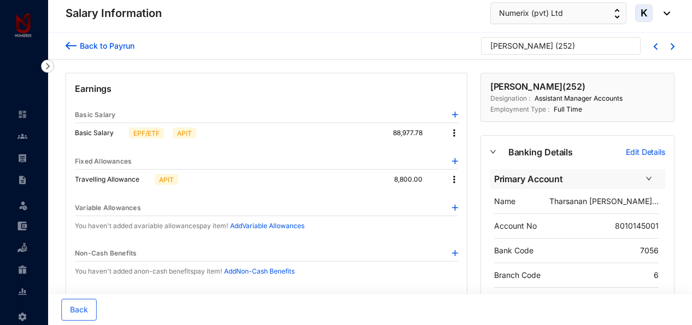
click at [672, 46] on img at bounding box center [672, 46] width 4 height 7
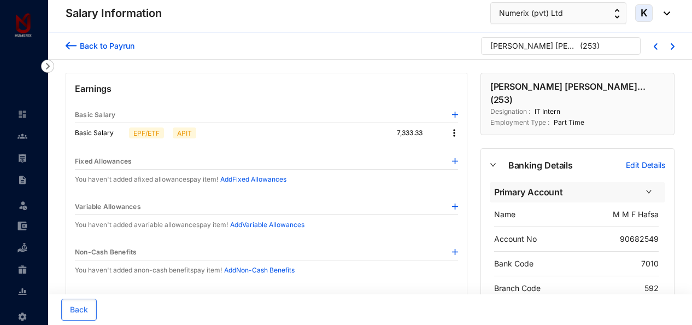
click at [453, 133] on img at bounding box center [454, 132] width 11 height 11
click at [460, 146] on span "Edit" at bounding box center [464, 151] width 14 height 12
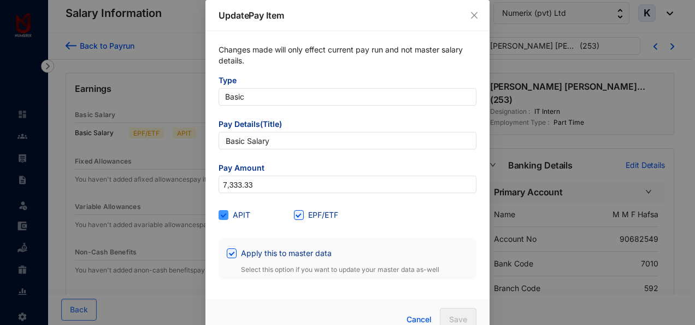
click at [225, 215] on span at bounding box center [224, 215] width 10 height 10
click at [225, 215] on input "APIT" at bounding box center [223, 214] width 8 height 8
checkbox input "false"
click at [294, 216] on input "EPF/ETF" at bounding box center [298, 214] width 8 height 8
checkbox input "false"
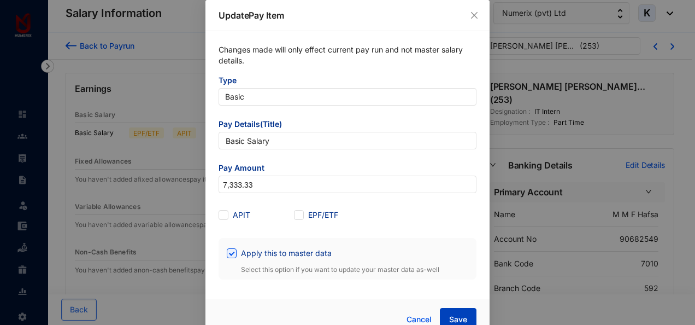
click at [459, 319] on span "Save" at bounding box center [458, 319] width 18 height 11
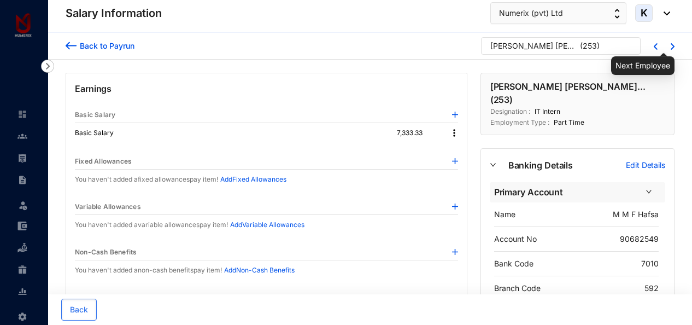
click at [673, 46] on img at bounding box center [672, 46] width 4 height 7
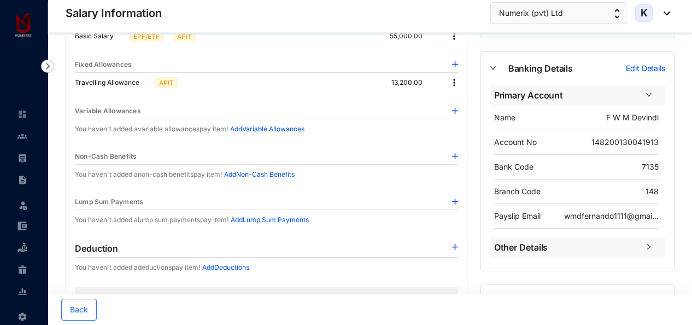
scroll to position [5, 0]
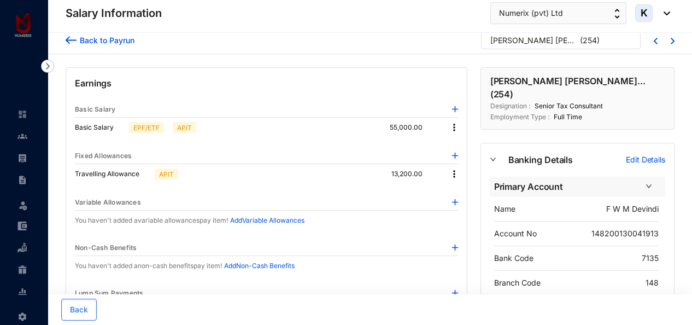
click at [670, 39] on div at bounding box center [665, 40] width 17 height 9
click at [108, 38] on div "Back to Payrun" at bounding box center [105, 39] width 58 height 11
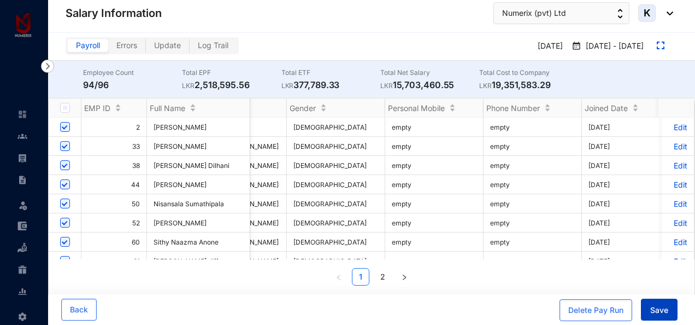
click at [653, 305] on span "Save" at bounding box center [659, 309] width 18 height 11
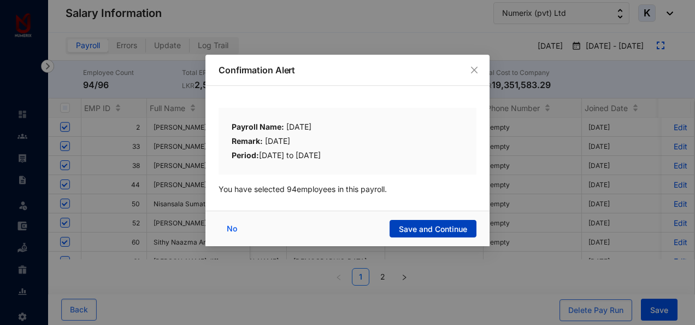
click at [455, 229] on span "Save and Continue" at bounding box center [433, 228] width 68 height 11
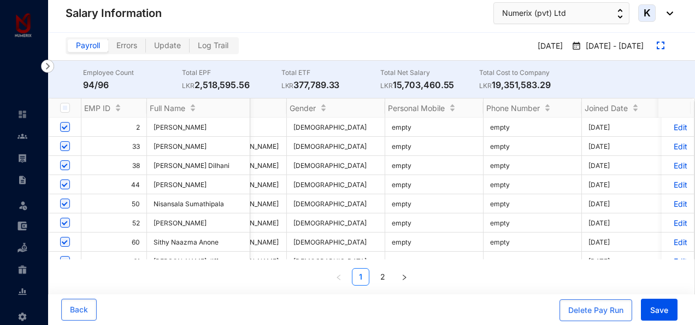
scroll to position [0, 2420]
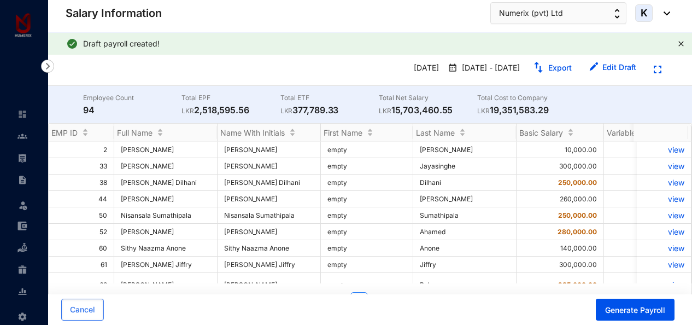
click at [663, 13] on img at bounding box center [664, 13] width 12 height 4
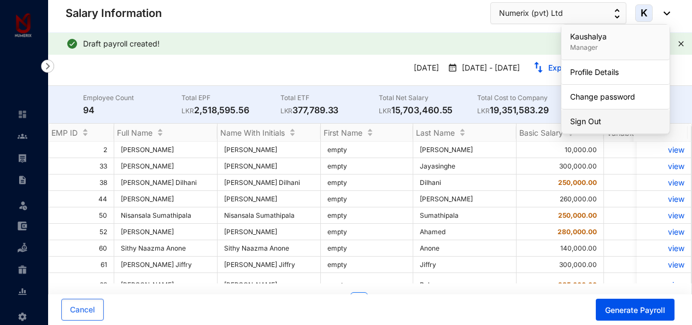
click at [599, 120] on link "Sign Out" at bounding box center [615, 121] width 91 height 11
